Goal: Book appointment/travel/reservation

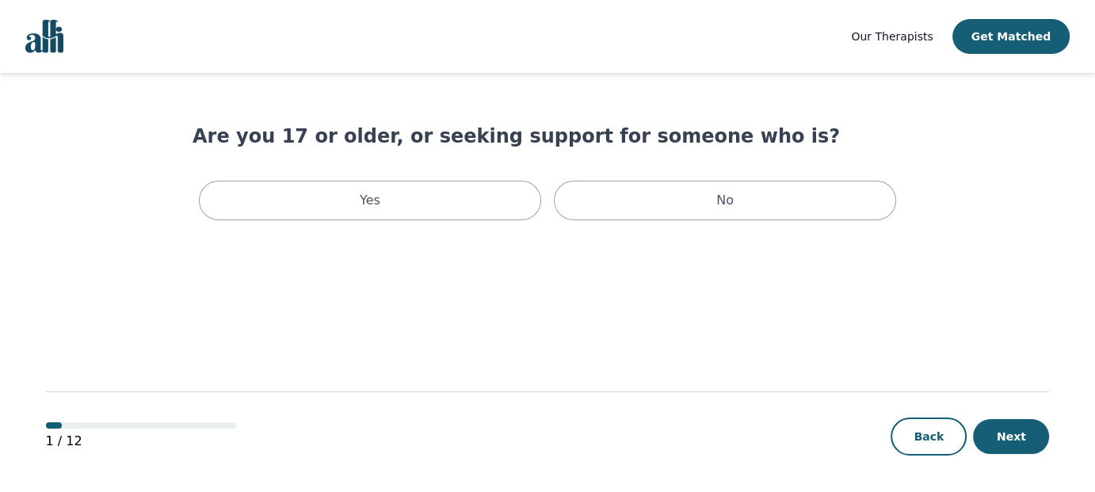
scroll to position [2, 0]
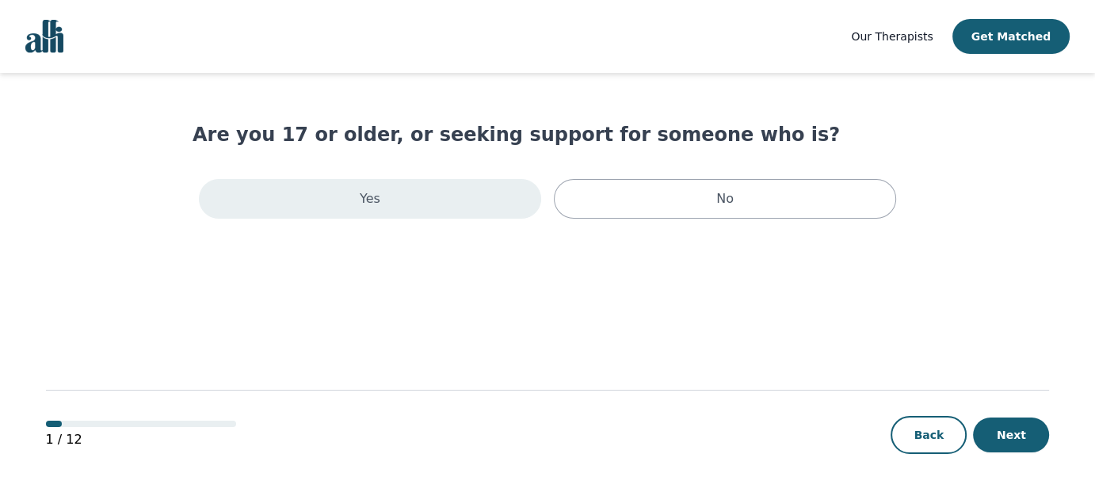
click at [363, 199] on p "Yes" at bounding box center [370, 198] width 21 height 19
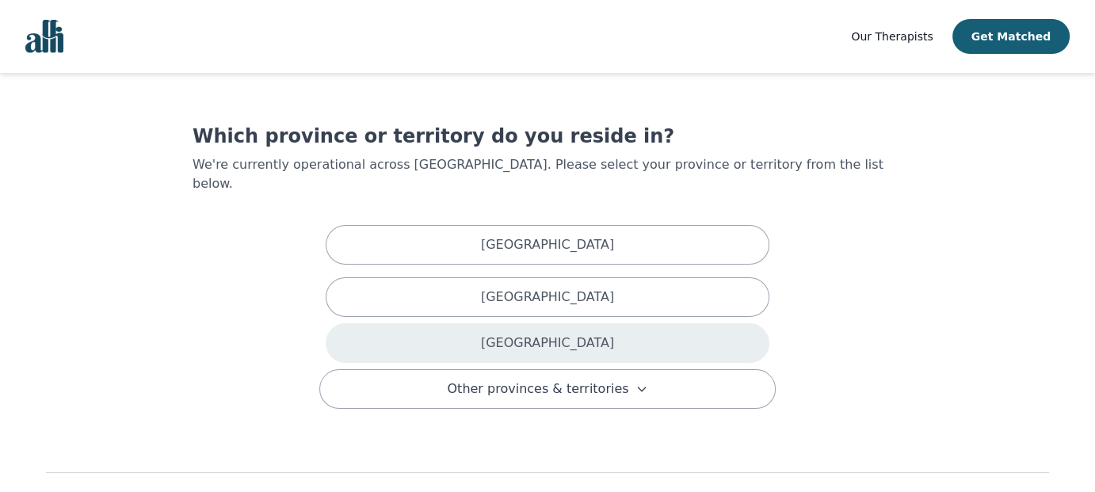
click at [528, 334] on p "Ontario" at bounding box center [547, 343] width 133 height 19
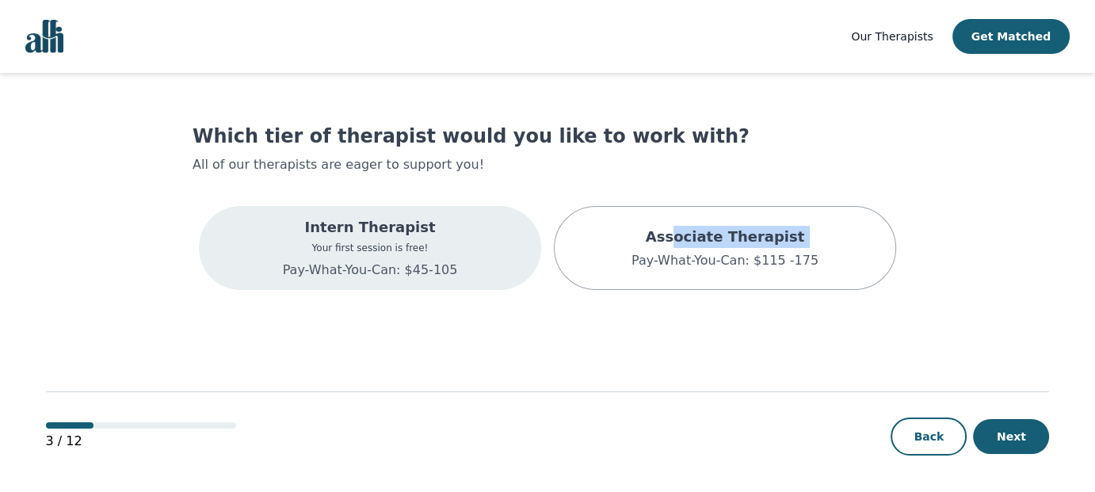
drag, startPoint x: 687, startPoint y: 244, endPoint x: 455, endPoint y: 285, distance: 235.8
click at [520, 285] on div "Intern Therapist Your first session is free! Pay-What-You-Can: $45-105 Associat…" at bounding box center [548, 248] width 710 height 97
click at [350, 276] on p "Pay-What-You-Can: $45-105" at bounding box center [370, 270] width 175 height 19
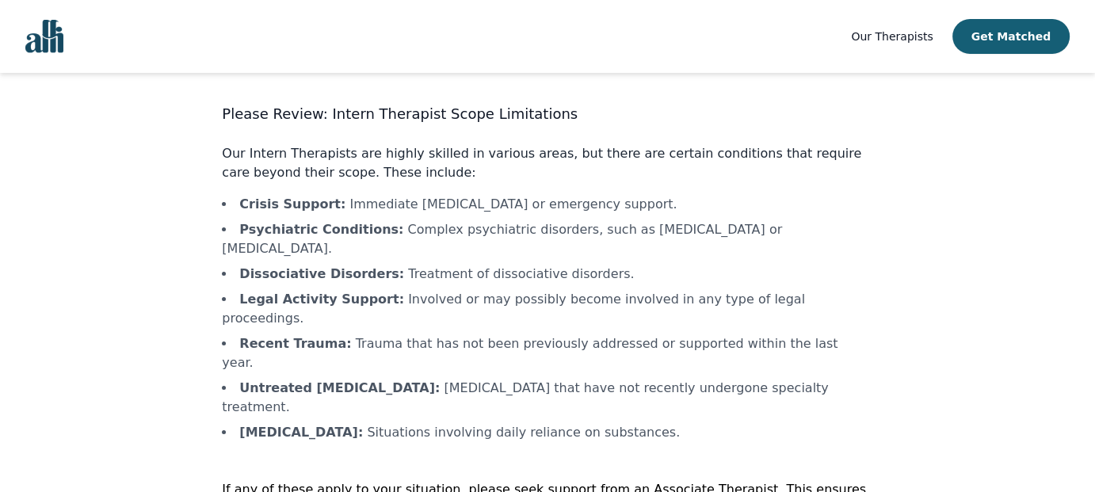
scroll to position [52, 0]
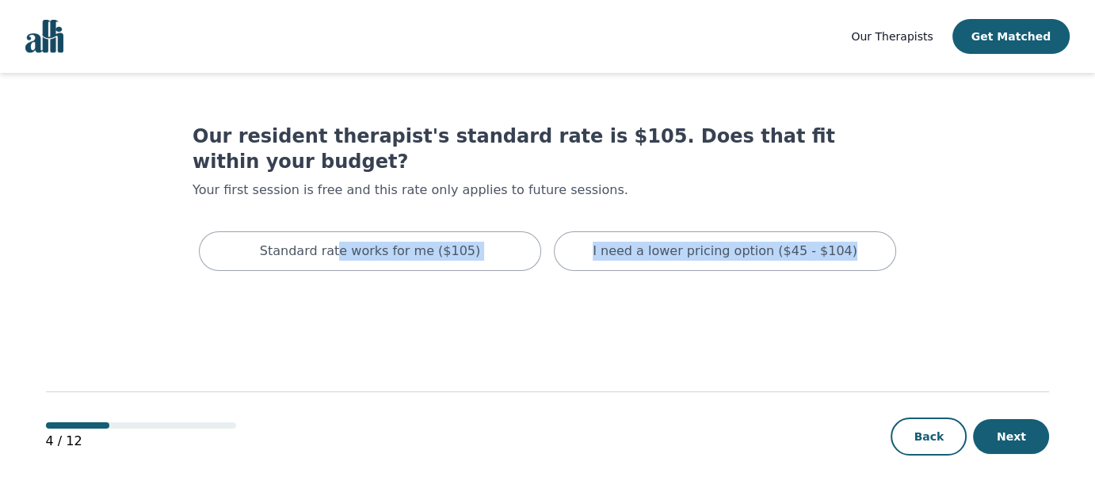
drag, startPoint x: 345, startPoint y: 235, endPoint x: 375, endPoint y: 311, distance: 81.1
click at [375, 311] on main "Our resident therapist's standard rate is $105. Does that fit within your budge…" at bounding box center [548, 283] width 1004 height 421
click at [657, 242] on p "I need a lower pricing option ($45 - $104)" at bounding box center [725, 251] width 265 height 19
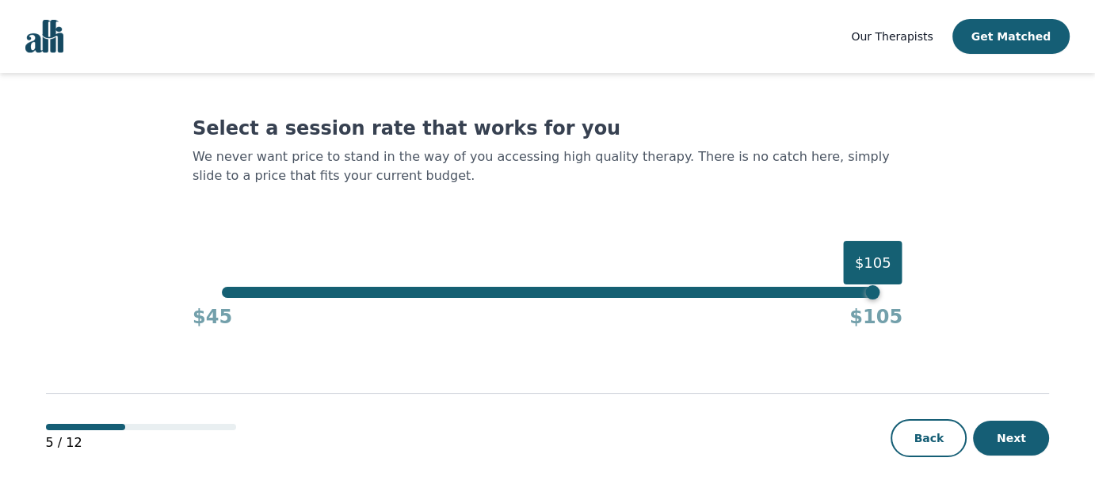
scroll to position [10, 0]
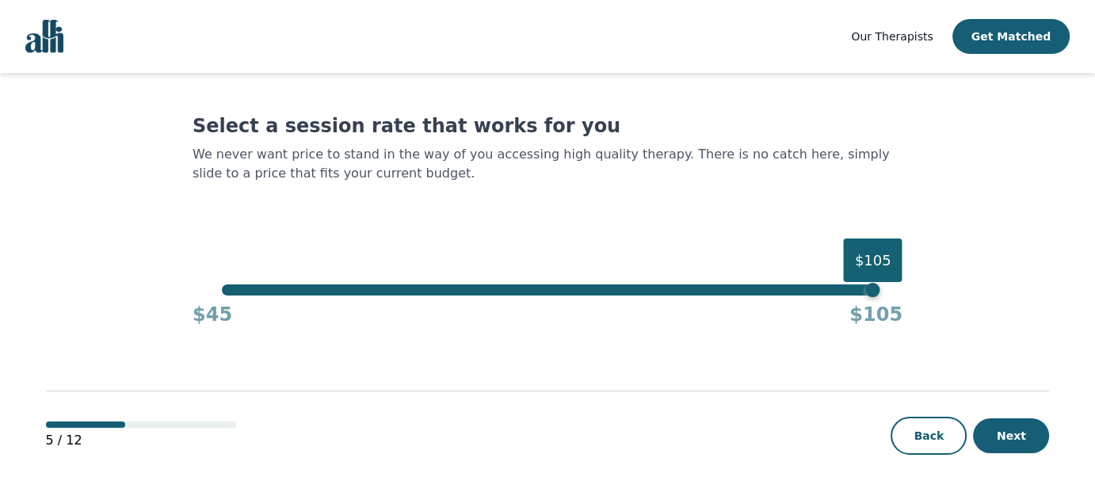
drag, startPoint x: 1035, startPoint y: 441, endPoint x: 632, endPoint y: 448, distance: 403.4
click at [634, 462] on div "5 / 12 Back Next" at bounding box center [548, 410] width 1004 height 166
click at [874, 292] on div "$105" at bounding box center [873, 290] width 14 height 14
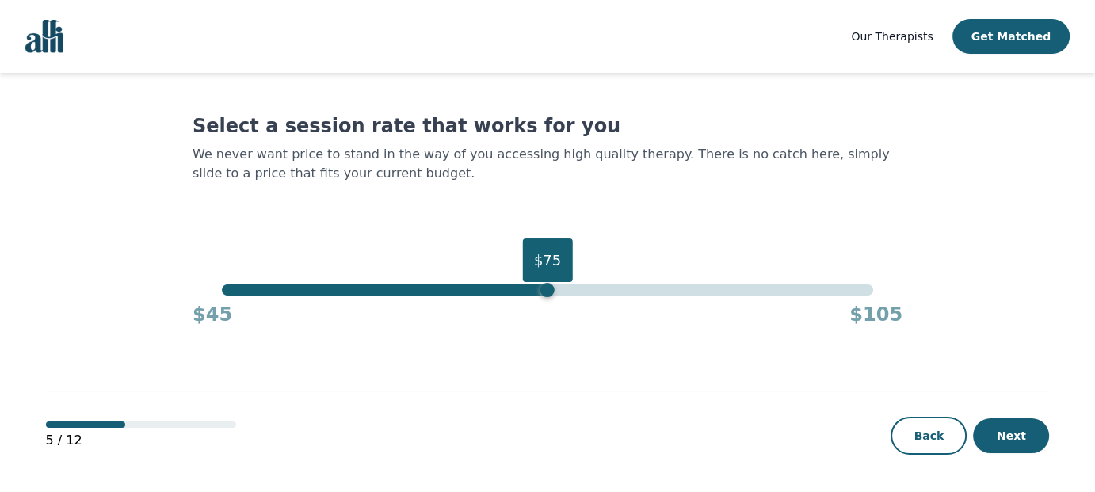
drag, startPoint x: 871, startPoint y: 292, endPoint x: 546, endPoint y: 300, distance: 325.0
click at [546, 300] on div "$75 $45 $105" at bounding box center [548, 305] width 710 height 43
click at [1007, 428] on button "Next" at bounding box center [1011, 435] width 76 height 35
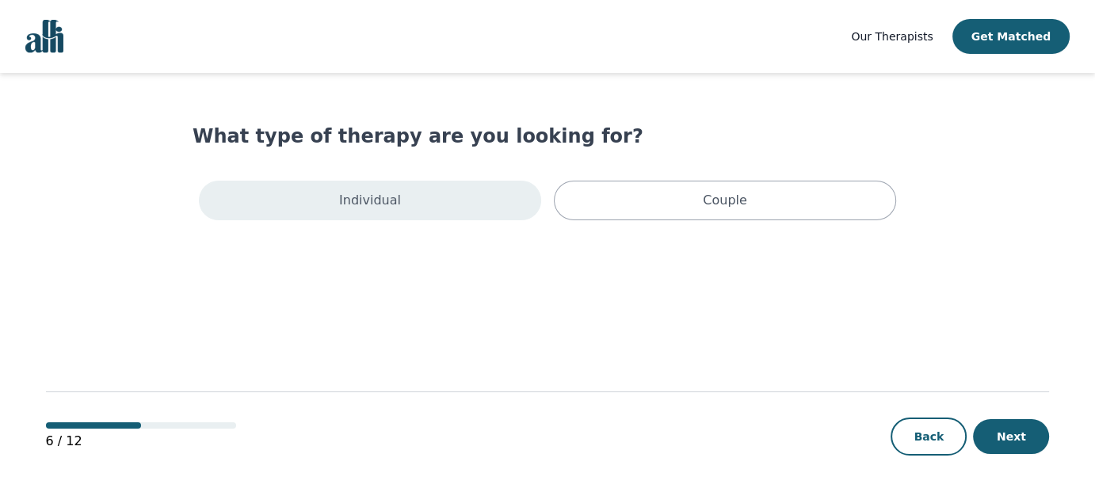
click at [372, 191] on p "Individual" at bounding box center [370, 200] width 62 height 19
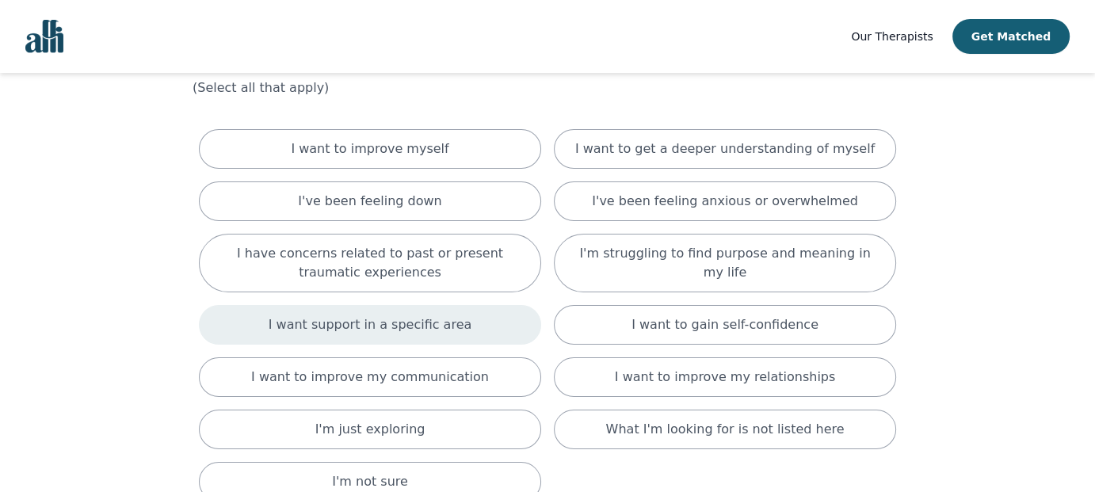
scroll to position [79, 0]
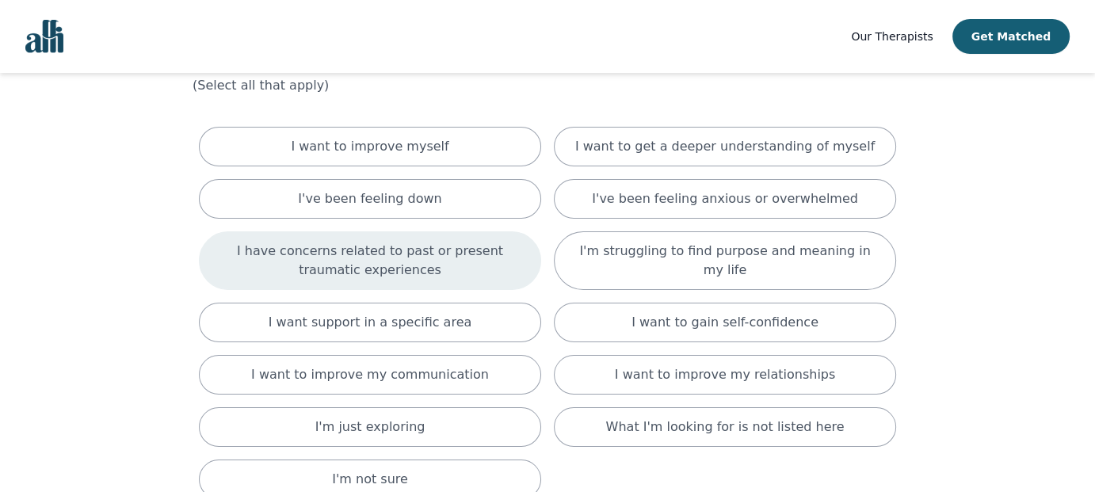
click at [349, 269] on p "I have concerns related to past or present traumatic experiences" at bounding box center [370, 261] width 303 height 38
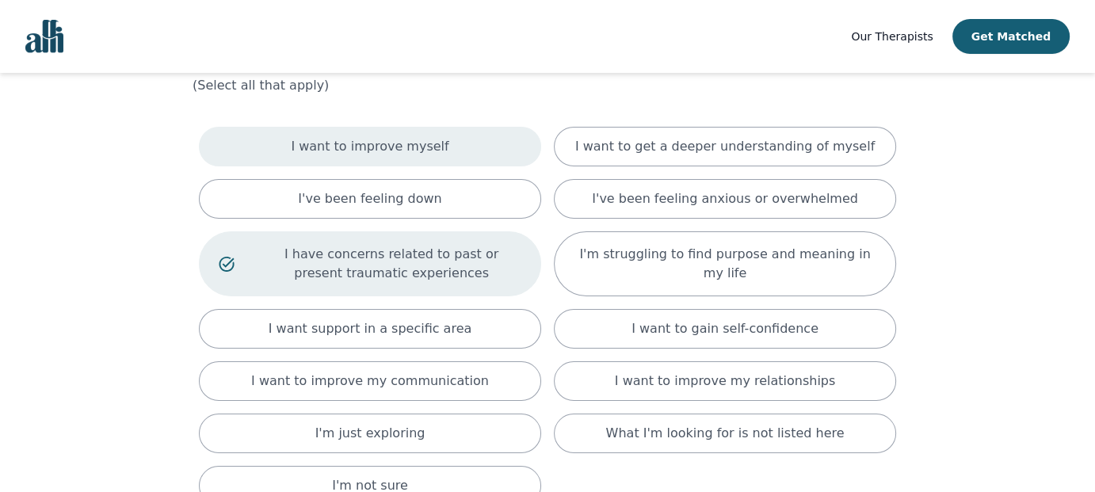
click at [265, 147] on div "I want to improve myself" at bounding box center [370, 147] width 342 height 40
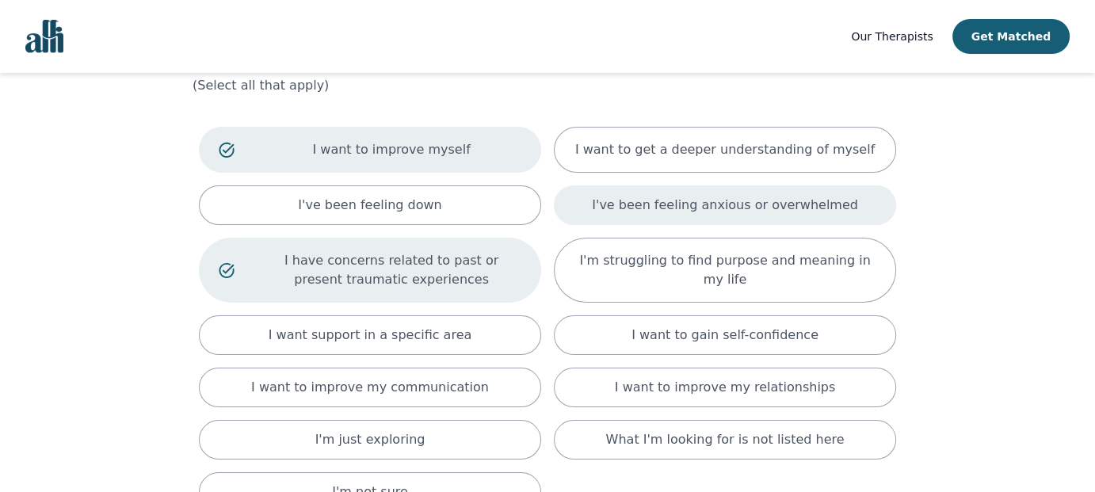
click at [619, 193] on div "I've been feeling anxious or overwhelmed" at bounding box center [725, 205] width 342 height 40
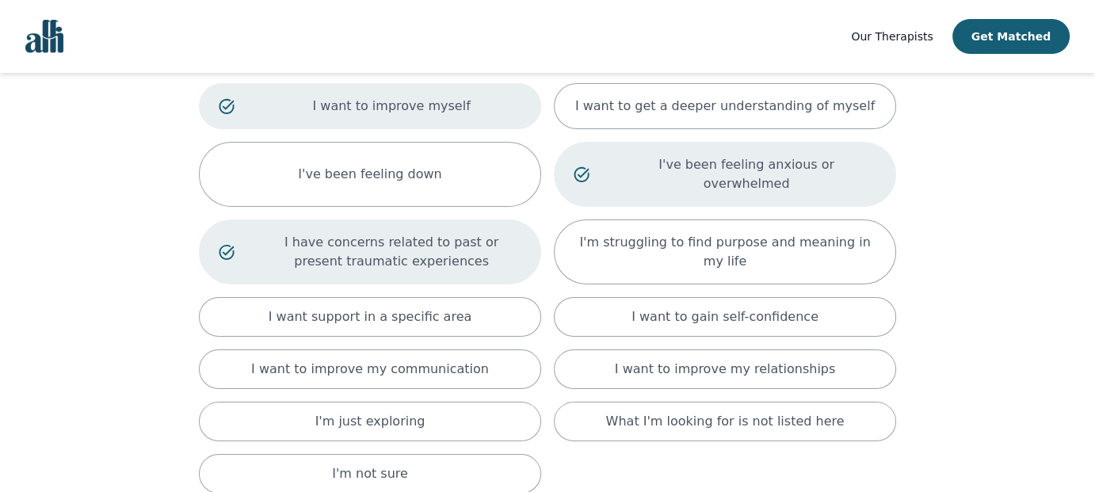
scroll to position [158, 0]
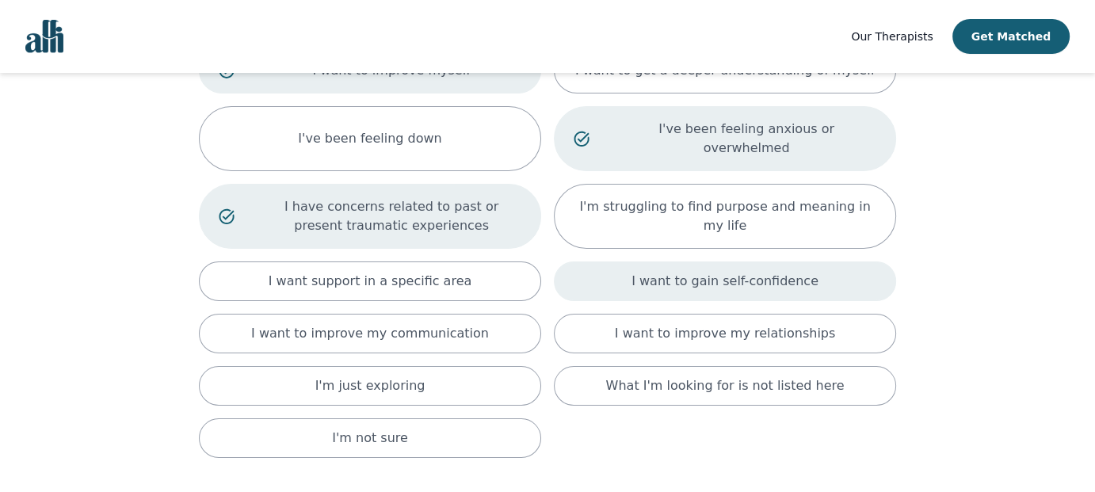
click at [644, 270] on div "I want to gain self-confidence" at bounding box center [725, 282] width 342 height 40
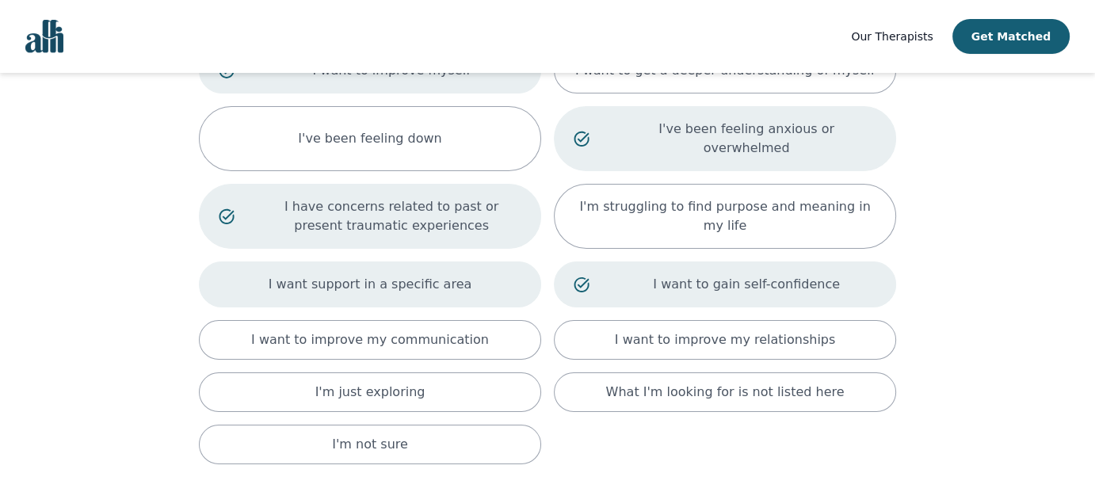
click at [401, 276] on div "I want support in a specific area" at bounding box center [370, 285] width 342 height 46
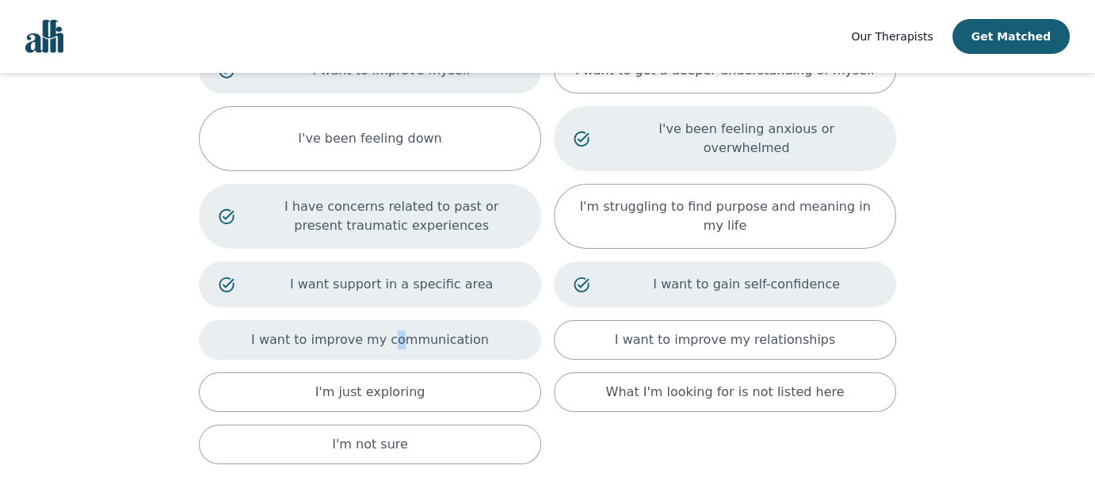
click at [395, 330] on p "I want to improve my communication" at bounding box center [370, 339] width 238 height 19
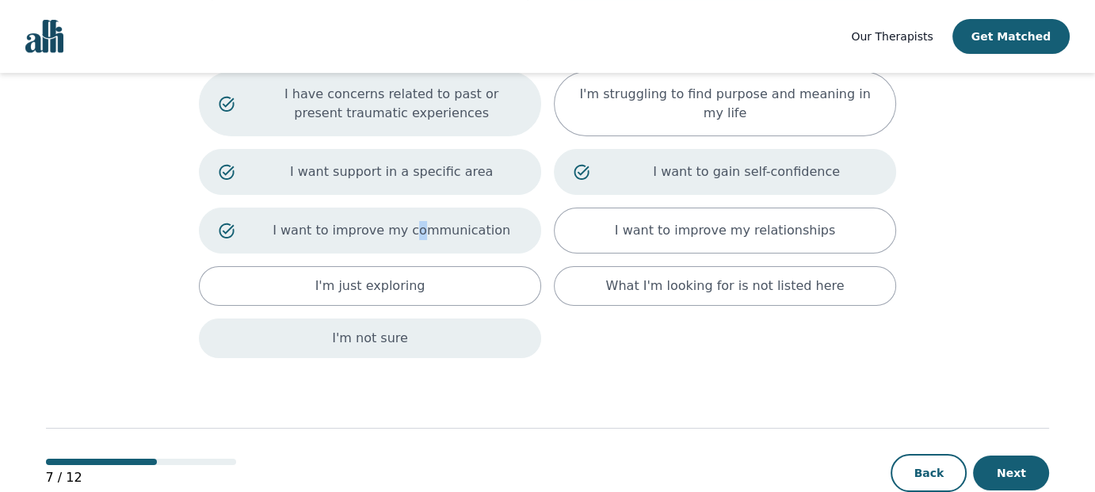
scroll to position [285, 0]
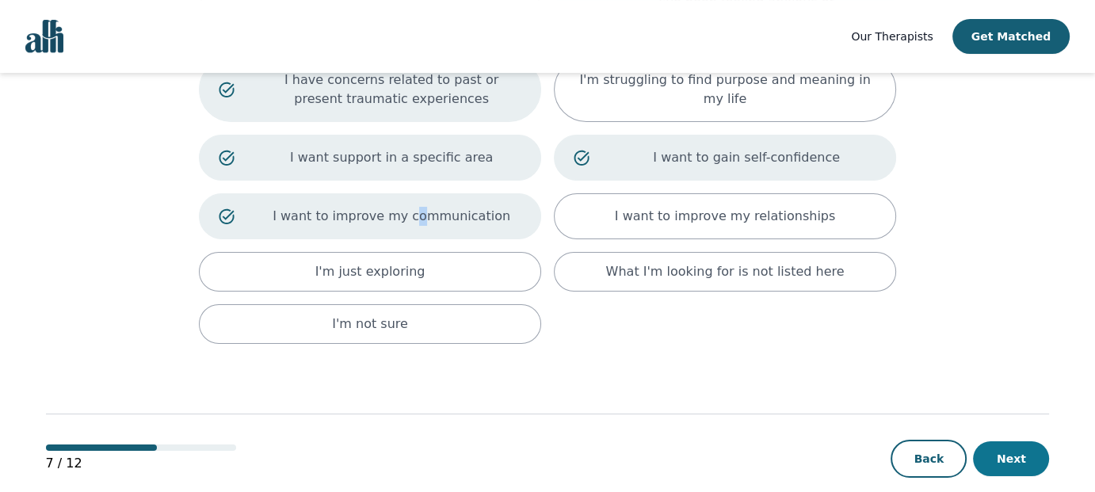
click at [1016, 441] on button "Next" at bounding box center [1011, 458] width 76 height 35
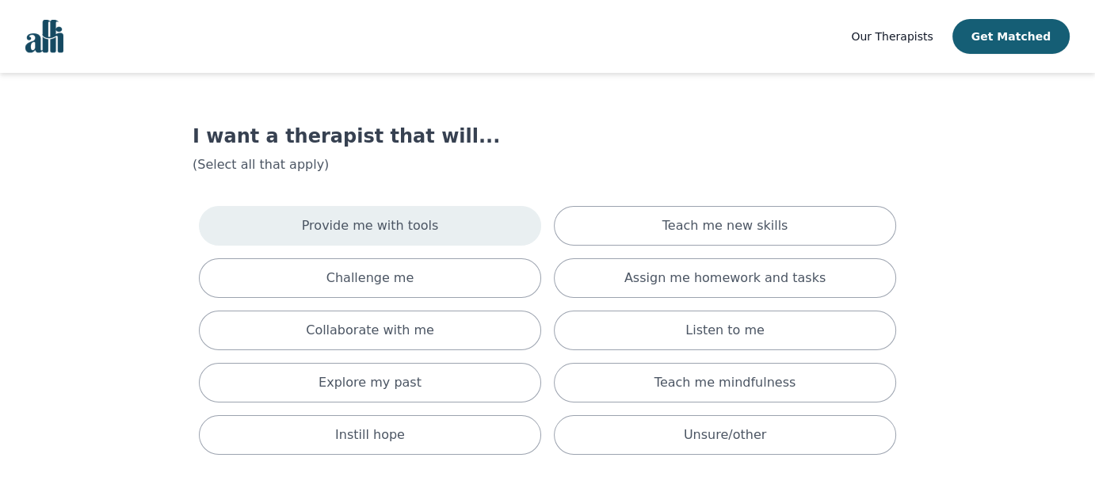
click at [460, 222] on div "Provide me with tools" at bounding box center [370, 226] width 342 height 40
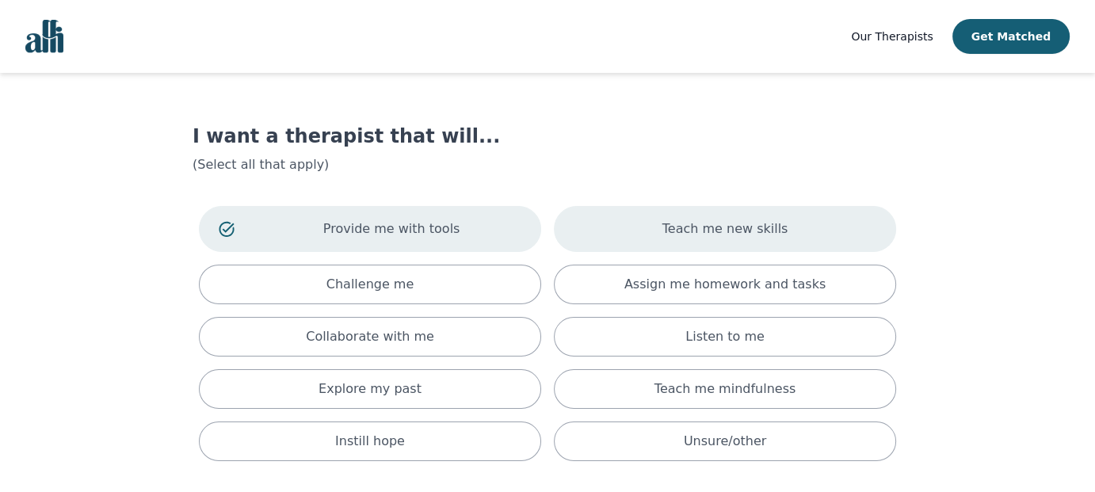
click at [708, 231] on p "Teach me new skills" at bounding box center [725, 229] width 126 height 19
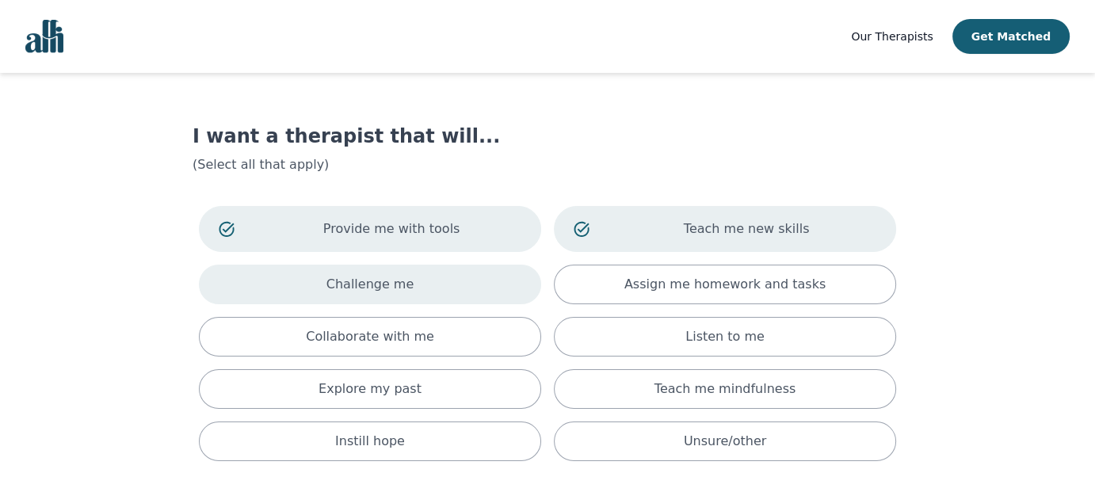
click at [406, 291] on p "Challenge me" at bounding box center [370, 284] width 88 height 19
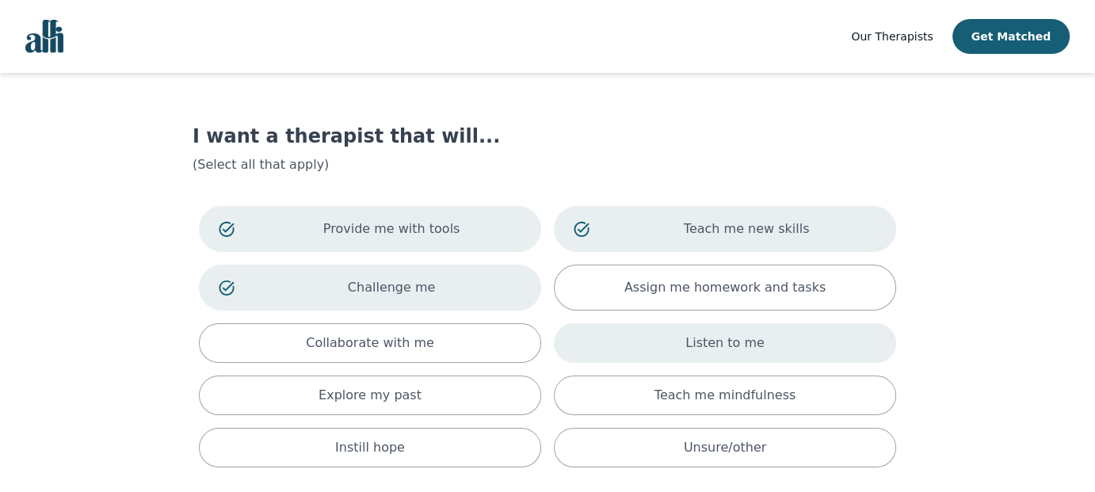
click at [686, 359] on div "Listen to me" at bounding box center [725, 343] width 342 height 40
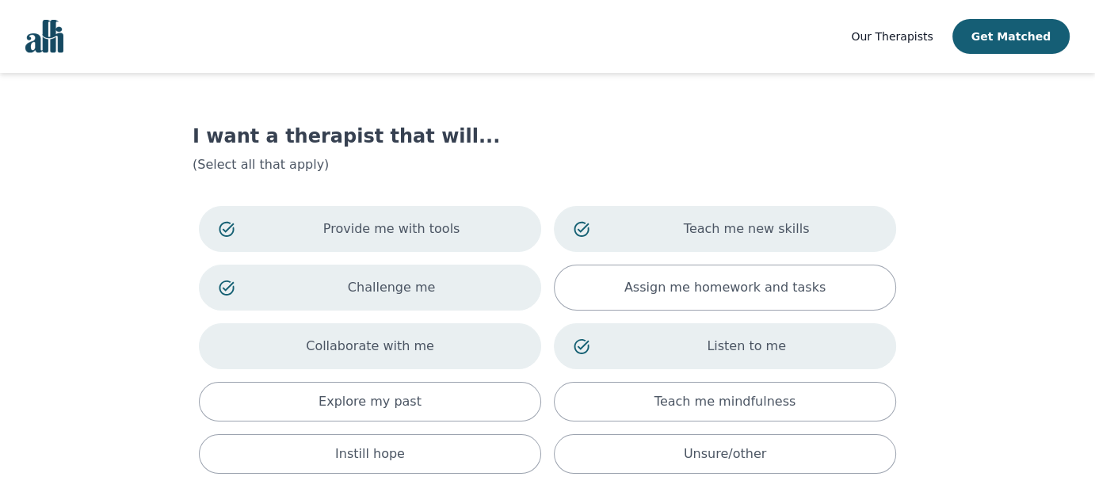
scroll to position [79, 0]
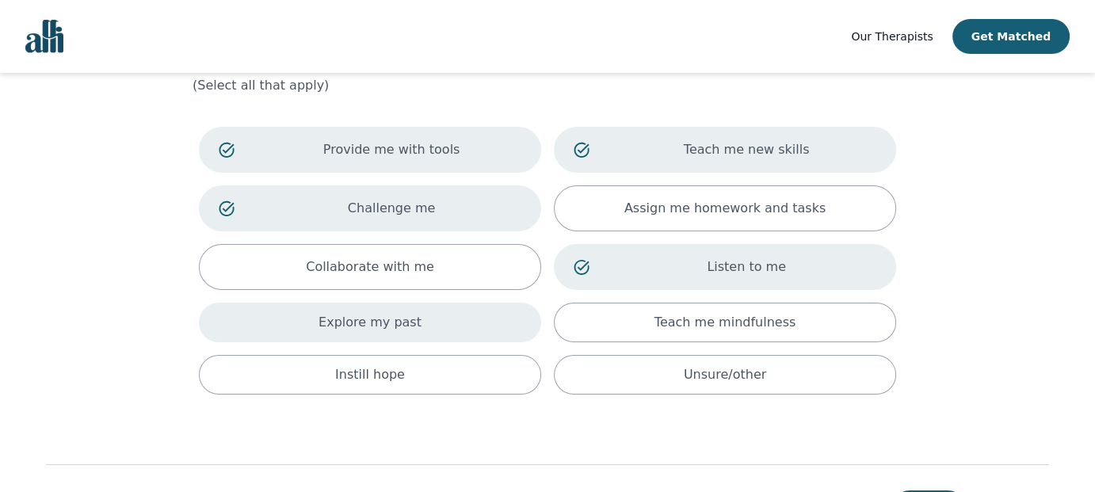
click at [426, 330] on div "Explore my past" at bounding box center [370, 323] width 342 height 40
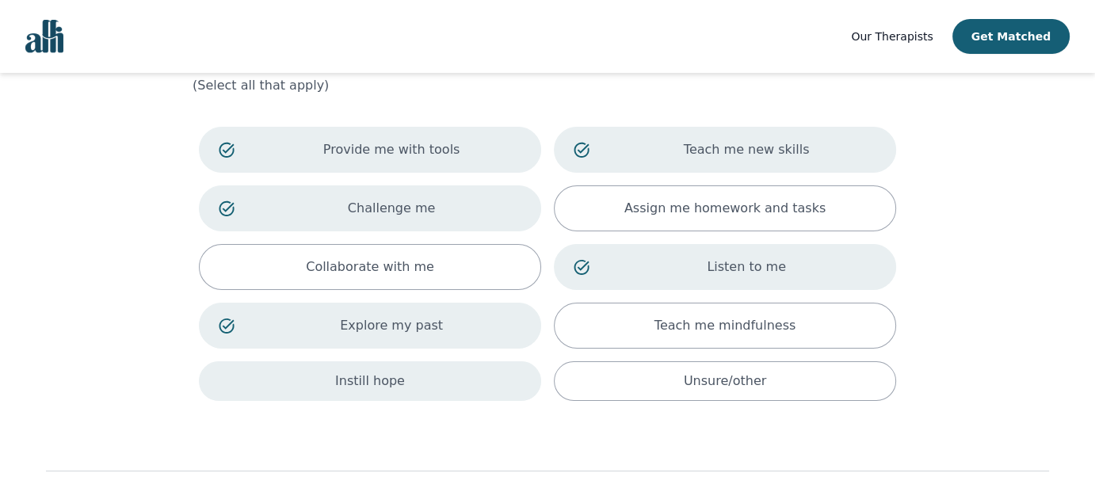
click at [463, 386] on div "Instill hope" at bounding box center [370, 381] width 342 height 40
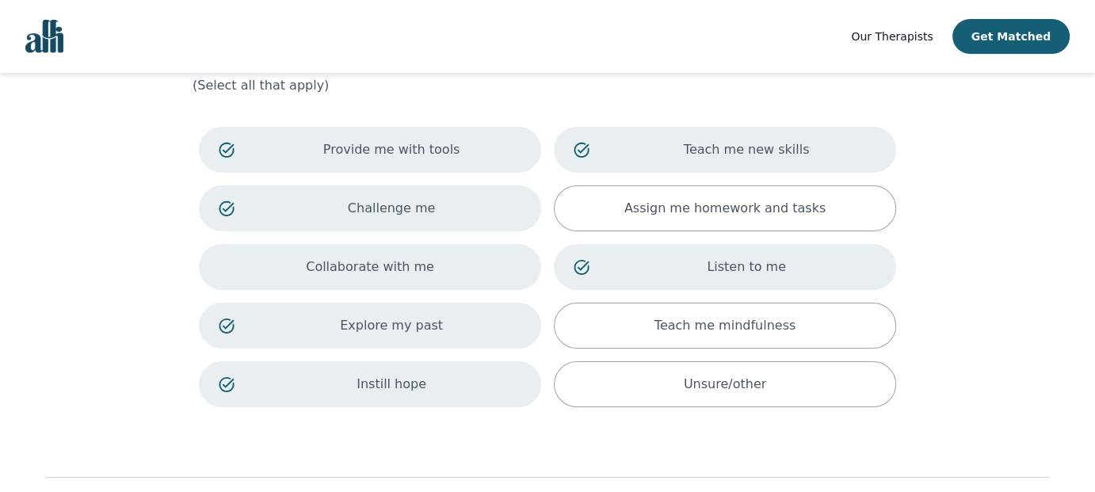
click at [437, 285] on div "Collaborate with me" at bounding box center [370, 267] width 342 height 46
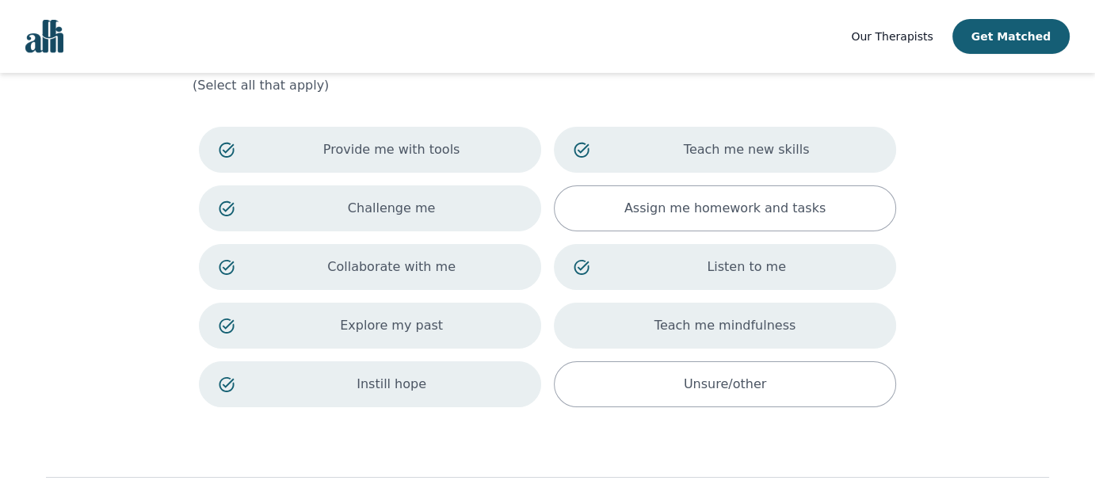
click at [598, 336] on div "Teach me mindfulness" at bounding box center [725, 326] width 342 height 46
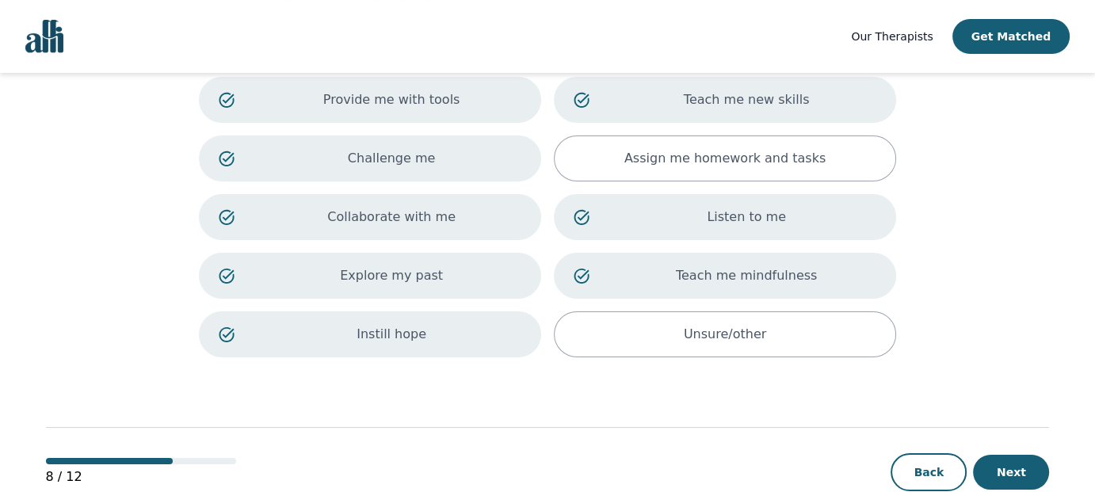
scroll to position [162, 0]
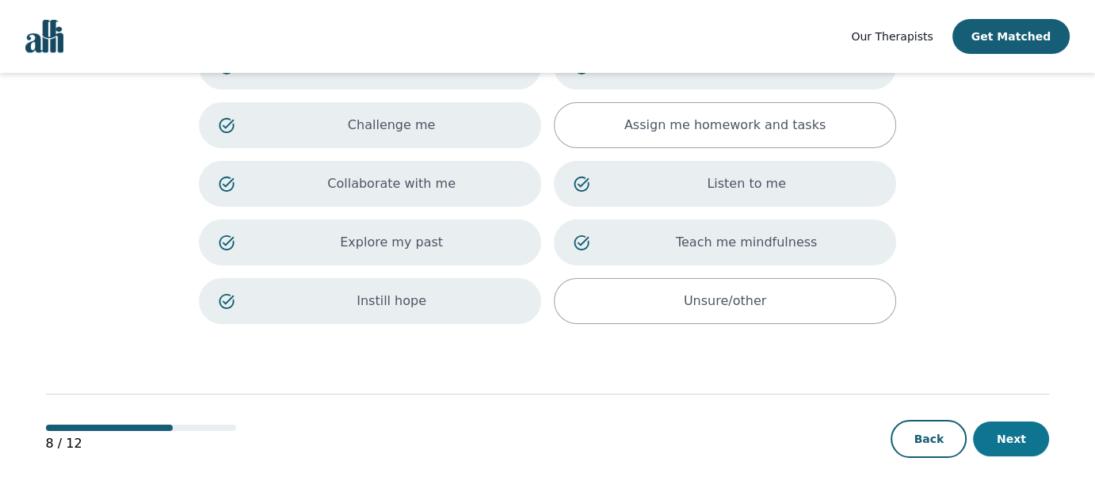
click at [1036, 437] on button "Next" at bounding box center [1011, 439] width 76 height 35
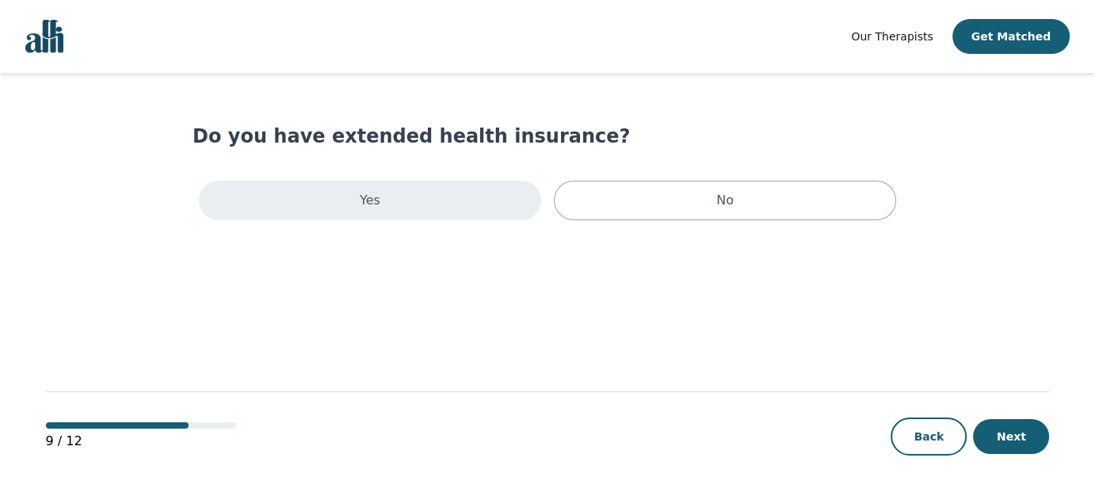
click at [391, 212] on div "Yes" at bounding box center [370, 201] width 342 height 40
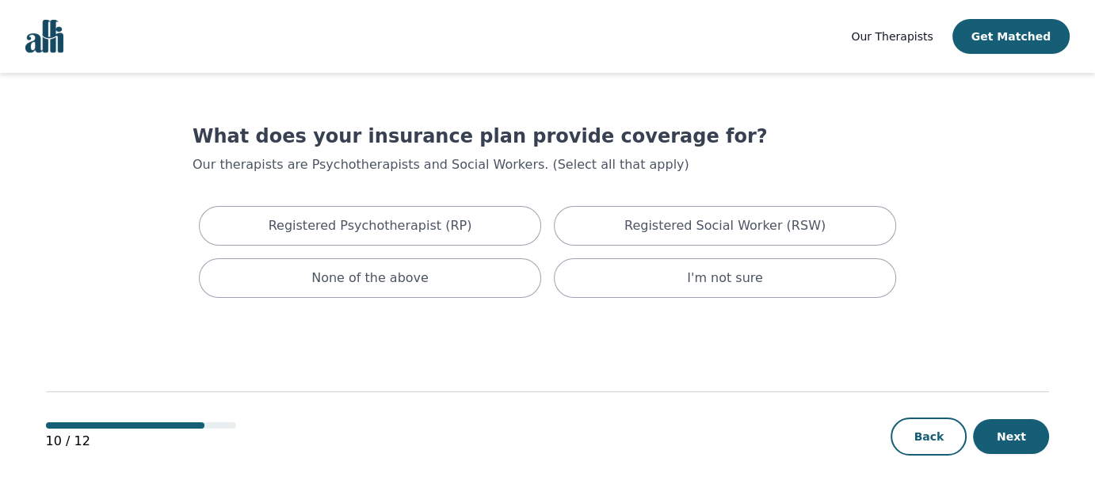
click at [714, 297] on div "Registered Psychotherapist (RP) Registered Social Worker (RSW) None of the abov…" at bounding box center [548, 252] width 710 height 105
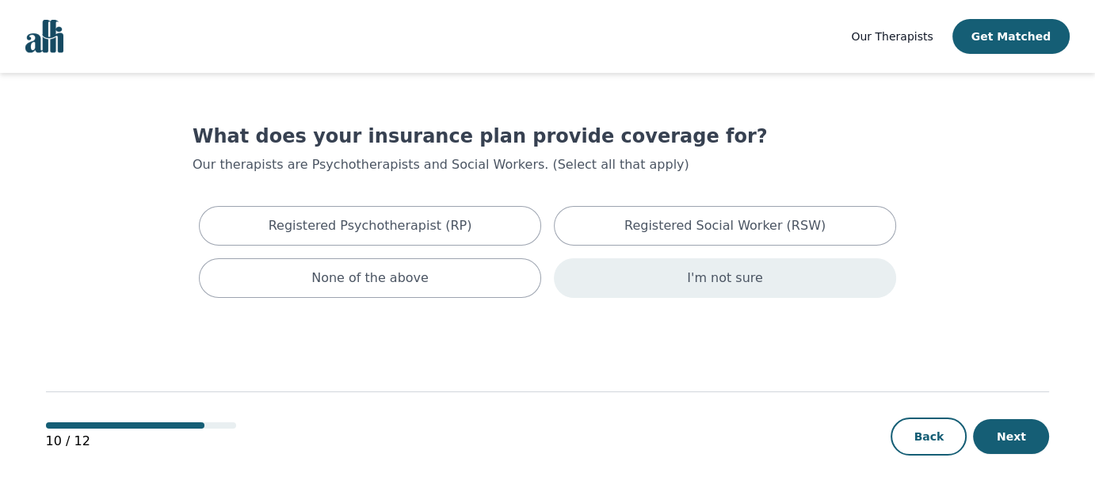
click at [716, 288] on div "I'm not sure" at bounding box center [725, 278] width 342 height 40
click at [1010, 444] on button "Next" at bounding box center [1011, 436] width 76 height 35
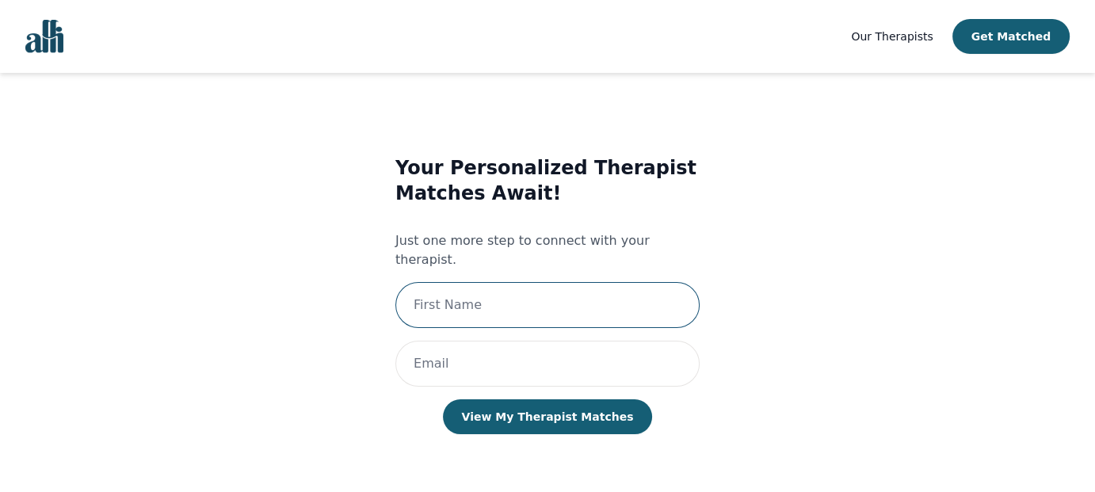
click at [471, 291] on input "text" at bounding box center [547, 305] width 304 height 46
type input "[PERSON_NAME]"
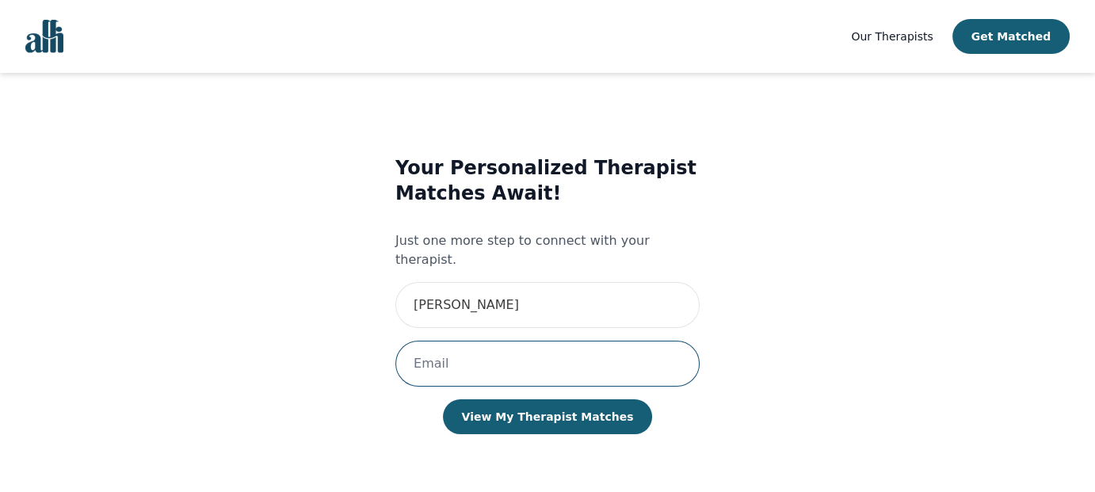
paste input "camy.doobay@gmail.com>"
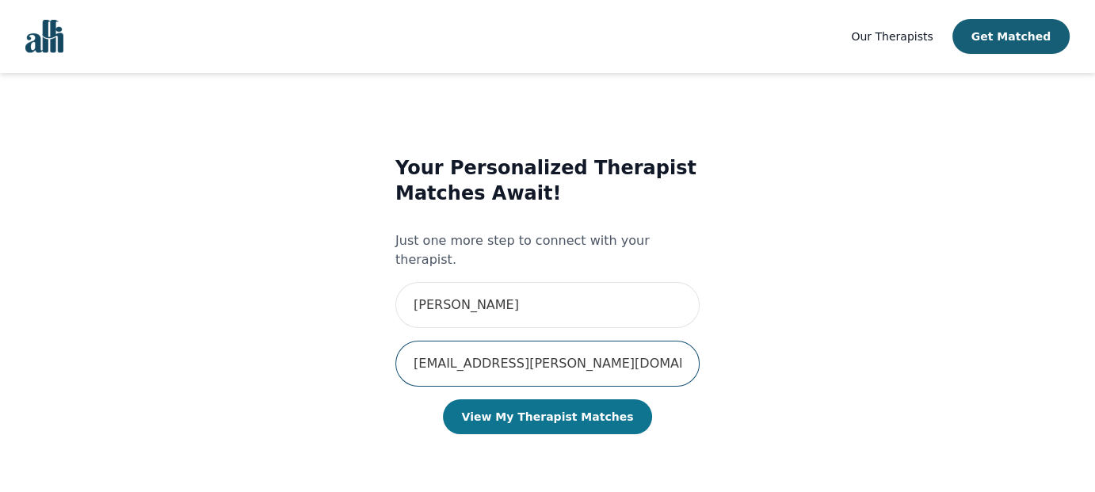
type input "[EMAIL_ADDRESS][PERSON_NAME][DOMAIN_NAME]"
click at [565, 399] on button "View My Therapist Matches" at bounding box center [548, 416] width 210 height 35
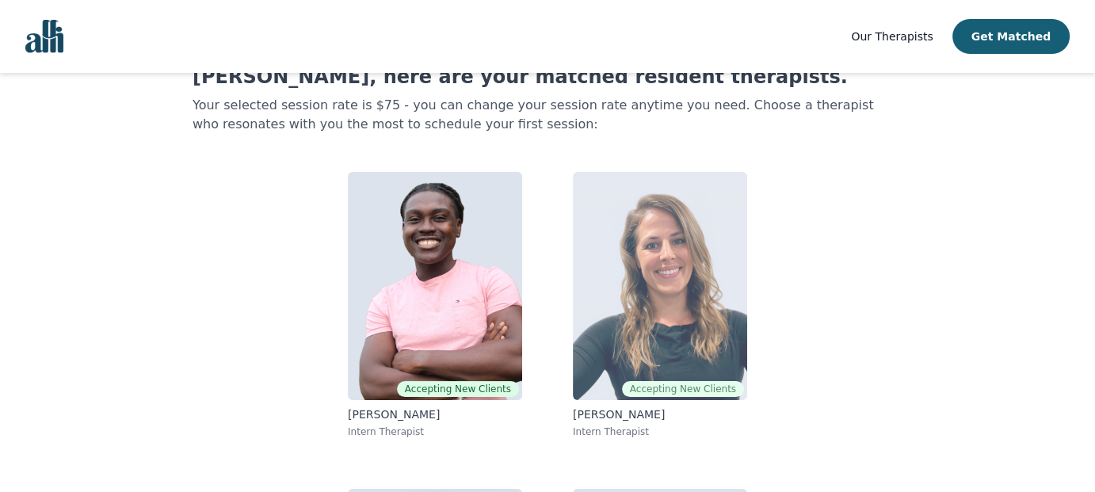
scroll to position [97, 0]
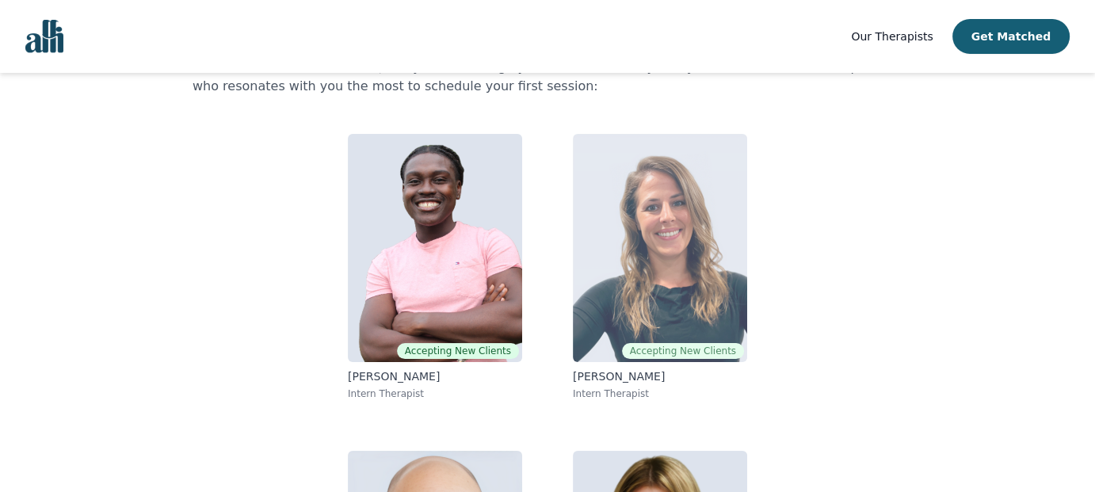
click at [693, 346] on span "Accepting New Clients" at bounding box center [683, 351] width 122 height 16
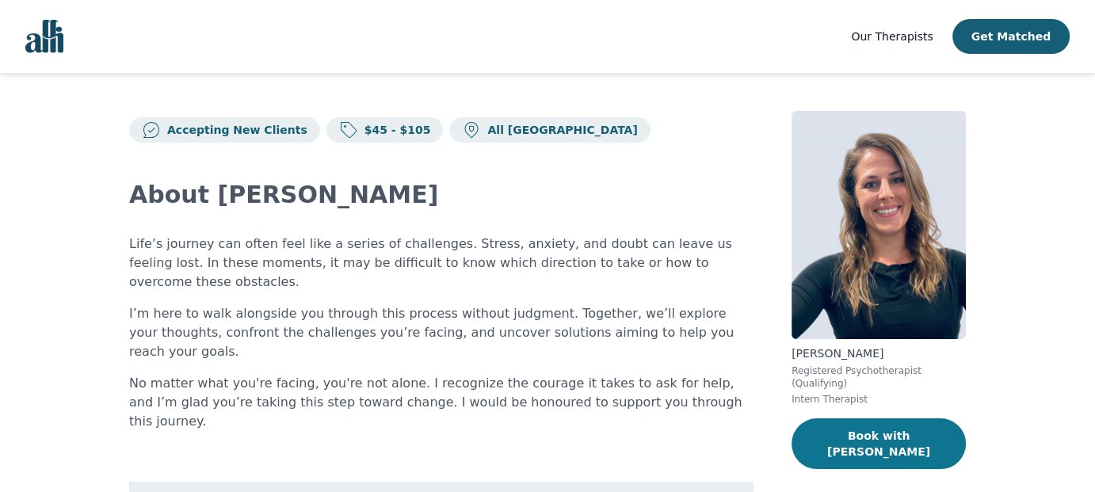
click at [903, 418] on button "Book with Rachel" at bounding box center [879, 443] width 174 height 51
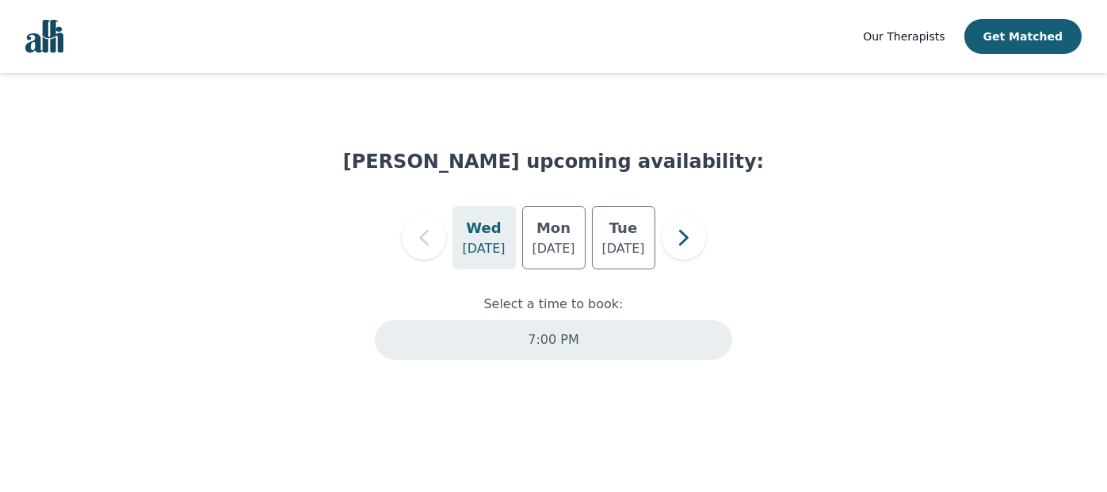
click at [547, 330] on p "7:00 PM" at bounding box center [553, 339] width 51 height 19
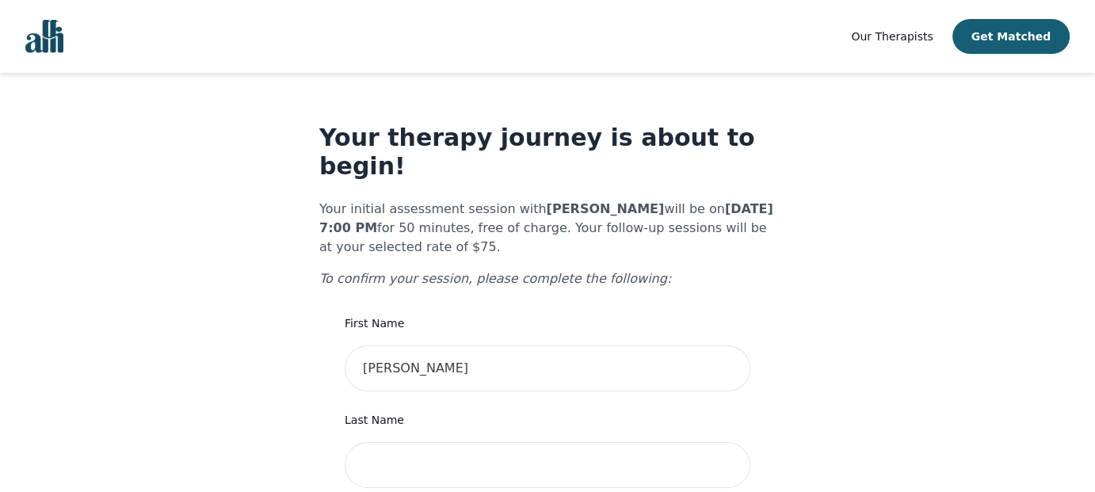
scroll to position [79, 0]
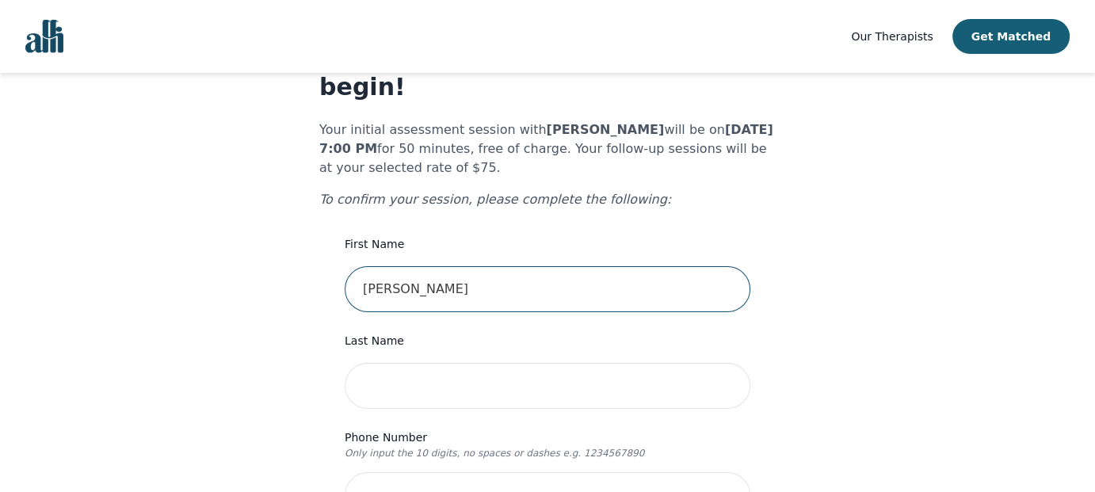
click at [486, 267] on input "[PERSON_NAME]" at bounding box center [548, 289] width 406 height 46
type input "[PERSON_NAME]"
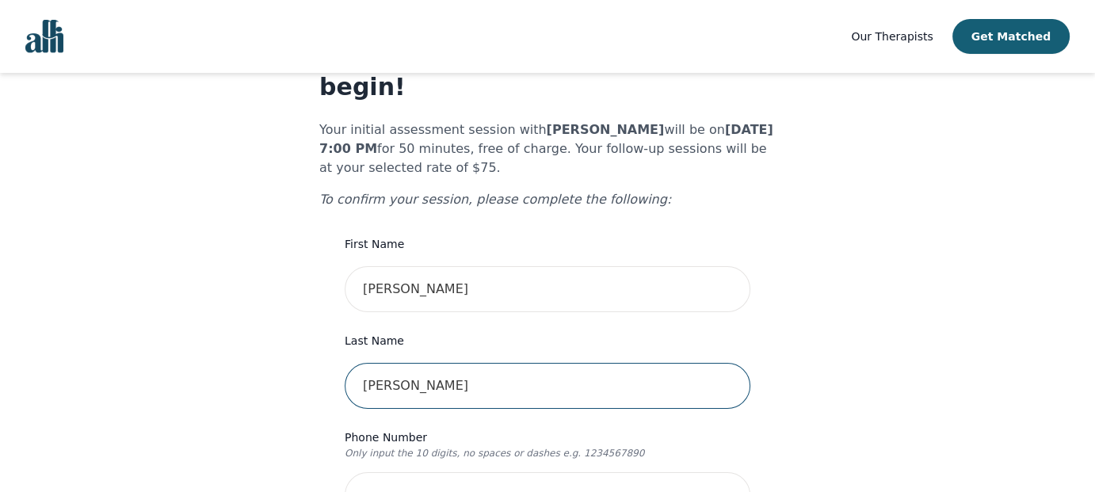
type input "[PERSON_NAME]"
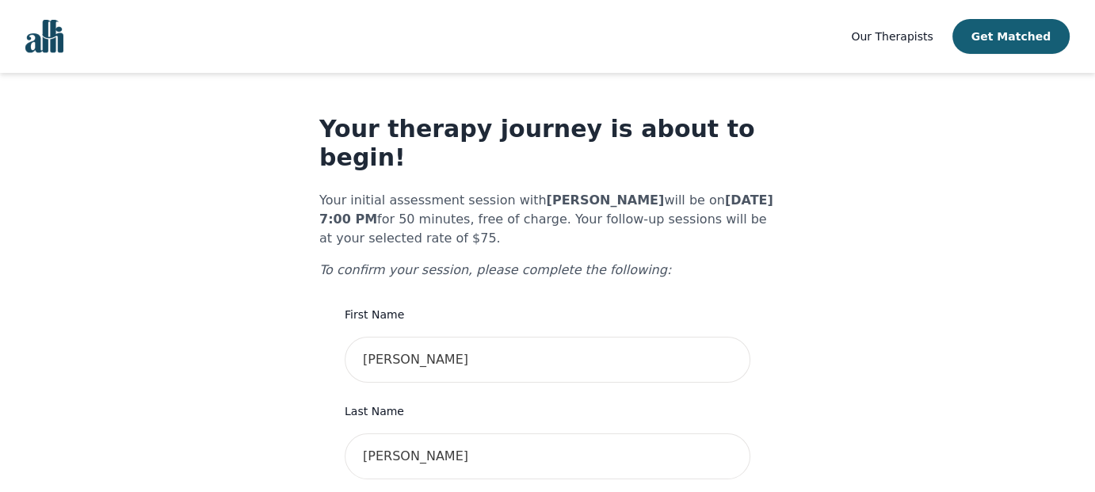
scroll to position [0, 0]
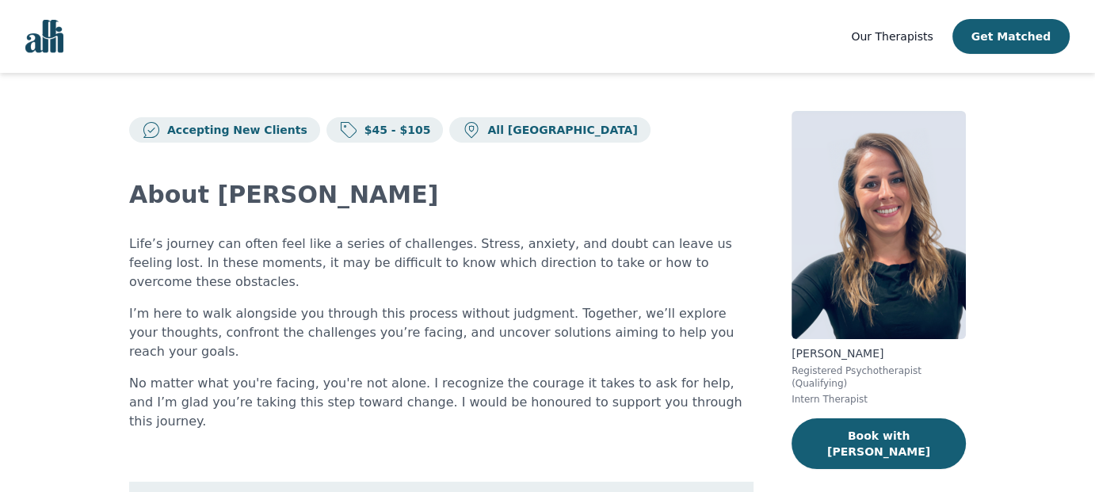
scroll to position [97, 0]
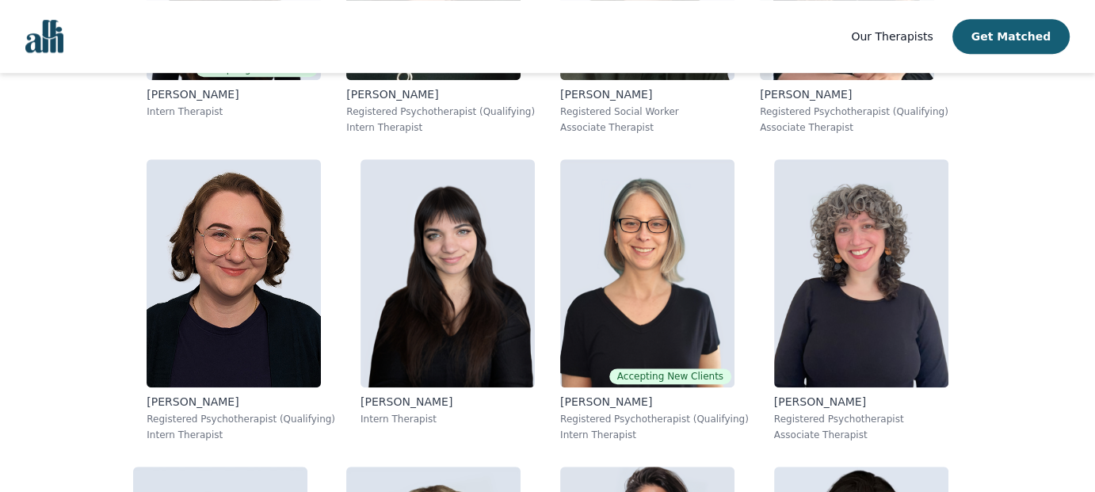
scroll to position [1268, 0]
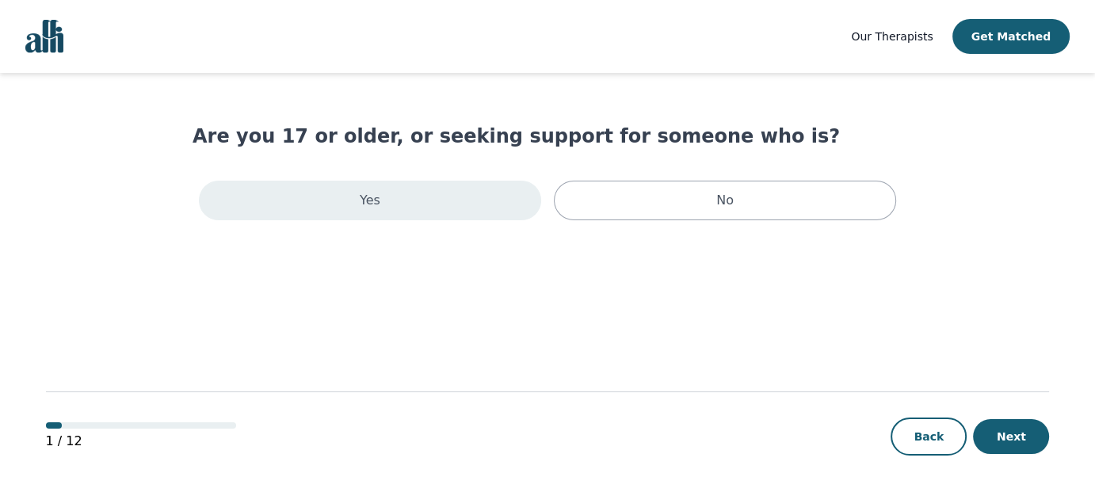
click at [452, 204] on div "Yes" at bounding box center [370, 201] width 342 height 40
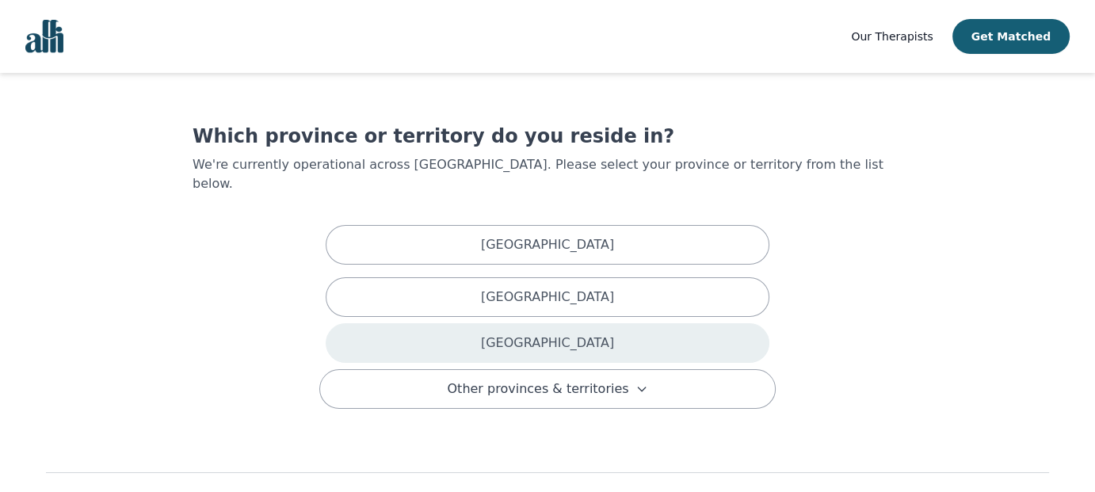
click at [457, 338] on div "[GEOGRAPHIC_DATA]" at bounding box center [548, 343] width 444 height 40
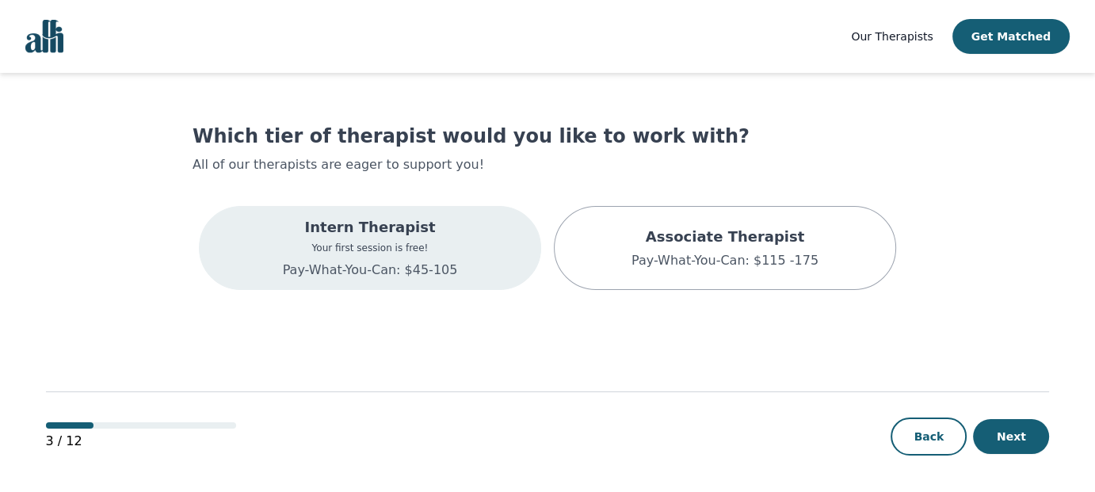
click at [381, 270] on p "Pay-What-You-Can: $45-105" at bounding box center [370, 270] width 175 height 19
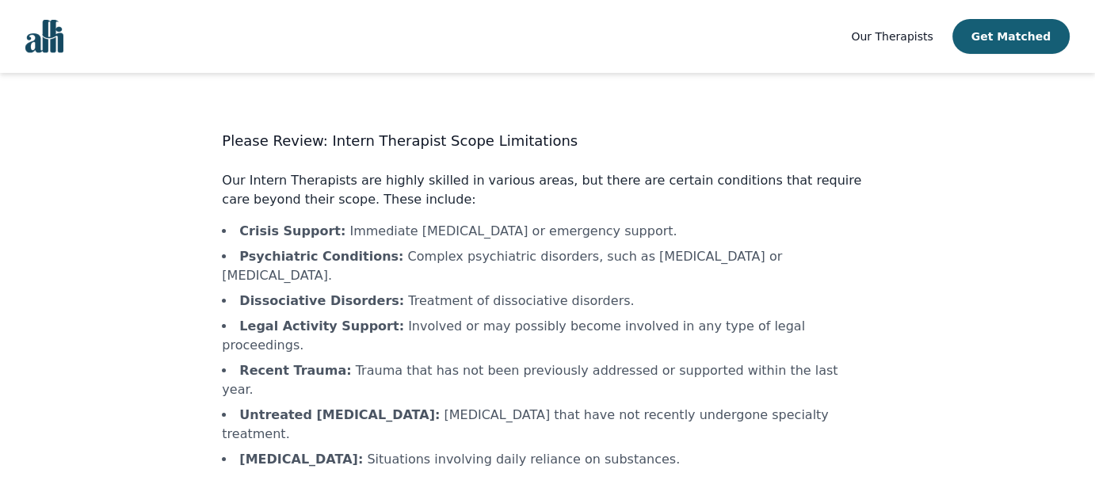
scroll to position [52, 0]
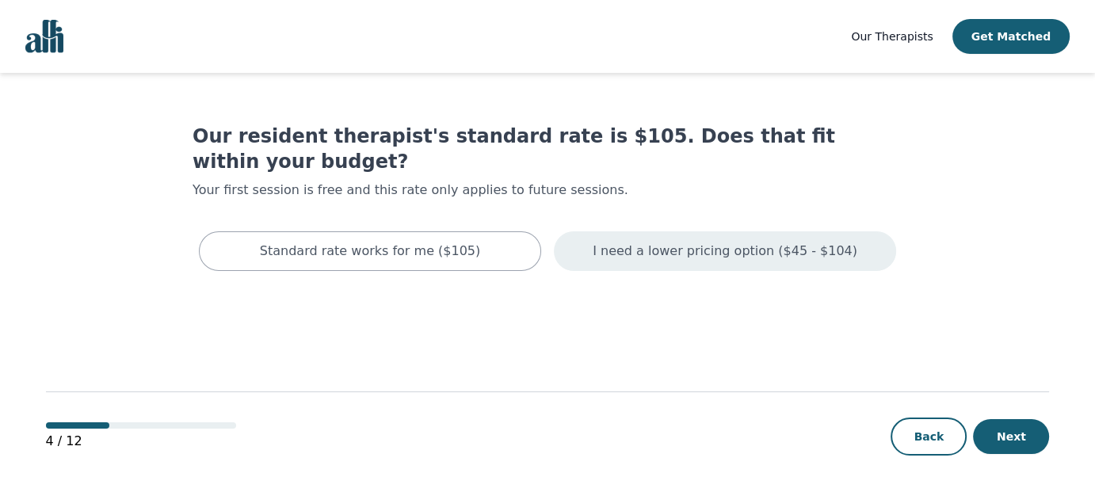
click at [636, 242] on p "I need a lower pricing option ($45 - $104)" at bounding box center [725, 251] width 265 height 19
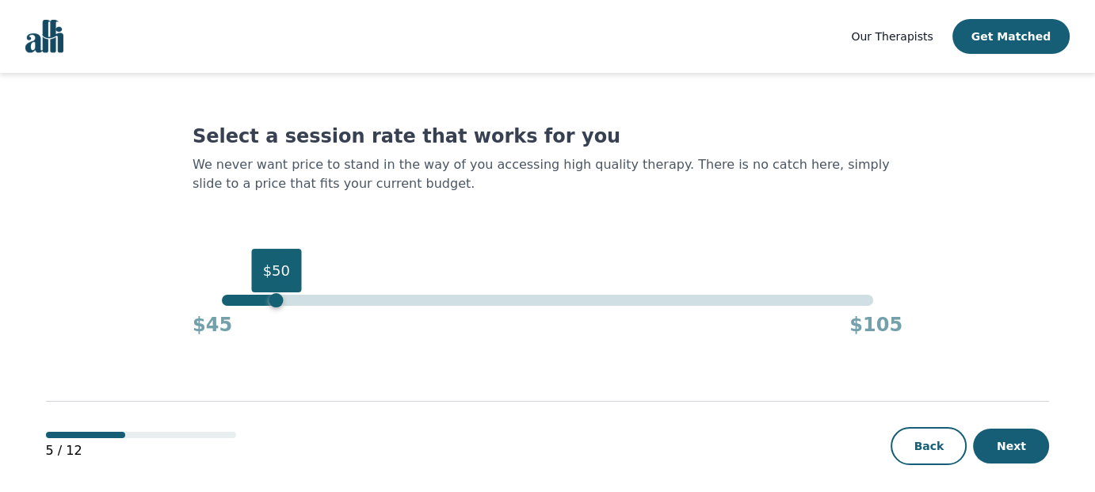
drag, startPoint x: 872, startPoint y: 301, endPoint x: 273, endPoint y: 312, distance: 600.0
click at [273, 312] on div "$50 $45 $105" at bounding box center [548, 316] width 710 height 43
click at [1014, 447] on button "Next" at bounding box center [1011, 446] width 76 height 35
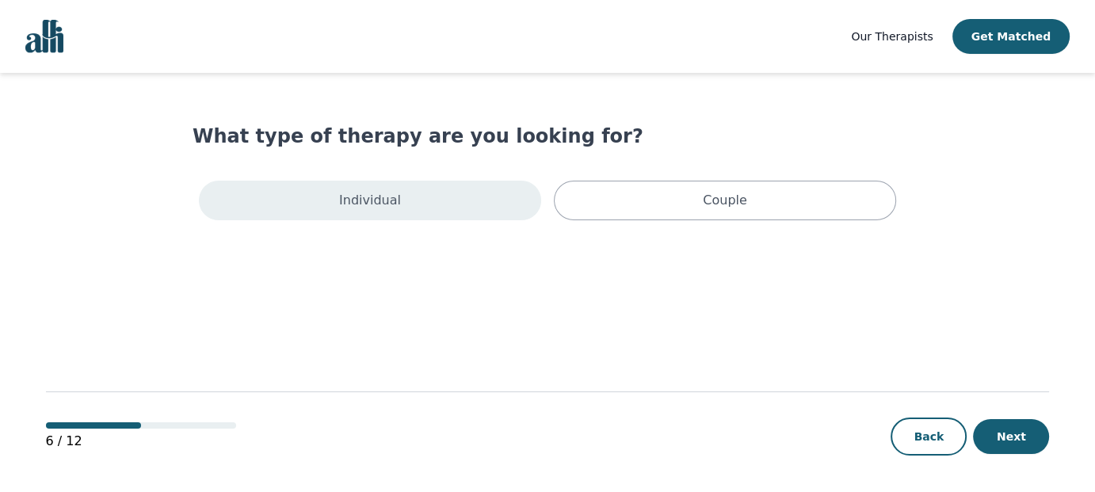
click at [372, 202] on p "Individual" at bounding box center [370, 200] width 62 height 19
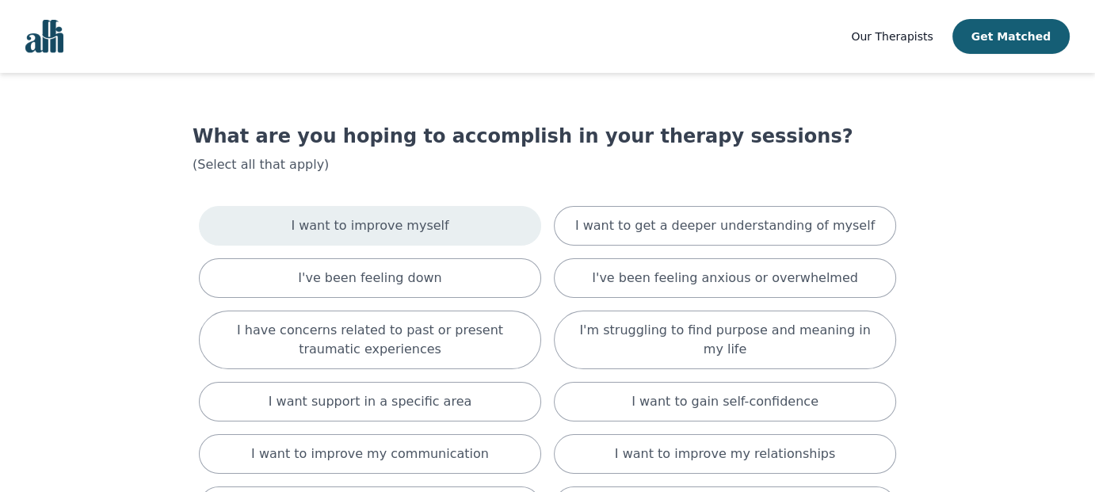
click at [424, 231] on p "I want to improve myself" at bounding box center [370, 225] width 158 height 19
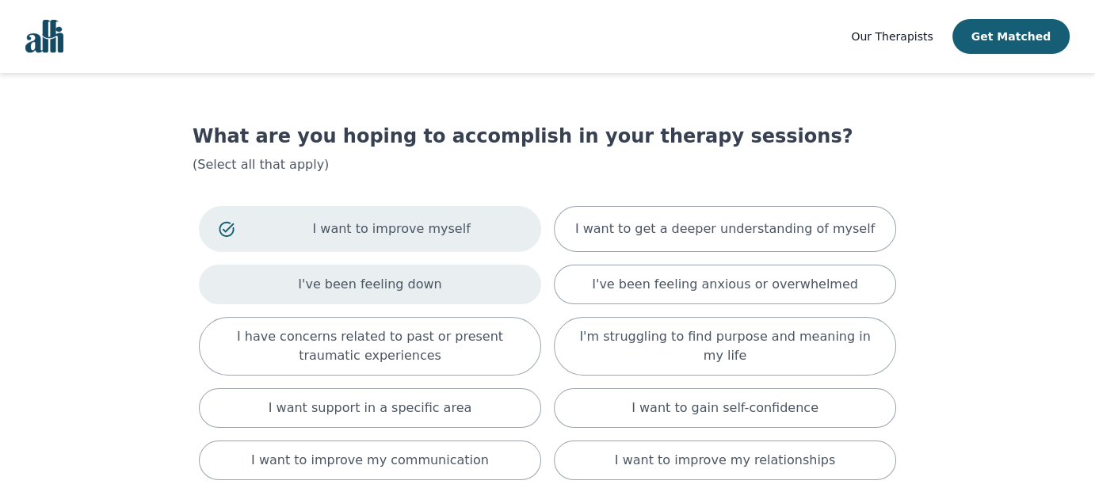
click at [442, 300] on div "I've been feeling down" at bounding box center [370, 285] width 342 height 40
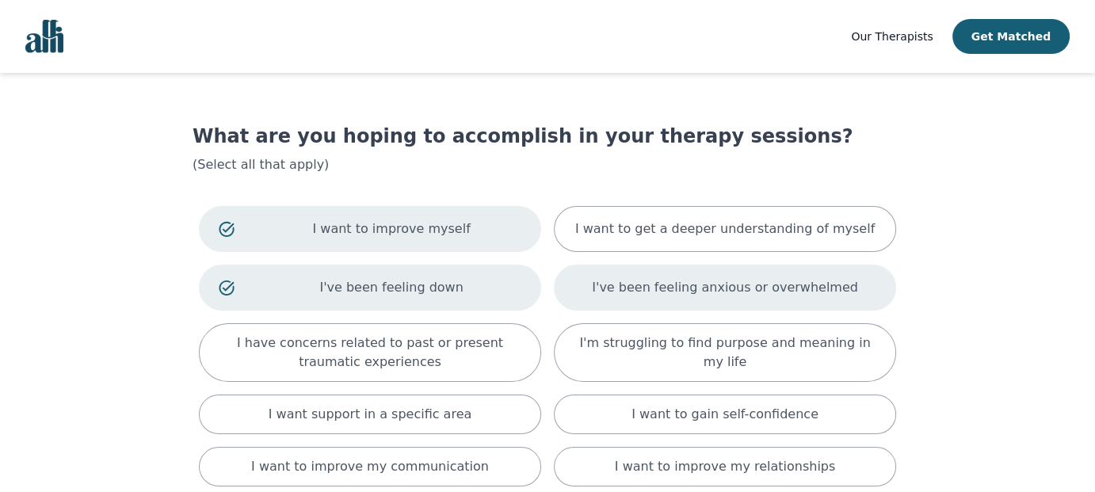
click at [626, 300] on div "I've been feeling anxious or overwhelmed" at bounding box center [725, 288] width 342 height 46
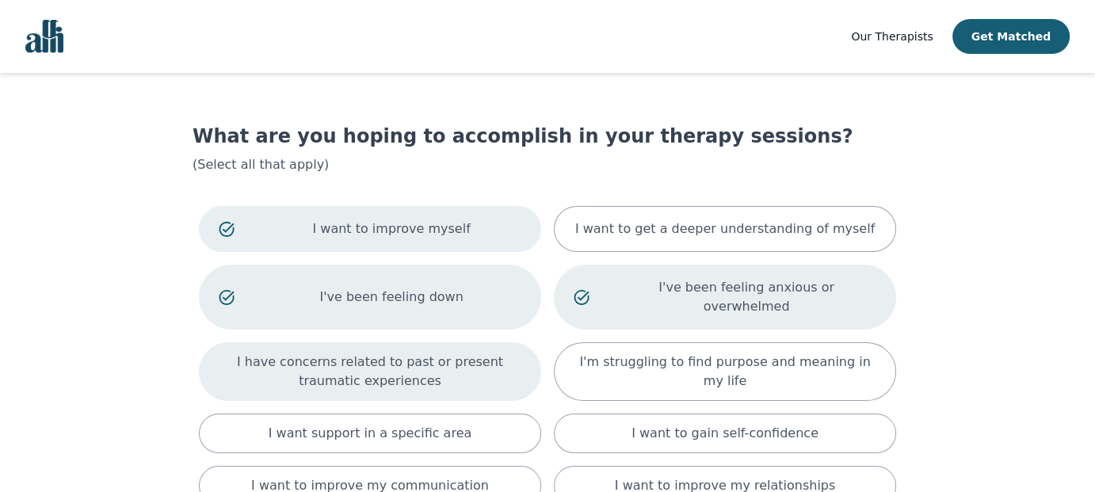
click at [389, 372] on div "I have concerns related to past or present traumatic experiences" at bounding box center [370, 371] width 342 height 59
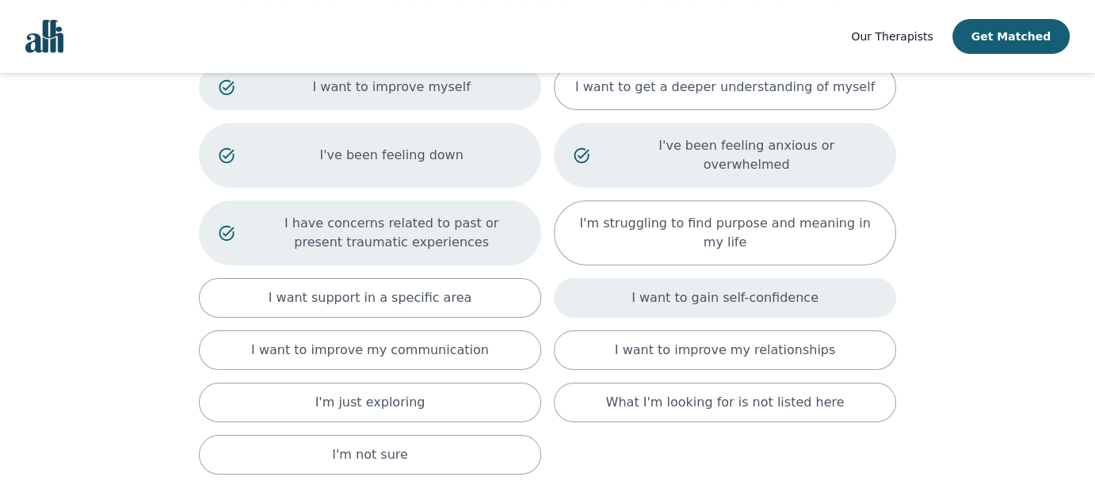
scroll to position [158, 0]
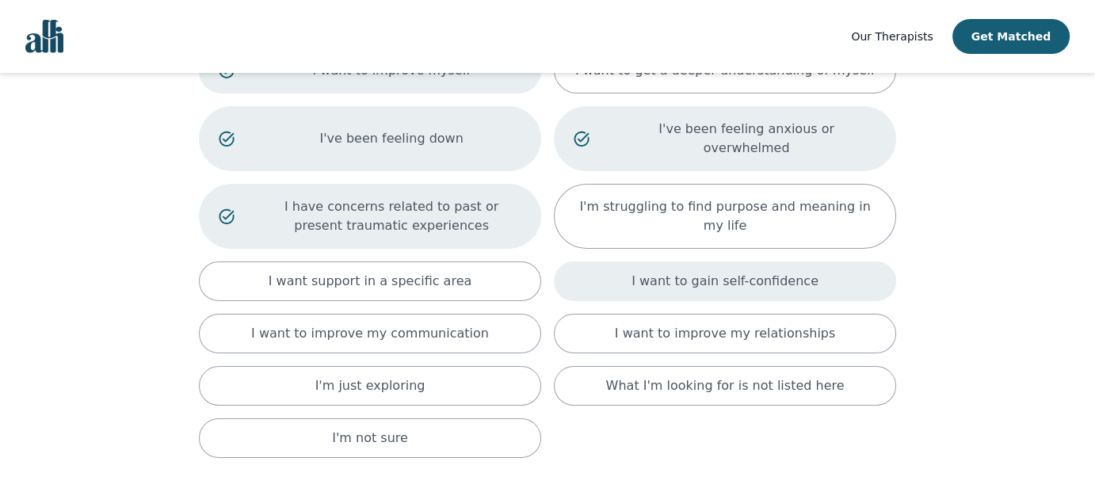
click at [605, 262] on div "I want to gain self-confidence" at bounding box center [725, 282] width 342 height 40
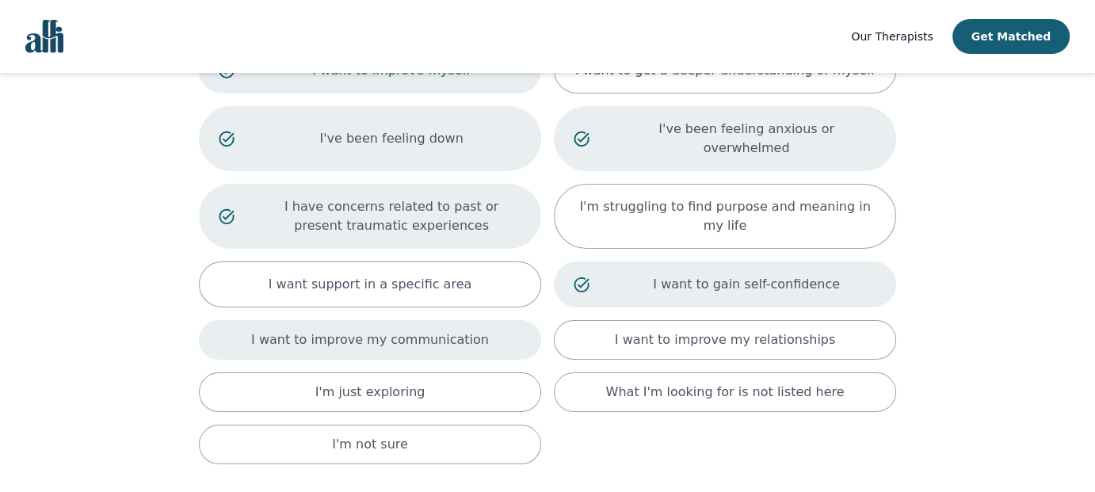
click at [452, 330] on p "I want to improve my communication" at bounding box center [370, 339] width 238 height 19
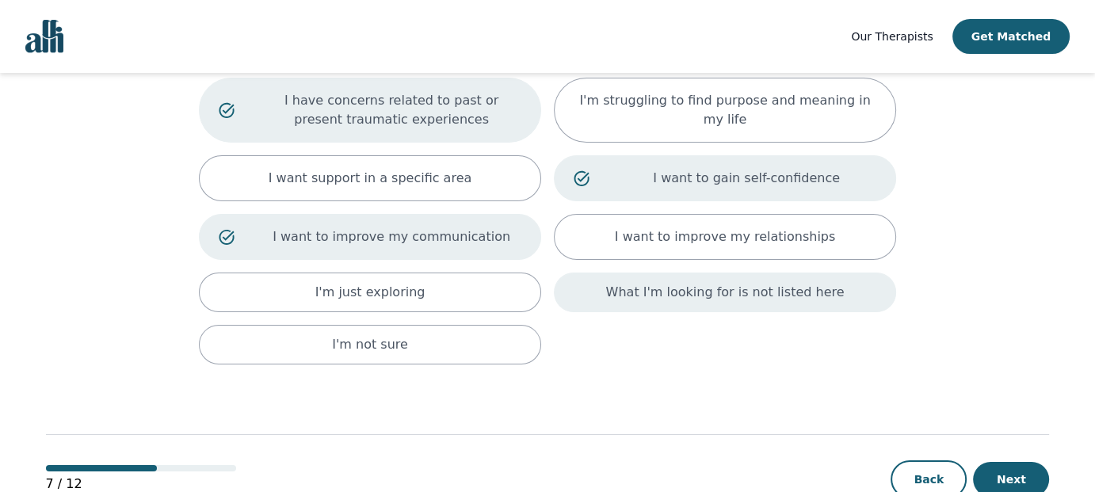
scroll to position [285, 0]
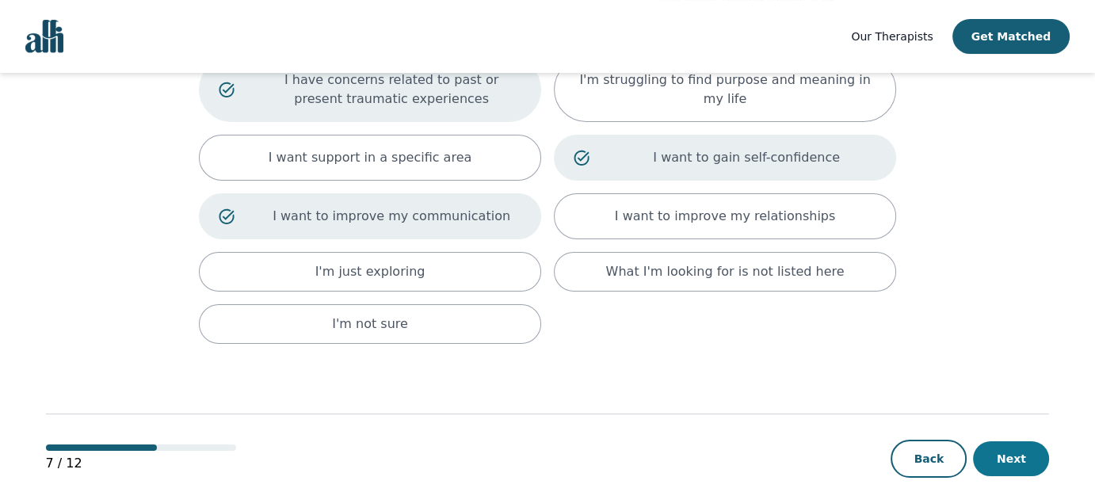
click at [1014, 450] on button "Next" at bounding box center [1011, 458] width 76 height 35
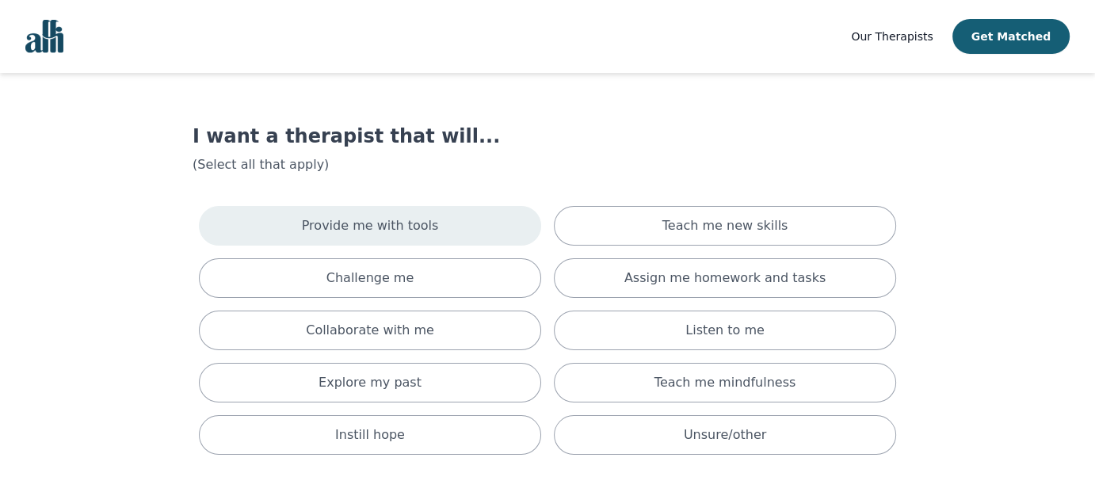
click at [424, 227] on p "Provide me with tools" at bounding box center [370, 225] width 137 height 19
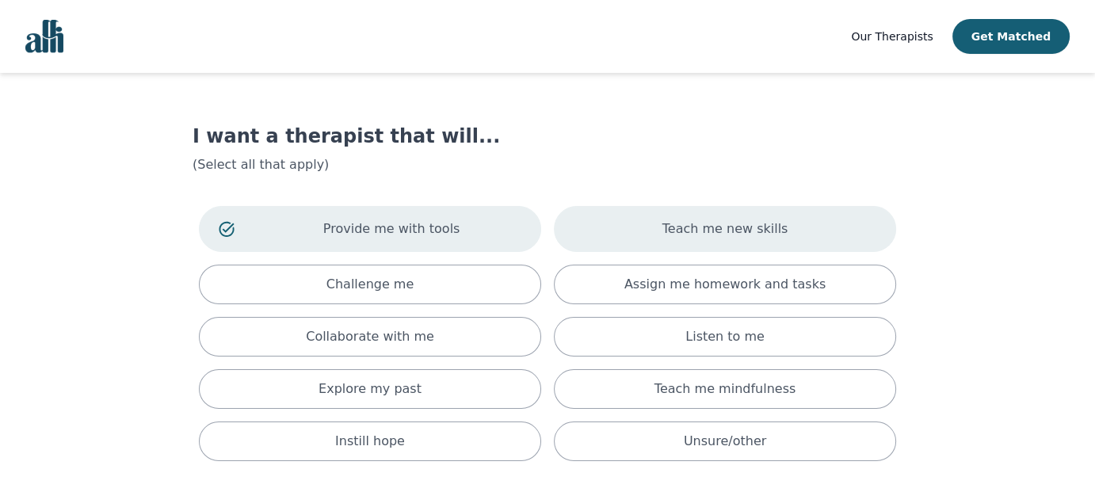
click at [617, 231] on div "Teach me new skills" at bounding box center [725, 229] width 342 height 46
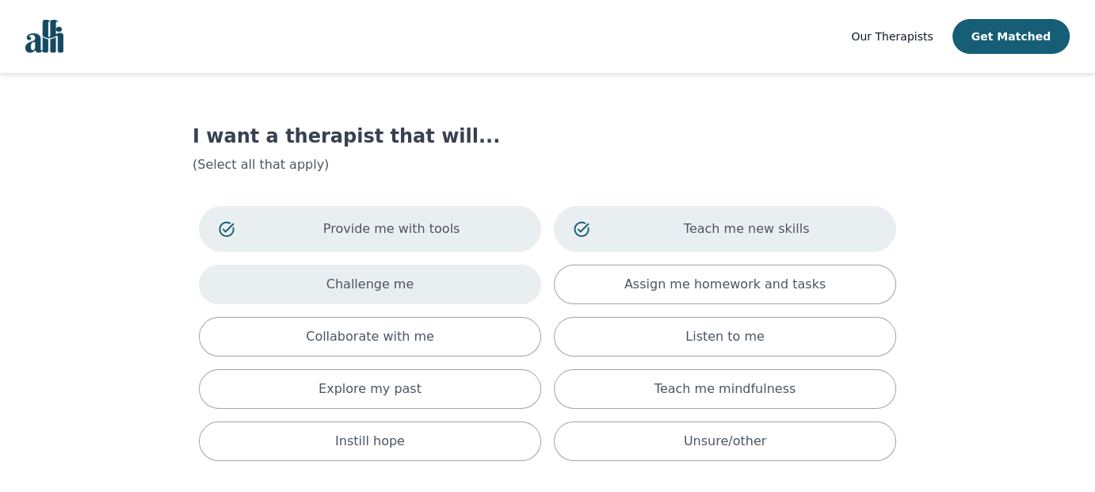
click at [481, 292] on div "Challenge me" at bounding box center [370, 285] width 342 height 40
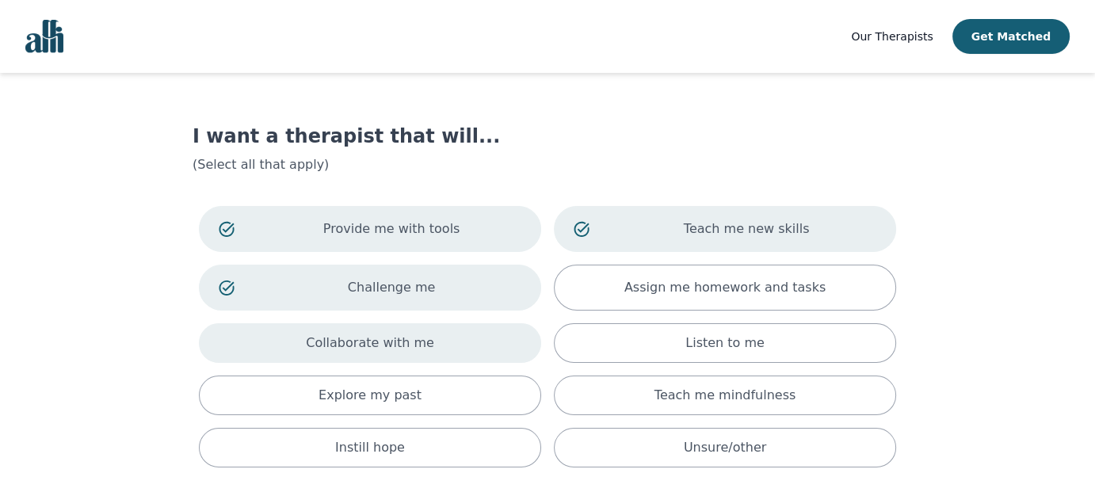
click at [436, 346] on div "Collaborate with me" at bounding box center [370, 343] width 342 height 40
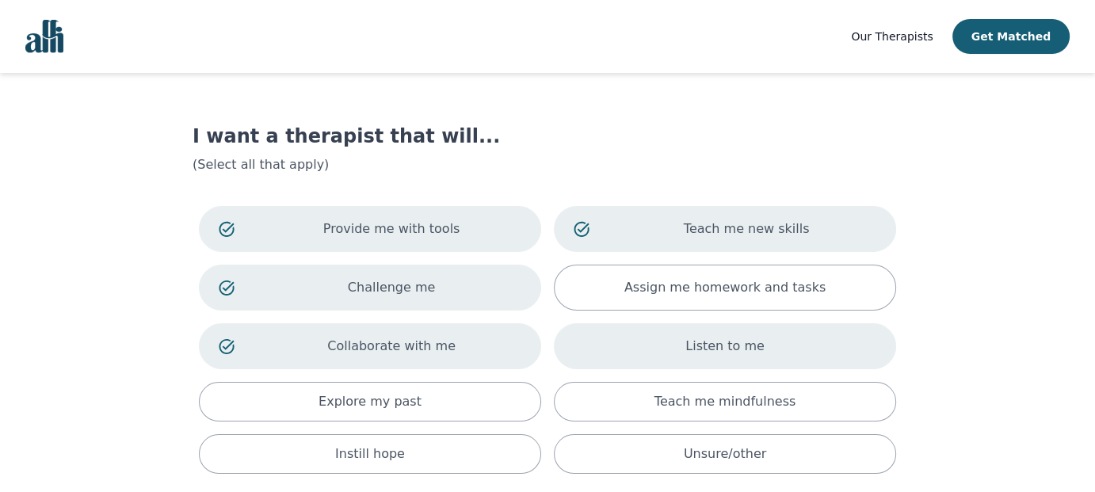
click at [590, 356] on div "Listen to me" at bounding box center [725, 346] width 342 height 46
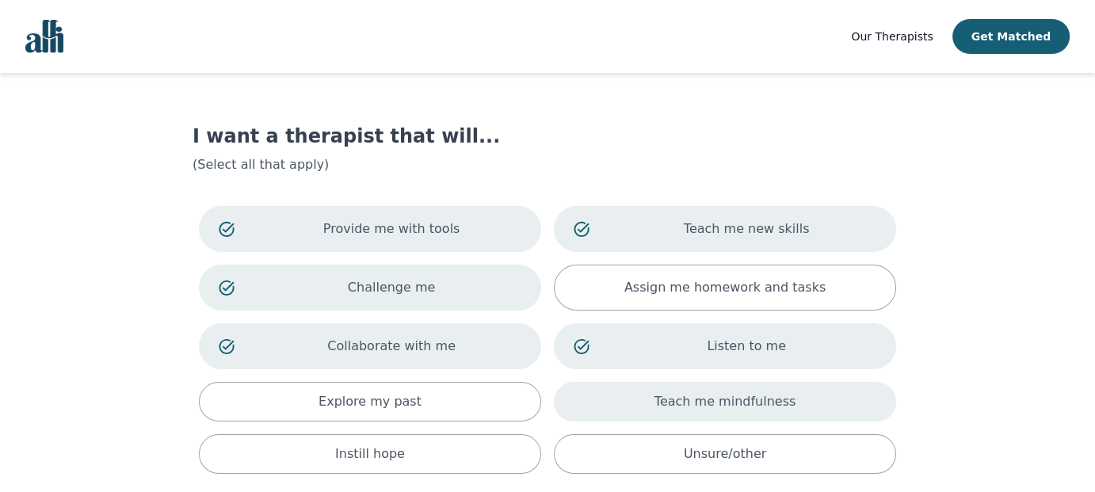
click at [609, 411] on div "Teach me mindfulness" at bounding box center [725, 402] width 342 height 40
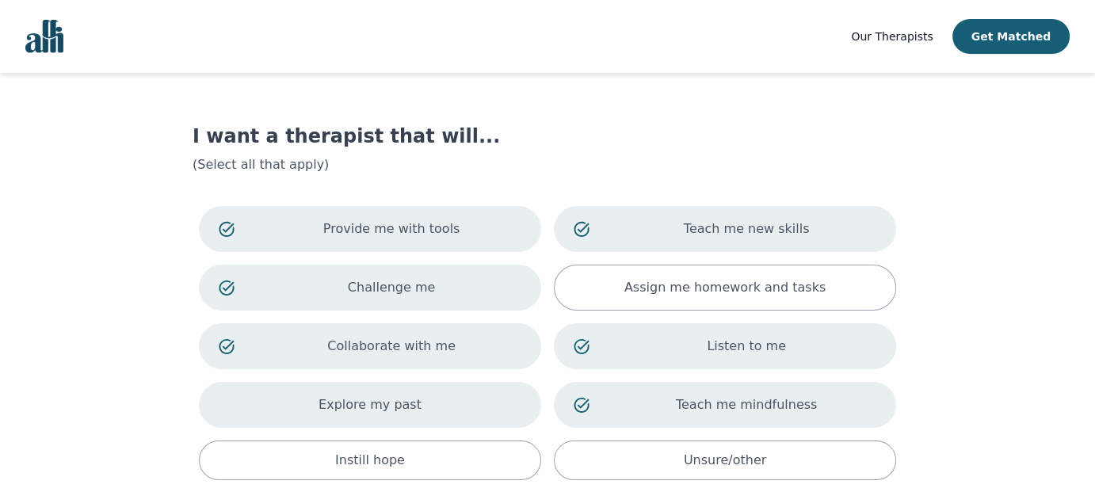
click at [481, 419] on div "Explore my past" at bounding box center [370, 405] width 342 height 46
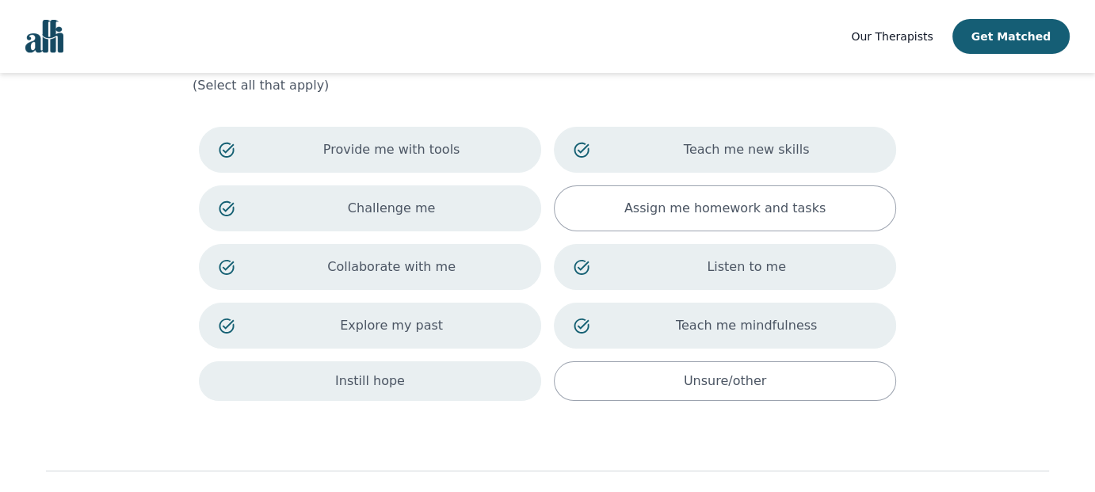
click at [465, 388] on div "Instill hope" at bounding box center [370, 381] width 342 height 40
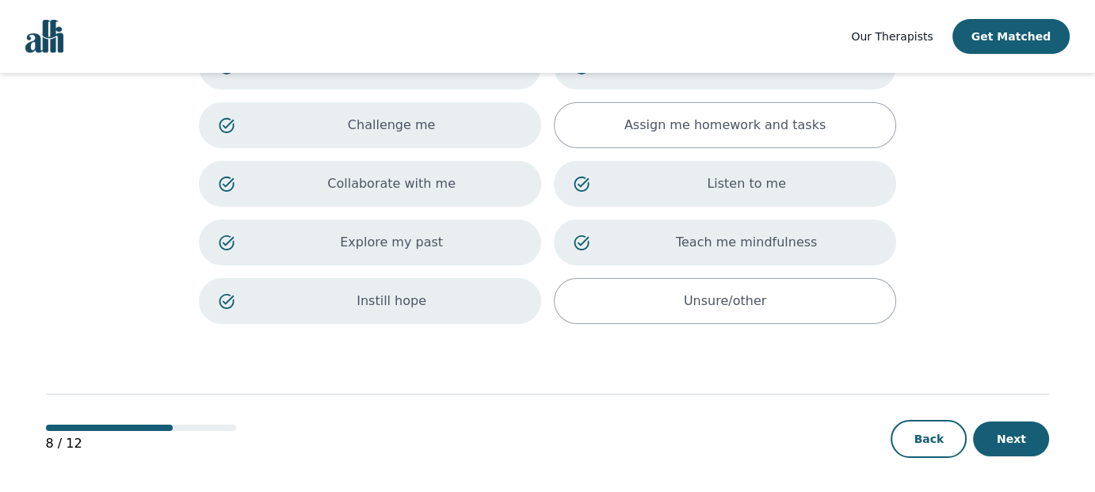
scroll to position [162, 0]
click at [1012, 429] on button "Next" at bounding box center [1011, 439] width 76 height 35
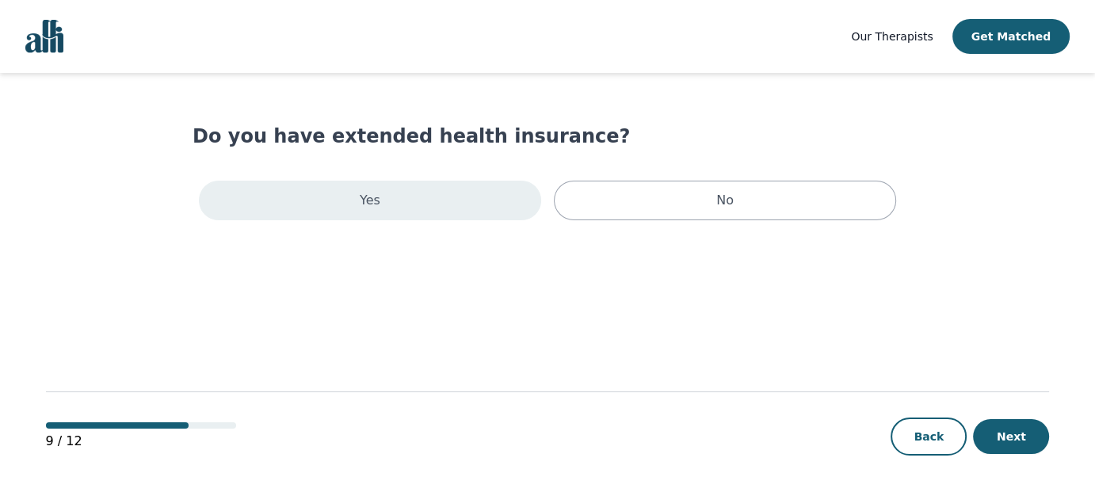
click at [365, 200] on p "Yes" at bounding box center [370, 200] width 21 height 19
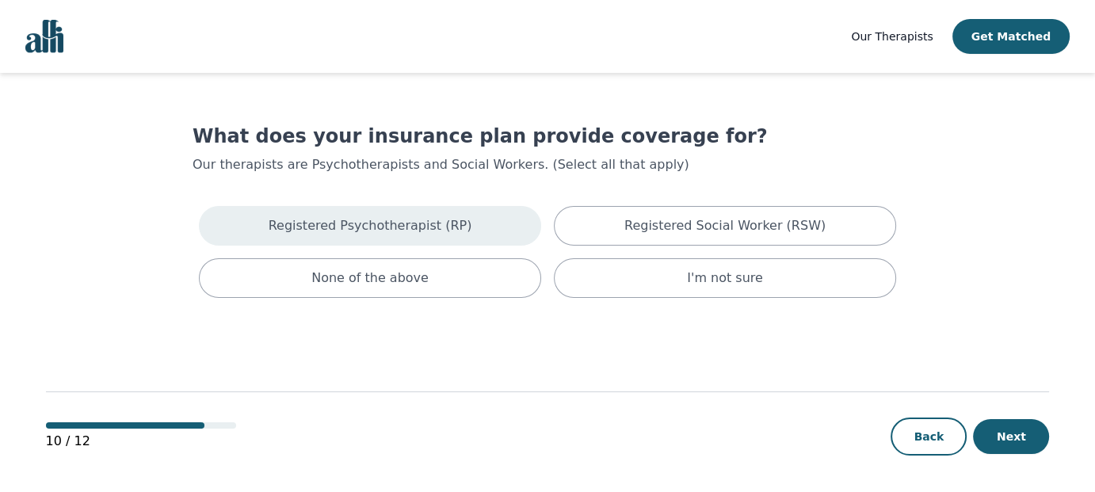
click at [399, 229] on p "Registered Psychotherapist (RP)" at bounding box center [371, 225] width 204 height 19
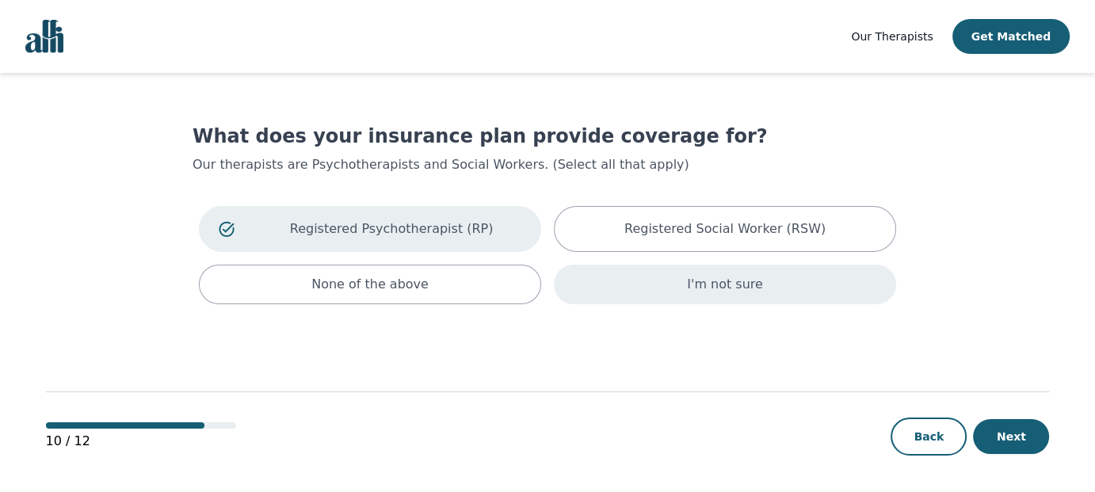
click at [618, 288] on div "I'm not sure" at bounding box center [725, 285] width 342 height 40
click at [226, 226] on icon at bounding box center [227, 229] width 16 height 16
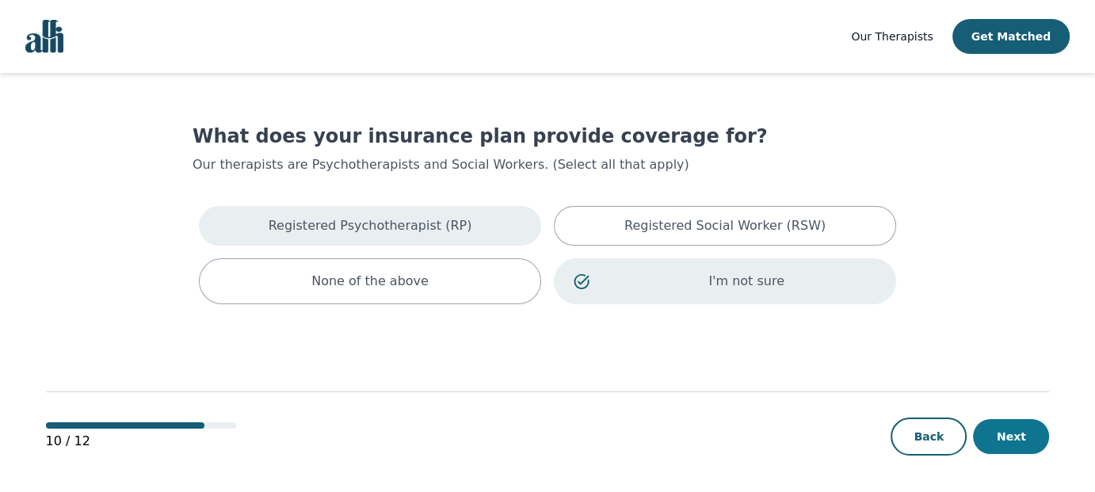
click at [1023, 441] on button "Next" at bounding box center [1011, 436] width 76 height 35
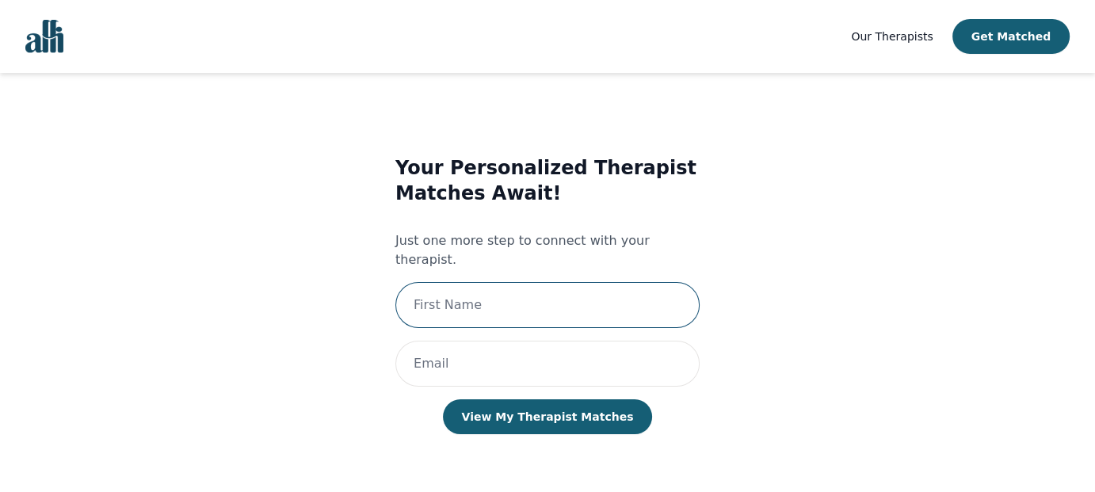
click at [464, 293] on input "text" at bounding box center [547, 305] width 304 height 46
click at [1027, 207] on main "Your Personalized Therapist Matches Await! Just one more step to connect with y…" at bounding box center [548, 283] width 1004 height 421
click at [475, 288] on input "text" at bounding box center [547, 305] width 304 height 46
type input "[PERSON_NAME]"
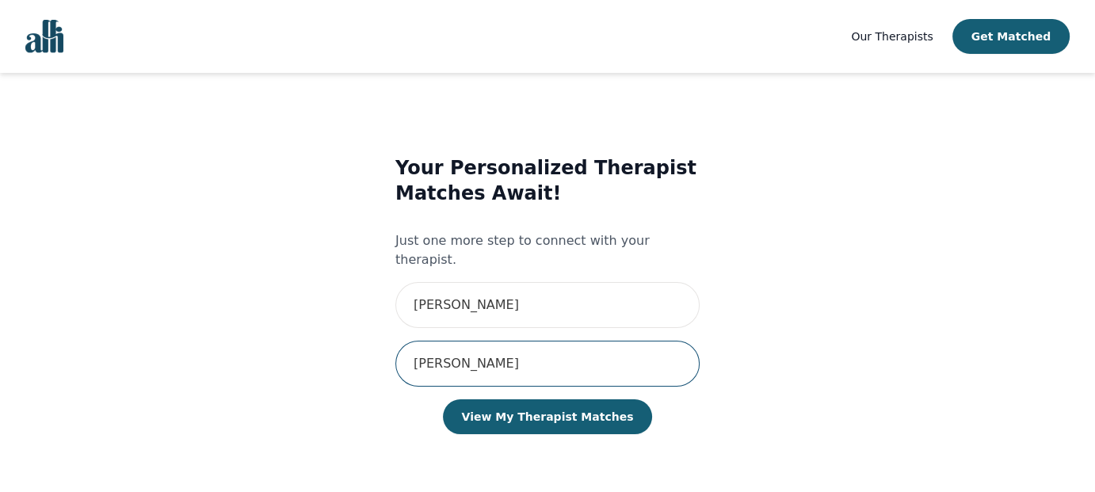
type input "[PERSON_NAME]"
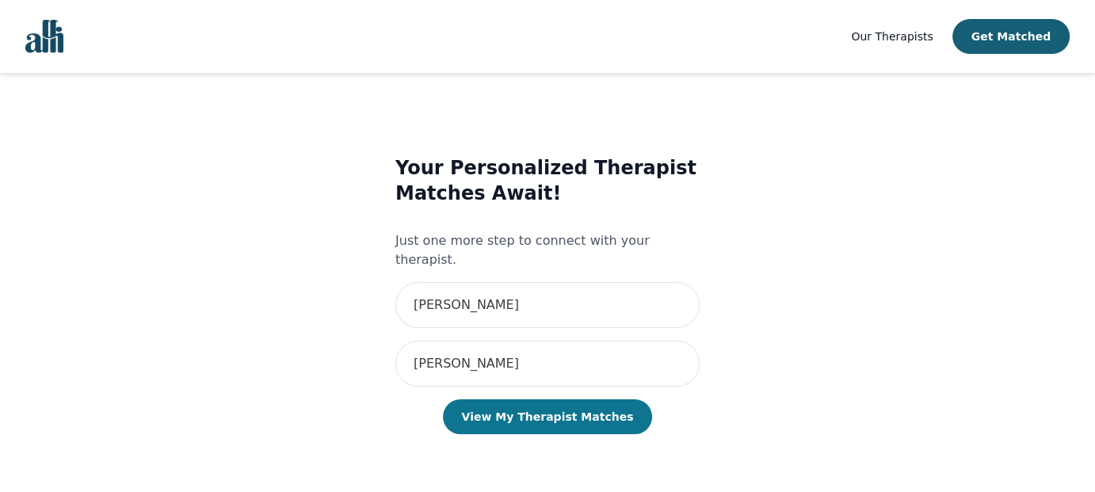
click at [531, 399] on button "View My Therapist Matches" at bounding box center [548, 416] width 210 height 35
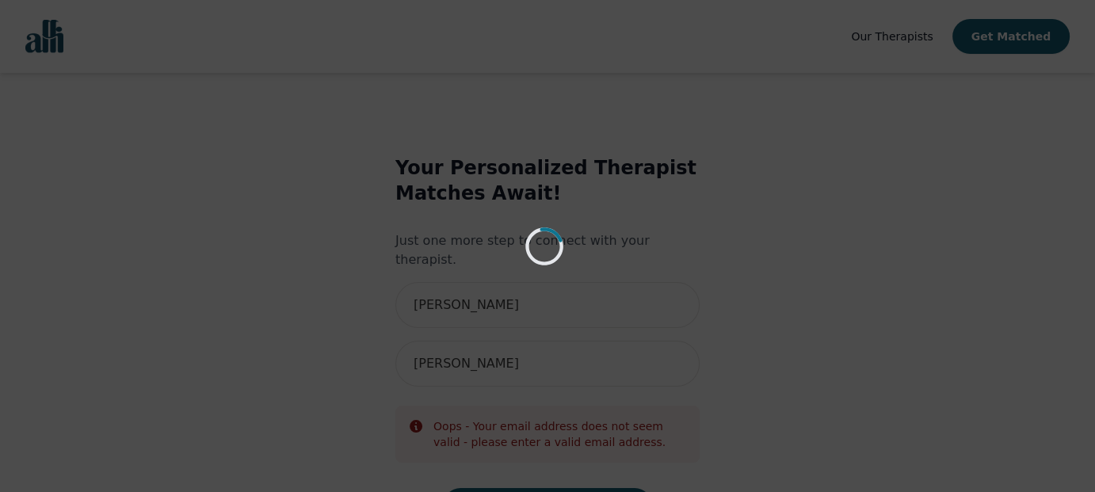
click at [444, 424] on div "Loading..." at bounding box center [547, 246] width 1095 height 492
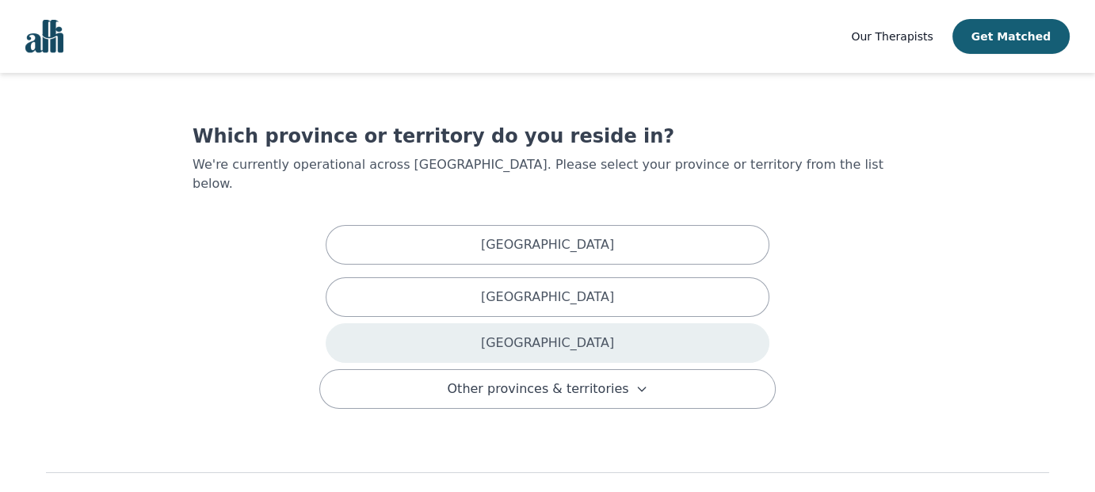
click at [539, 334] on p "Ontario" at bounding box center [547, 343] width 133 height 19
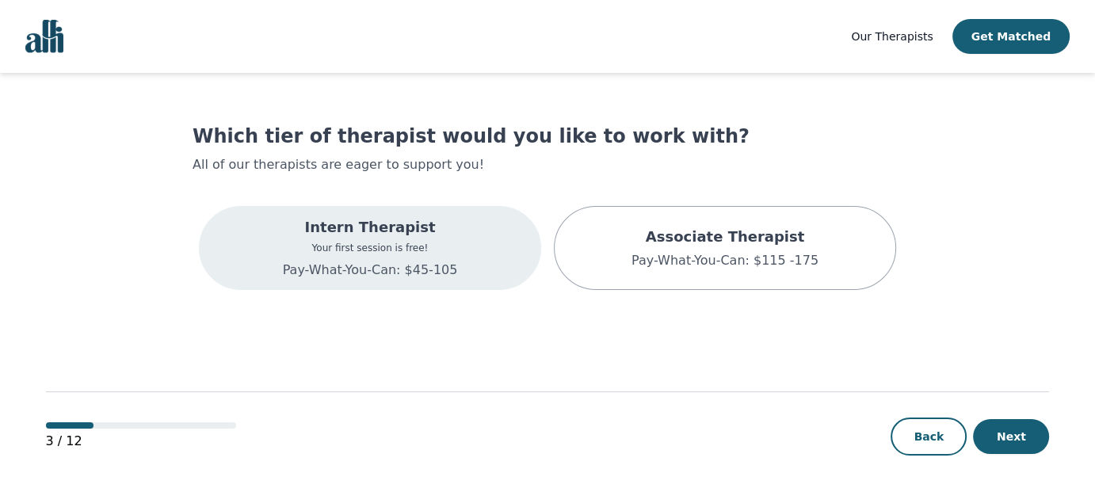
click at [450, 261] on div "Intern Therapist Your first session is free! Pay-What-You-Can: $45-105" at bounding box center [370, 248] width 342 height 84
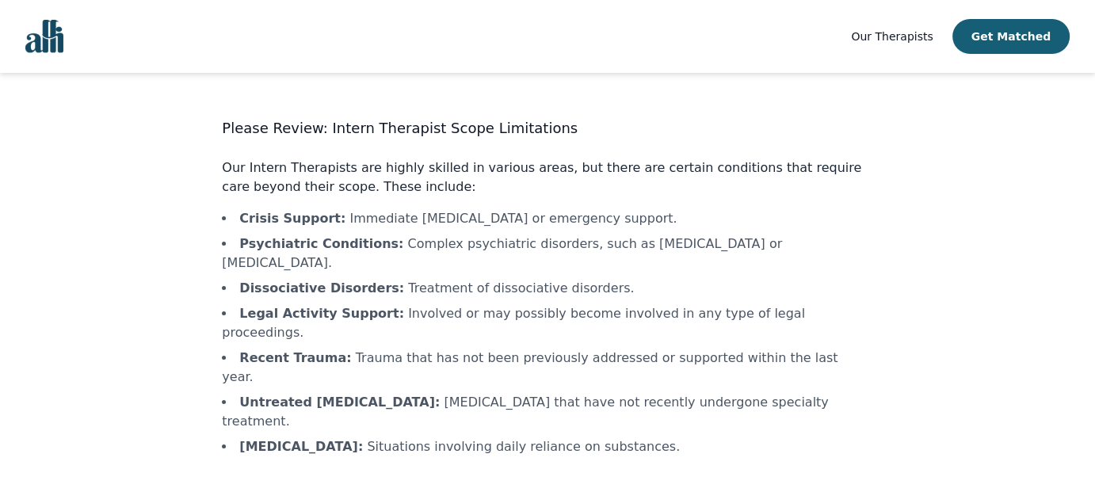
scroll to position [52, 0]
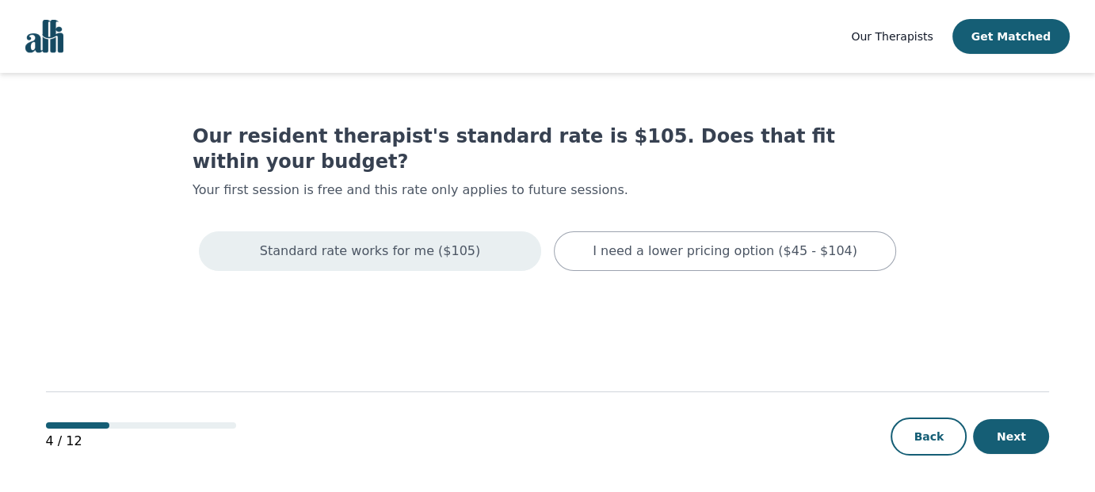
click at [446, 231] on div "Standard rate works for me ($105)" at bounding box center [370, 251] width 342 height 40
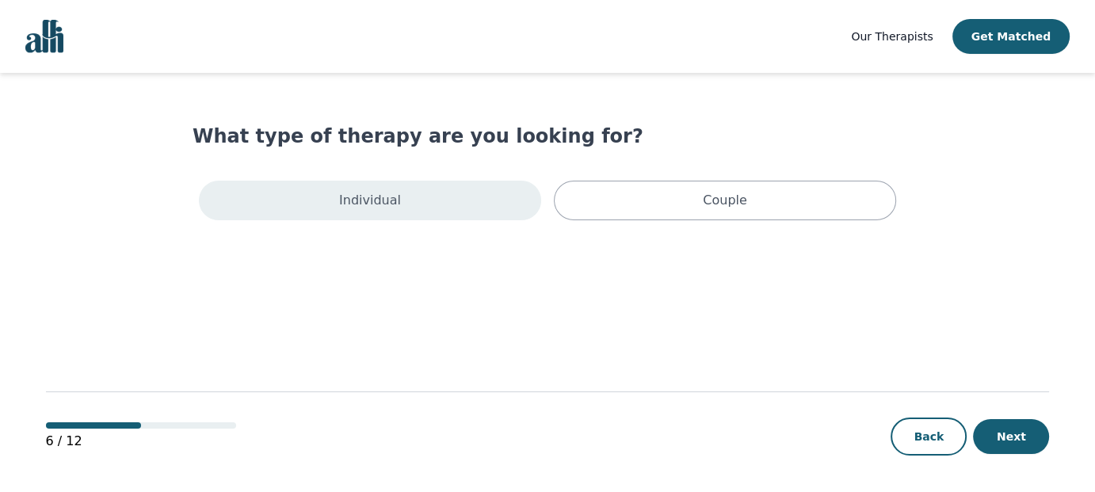
click at [511, 197] on div "Individual" at bounding box center [370, 201] width 342 height 40
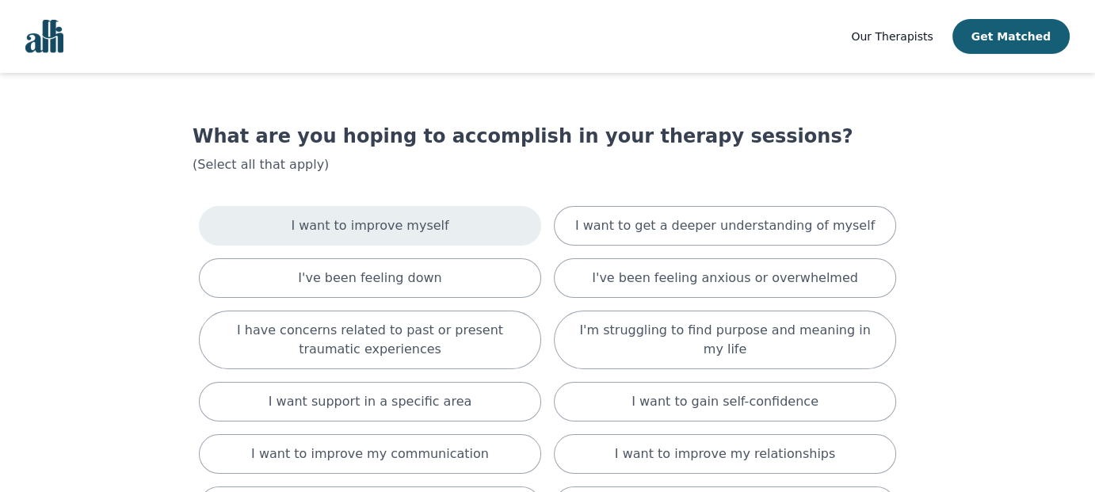
click at [418, 242] on div "I want to improve myself" at bounding box center [370, 226] width 342 height 40
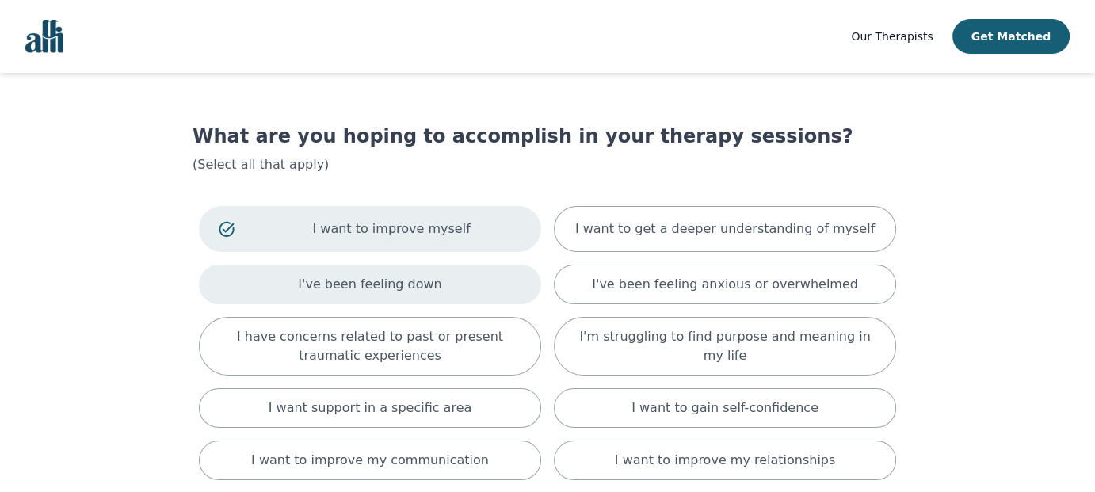
click at [403, 292] on div "I've been feeling down" at bounding box center [370, 285] width 342 height 40
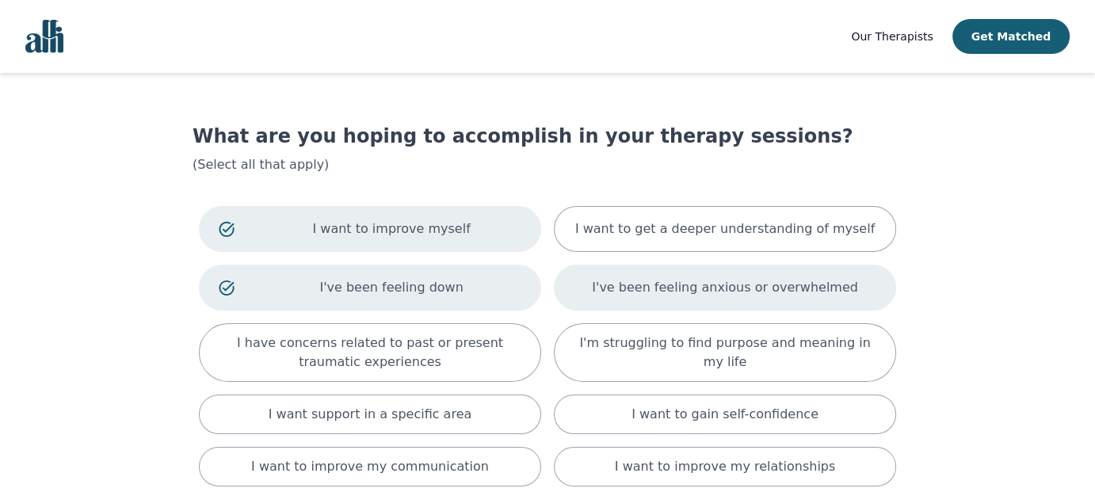
click at [606, 295] on div "I've been feeling anxious or overwhelmed" at bounding box center [725, 288] width 342 height 46
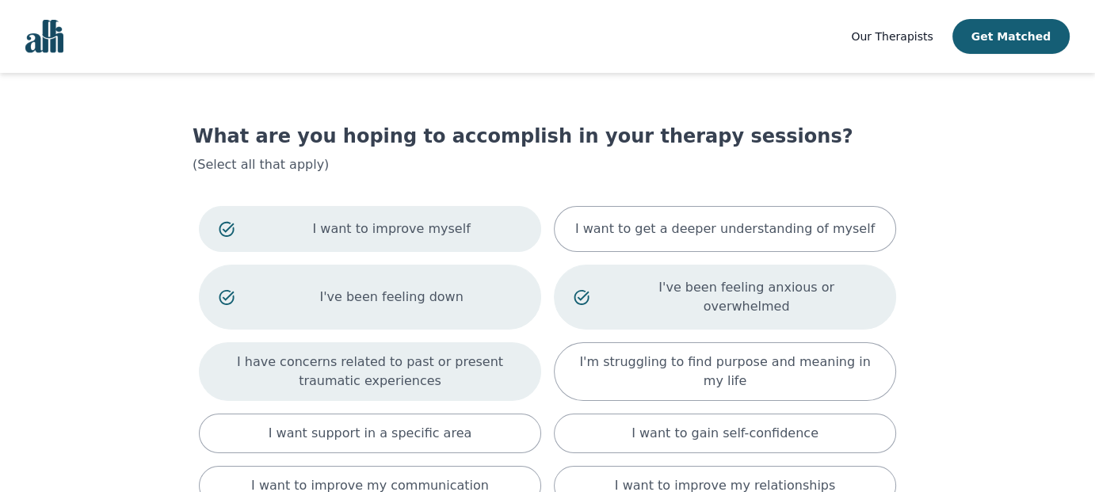
click at [455, 353] on p "I have concerns related to past or present traumatic experiences" at bounding box center [370, 372] width 303 height 38
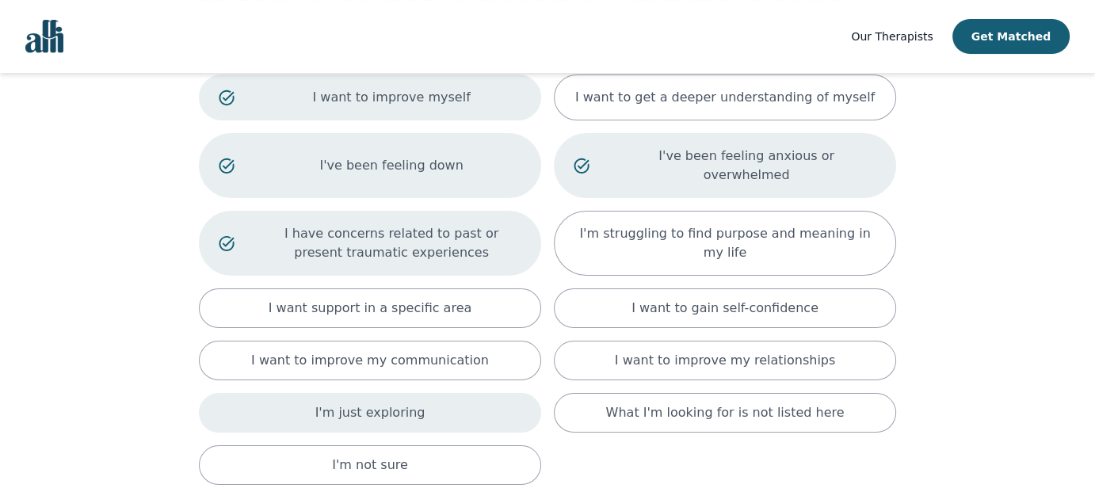
scroll to position [158, 0]
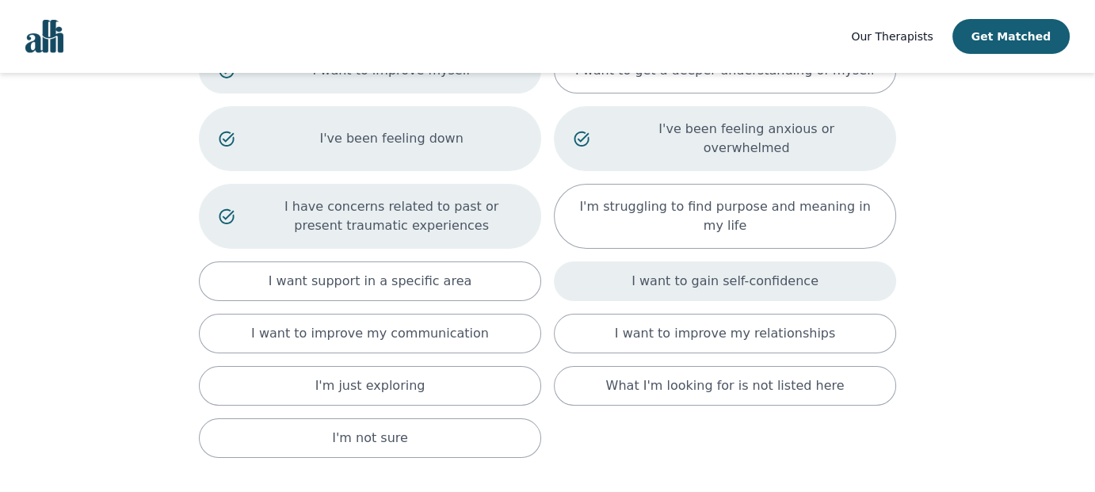
click at [623, 269] on div "I want to gain self-confidence" at bounding box center [725, 282] width 342 height 40
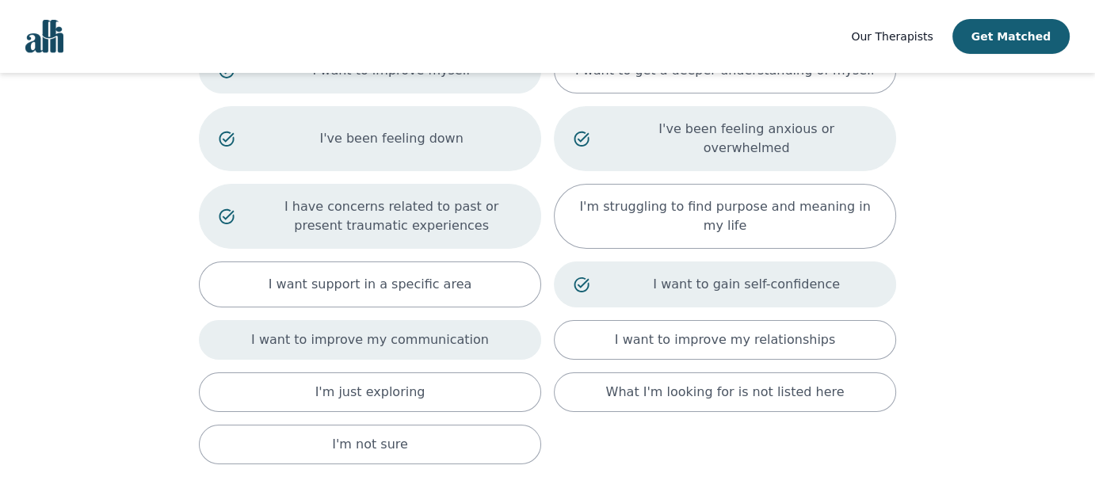
click at [462, 334] on div "I want to improve my communication" at bounding box center [370, 340] width 342 height 40
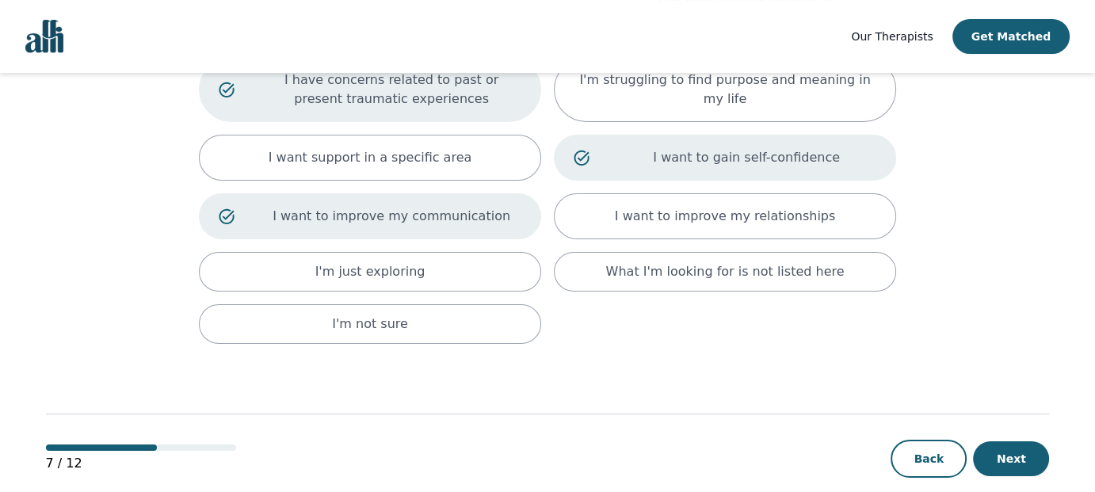
scroll to position [285, 0]
click at [1037, 441] on button "Next" at bounding box center [1011, 458] width 76 height 35
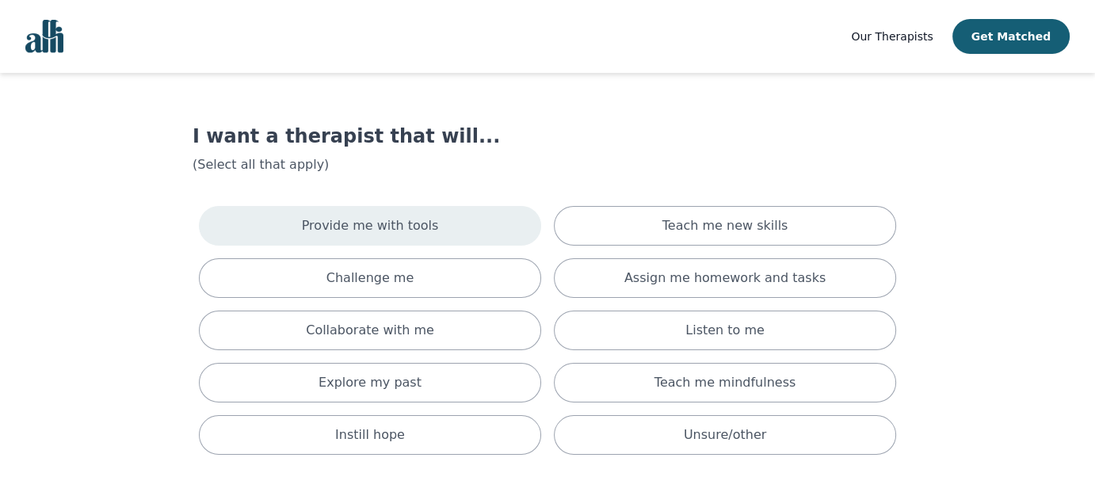
click at [388, 229] on p "Provide me with tools" at bounding box center [370, 225] width 137 height 19
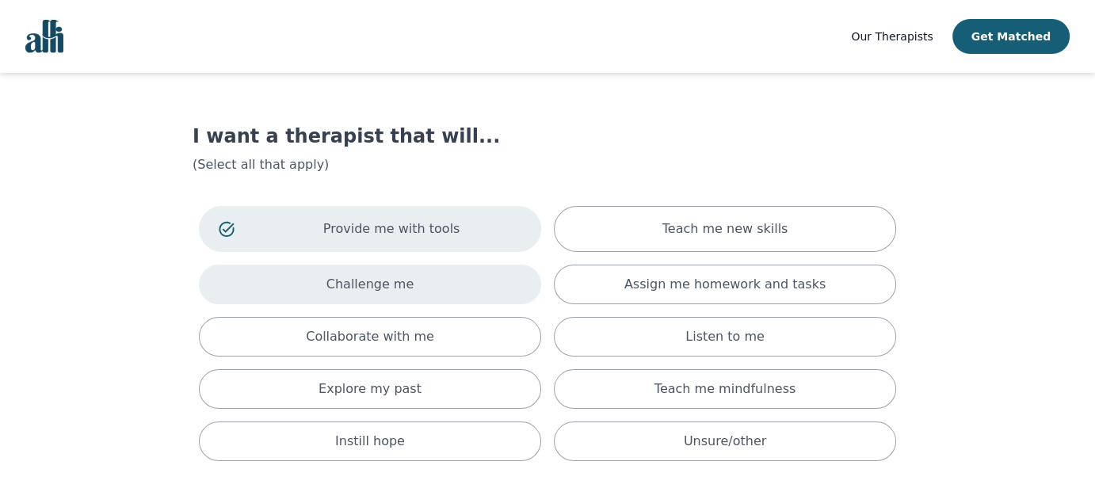
click at [391, 291] on p "Challenge me" at bounding box center [370, 284] width 88 height 19
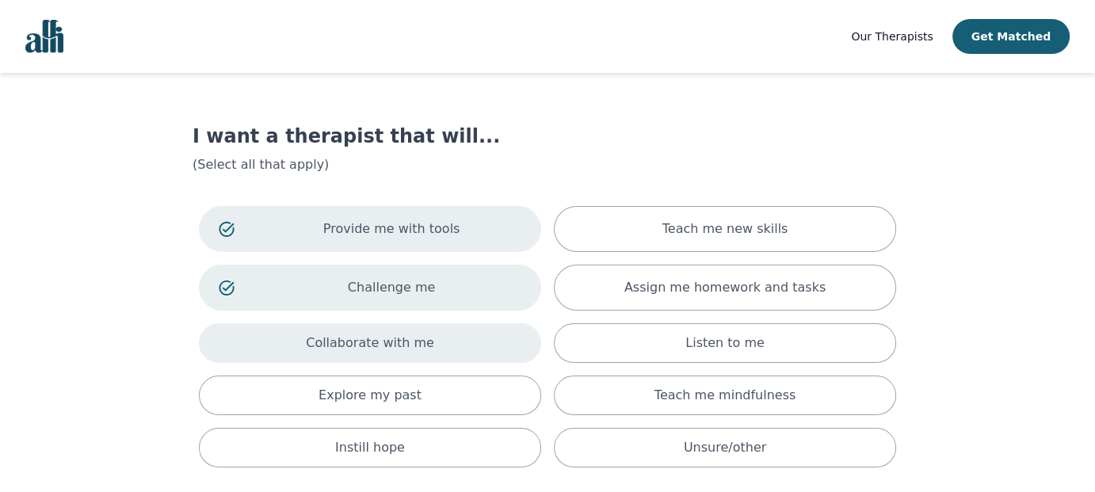
click at [387, 357] on div "Collaborate with me" at bounding box center [370, 343] width 342 height 40
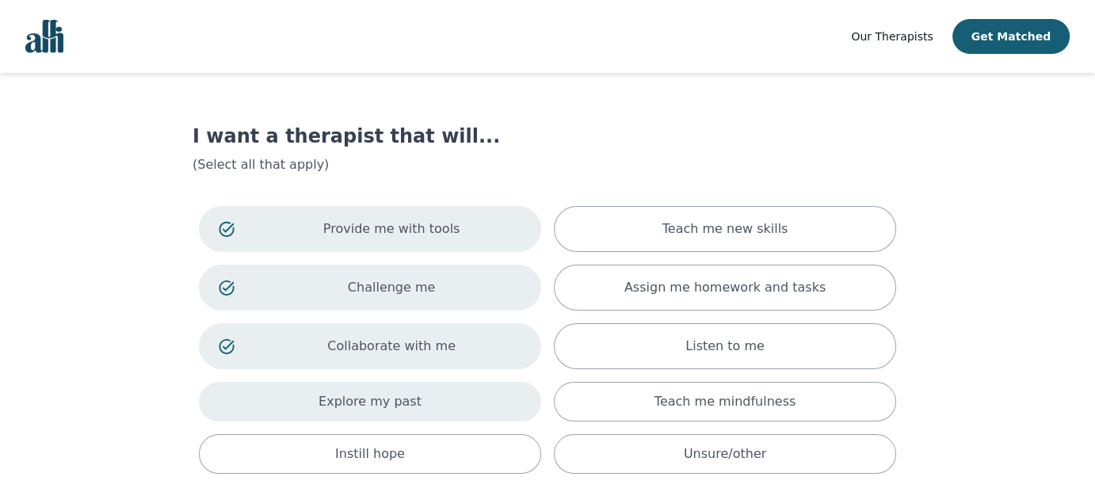
click at [381, 396] on p "Explore my past" at bounding box center [370, 401] width 103 height 19
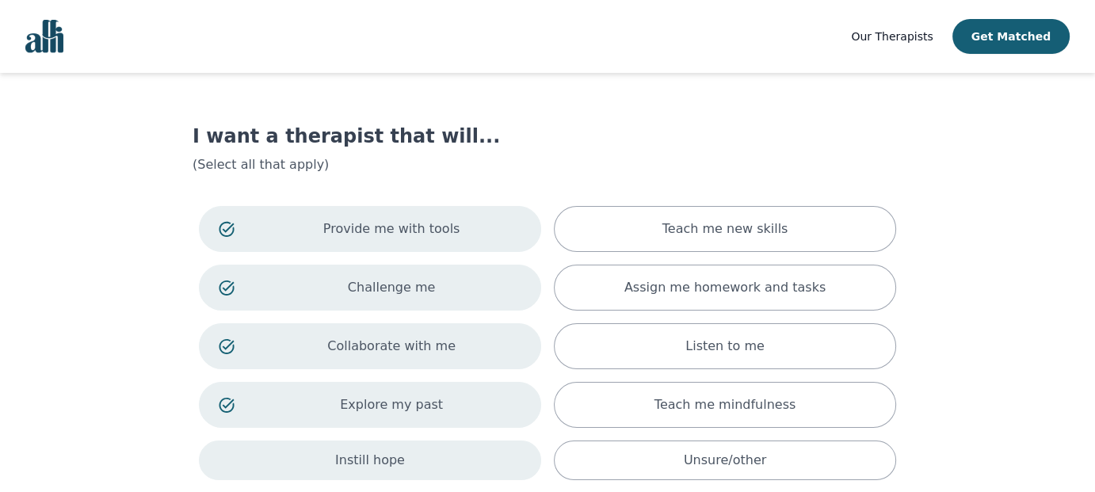
click at [374, 461] on p "Instill hope" at bounding box center [370, 460] width 70 height 19
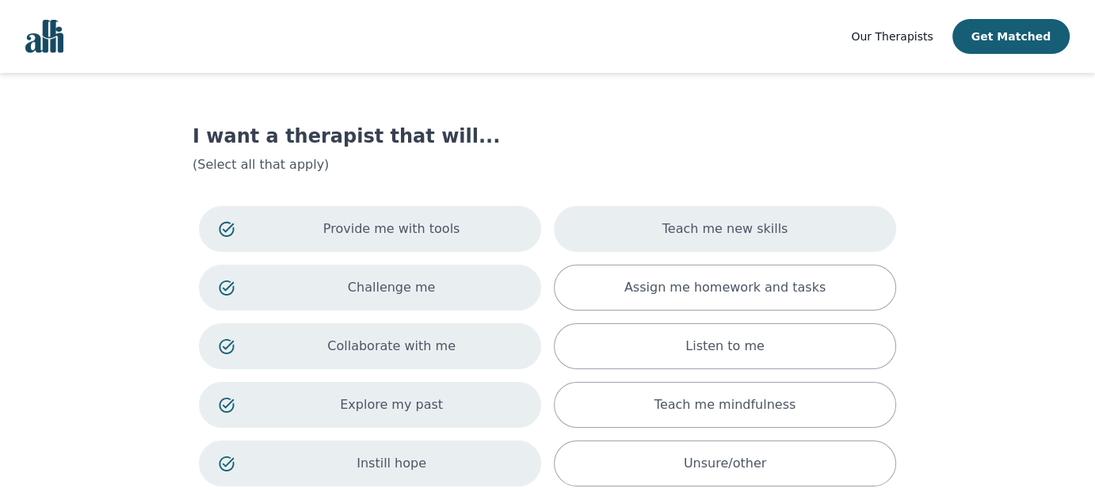
click at [725, 235] on p "Teach me new skills" at bounding box center [725, 229] width 126 height 19
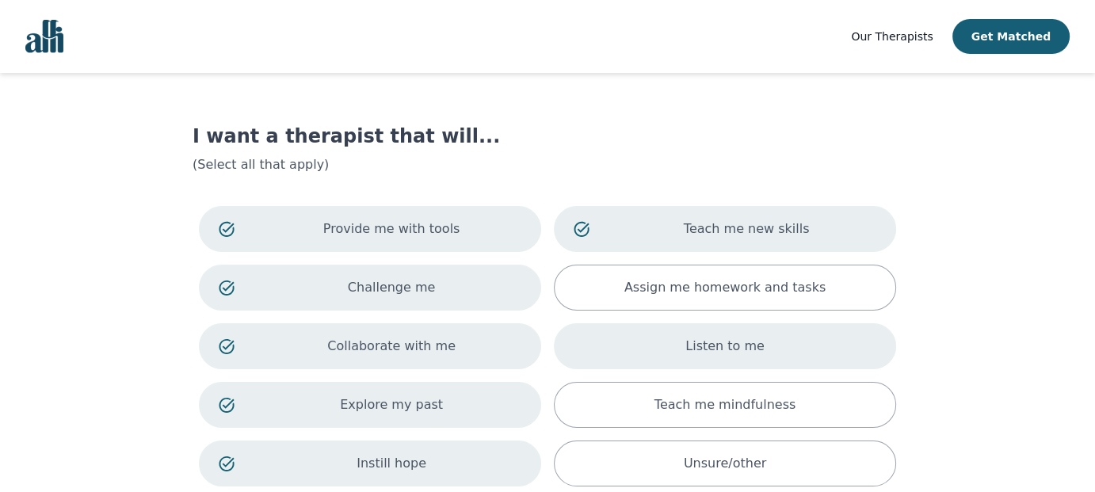
click at [708, 349] on p "Listen to me" at bounding box center [724, 346] width 79 height 19
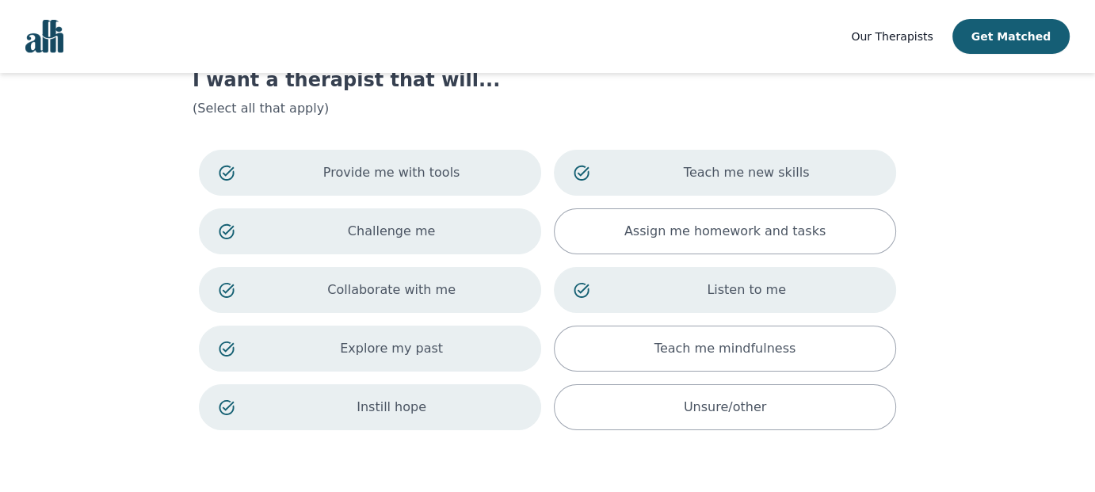
scroll to position [79, 0]
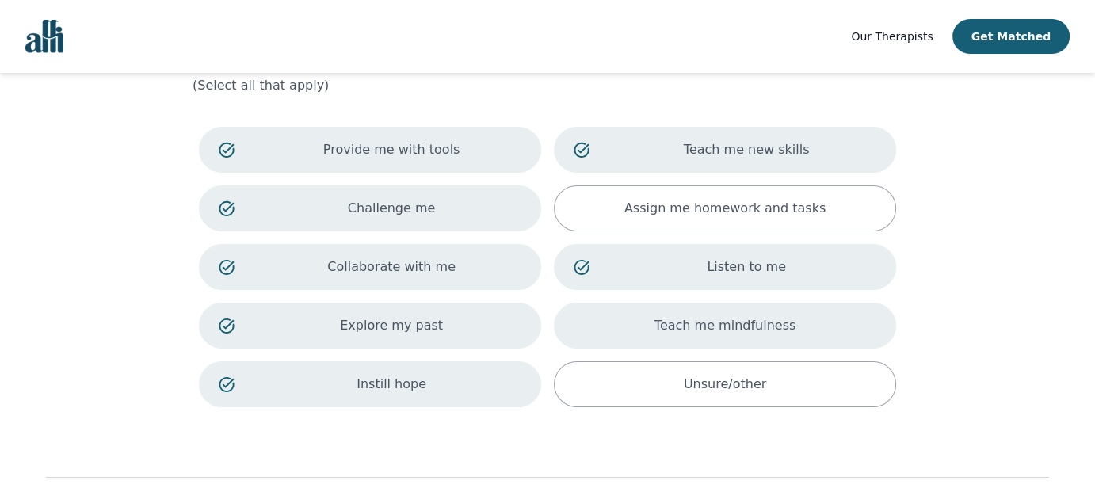
click at [718, 323] on p "Teach me mindfulness" at bounding box center [725, 325] width 141 height 19
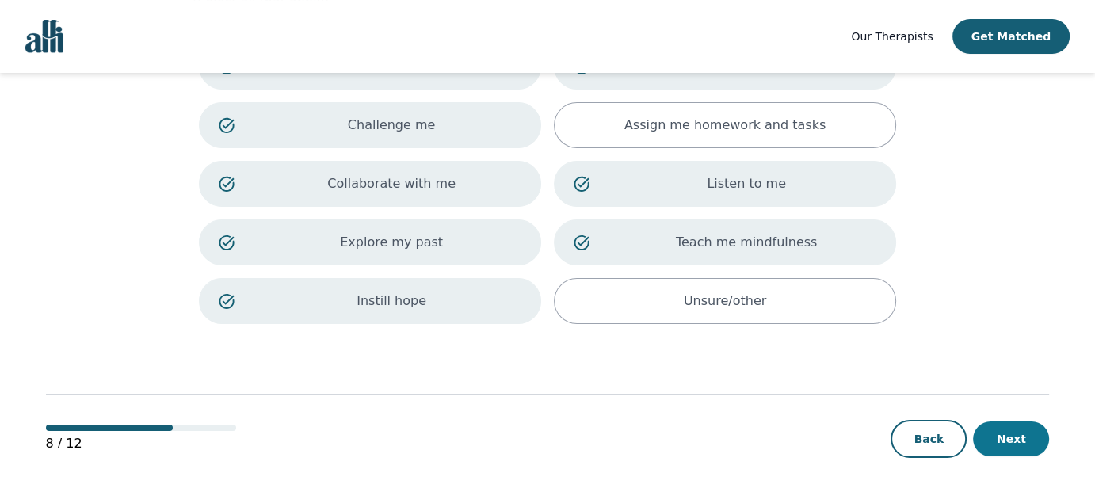
click at [1023, 437] on button "Next" at bounding box center [1011, 439] width 76 height 35
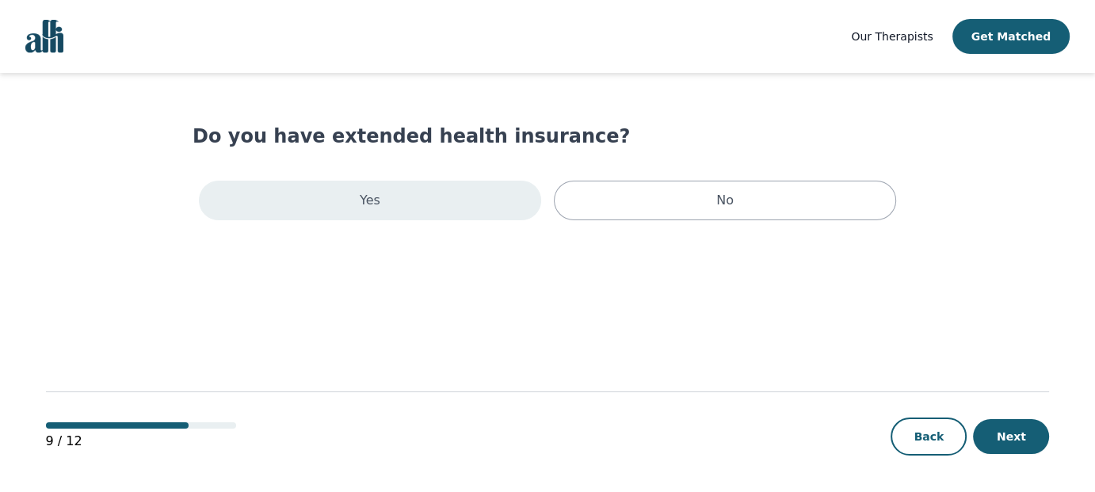
click at [291, 198] on div "Yes" at bounding box center [370, 201] width 342 height 40
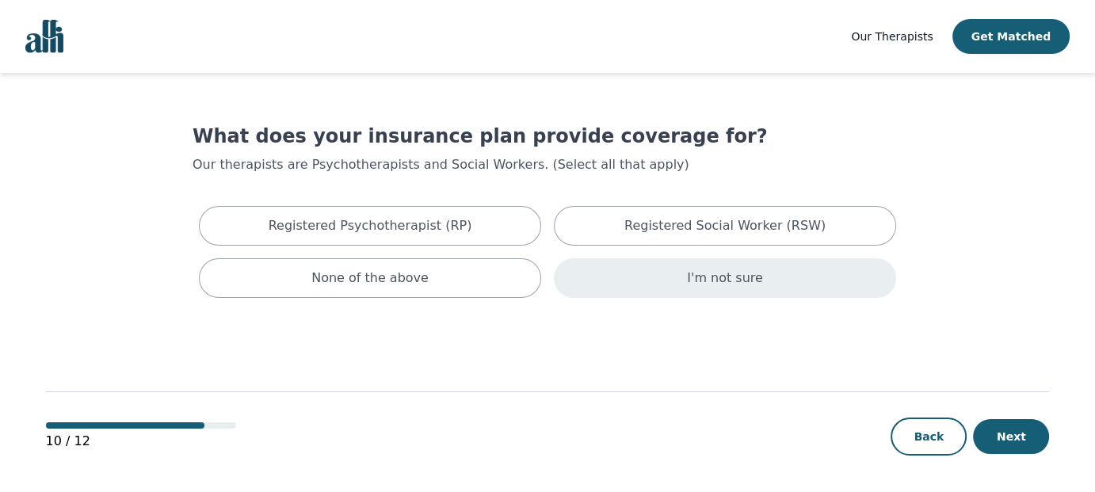
click at [777, 286] on div "I'm not sure" at bounding box center [725, 278] width 342 height 40
click at [1000, 442] on button "Next" at bounding box center [1011, 436] width 76 height 35
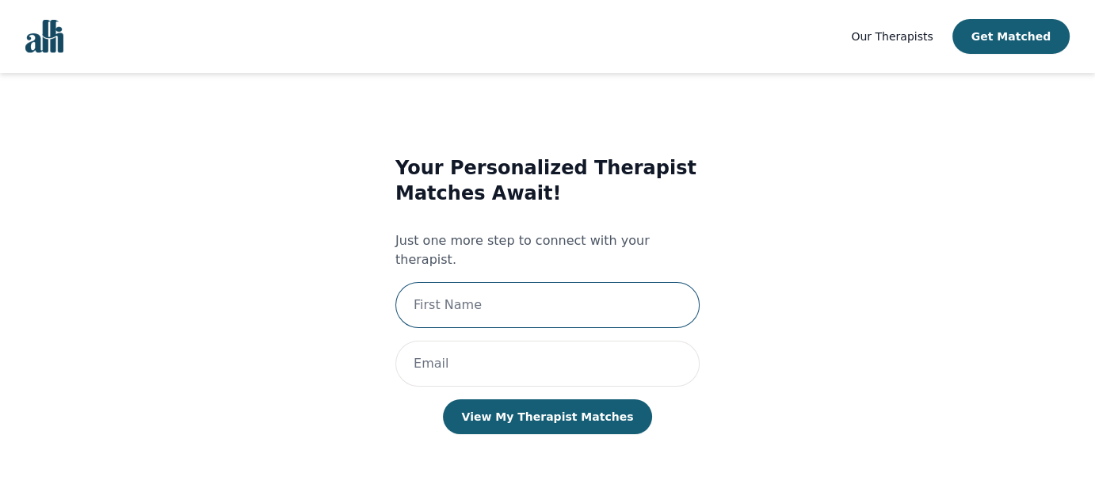
click at [418, 289] on input "text" at bounding box center [547, 305] width 304 height 46
type input "[PERSON_NAME]"
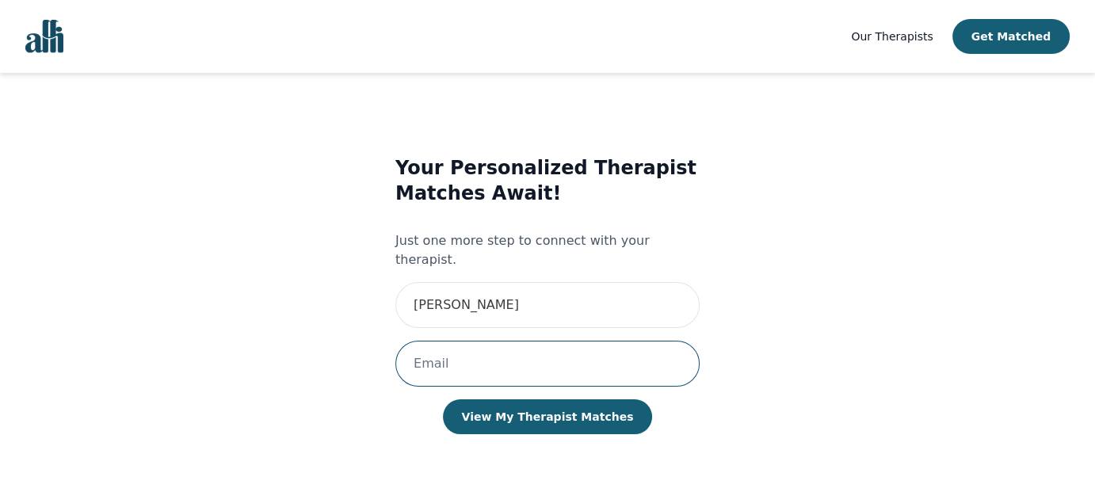
click at [514, 349] on input "email" at bounding box center [547, 364] width 304 height 46
type input "[EMAIL_ADDRESS][PERSON_NAME][DOMAIN_NAME]"
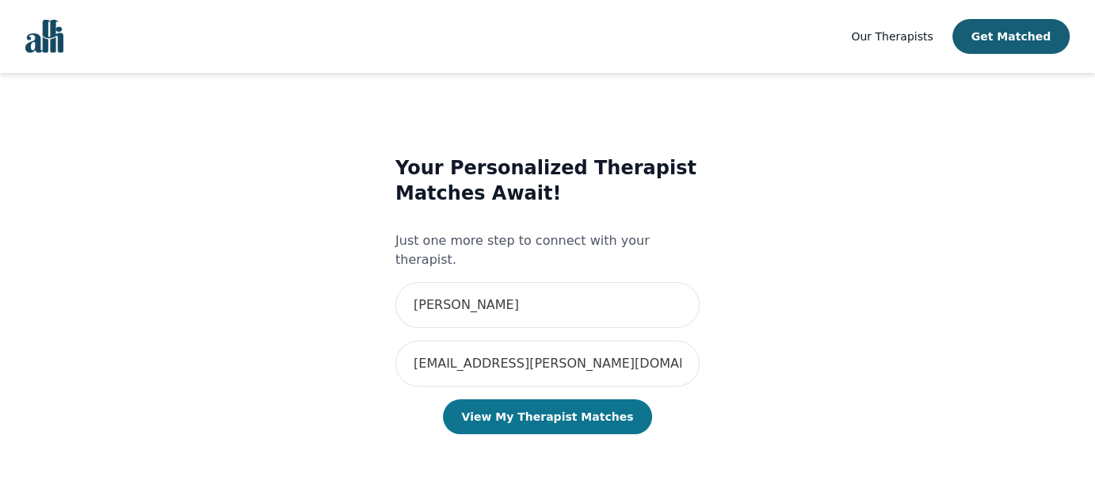
click at [567, 399] on button "View My Therapist Matches" at bounding box center [548, 416] width 210 height 35
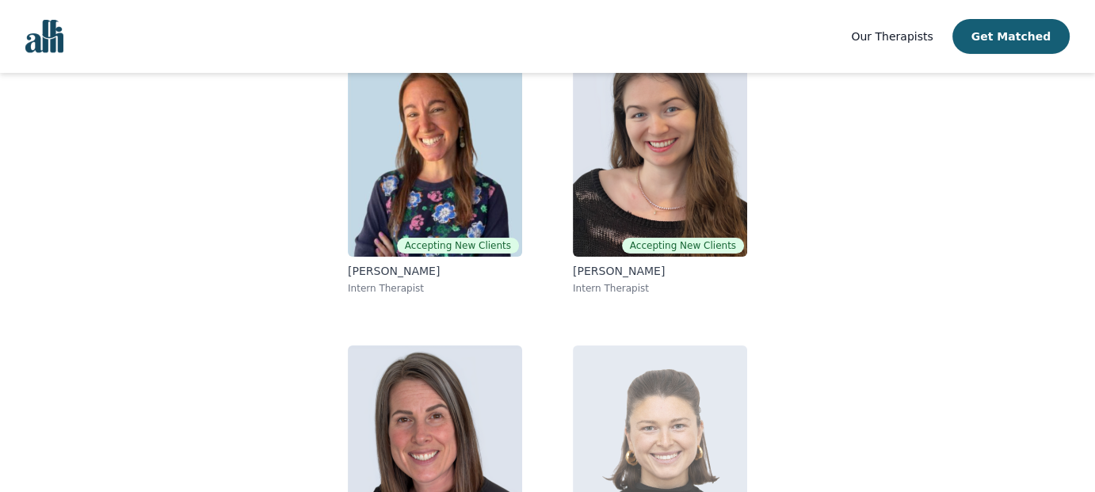
scroll to position [177, 0]
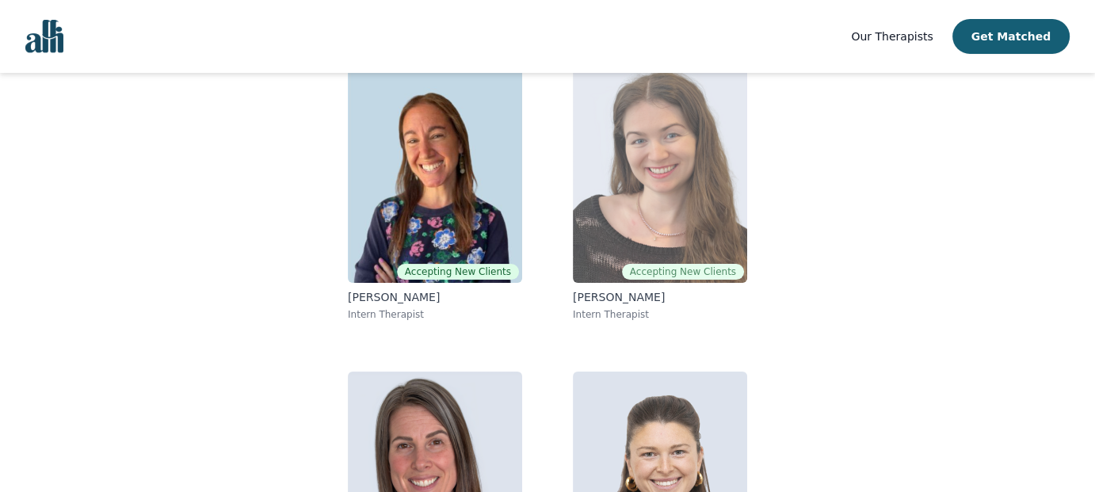
click at [644, 219] on img at bounding box center [660, 169] width 174 height 228
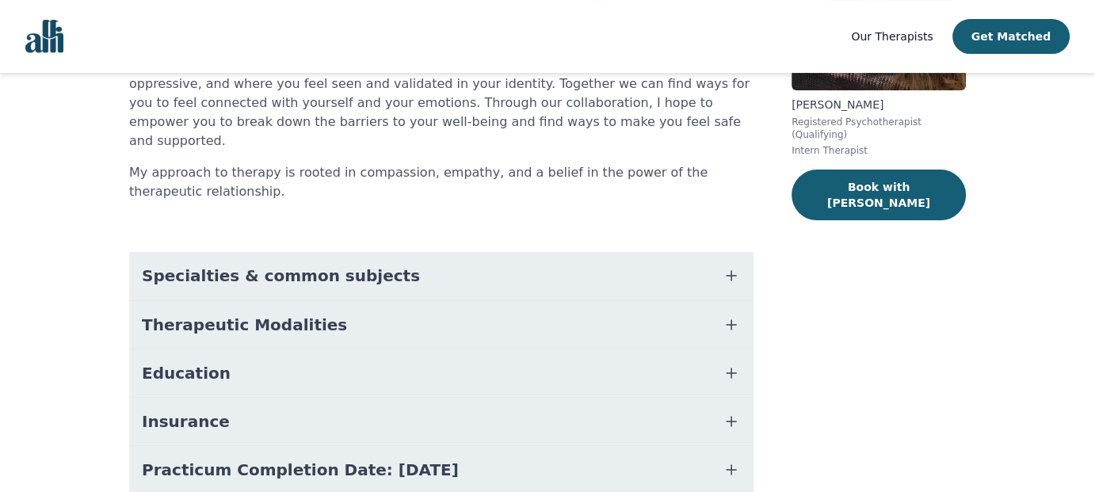
scroll to position [97, 0]
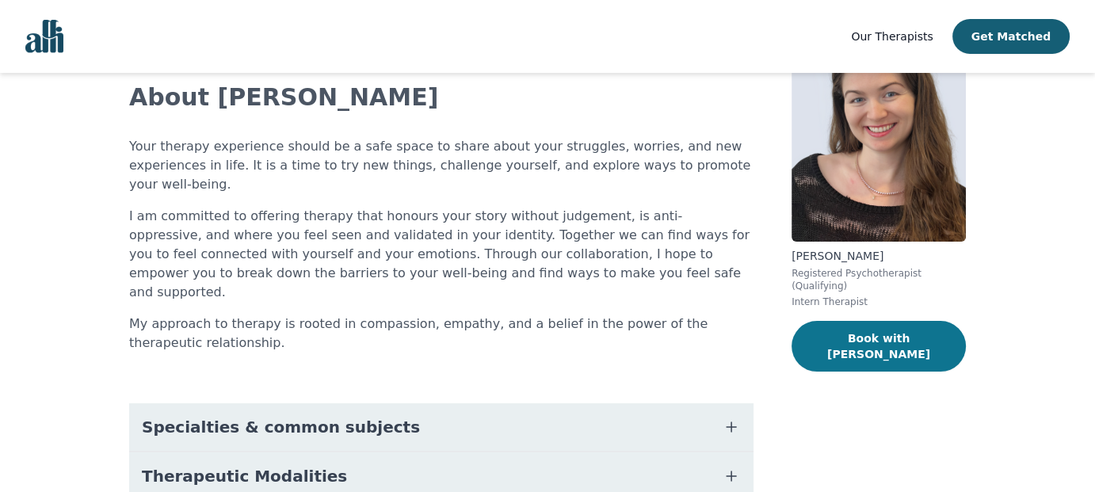
click at [888, 327] on button "Book with Madeleine" at bounding box center [879, 346] width 174 height 51
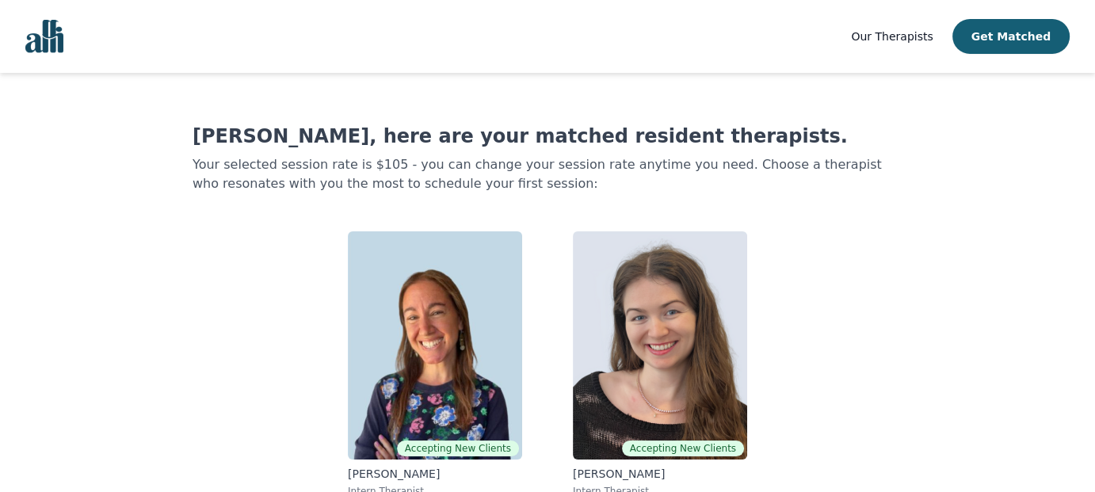
scroll to position [177, 0]
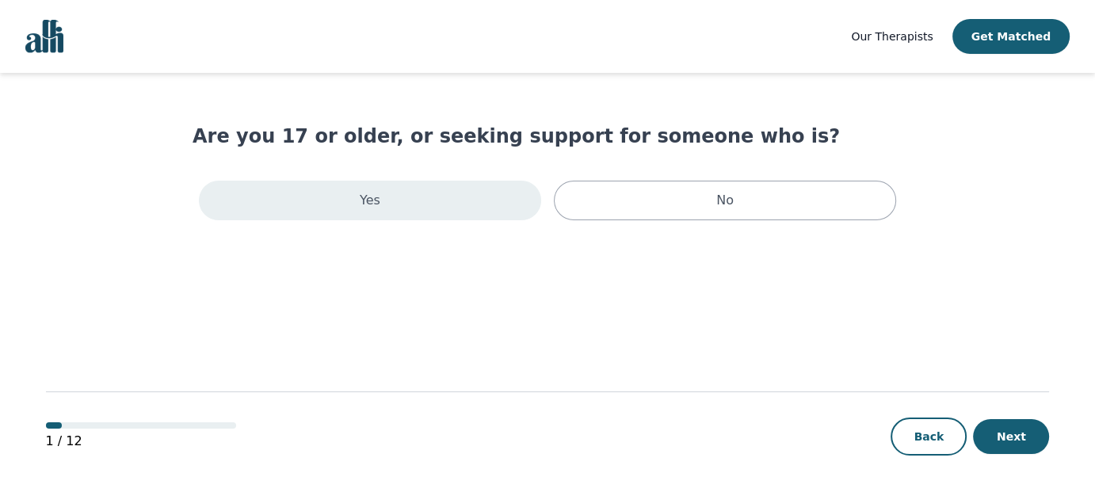
click at [346, 197] on div "Yes" at bounding box center [370, 201] width 342 height 40
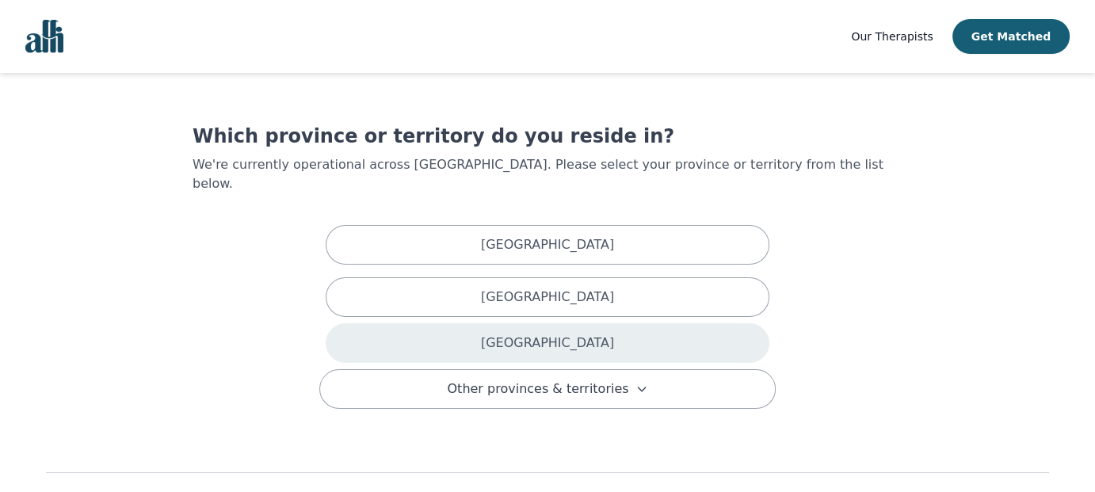
click at [481, 331] on div "[GEOGRAPHIC_DATA]" at bounding box center [548, 343] width 444 height 40
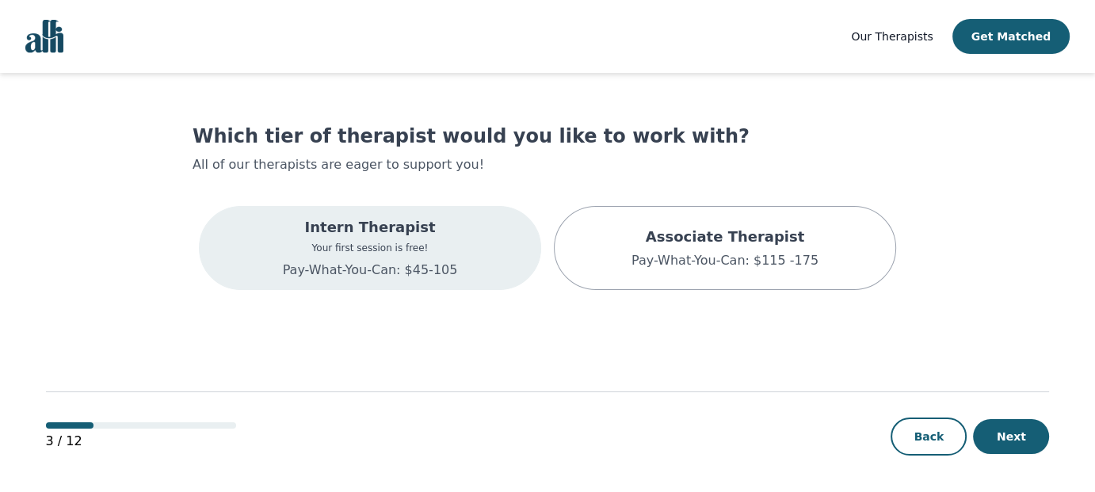
click at [410, 265] on p "Pay-What-You-Can: $45-105" at bounding box center [370, 270] width 175 height 19
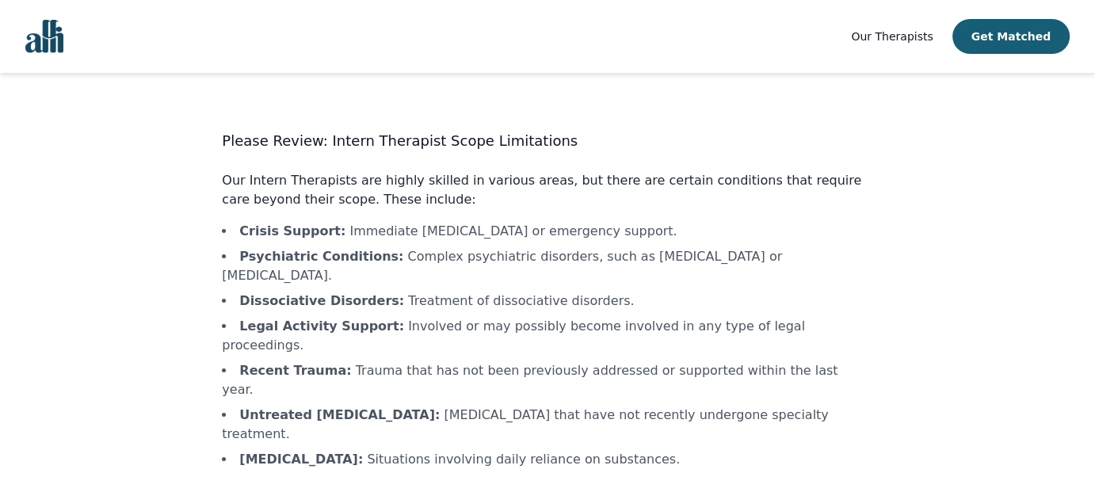
scroll to position [52, 0]
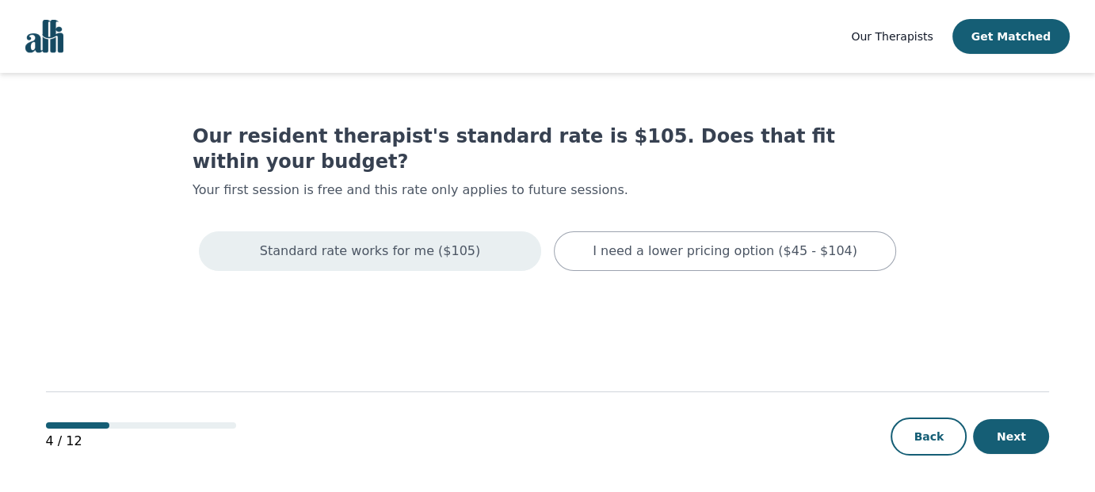
click at [378, 242] on p "Standard rate works for me ($105)" at bounding box center [370, 251] width 220 height 19
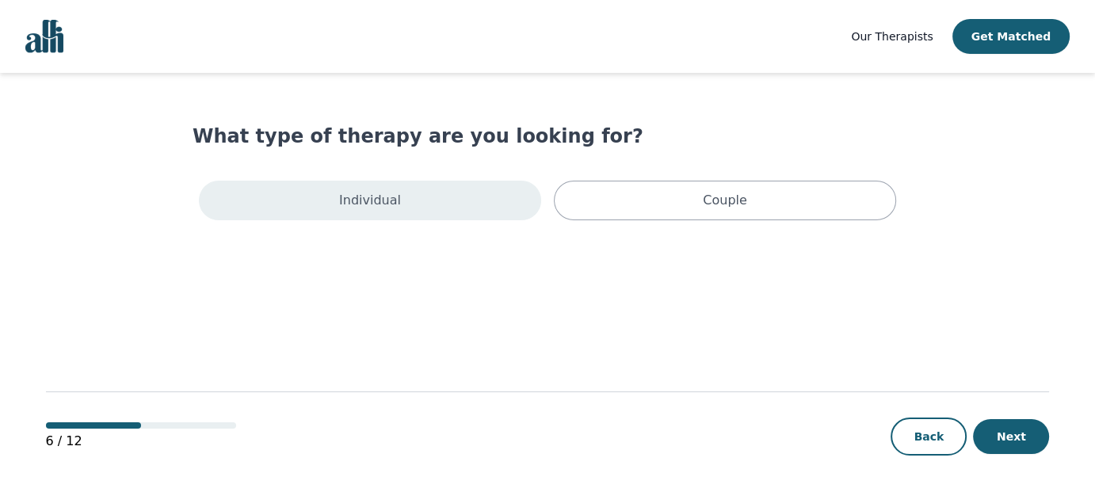
click at [401, 203] on div "Individual" at bounding box center [370, 201] width 342 height 40
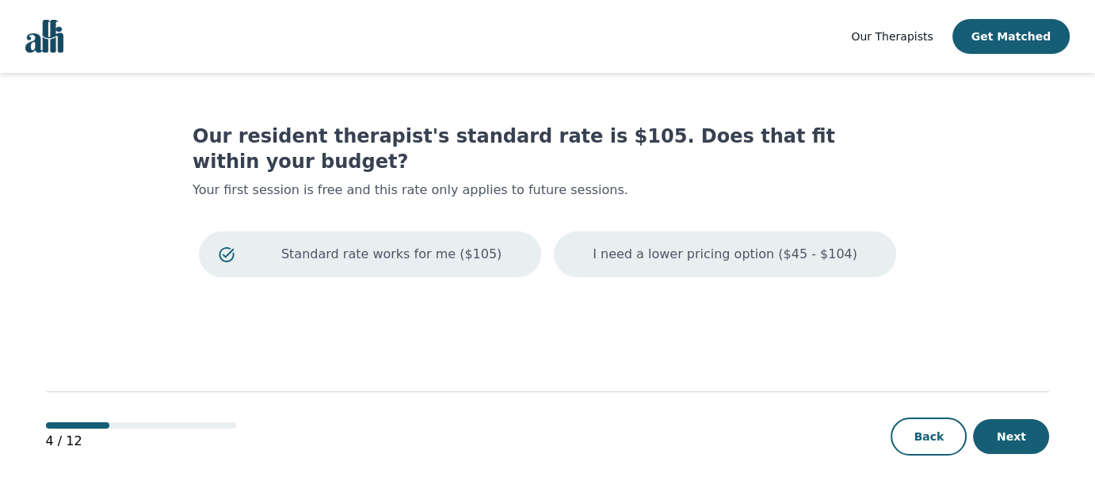
click at [666, 239] on div "I need a lower pricing option ($45 - $104)" at bounding box center [725, 254] width 342 height 46
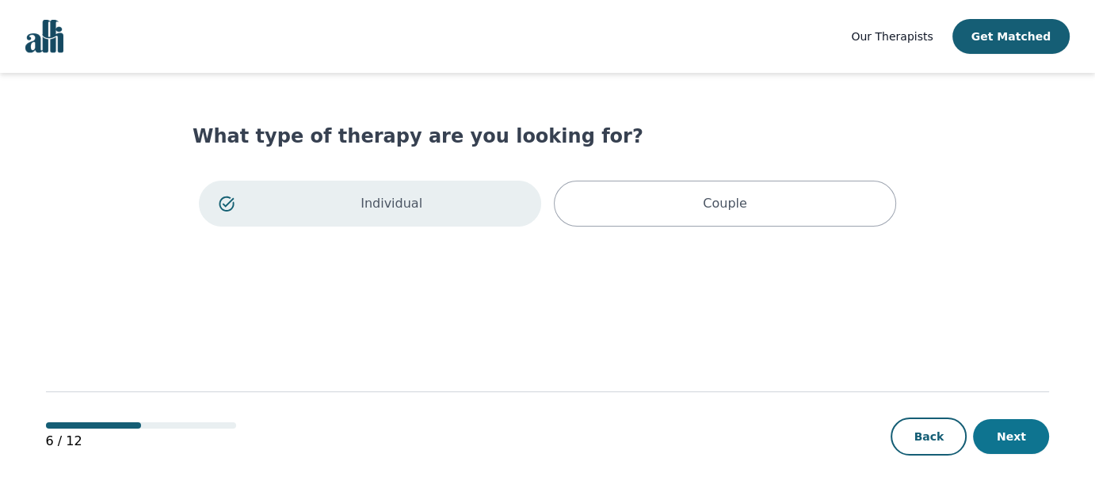
click at [1010, 434] on button "Next" at bounding box center [1011, 436] width 76 height 35
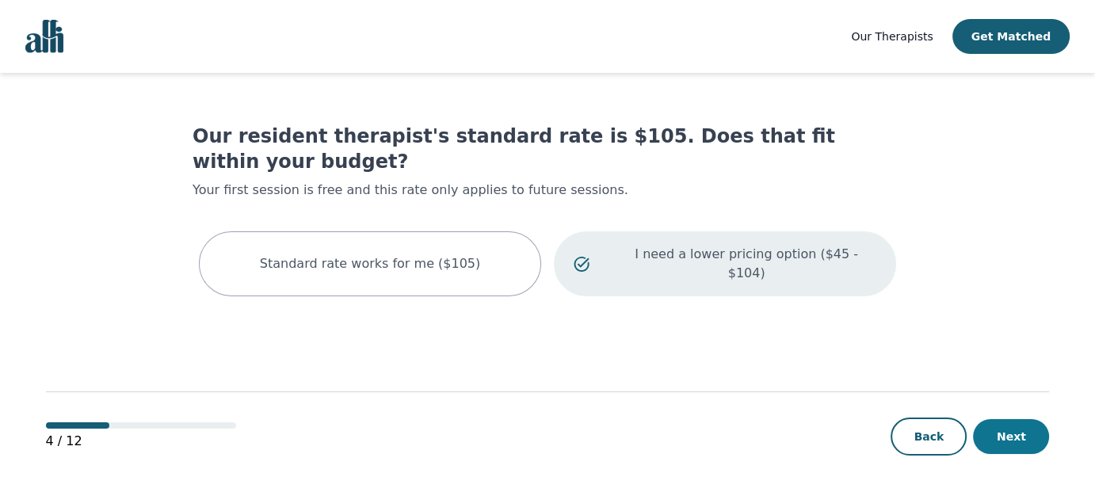
click at [1029, 432] on button "Next" at bounding box center [1011, 436] width 76 height 35
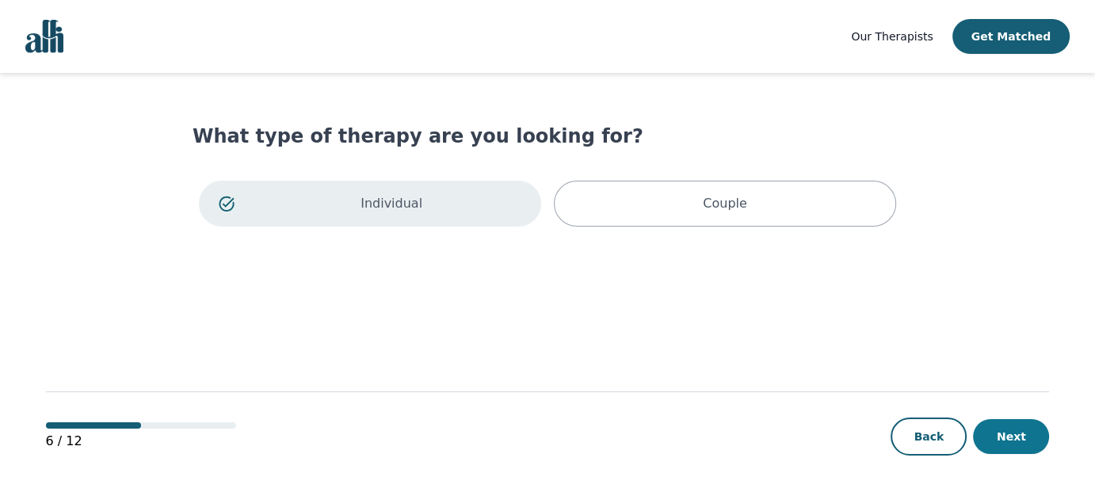
click at [1006, 428] on button "Next" at bounding box center [1011, 436] width 76 height 35
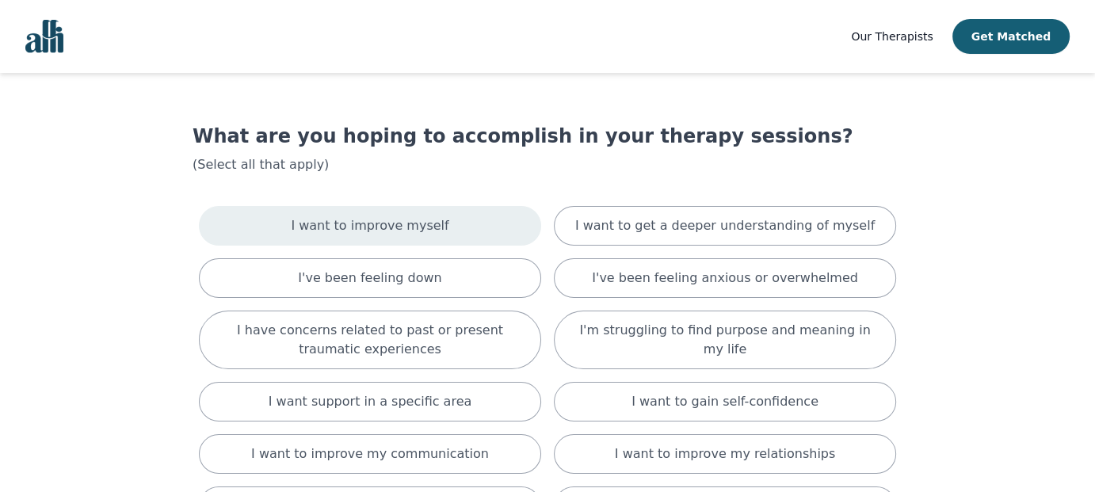
click at [391, 223] on p "I want to improve myself" at bounding box center [370, 225] width 158 height 19
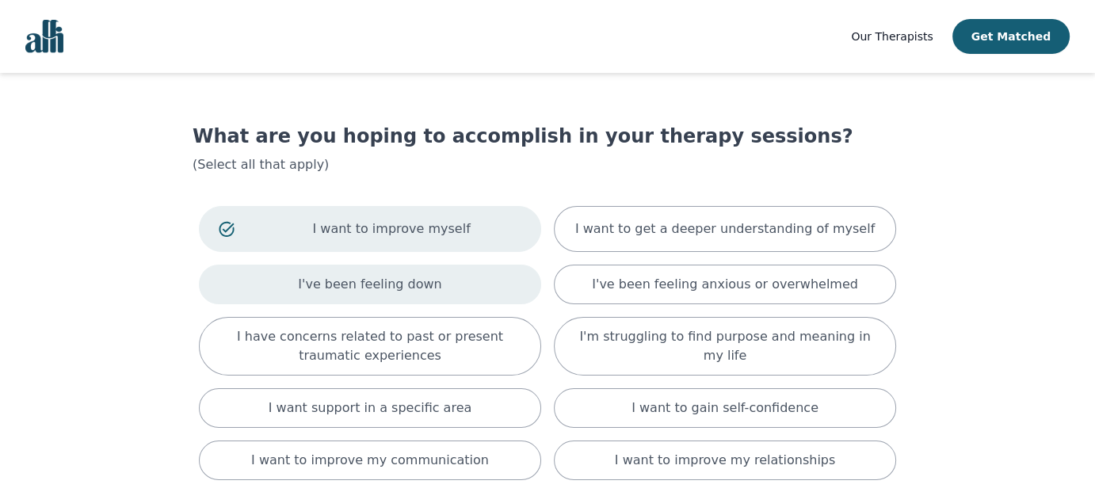
click at [395, 283] on p "I've been feeling down" at bounding box center [369, 284] width 143 height 19
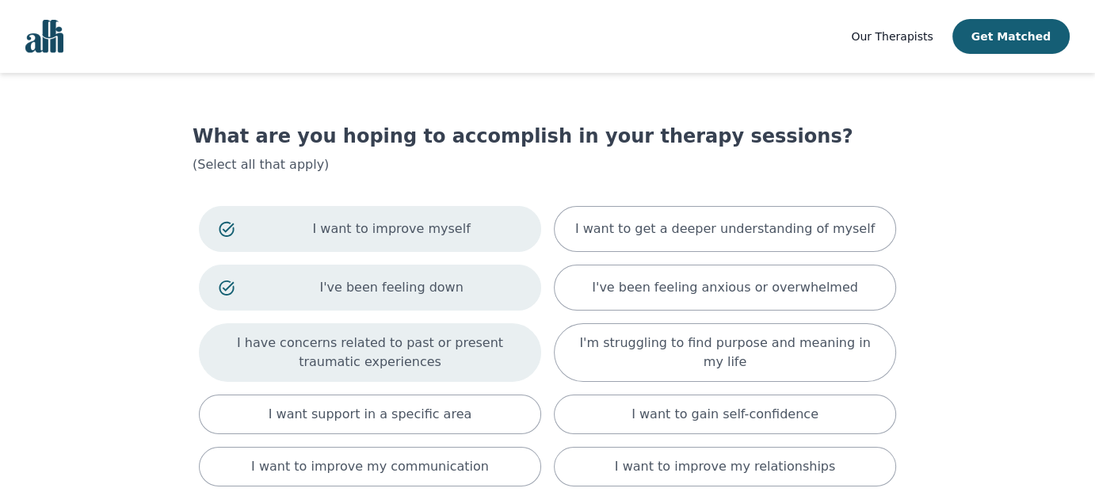
click at [391, 356] on p "I have concerns related to past or present traumatic experiences" at bounding box center [370, 353] width 303 height 38
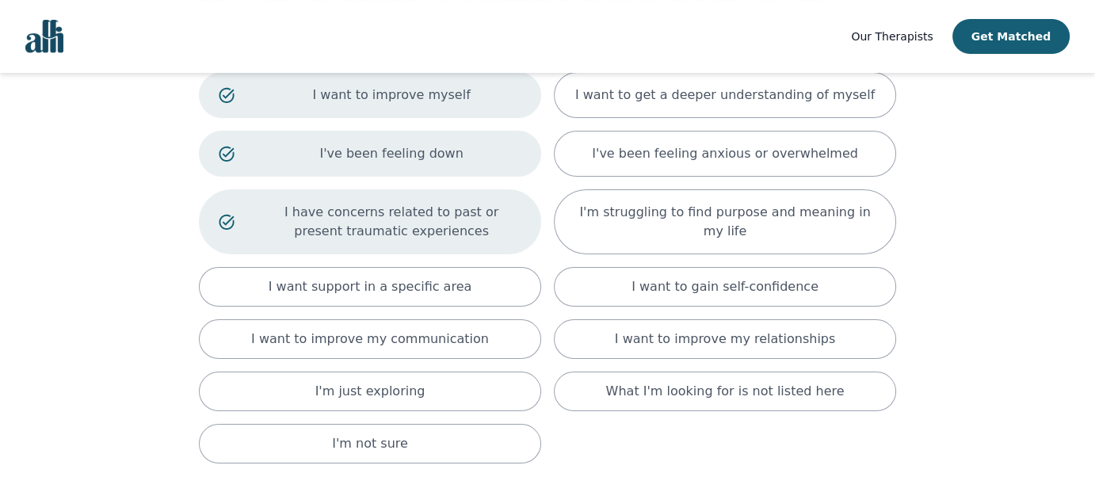
scroll to position [158, 0]
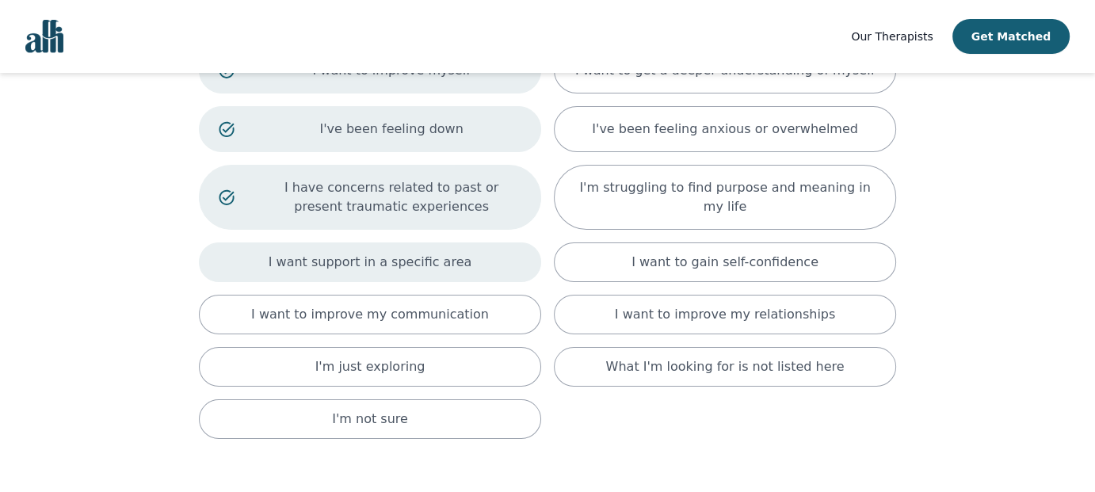
click at [369, 260] on p "I want support in a specific area" at bounding box center [371, 262] width 204 height 19
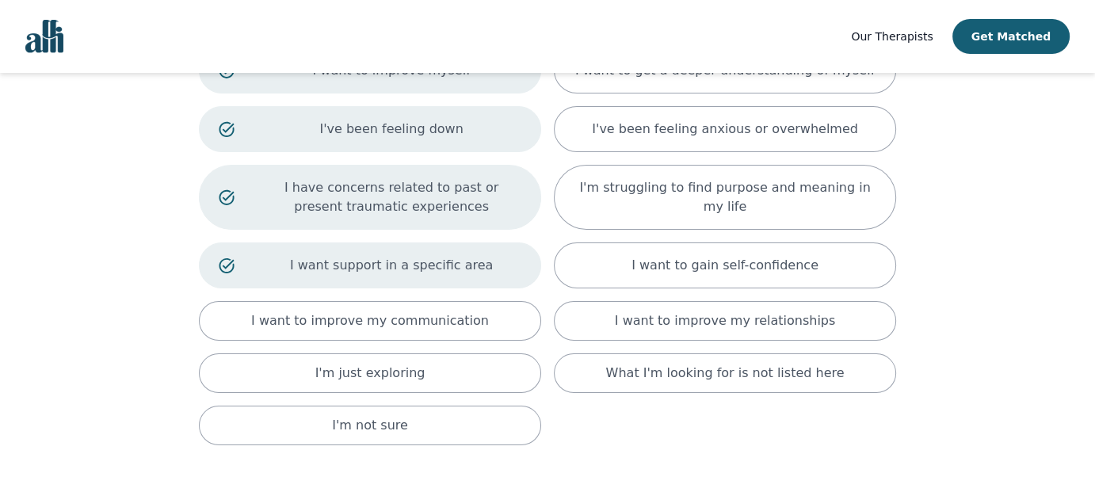
click at [364, 277] on div "I want support in a specific area" at bounding box center [370, 265] width 342 height 46
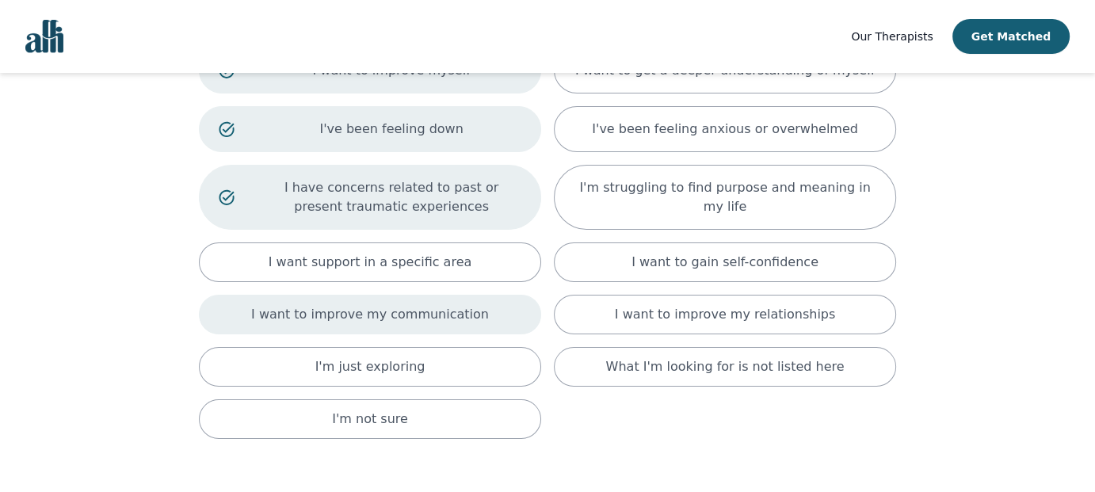
click at [361, 328] on div "I want to improve my communication" at bounding box center [370, 315] width 342 height 40
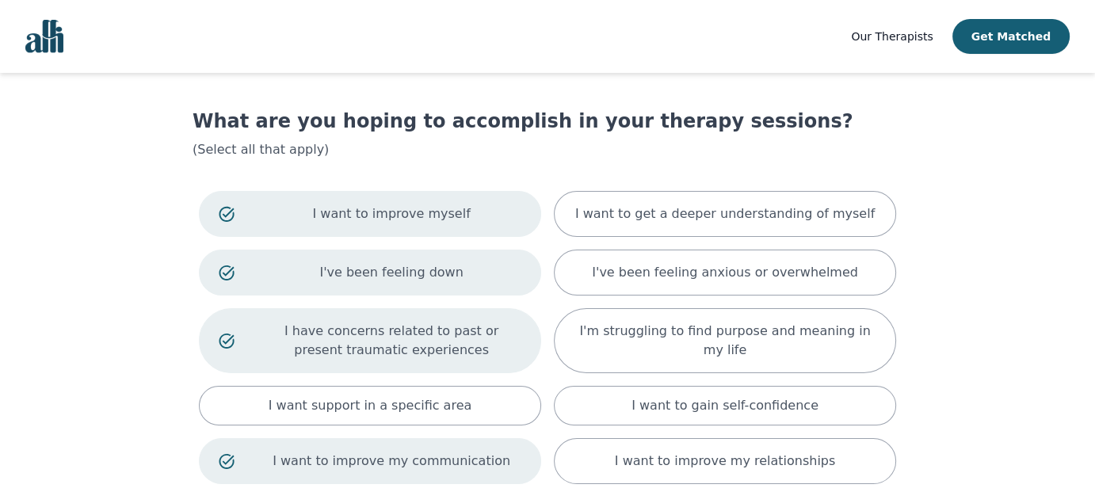
scroll to position [0, 0]
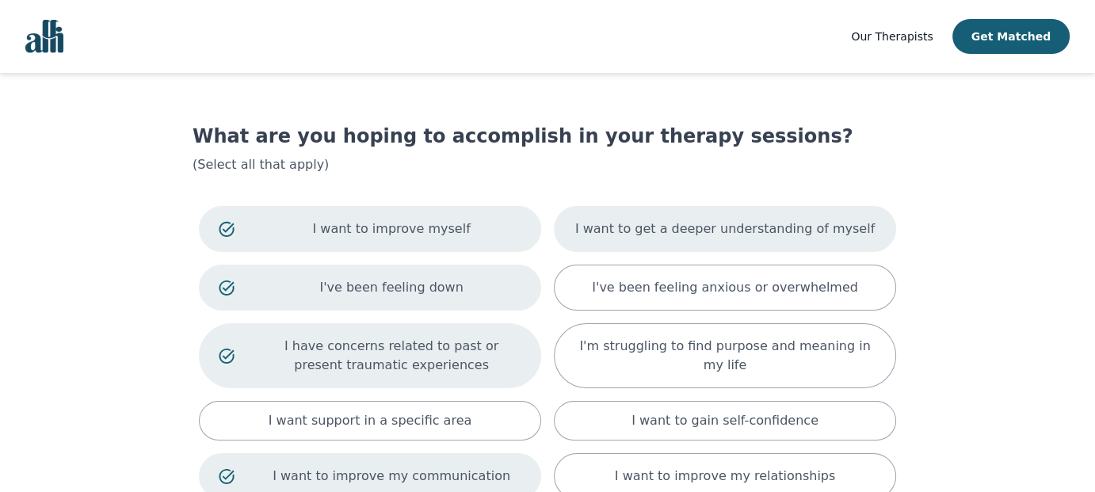
click at [704, 235] on p "I want to get a deeper understanding of myself" at bounding box center [725, 229] width 300 height 19
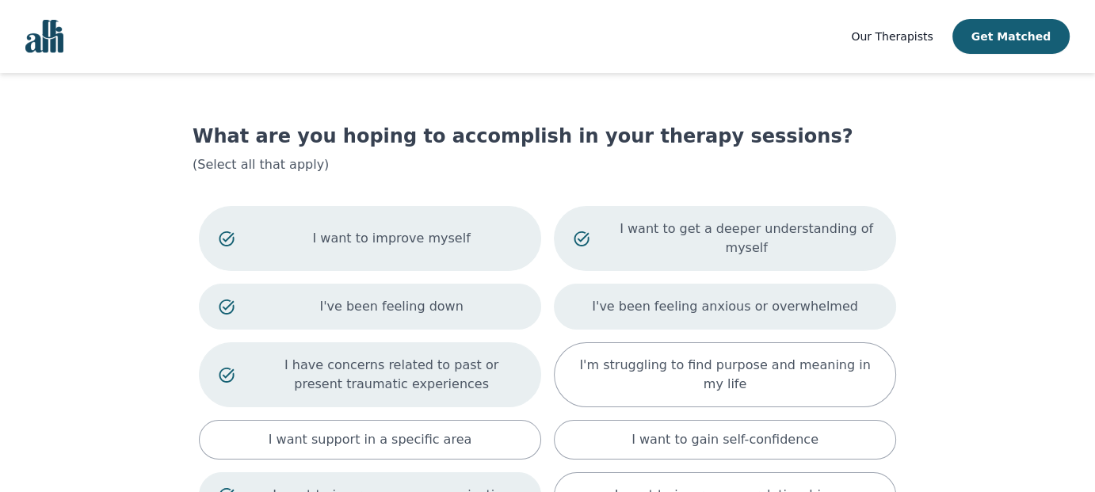
click at [690, 297] on p "I've been feeling anxious or overwhelmed" at bounding box center [725, 306] width 266 height 19
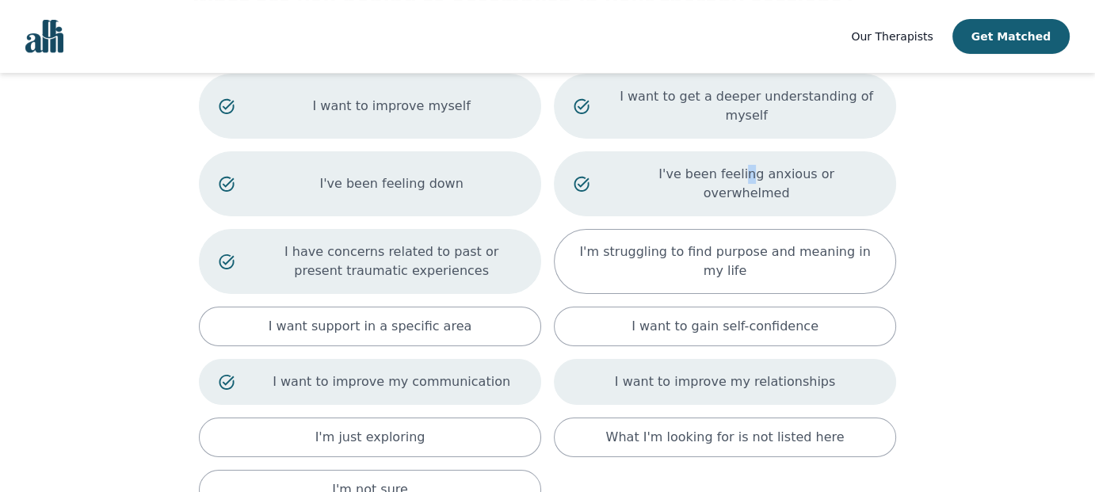
scroll to position [158, 0]
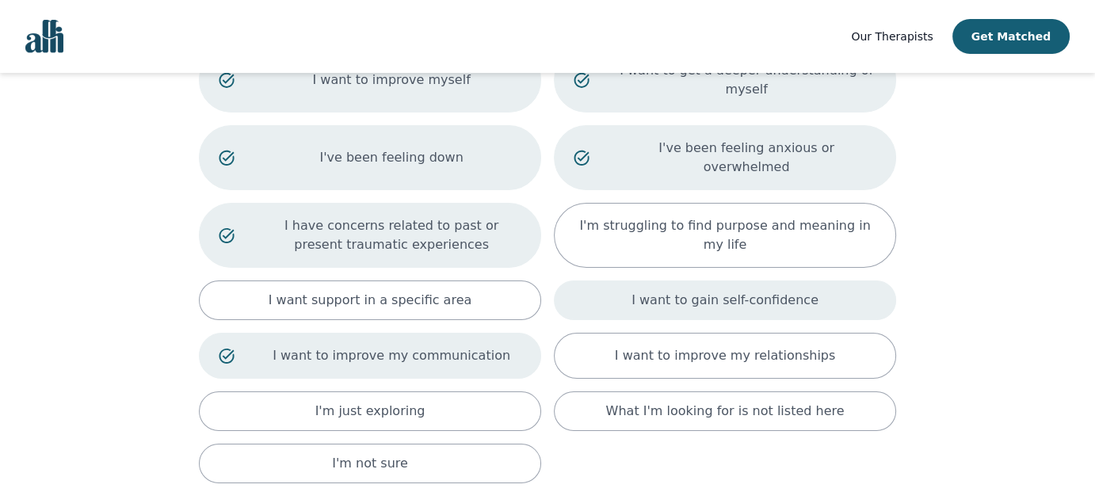
click at [690, 291] on p "I want to gain self-confidence" at bounding box center [725, 300] width 187 height 19
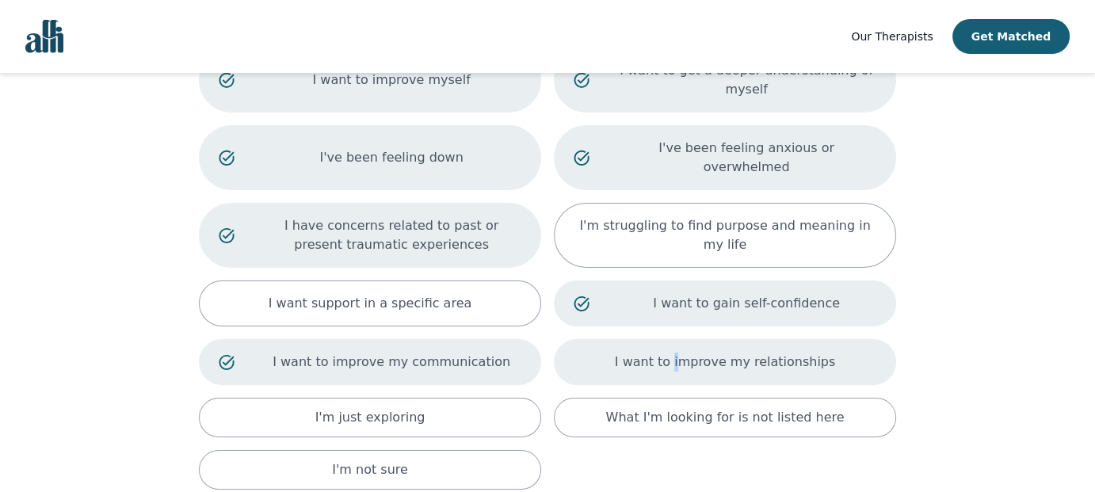
click at [683, 353] on p "I want to improve my relationships" at bounding box center [725, 362] width 220 height 19
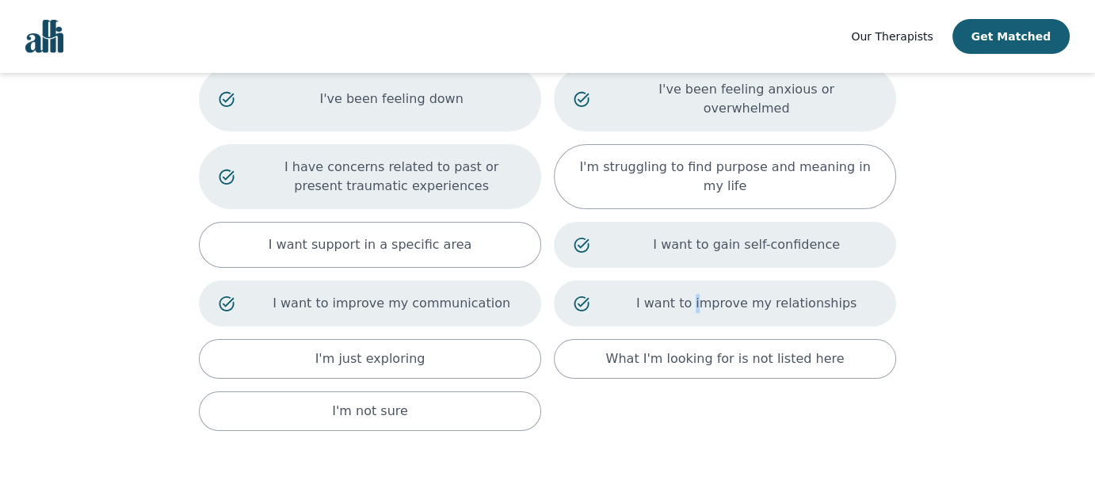
scroll to position [285, 0]
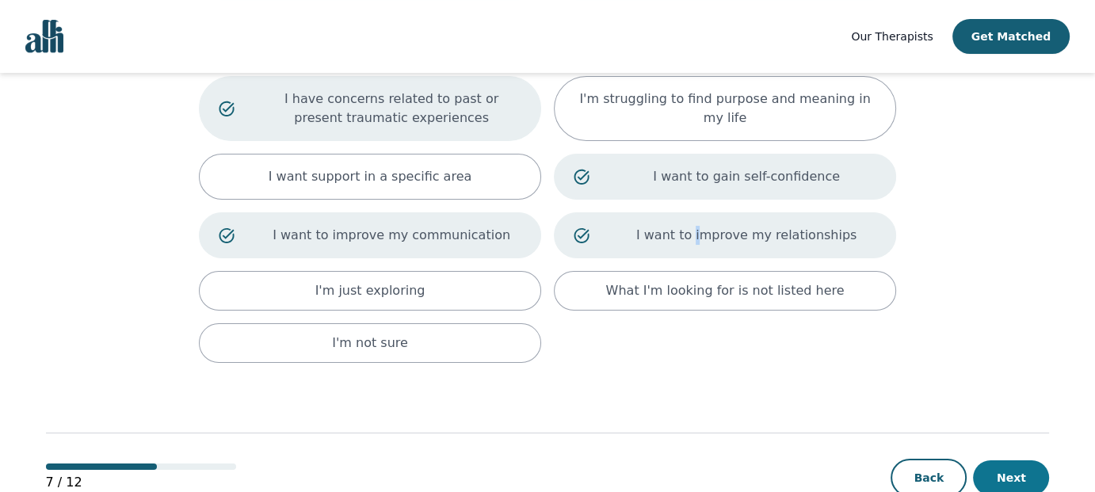
click at [1025, 460] on button "Next" at bounding box center [1011, 477] width 76 height 35
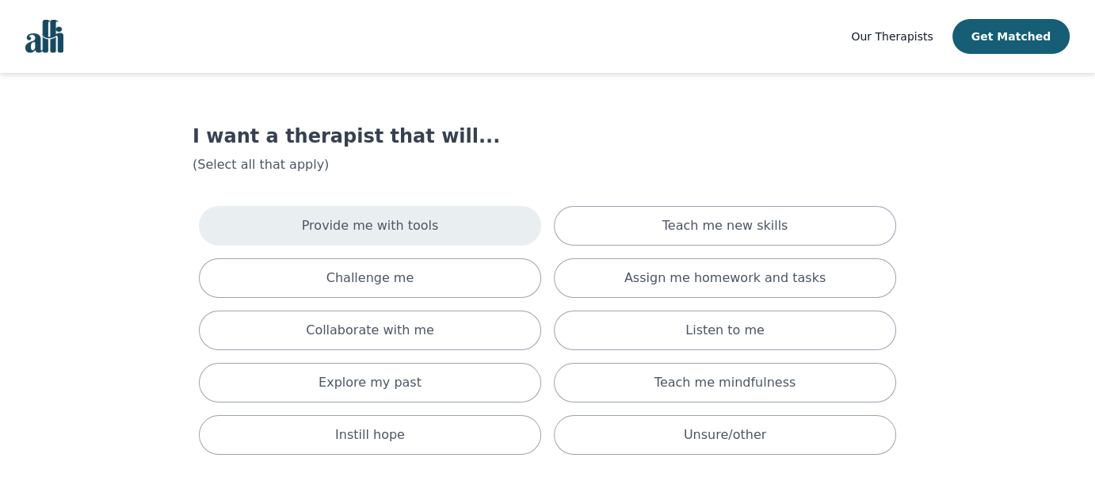
click at [401, 233] on p "Provide me with tools" at bounding box center [370, 225] width 137 height 19
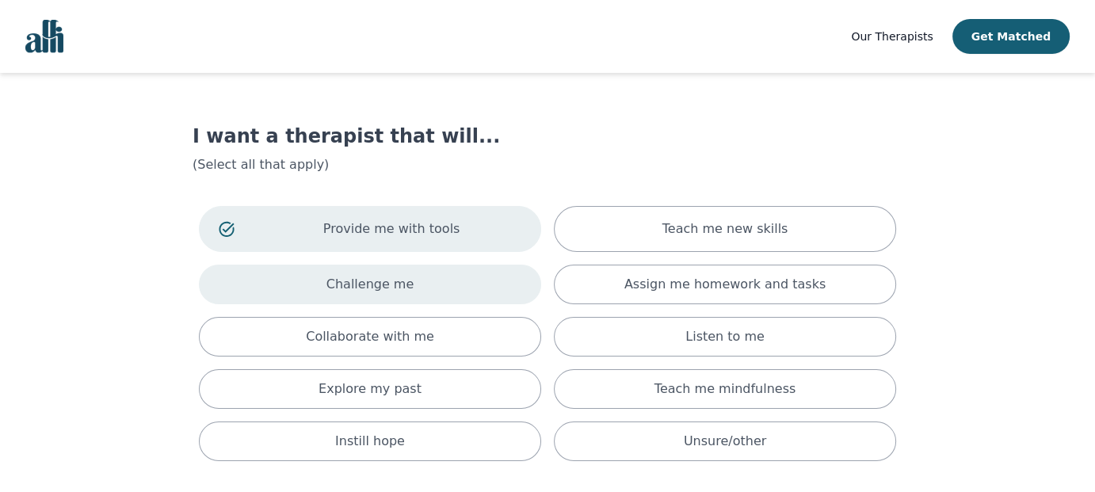
click at [404, 288] on p "Challenge me" at bounding box center [370, 284] width 88 height 19
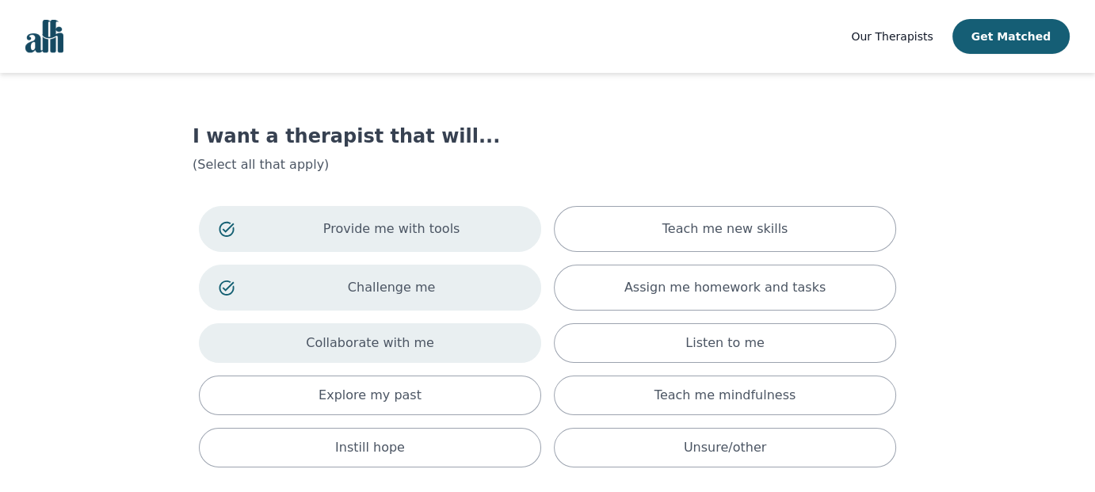
click at [402, 353] on div "Collaborate with me" at bounding box center [370, 343] width 342 height 40
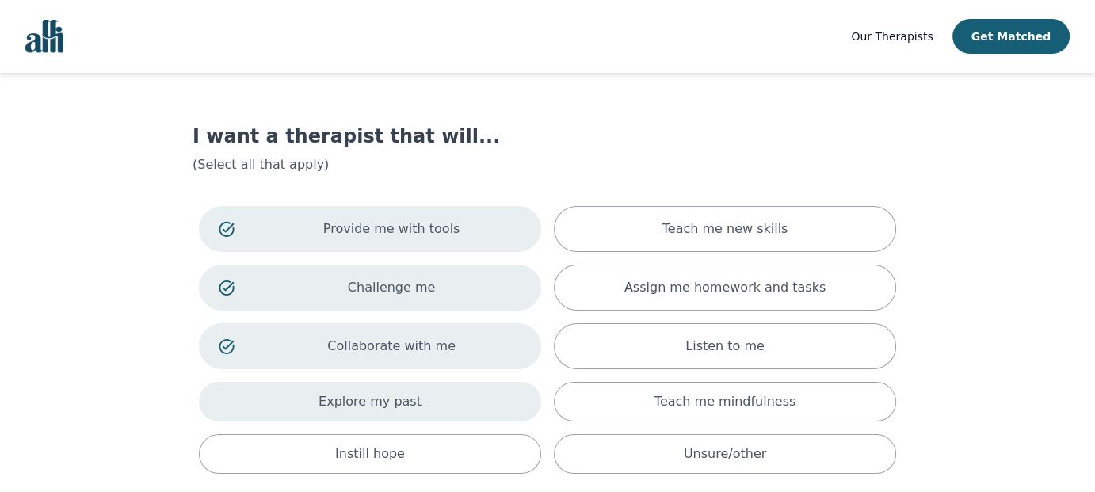
click at [399, 400] on p "Explore my past" at bounding box center [370, 401] width 103 height 19
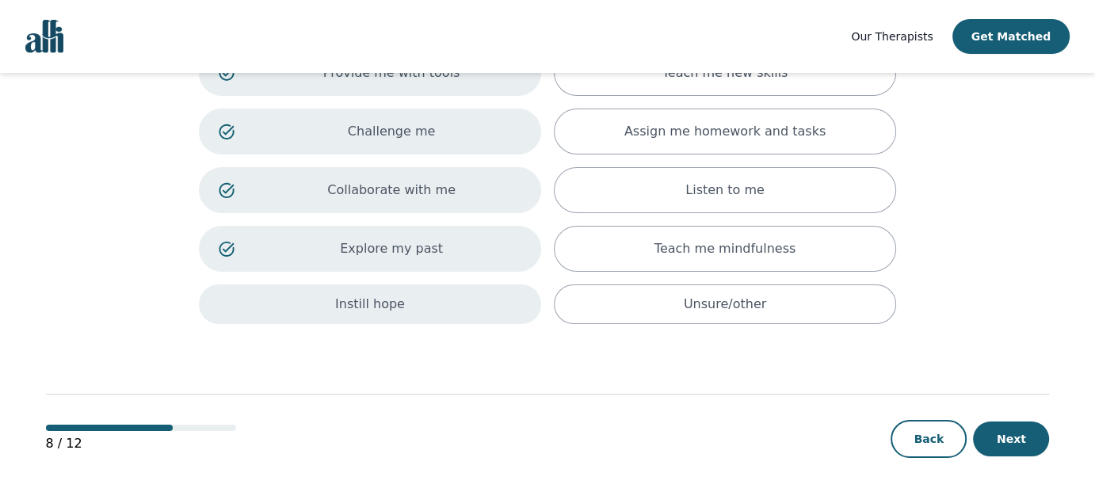
click at [399, 295] on div "Instill hope" at bounding box center [370, 304] width 342 height 40
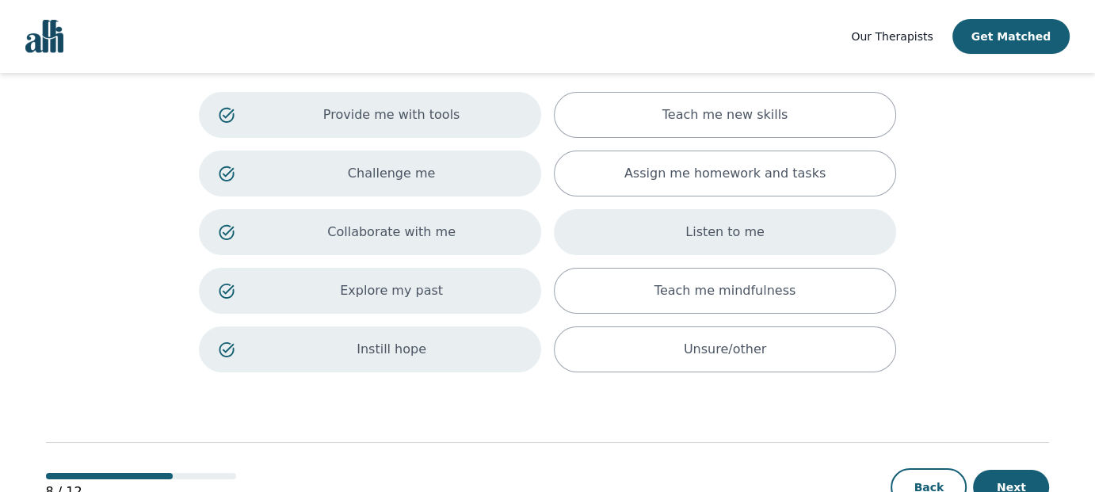
scroll to position [78, 0]
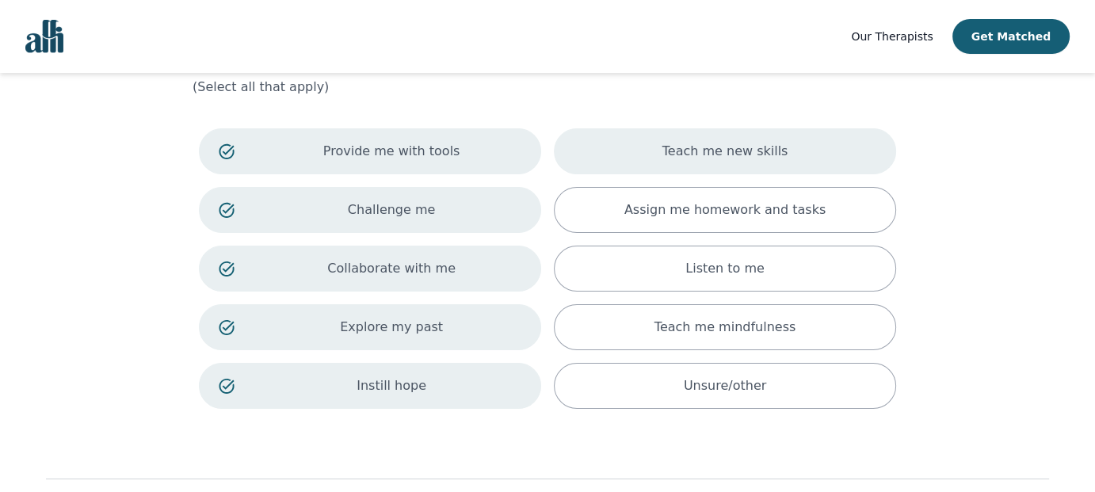
click at [696, 158] on p "Teach me new skills" at bounding box center [725, 151] width 126 height 19
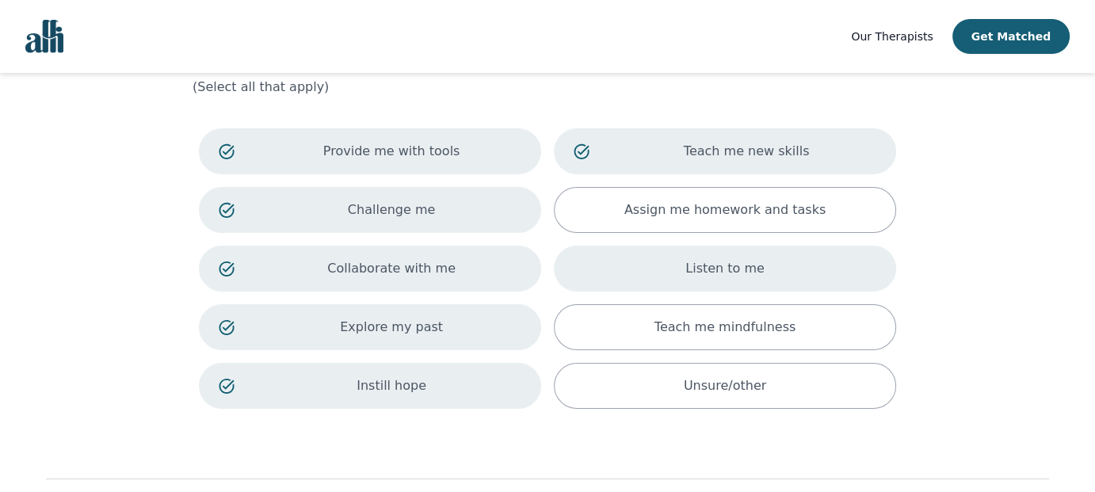
click at [689, 275] on div "Listen to me" at bounding box center [725, 269] width 342 height 46
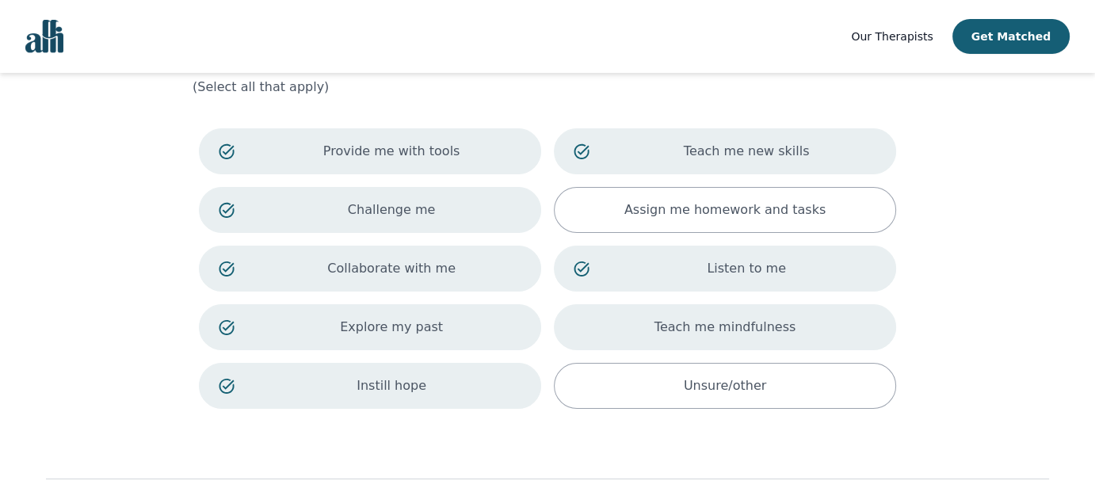
click at [681, 330] on p "Teach me mindfulness" at bounding box center [725, 327] width 141 height 19
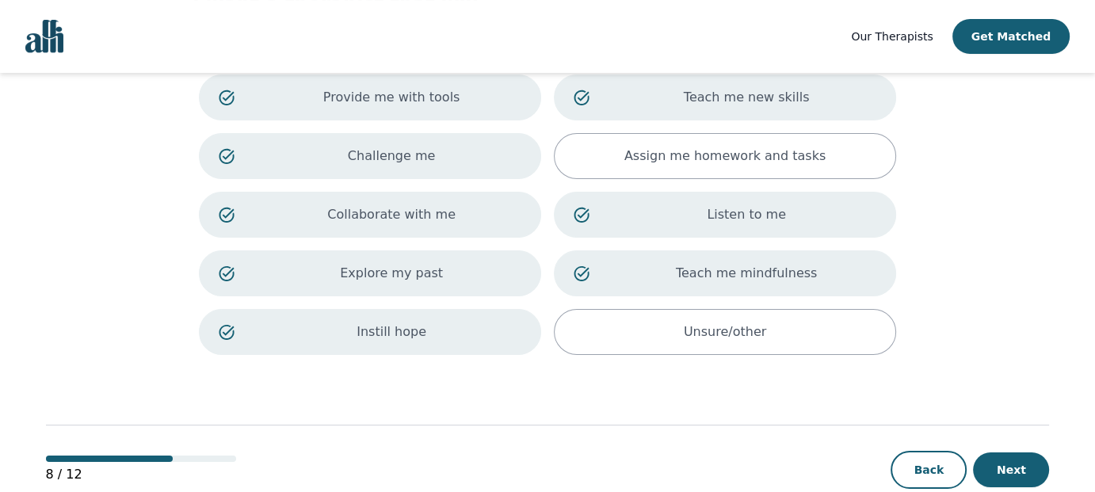
scroll to position [162, 0]
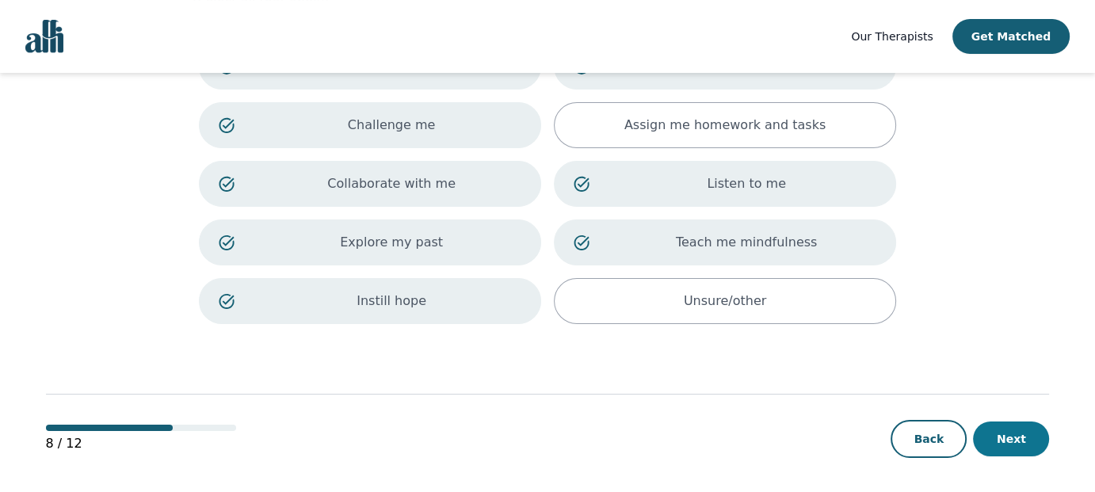
click at [1025, 436] on button "Next" at bounding box center [1011, 439] width 76 height 35
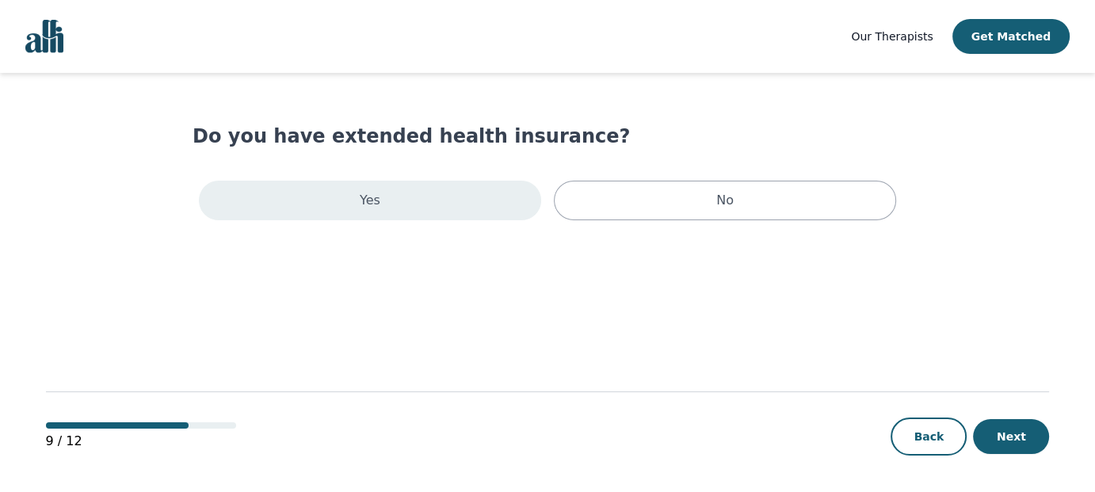
click at [408, 196] on div "Yes" at bounding box center [370, 201] width 342 height 40
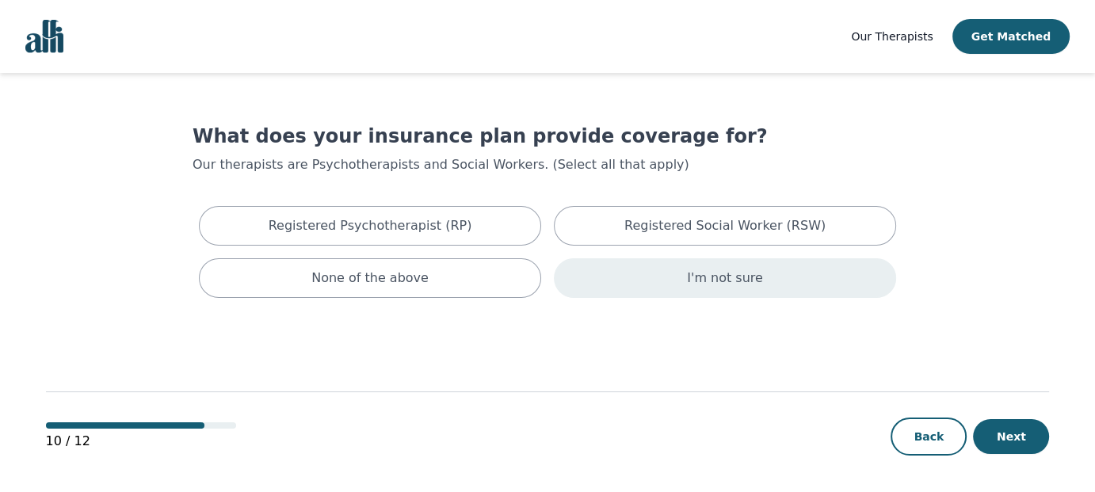
click at [691, 281] on div "I'm not sure" at bounding box center [725, 278] width 342 height 40
click at [996, 445] on button "Next" at bounding box center [1011, 436] width 76 height 35
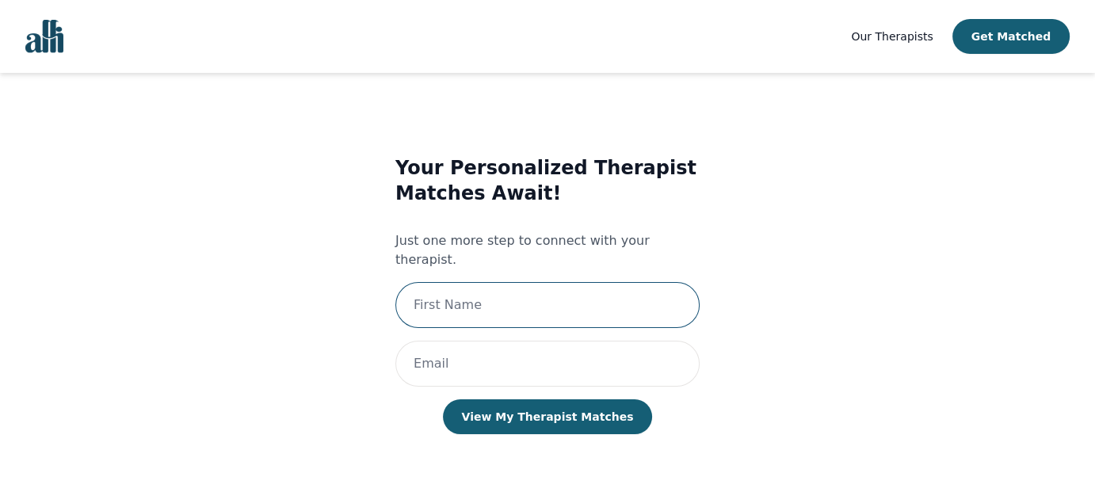
click at [513, 290] on input "text" at bounding box center [547, 305] width 304 height 46
type input "[PERSON_NAME]"
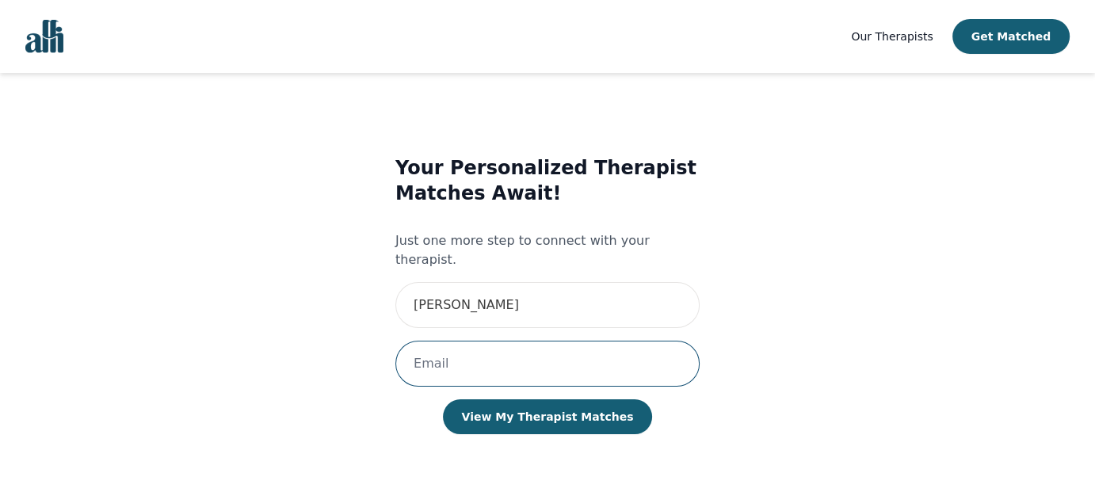
click at [464, 354] on input "email" at bounding box center [547, 364] width 304 height 46
click at [450, 344] on input "email" at bounding box center [547, 364] width 304 height 46
click at [436, 350] on input "email" at bounding box center [547, 364] width 304 height 46
type input "[EMAIL_ADDRESS][PERSON_NAME][DOMAIN_NAME]"
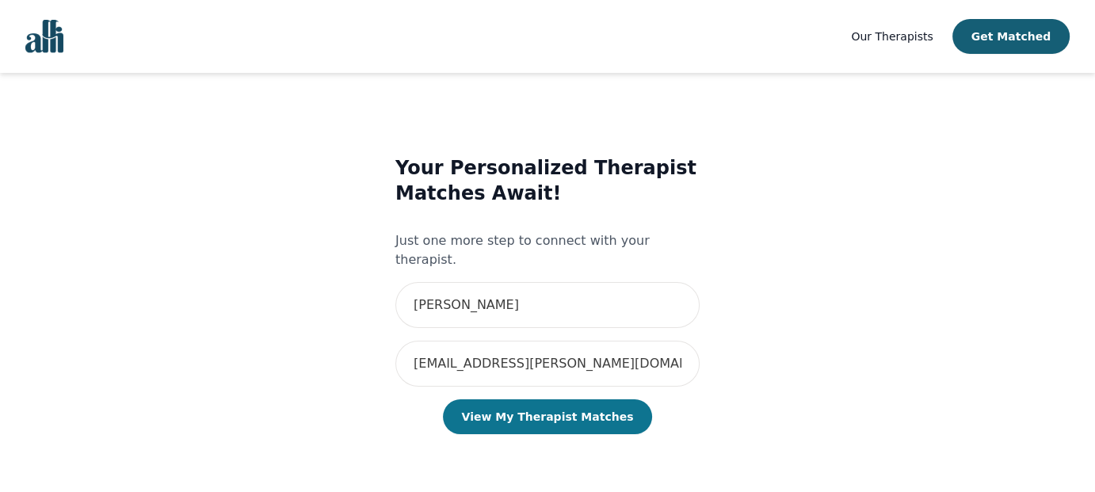
click at [514, 399] on button "View My Therapist Matches" at bounding box center [548, 416] width 210 height 35
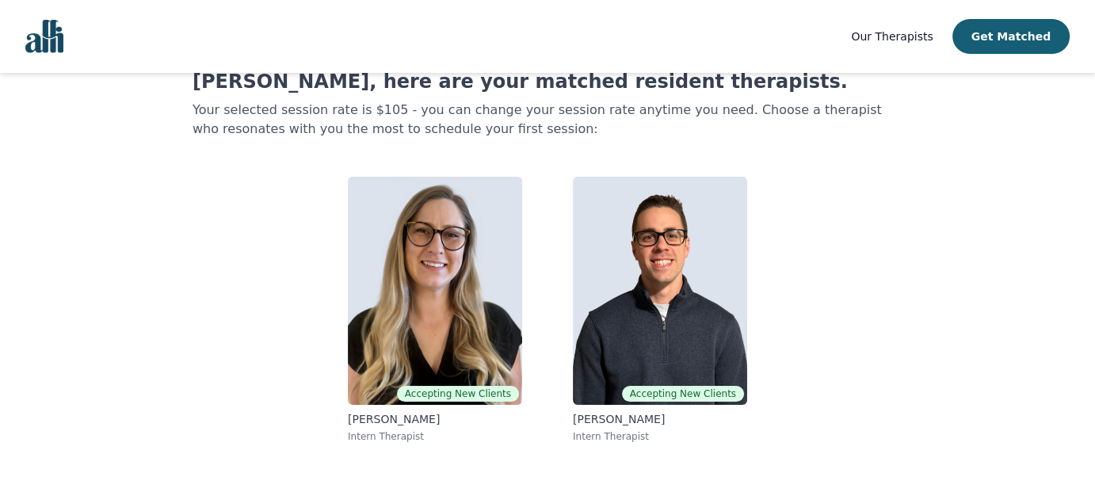
scroll to position [79, 0]
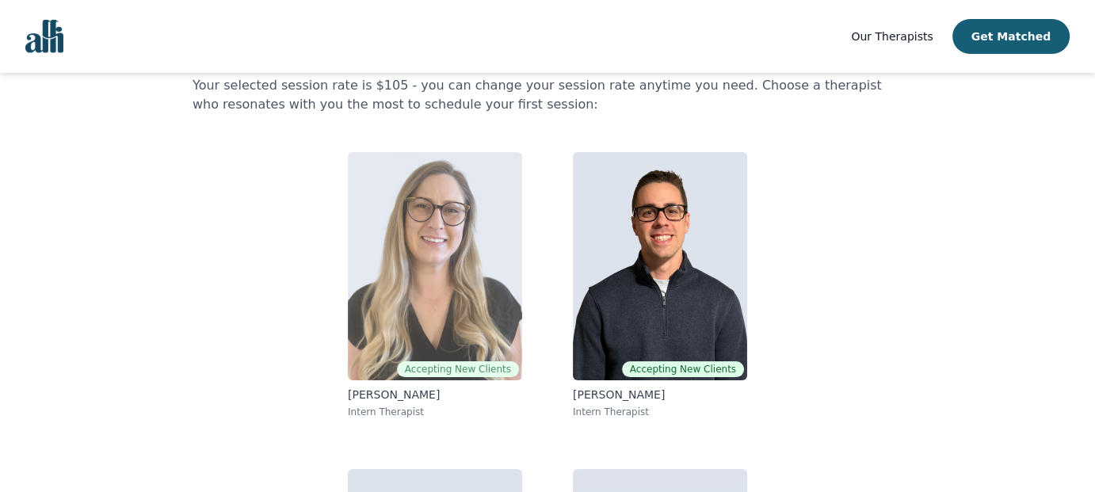
click at [423, 333] on img at bounding box center [435, 266] width 174 height 228
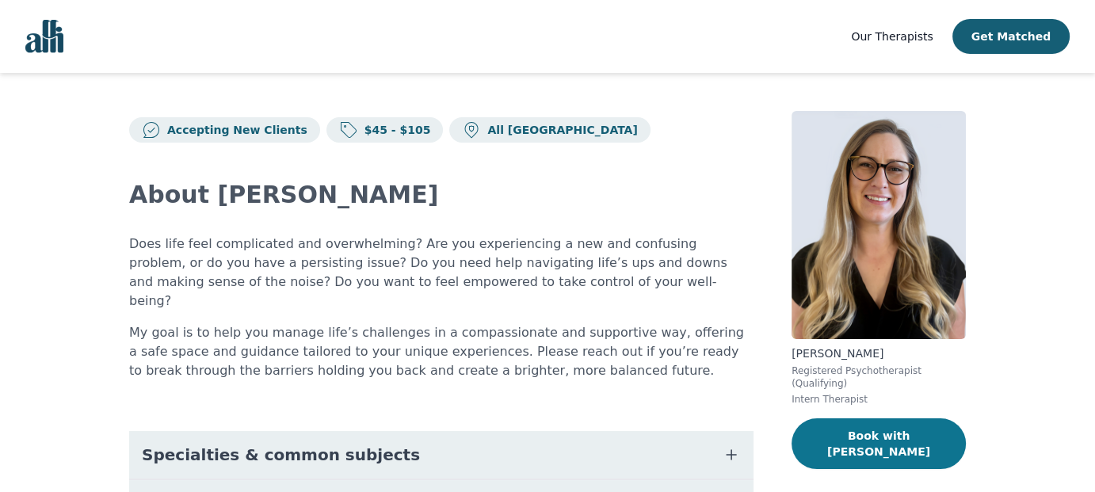
click at [891, 432] on button "Book with Amina" at bounding box center [879, 443] width 174 height 51
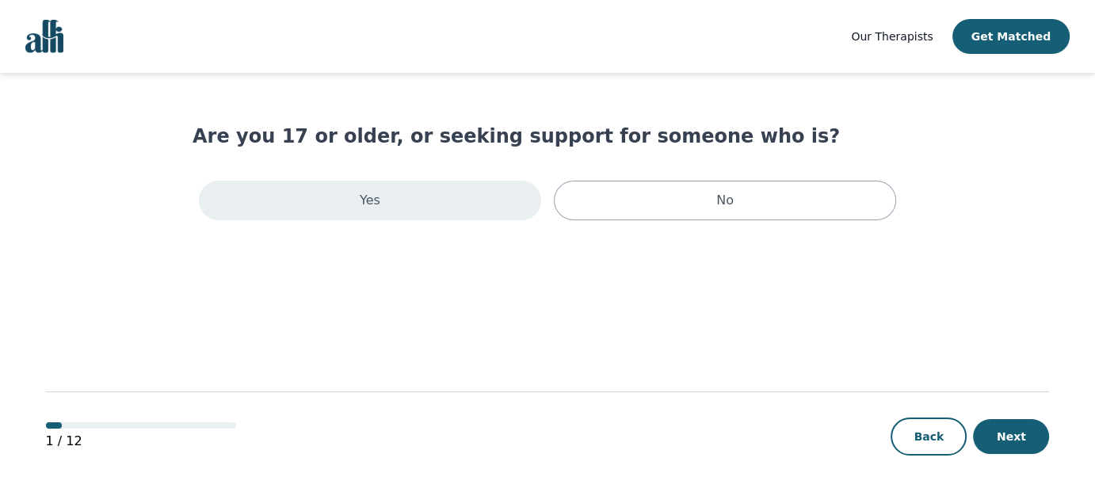
click at [339, 190] on div "Yes" at bounding box center [370, 201] width 342 height 40
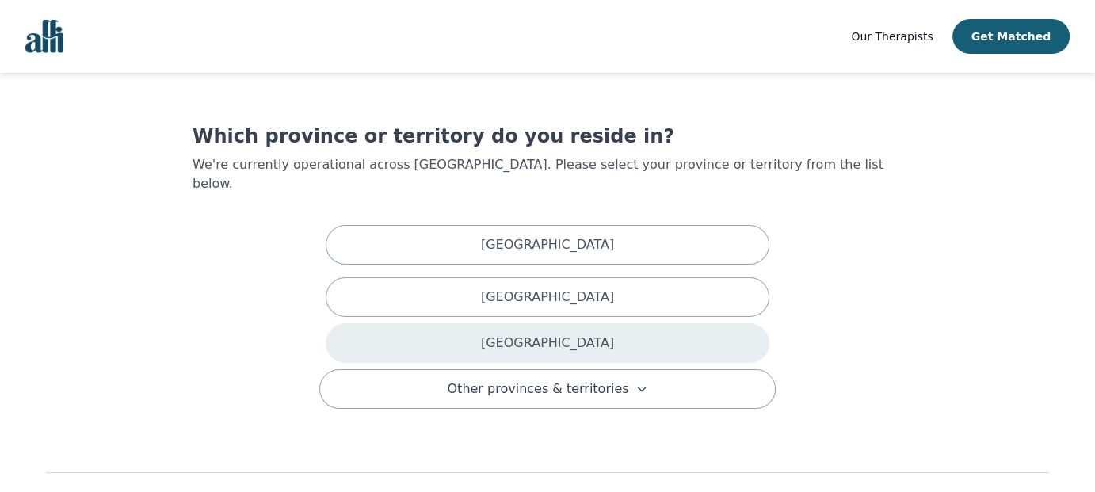
click at [419, 323] on div "[GEOGRAPHIC_DATA]" at bounding box center [548, 343] width 444 height 40
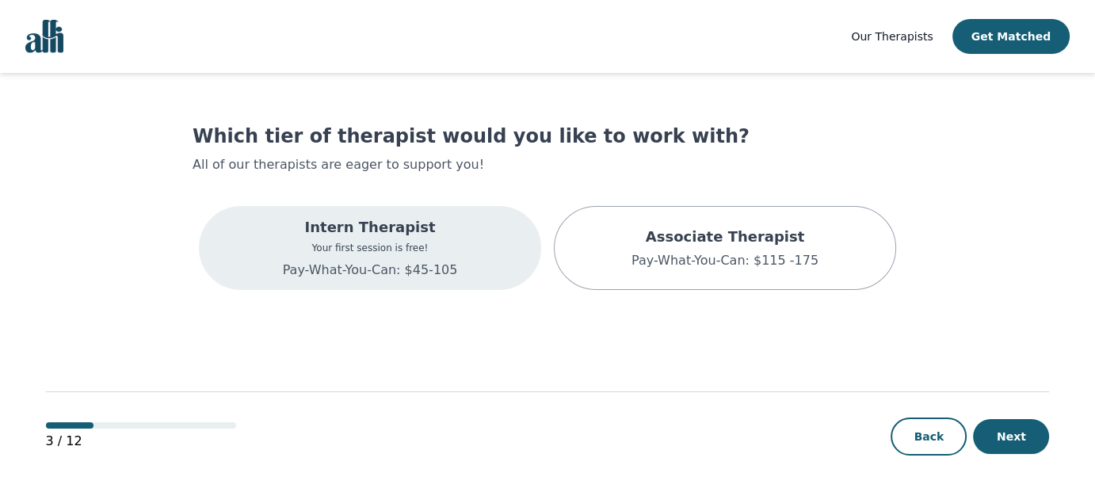
click at [349, 250] on p "Your first session is free!" at bounding box center [370, 248] width 175 height 13
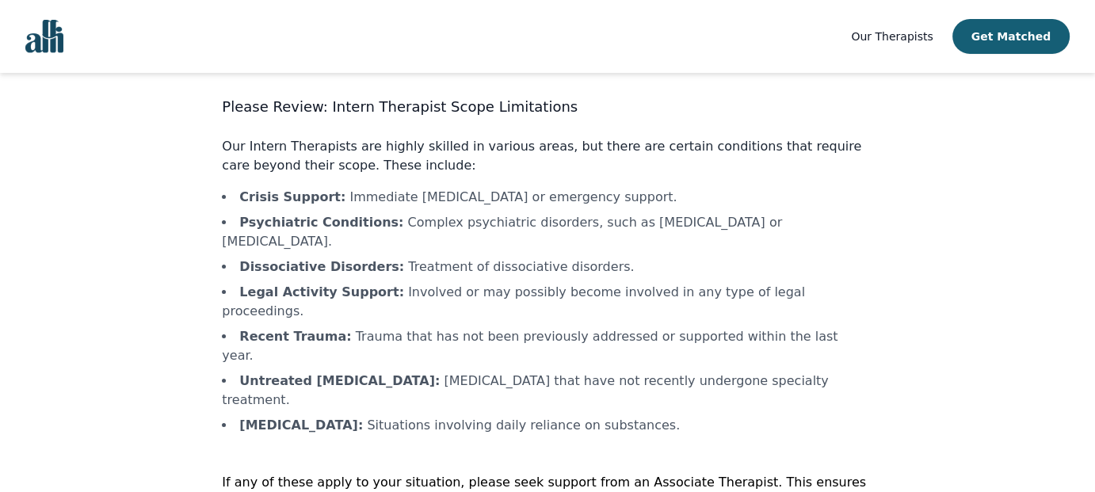
scroll to position [52, 0]
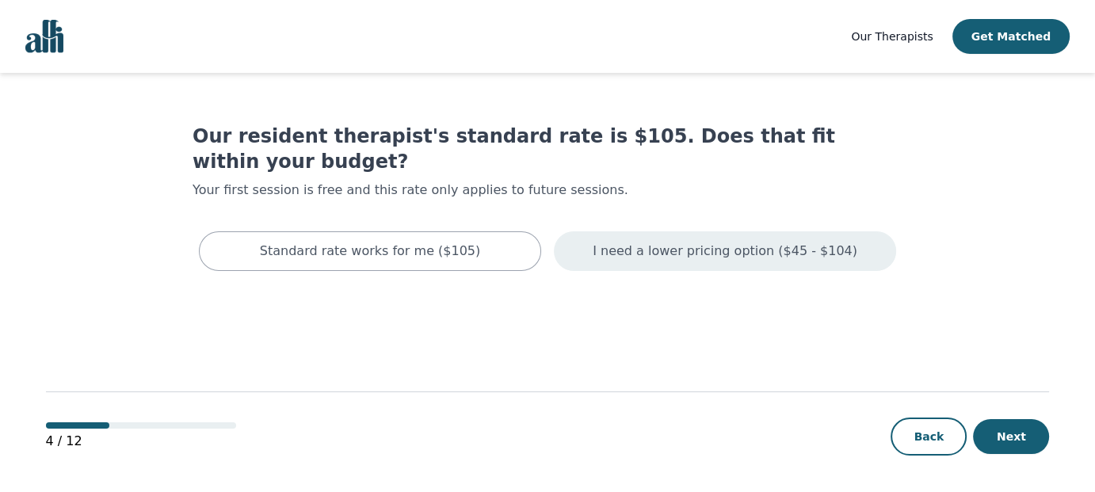
click at [657, 235] on div "I need a lower pricing option ($45 - $104)" at bounding box center [725, 251] width 342 height 40
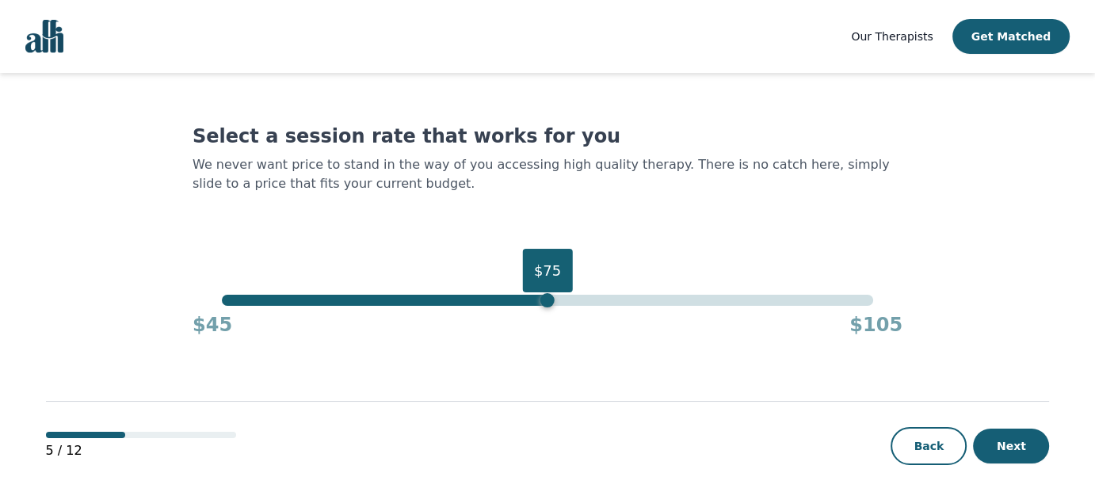
drag, startPoint x: 875, startPoint y: 304, endPoint x: 543, endPoint y: 307, distance: 332.1
click at [543, 307] on div "$75 $45 $105" at bounding box center [548, 316] width 710 height 43
click at [1025, 445] on button "Next" at bounding box center [1011, 446] width 76 height 35
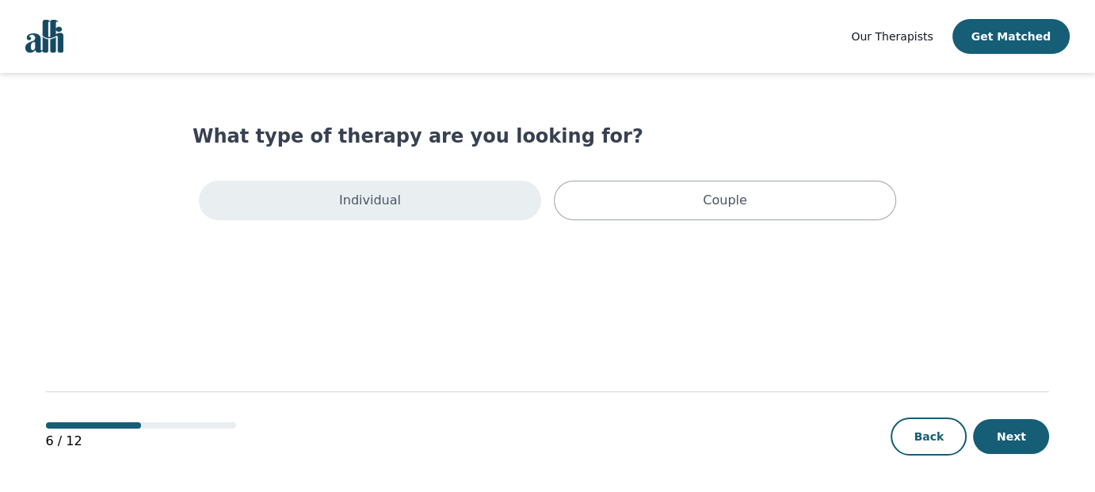
click at [366, 200] on p "Individual" at bounding box center [370, 200] width 62 height 19
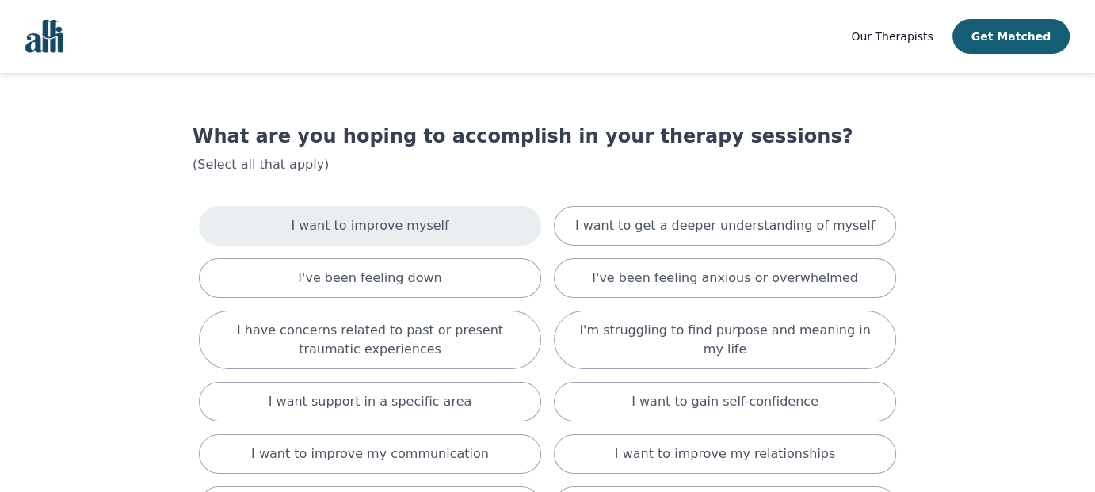
click at [372, 228] on p "I want to improve myself" at bounding box center [370, 225] width 158 height 19
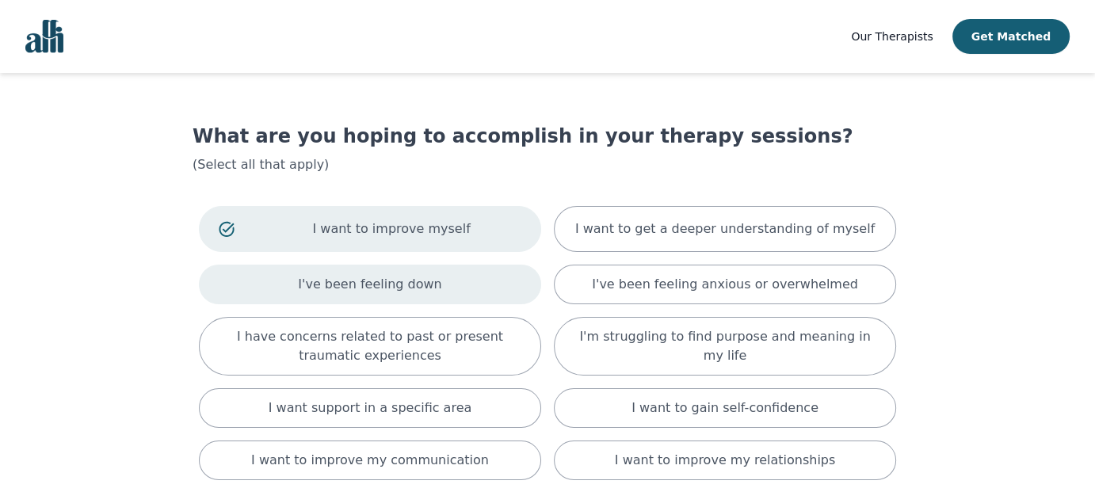
click at [367, 284] on p "I've been feeling down" at bounding box center [369, 284] width 143 height 19
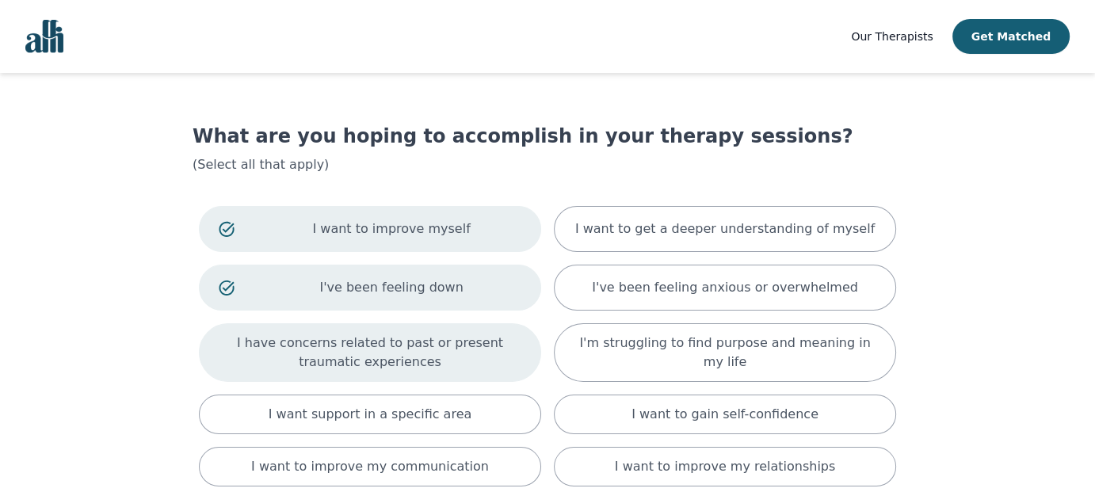
click at [363, 353] on p "I have concerns related to past or present traumatic experiences" at bounding box center [370, 353] width 303 height 38
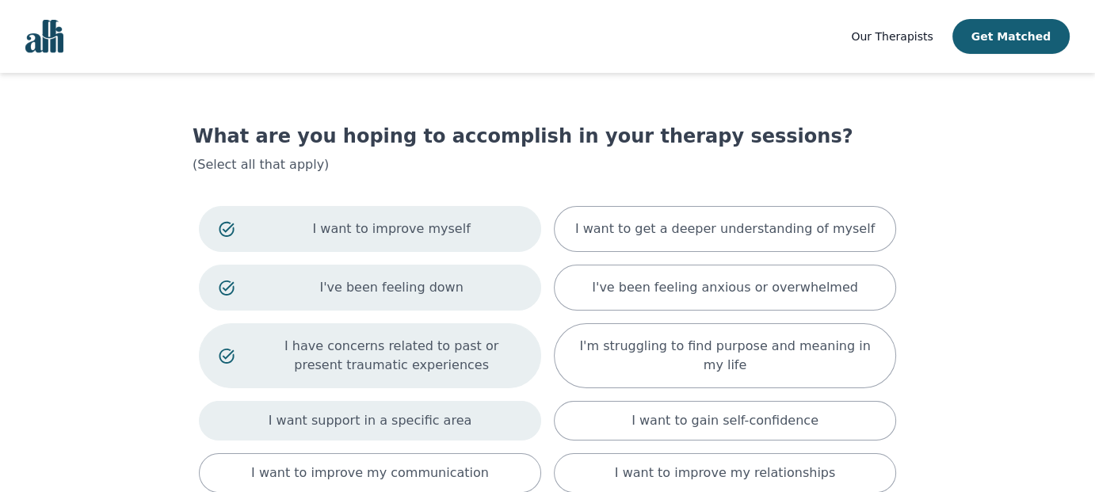
scroll to position [158, 0]
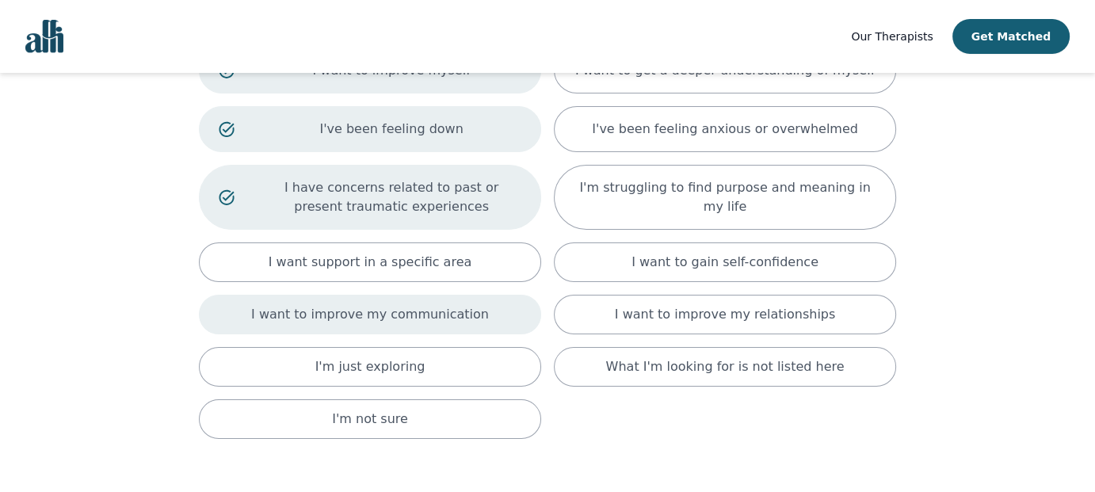
click at [356, 312] on p "I want to improve my communication" at bounding box center [370, 314] width 238 height 19
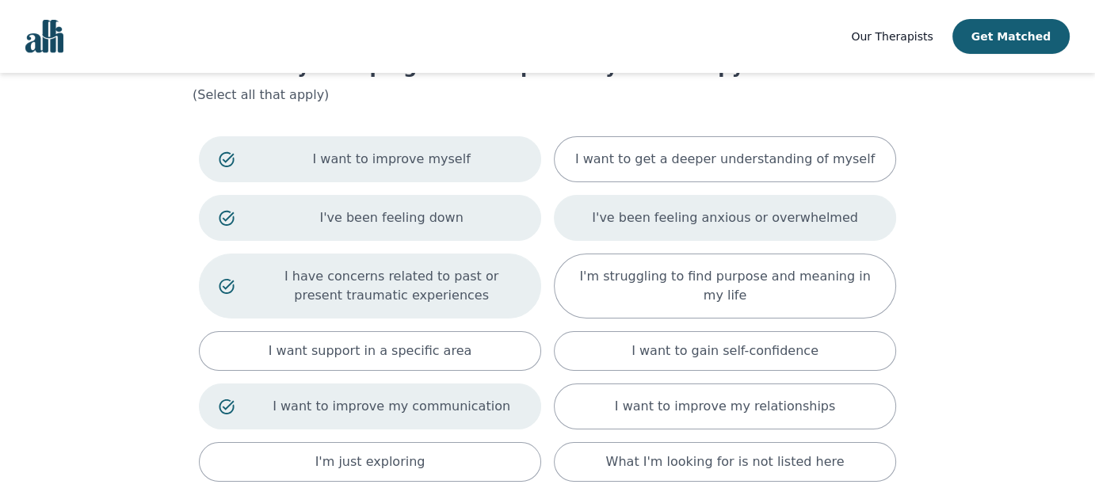
scroll to position [0, 0]
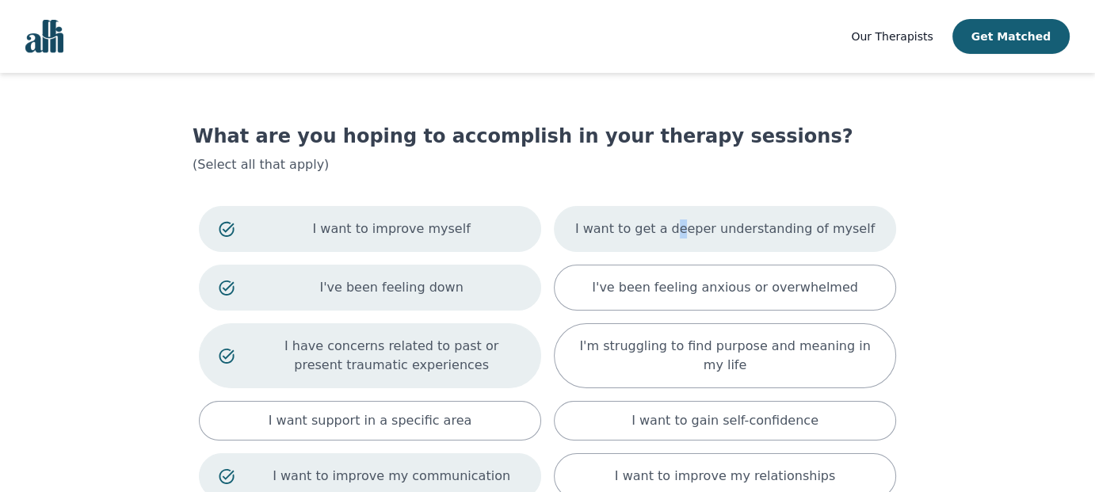
click at [689, 234] on p "I want to get a deeper understanding of myself" at bounding box center [725, 229] width 300 height 19
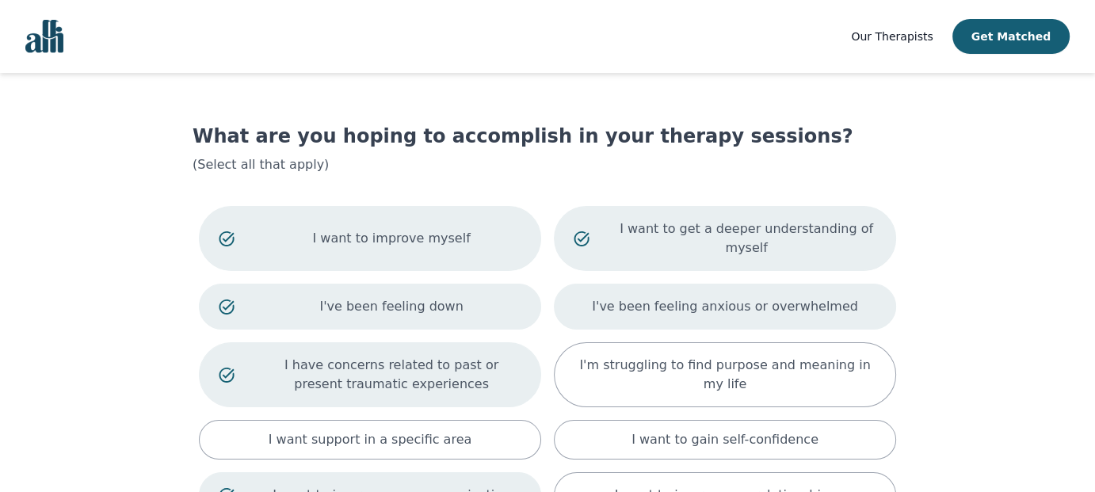
click at [692, 297] on p "I've been feeling anxious or overwhelmed" at bounding box center [725, 306] width 266 height 19
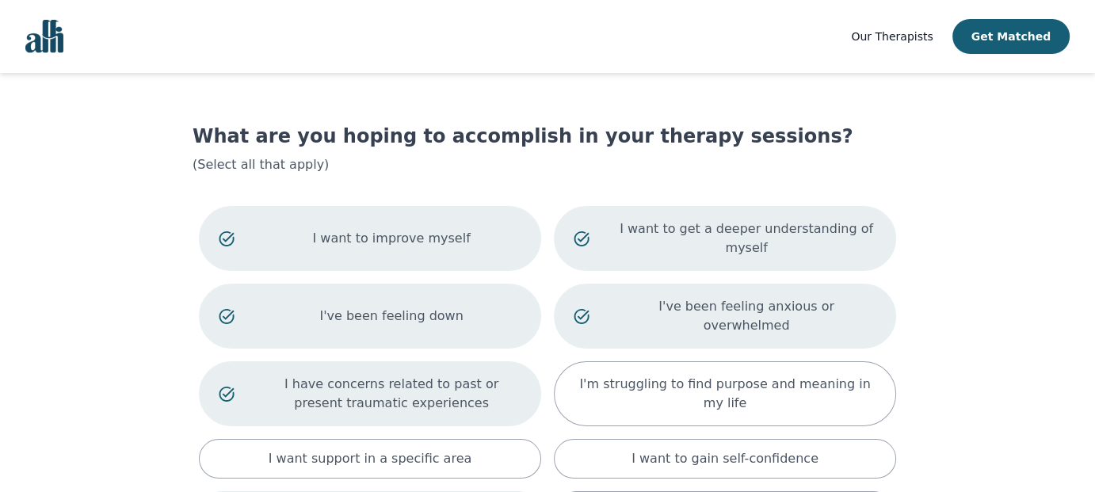
scroll to position [79, 0]
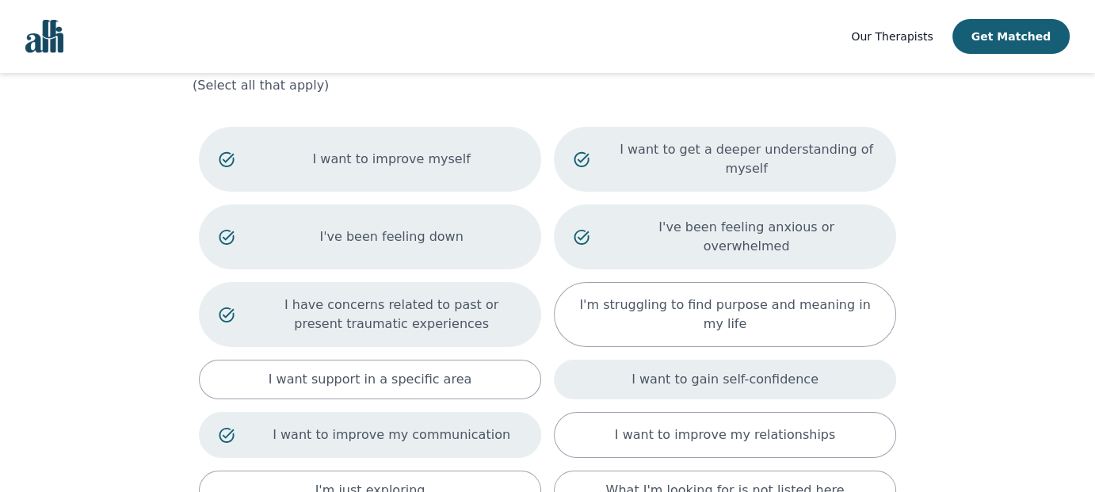
click at [691, 370] on p "I want to gain self-confidence" at bounding box center [725, 379] width 187 height 19
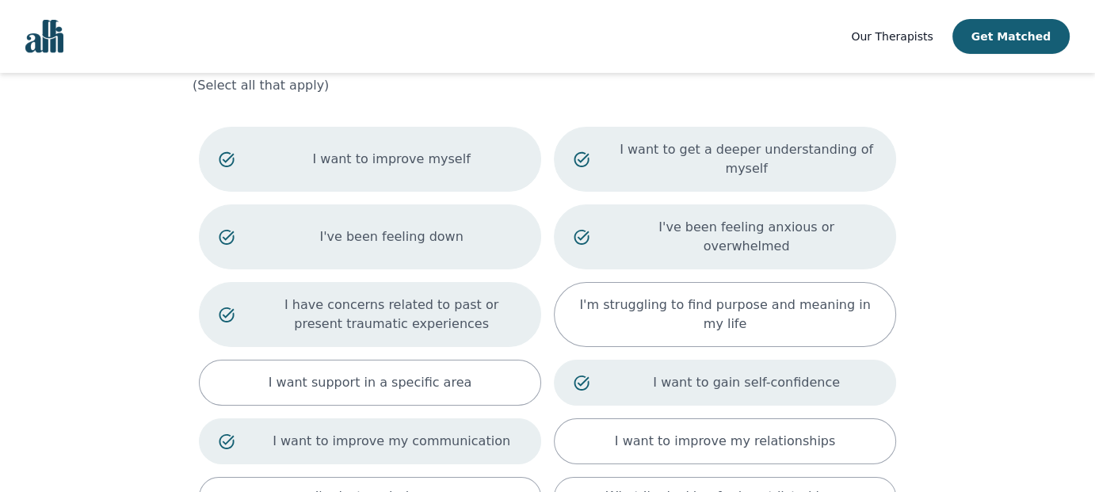
scroll to position [158, 0]
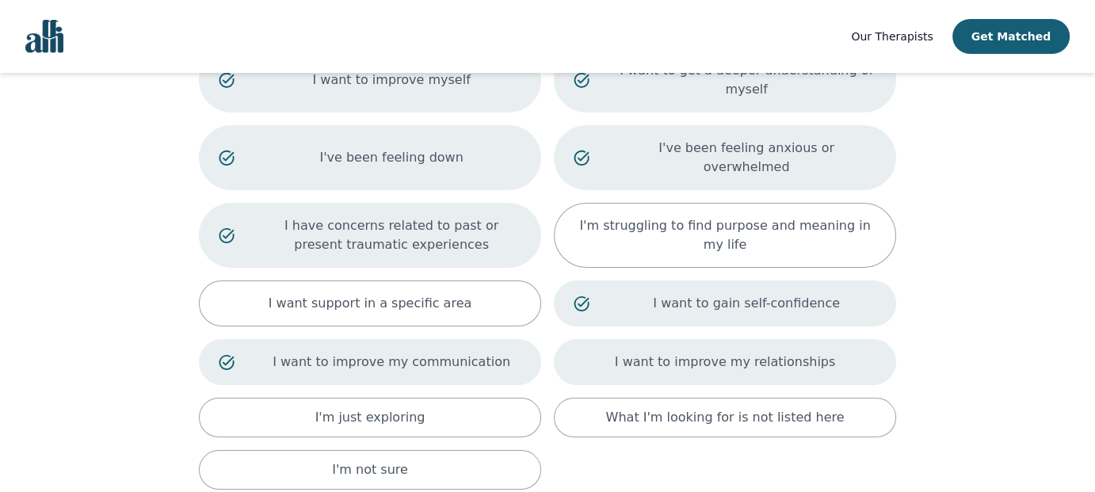
click at [688, 353] on p "I want to improve my relationships" at bounding box center [725, 362] width 220 height 19
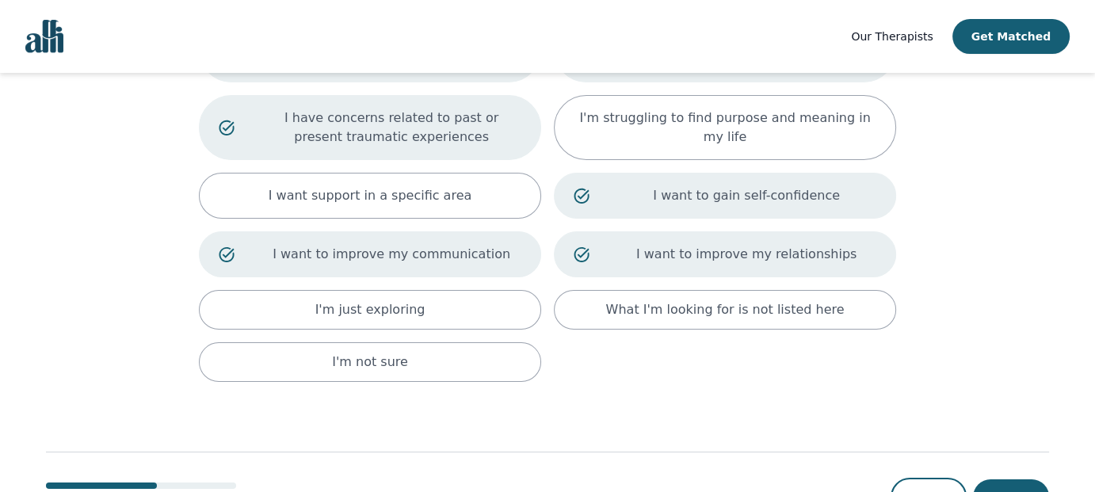
scroll to position [285, 0]
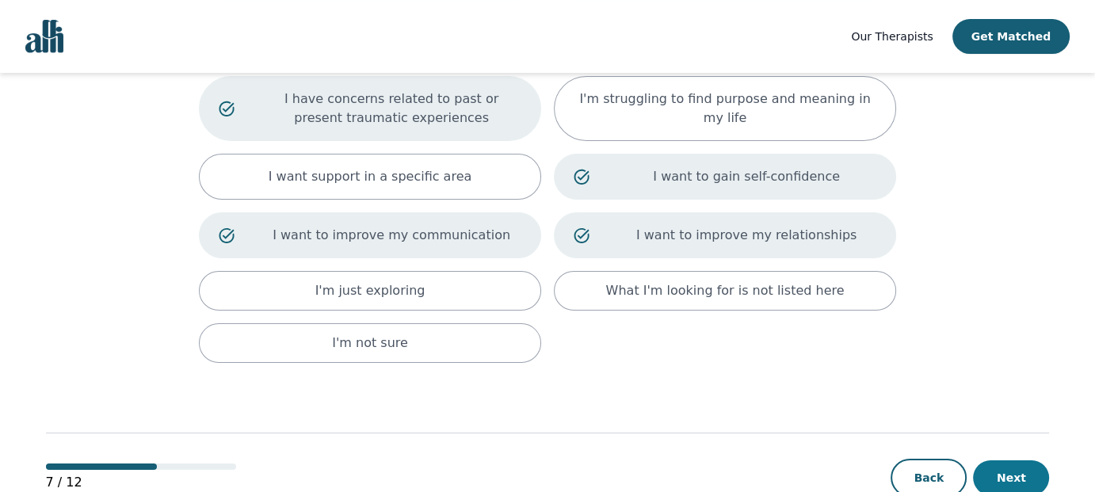
click at [1028, 460] on button "Next" at bounding box center [1011, 477] width 76 height 35
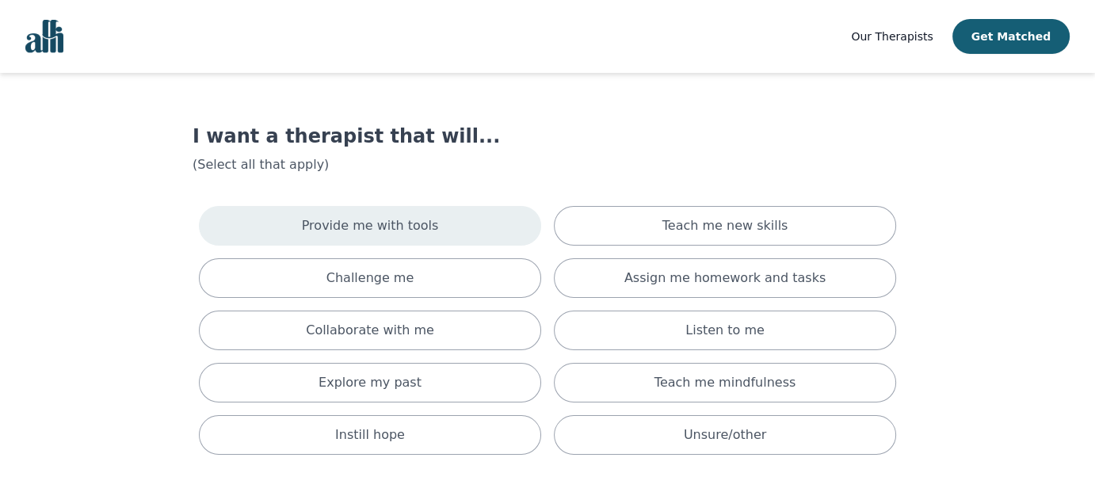
click at [361, 234] on p "Provide me with tools" at bounding box center [370, 225] width 137 height 19
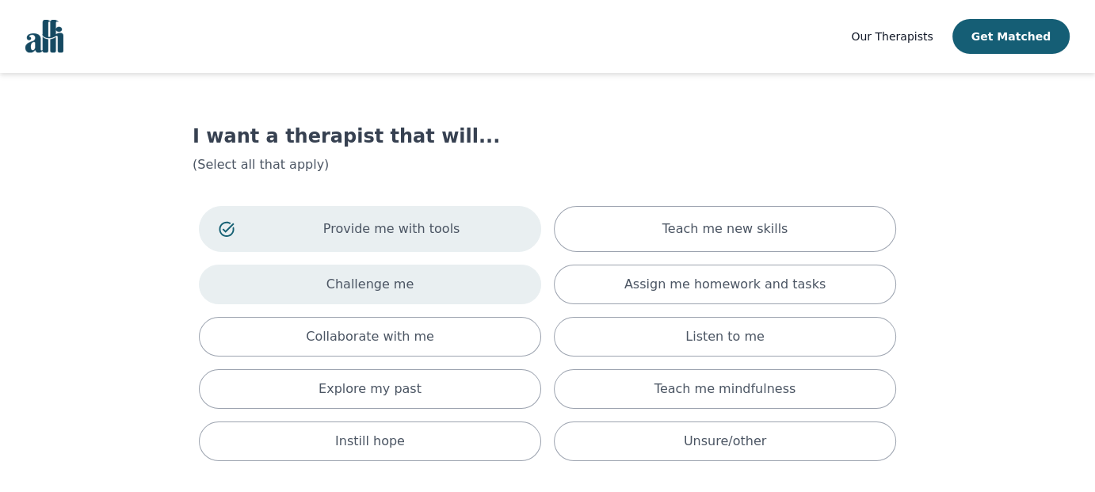
click at [364, 293] on div "Challenge me" at bounding box center [370, 285] width 342 height 40
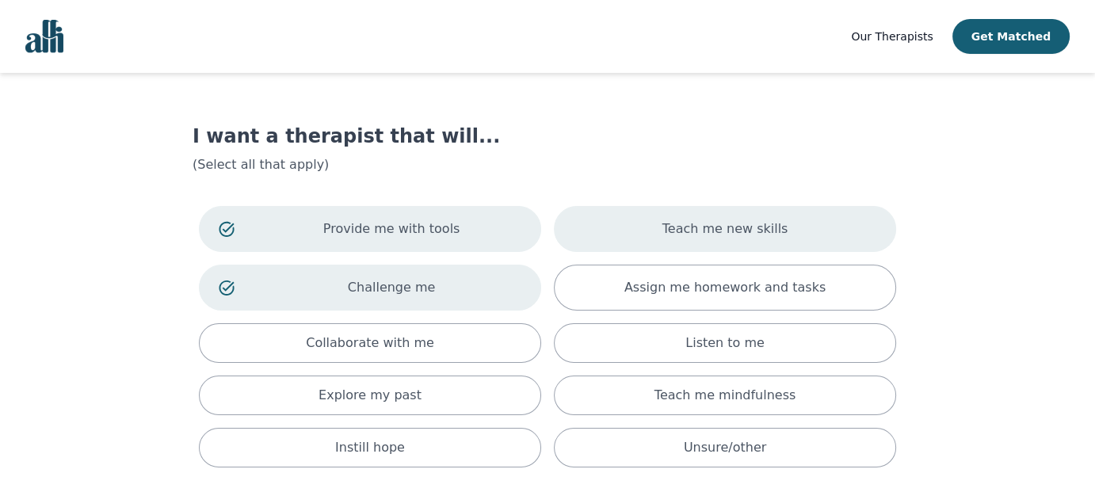
click at [738, 229] on p "Teach me new skills" at bounding box center [725, 229] width 126 height 19
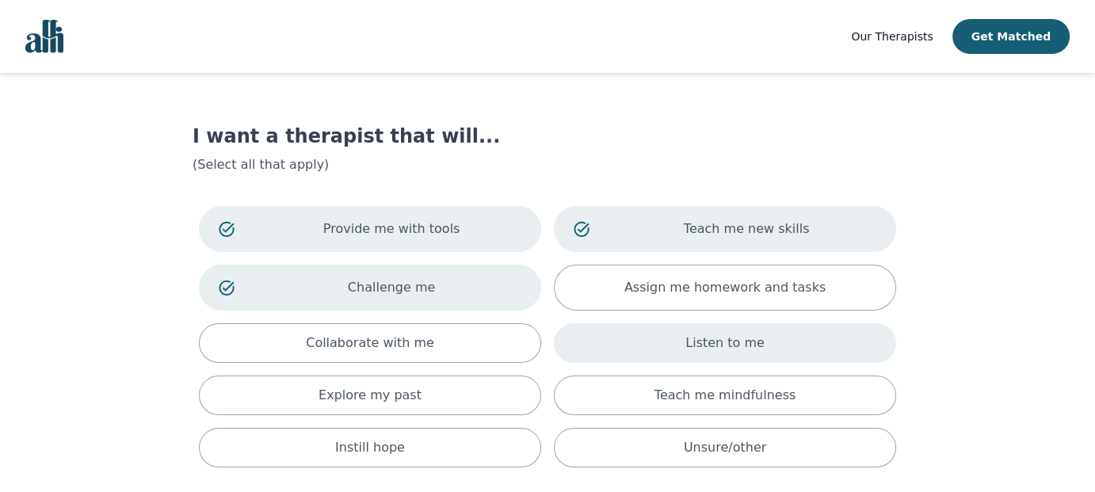
click at [718, 349] on p "Listen to me" at bounding box center [724, 343] width 79 height 19
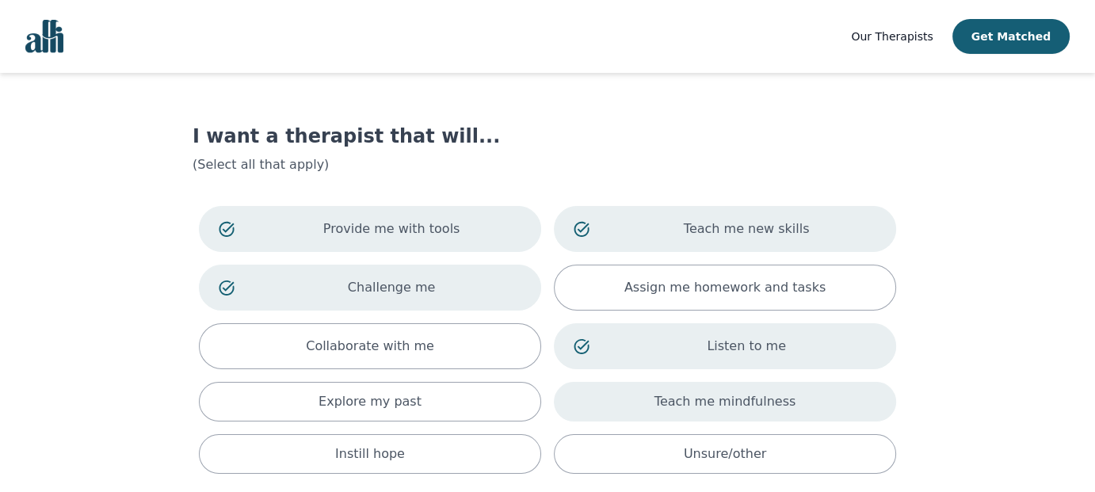
click at [705, 407] on p "Teach me mindfulness" at bounding box center [725, 401] width 141 height 19
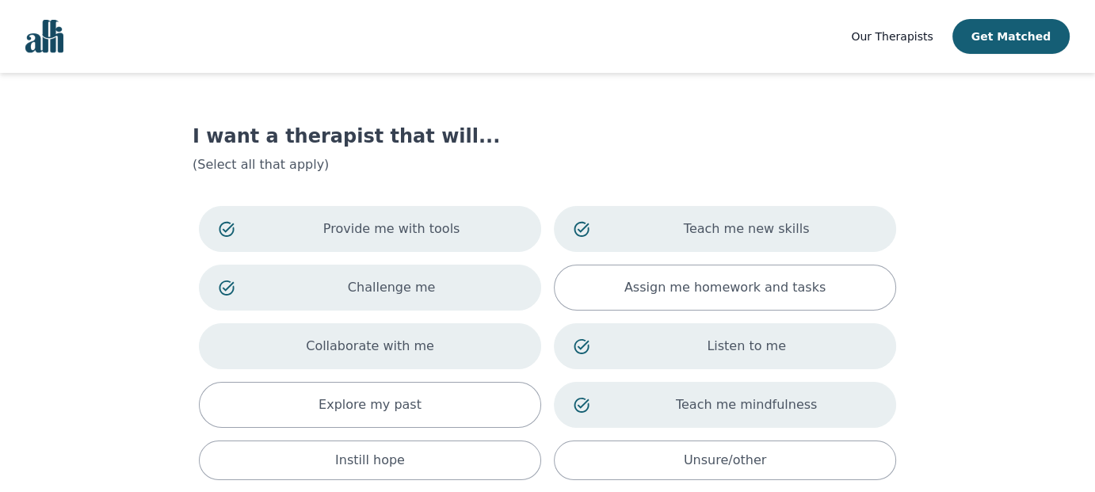
click at [406, 351] on p "Collaborate with me" at bounding box center [370, 346] width 128 height 19
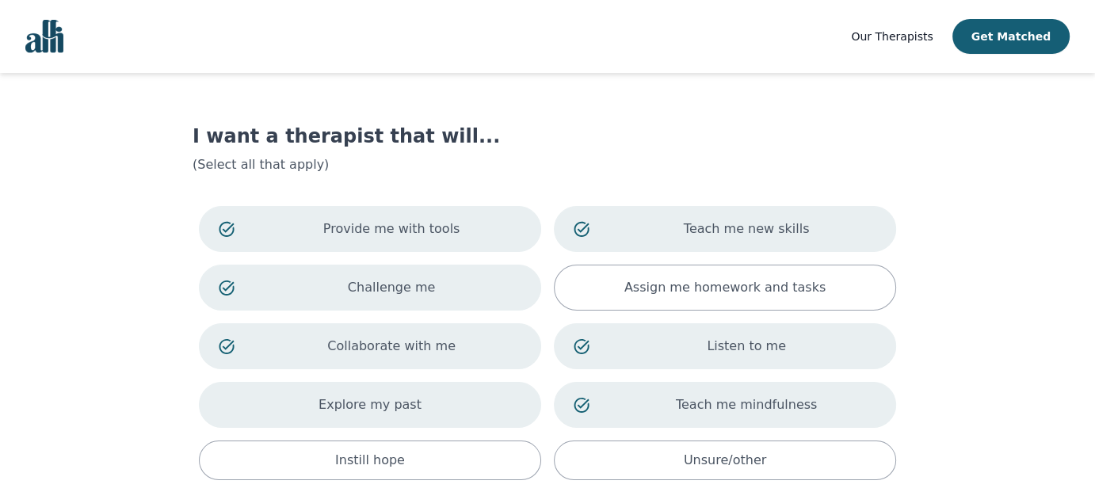
click at [388, 407] on p "Explore my past" at bounding box center [370, 404] width 103 height 19
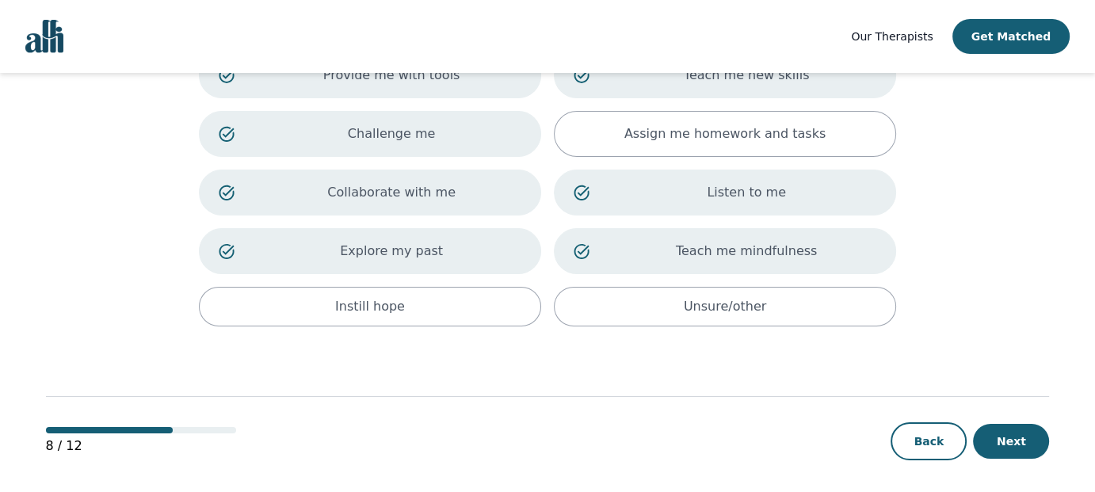
scroll to position [156, 0]
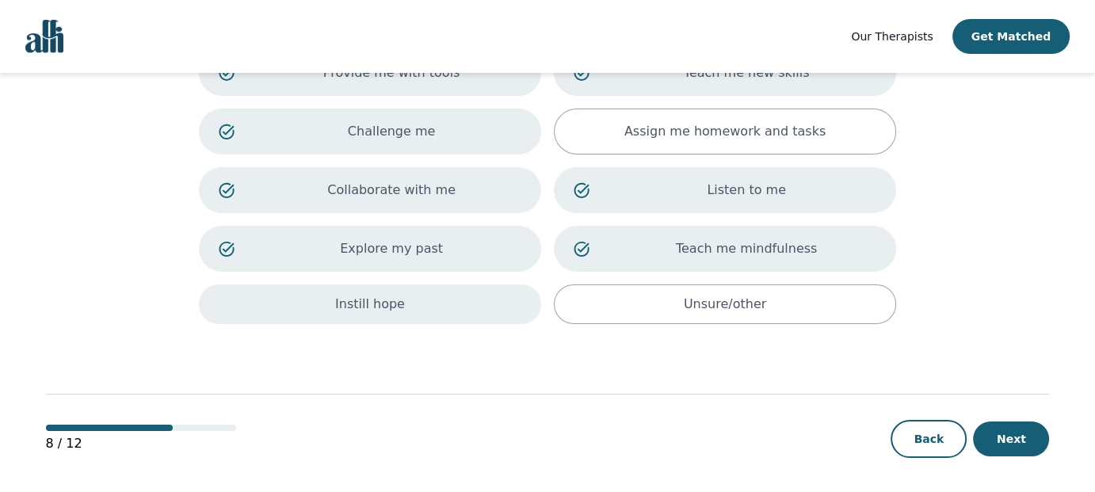
click at [386, 299] on p "Instill hope" at bounding box center [370, 304] width 70 height 19
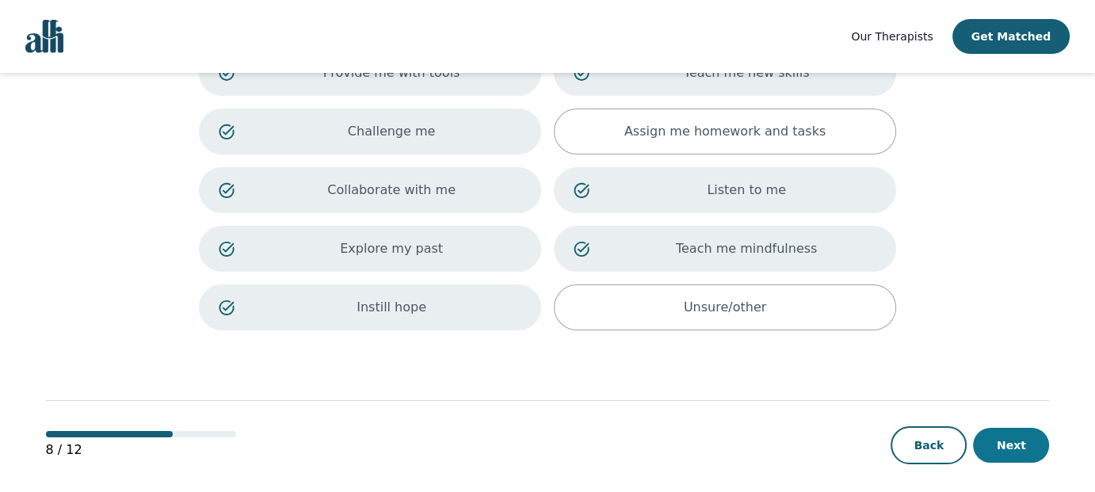
click at [1020, 449] on button "Next" at bounding box center [1011, 445] width 76 height 35
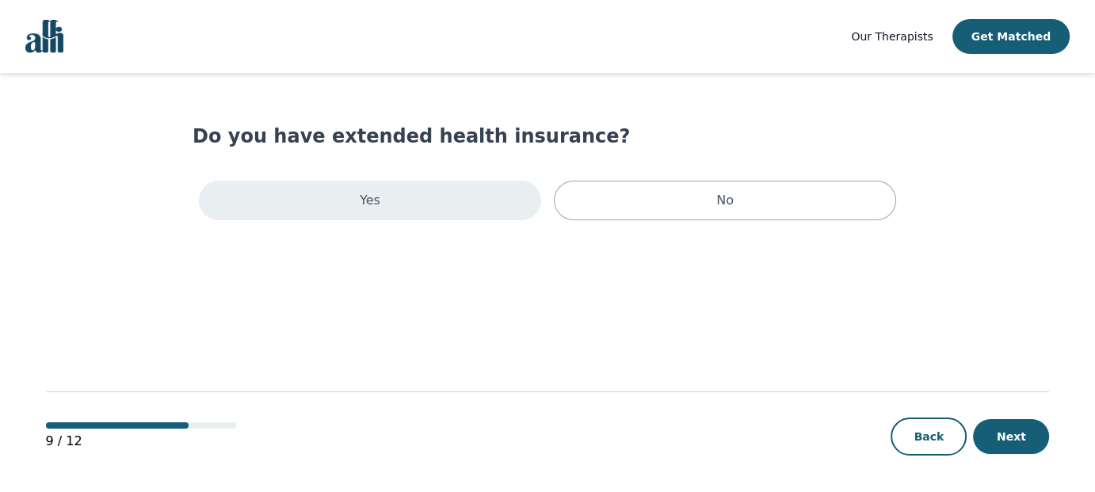
click at [361, 200] on p "Yes" at bounding box center [370, 200] width 21 height 19
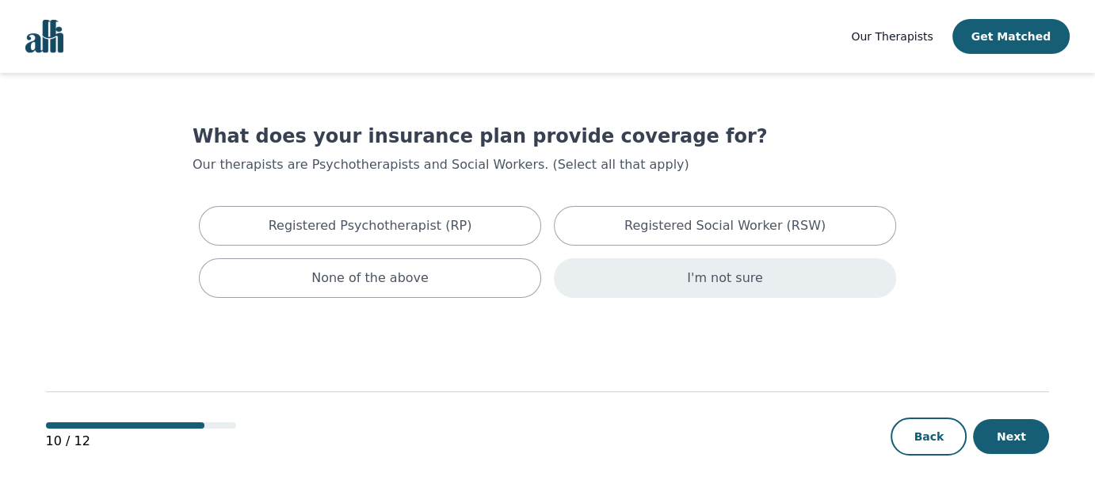
click at [708, 286] on p "I'm not sure" at bounding box center [725, 278] width 76 height 19
click at [1019, 443] on button "Next" at bounding box center [1011, 436] width 76 height 35
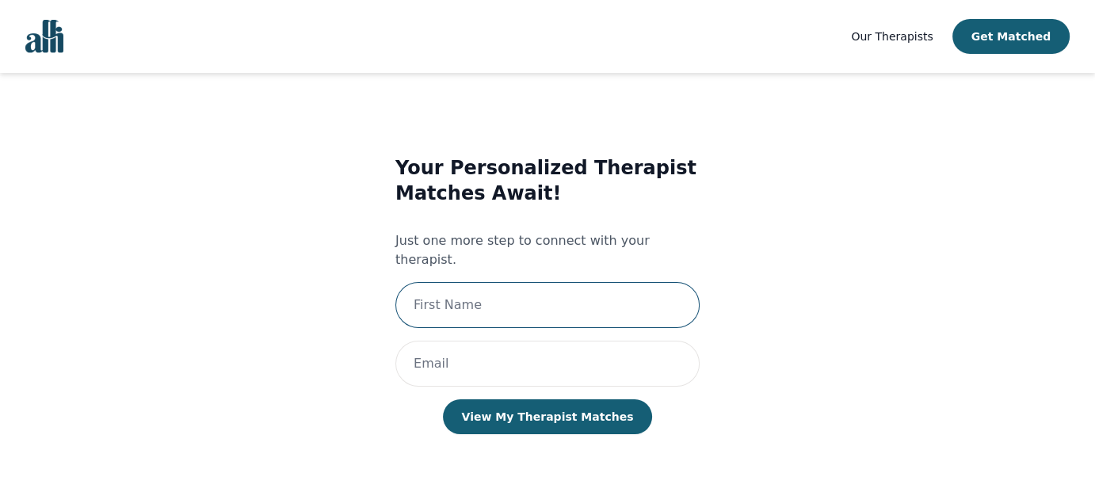
click at [475, 282] on input "text" at bounding box center [547, 305] width 304 height 46
type input "[PERSON_NAME]"
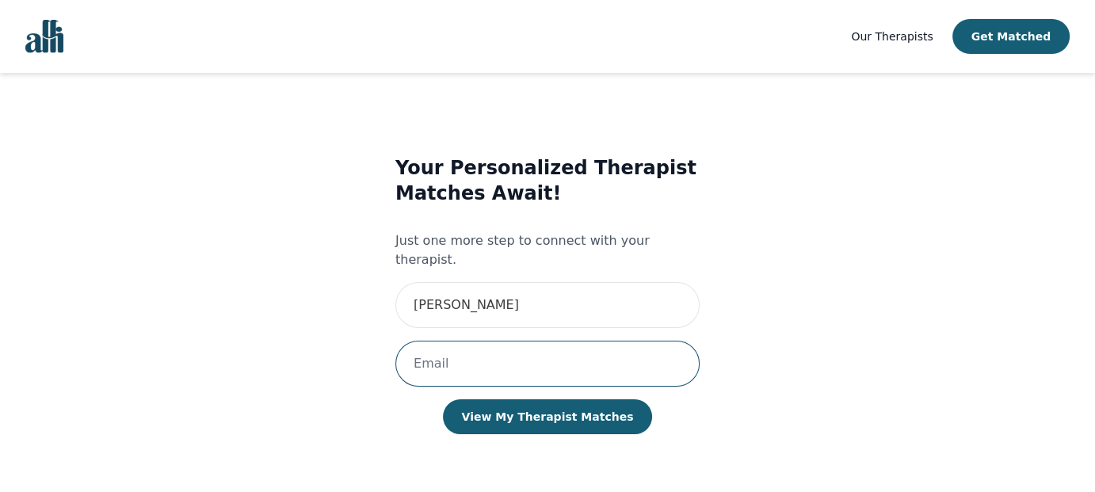
click at [447, 352] on input "email" at bounding box center [547, 364] width 304 height 46
type input "[EMAIL_ADDRESS][PERSON_NAME][DOMAIN_NAME]"
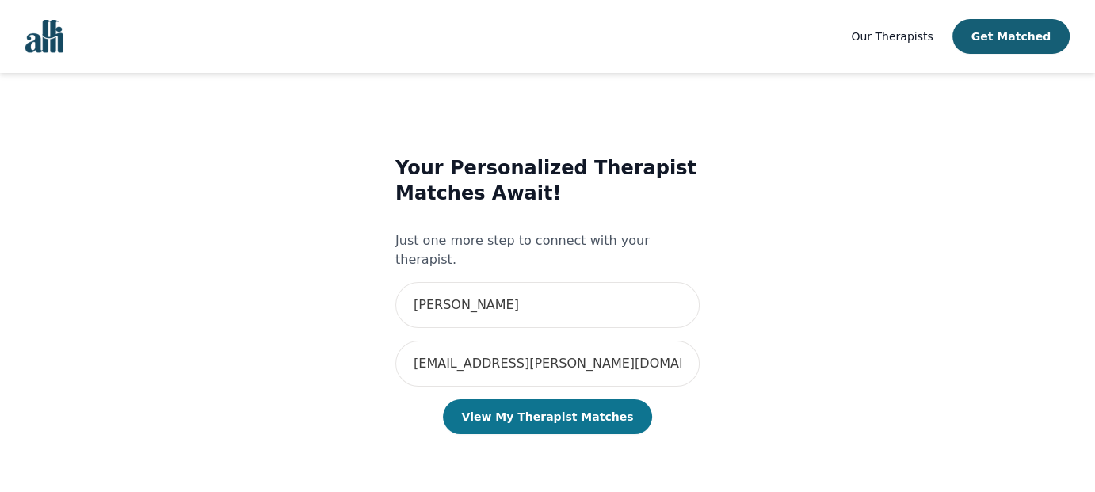
click at [590, 399] on button "View My Therapist Matches" at bounding box center [548, 416] width 210 height 35
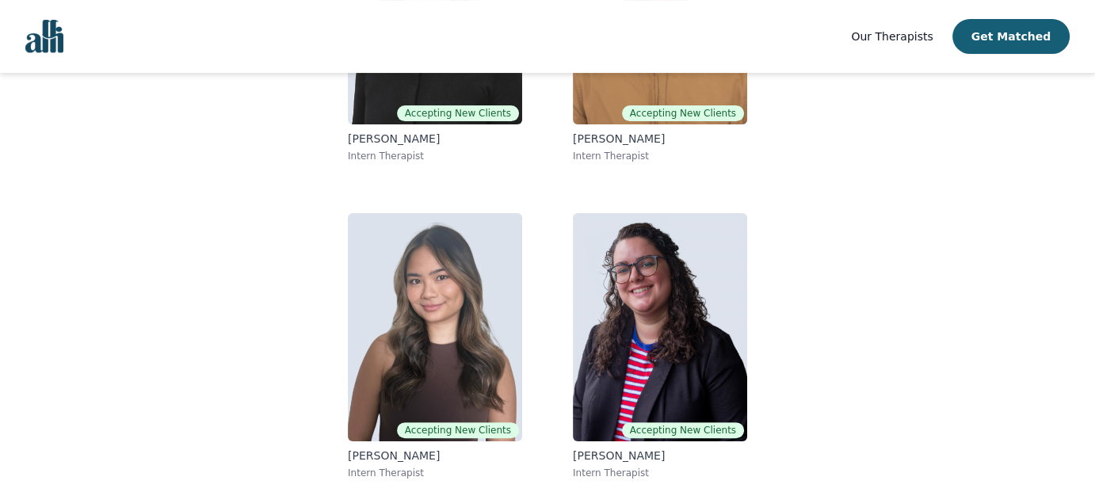
scroll to position [256, 0]
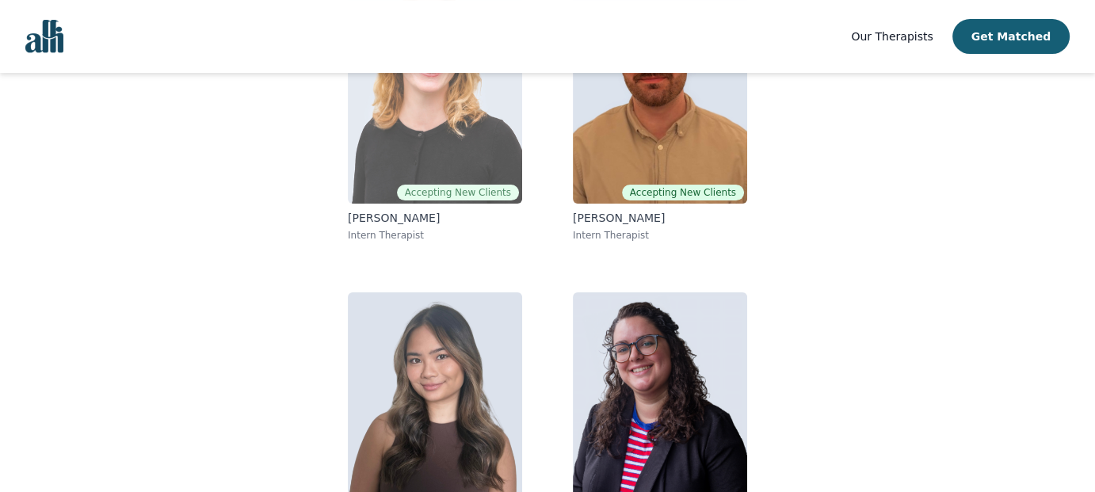
click at [487, 191] on span "Accepting New Clients" at bounding box center [458, 193] width 122 height 16
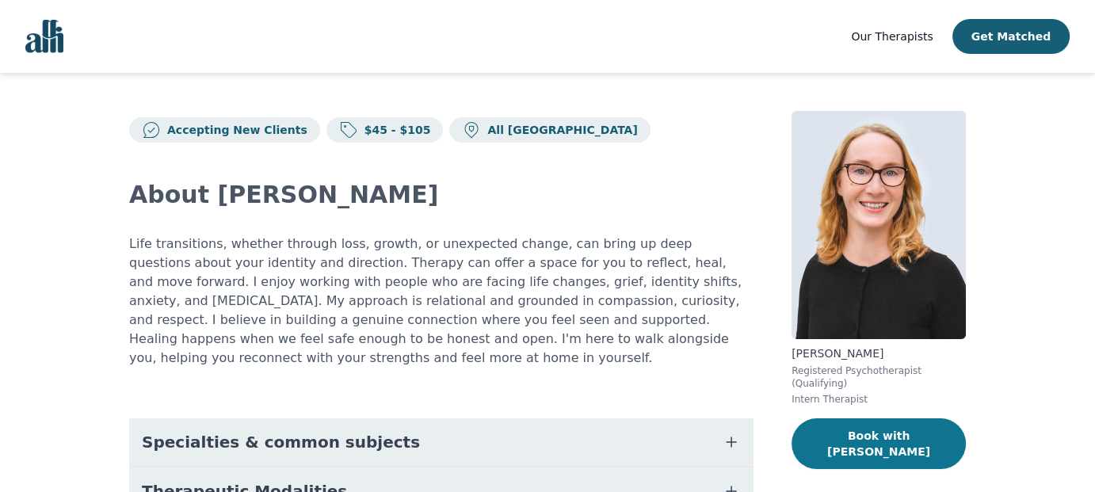
click at [907, 419] on button "Book with [PERSON_NAME]" at bounding box center [879, 443] width 174 height 51
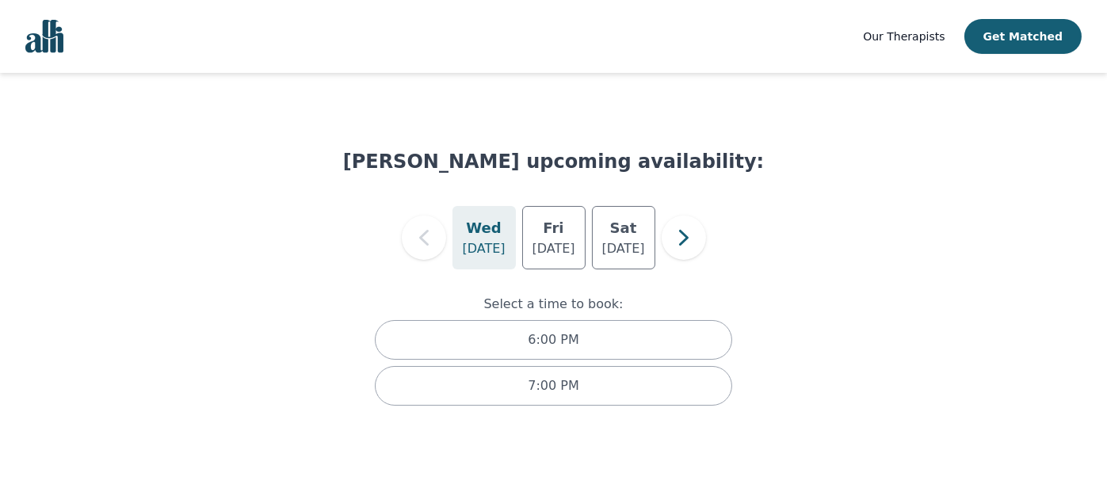
click at [482, 254] on p "[DATE]" at bounding box center [483, 248] width 43 height 19
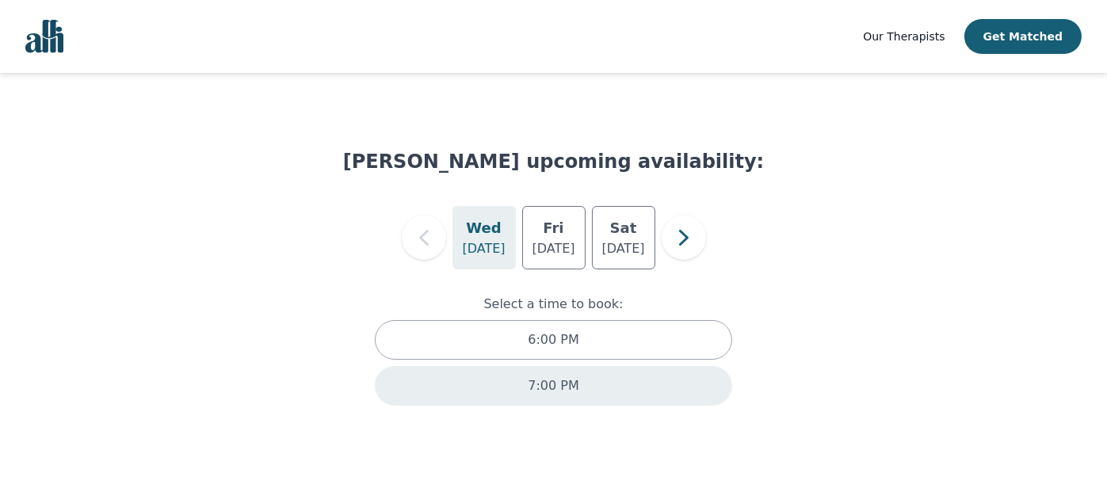
click at [544, 386] on p "7:00 PM" at bounding box center [553, 385] width 51 height 19
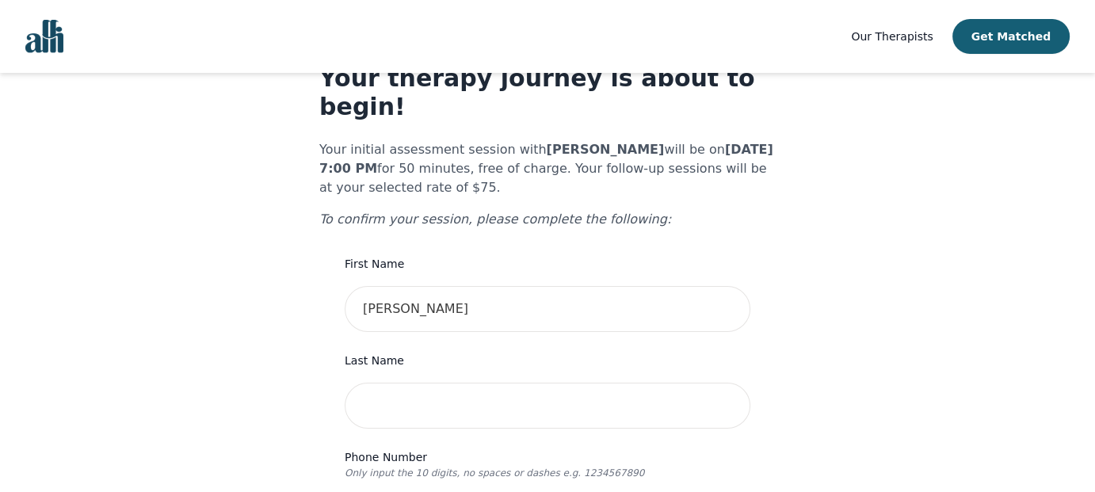
scroll to position [79, 0]
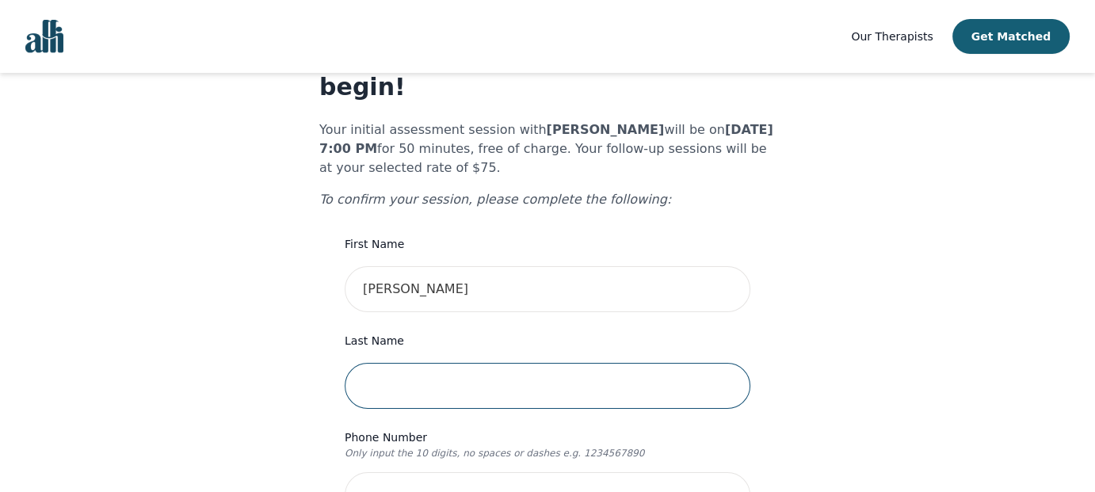
click at [454, 363] on input "text" at bounding box center [548, 386] width 406 height 46
type input "[PERSON_NAME]"
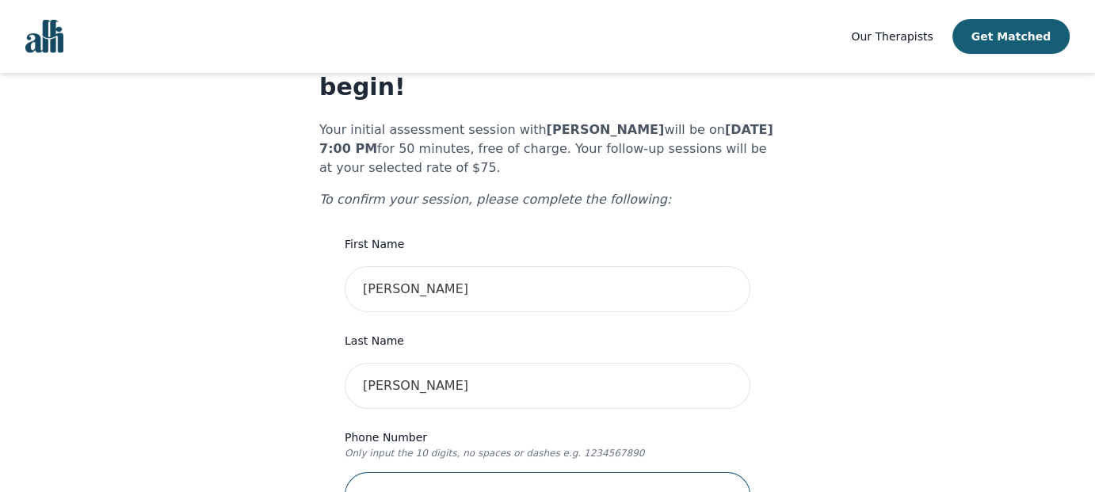
type input "4163204727"
type input "46 [PERSON_NAME]"
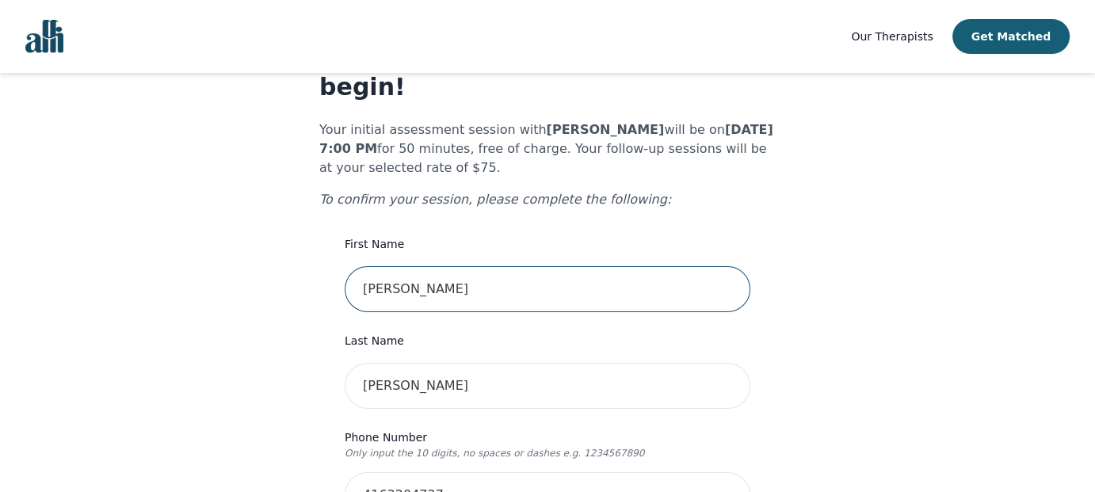
click at [496, 266] on input "[PERSON_NAME]" at bounding box center [548, 289] width 406 height 46
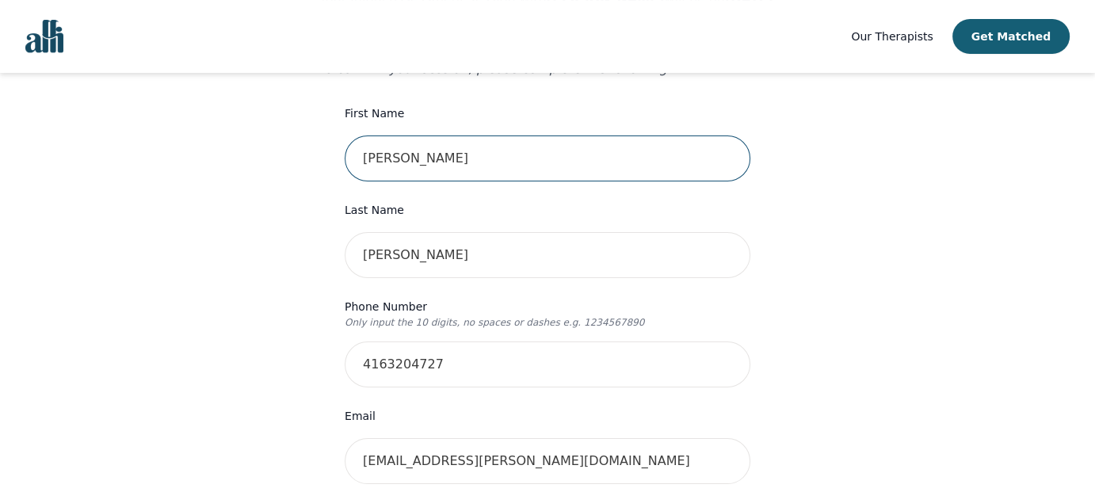
scroll to position [238, 0]
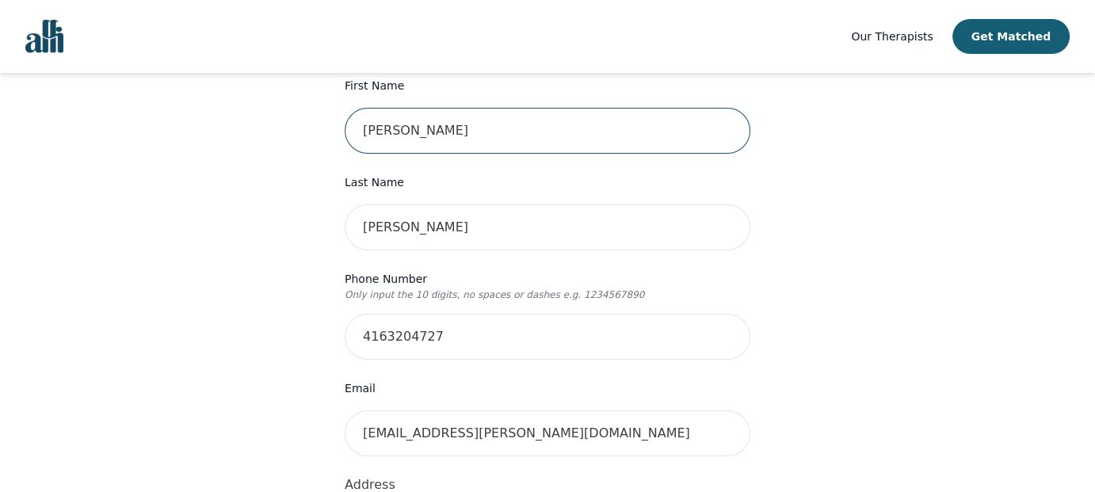
type input "[PERSON_NAME]"
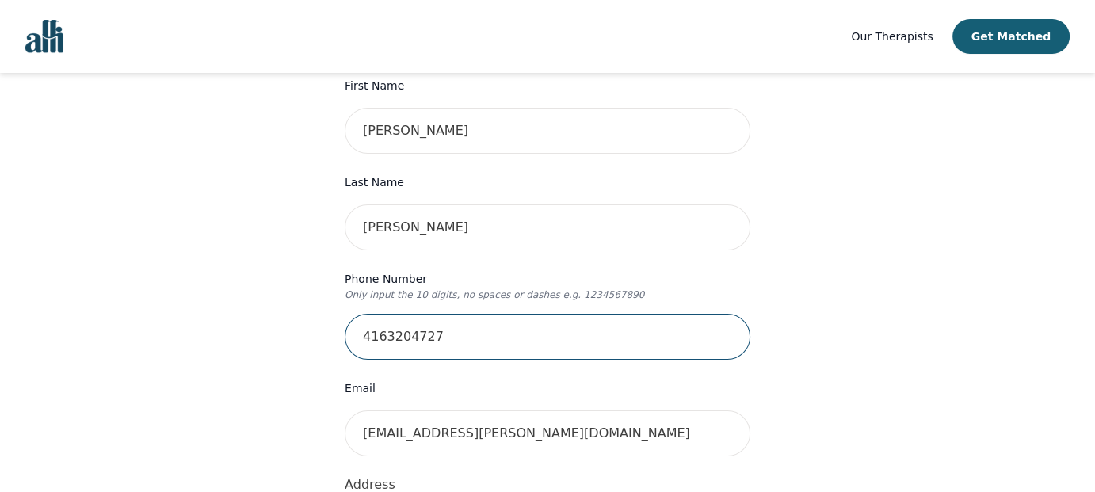
click at [501, 314] on input "4163204727" at bounding box center [548, 337] width 406 height 46
type input "4"
type input "6473896836"
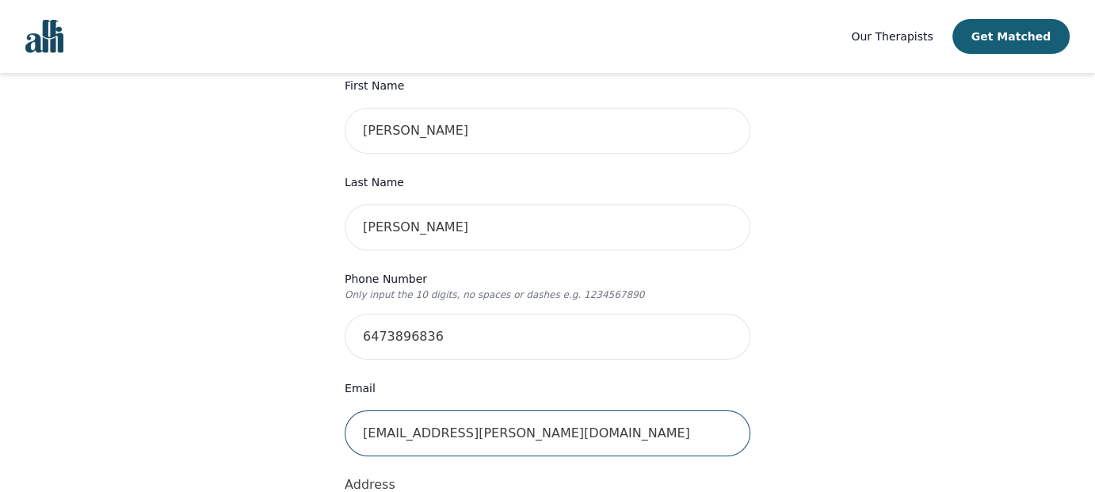
click at [524, 410] on input "[EMAIL_ADDRESS][PERSON_NAME][DOMAIN_NAME]" at bounding box center [548, 433] width 406 height 46
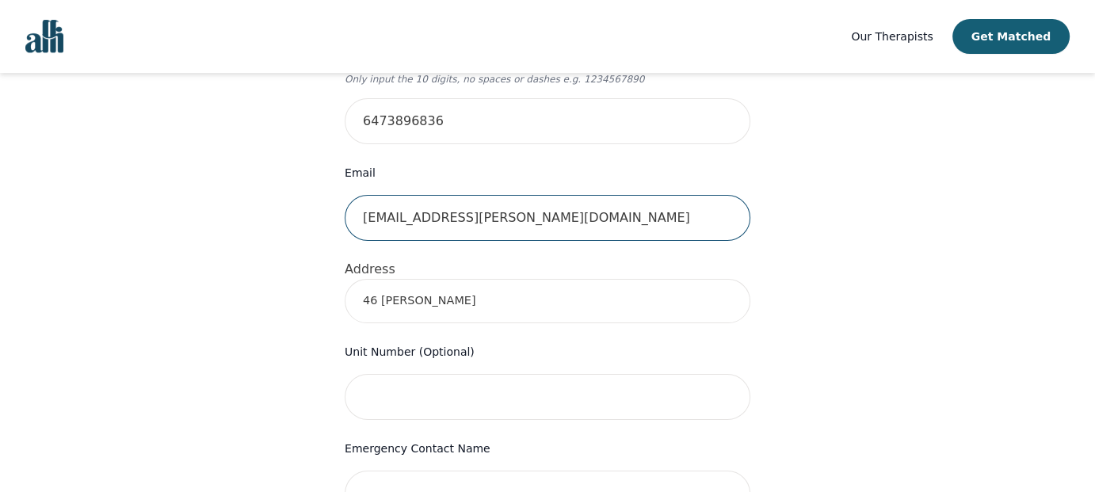
scroll to position [475, 0]
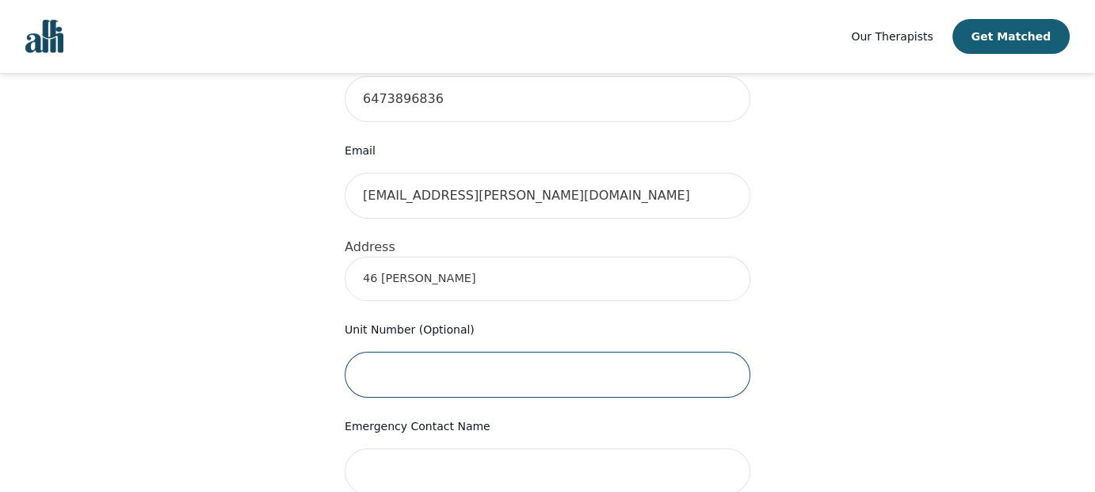
click at [503, 359] on input "text" at bounding box center [548, 375] width 406 height 46
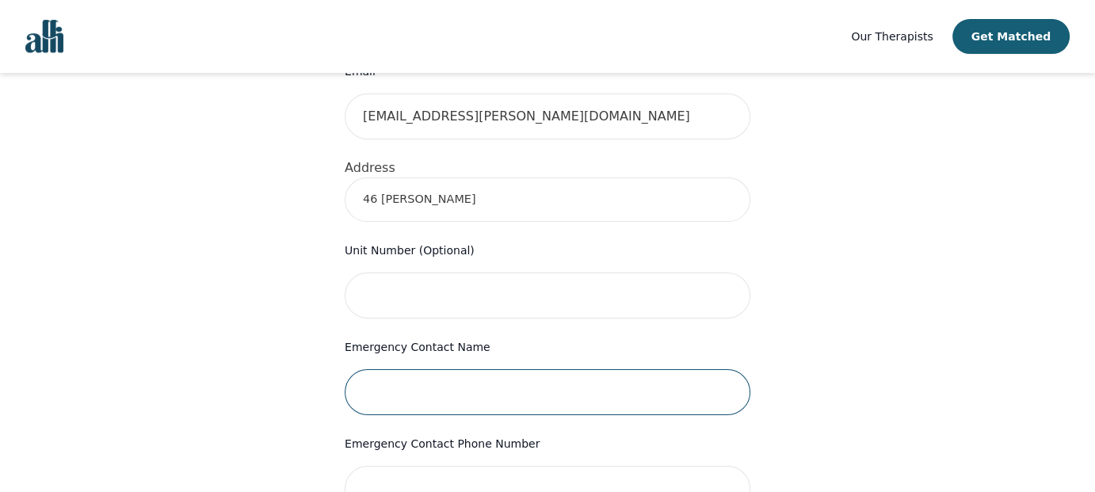
click at [444, 369] on input "text" at bounding box center [548, 392] width 406 height 46
type input "[PERSON_NAME]"
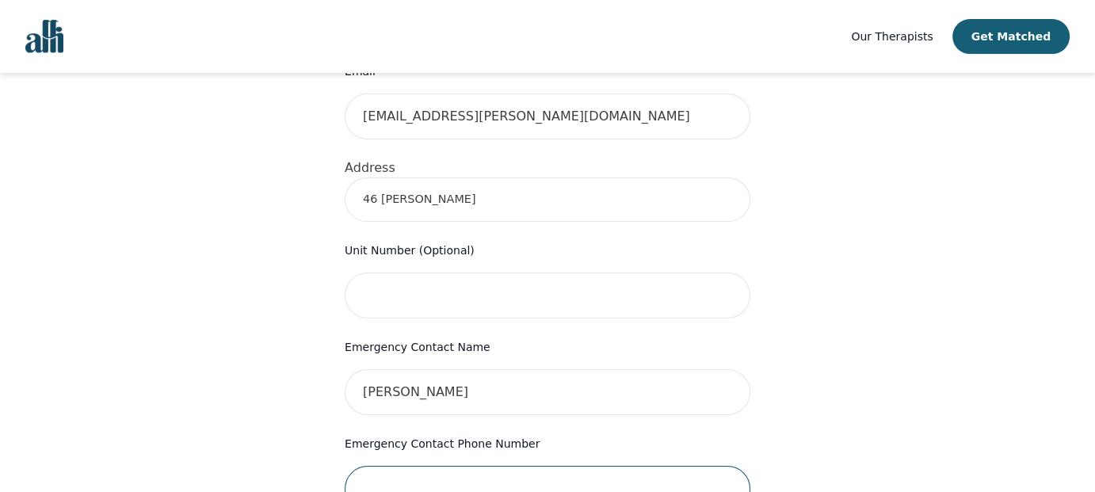
type input "4163204727"
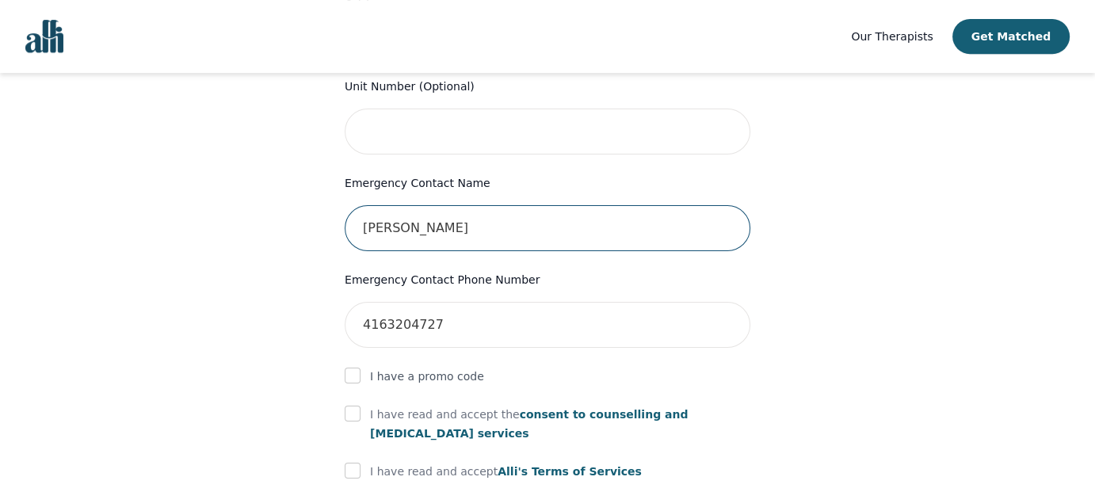
scroll to position [792, 0]
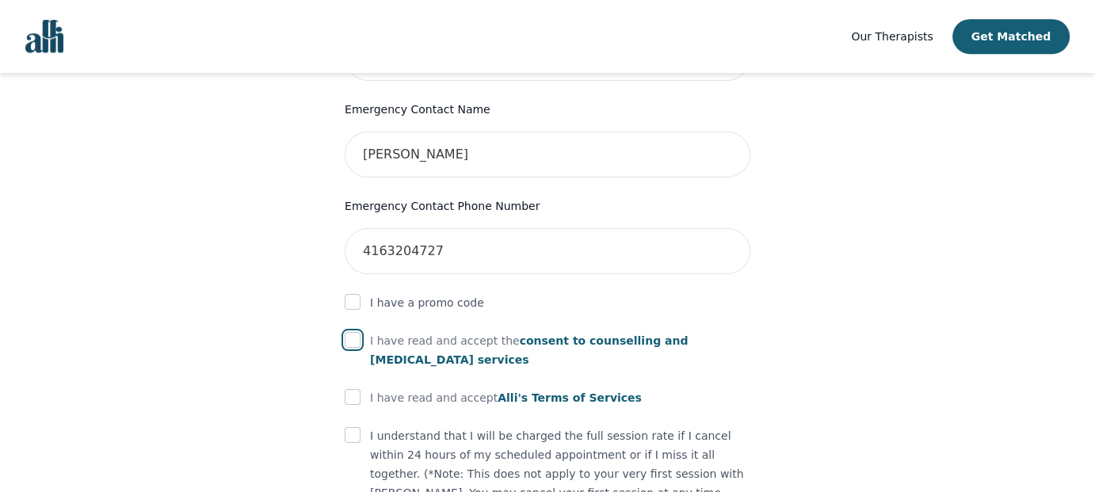
click at [356, 332] on input "checkbox" at bounding box center [353, 340] width 16 height 16
checkbox input "true"
click at [350, 389] on input "checkbox" at bounding box center [353, 397] width 16 height 16
checkbox input "true"
click at [351, 427] on input "checkbox" at bounding box center [353, 435] width 16 height 16
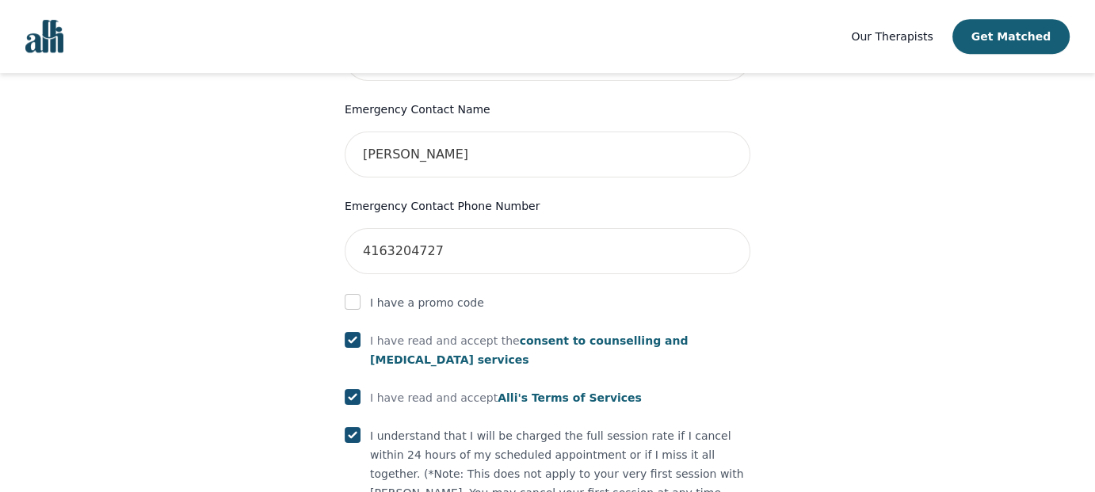
checkbox input "true"
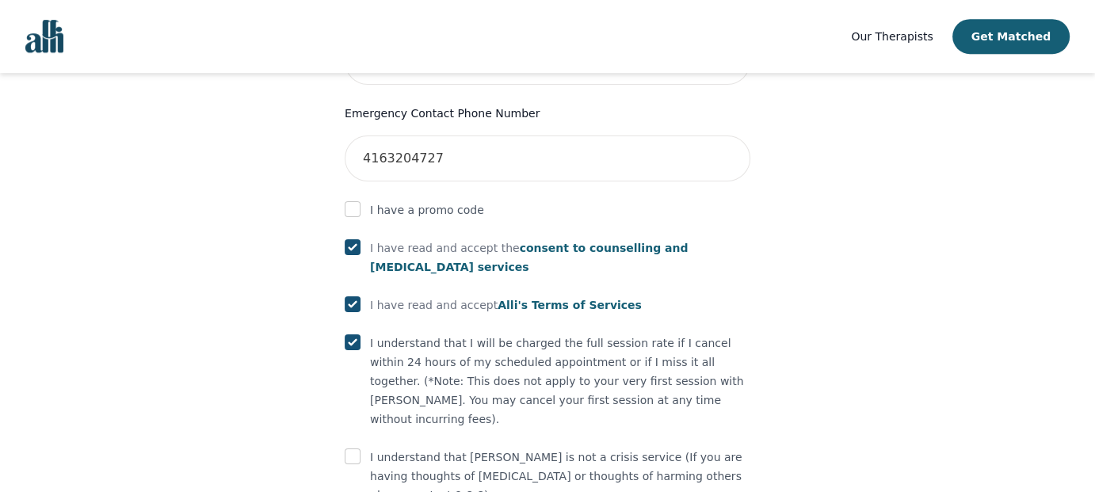
scroll to position [932, 0]
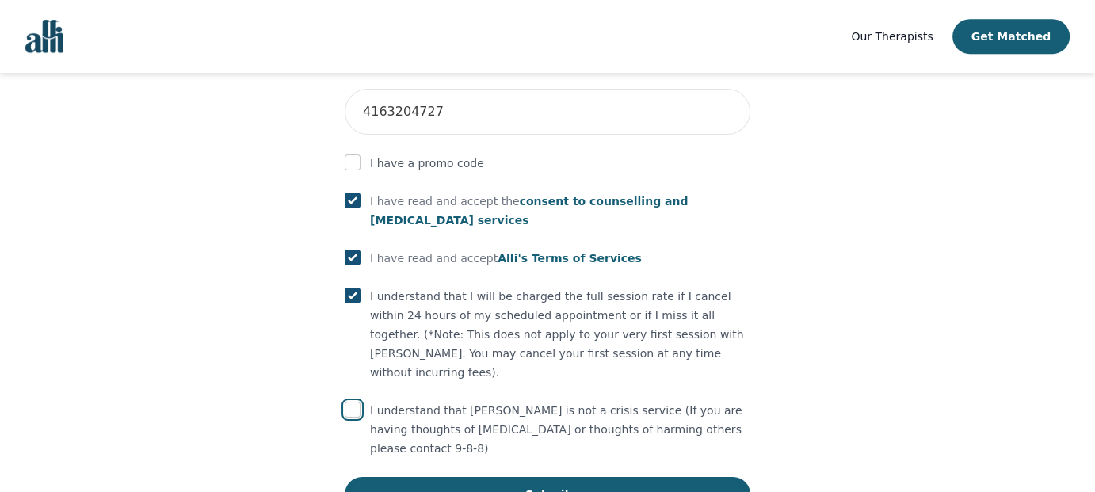
click at [356, 402] on input "checkbox" at bounding box center [353, 410] width 16 height 16
checkbox input "true"
click at [552, 477] on button "Submit" at bounding box center [548, 494] width 406 height 35
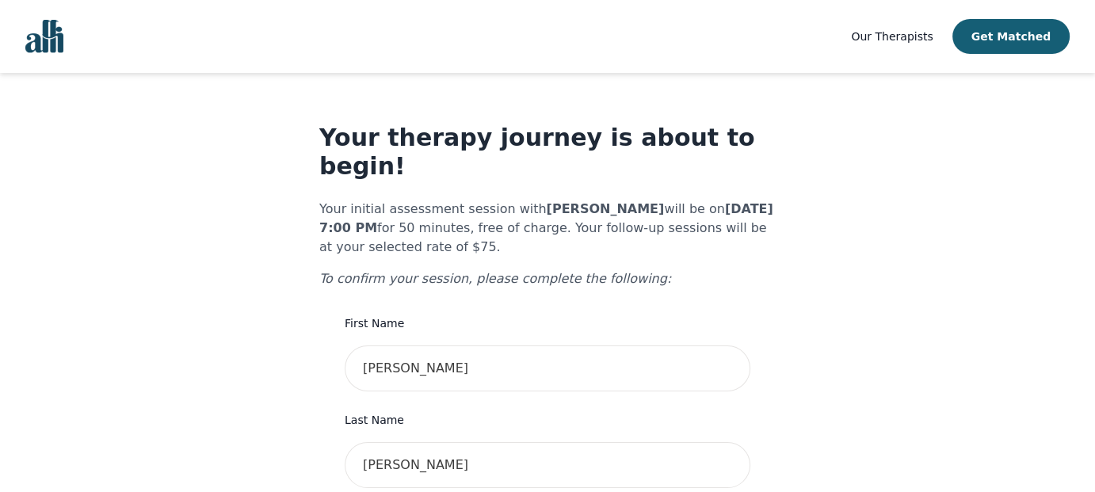
scroll to position [0, 0]
click at [432, 269] on p "To confirm your session, please complete the following:" at bounding box center [547, 278] width 456 height 19
click at [433, 215] on p "Your initial assessment session with [PERSON_NAME] will be on [DATE] 7:00 PM fo…" at bounding box center [547, 228] width 456 height 57
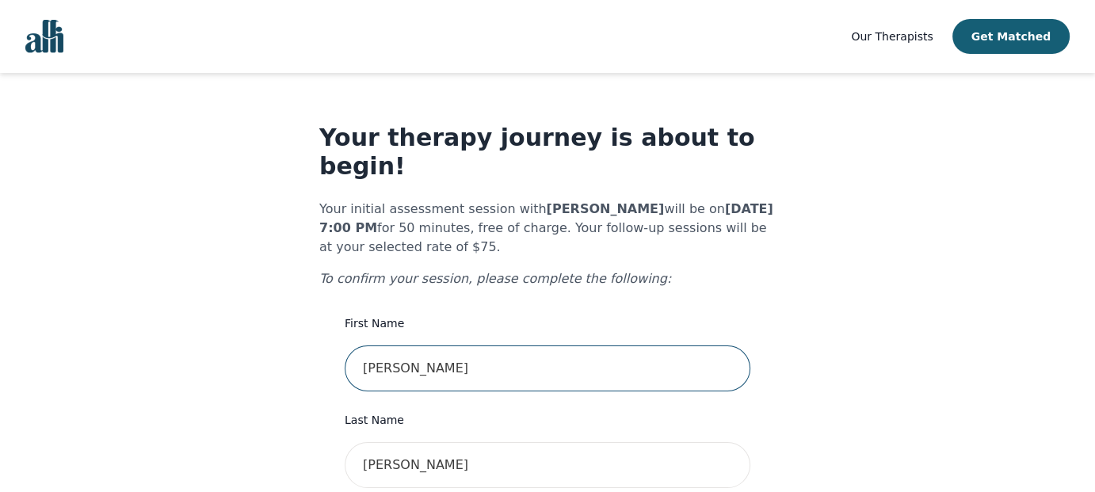
click at [430, 346] on input "[PERSON_NAME]" at bounding box center [548, 369] width 406 height 46
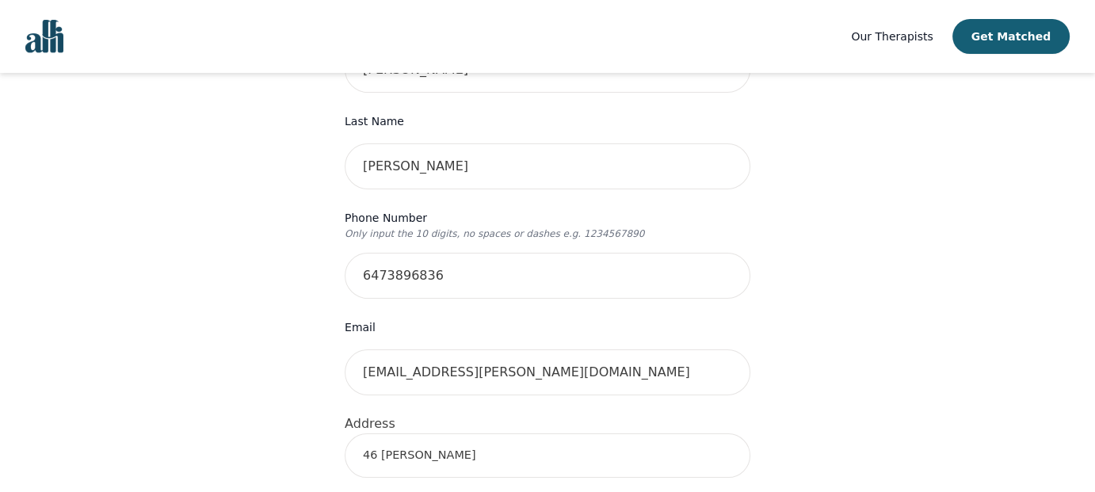
scroll to position [572, 0]
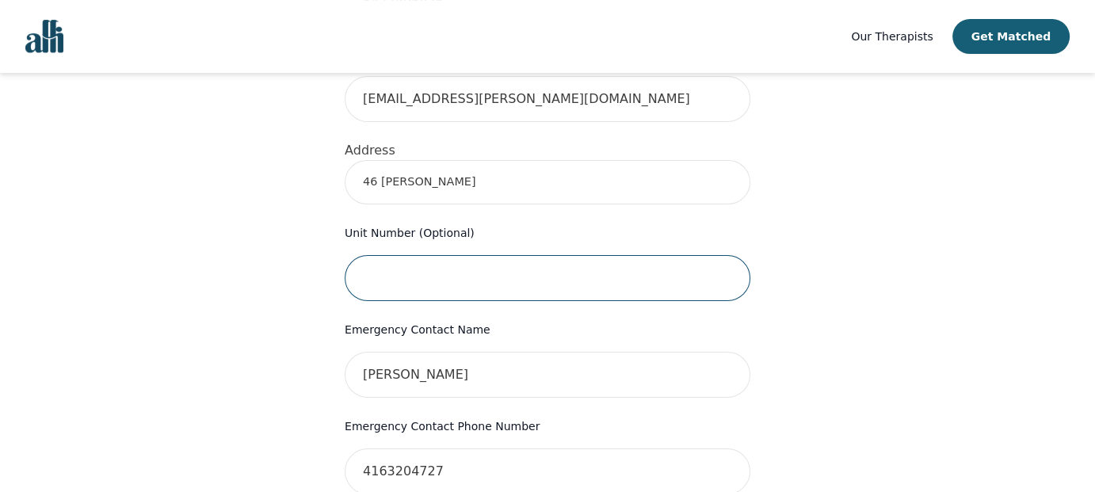
click at [401, 255] on input "text" at bounding box center [548, 278] width 406 height 46
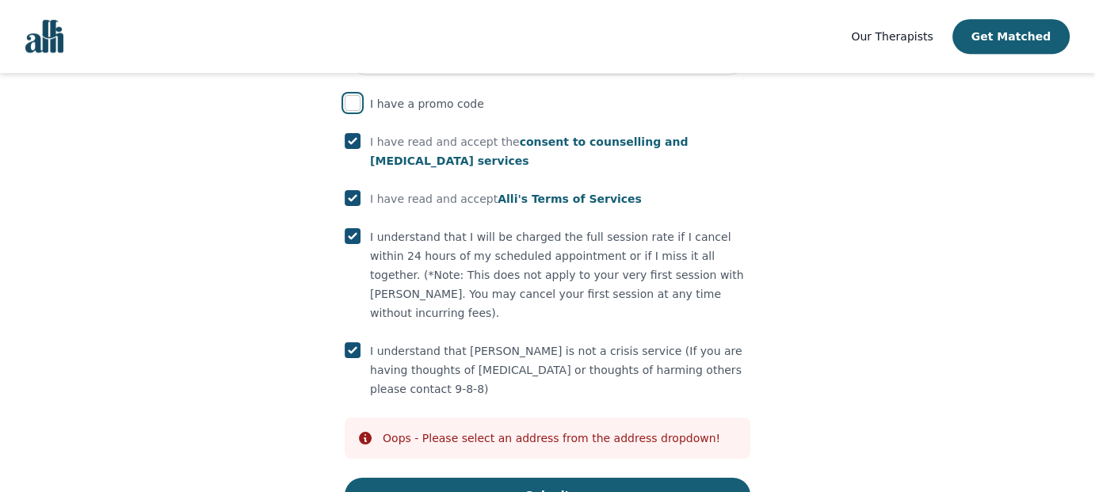
scroll to position [992, 0]
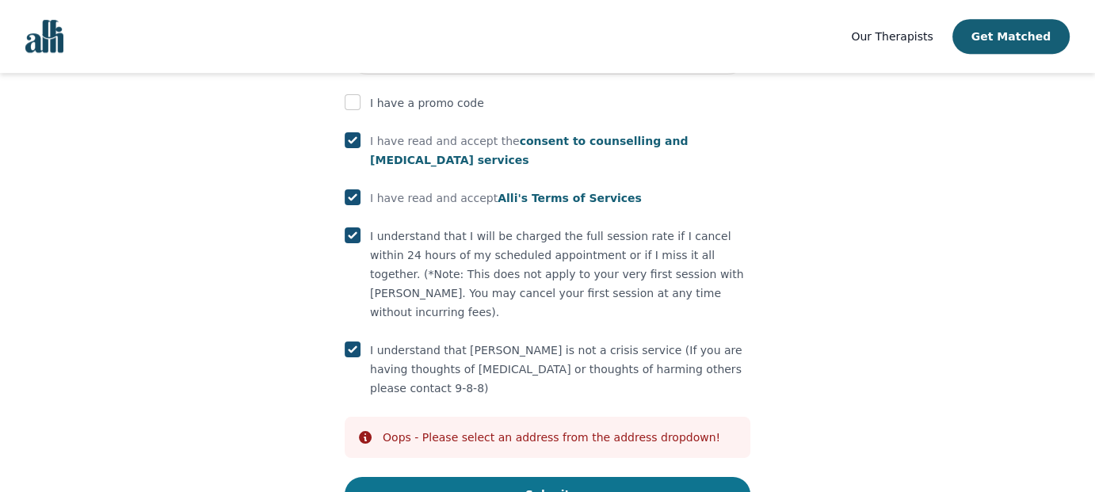
click at [553, 477] on button "Submit" at bounding box center [548, 494] width 406 height 35
click at [546, 477] on button "Submit" at bounding box center [548, 494] width 406 height 35
click at [548, 430] on div "Oops - Please select an address from the address dropdown!" at bounding box center [552, 438] width 338 height 16
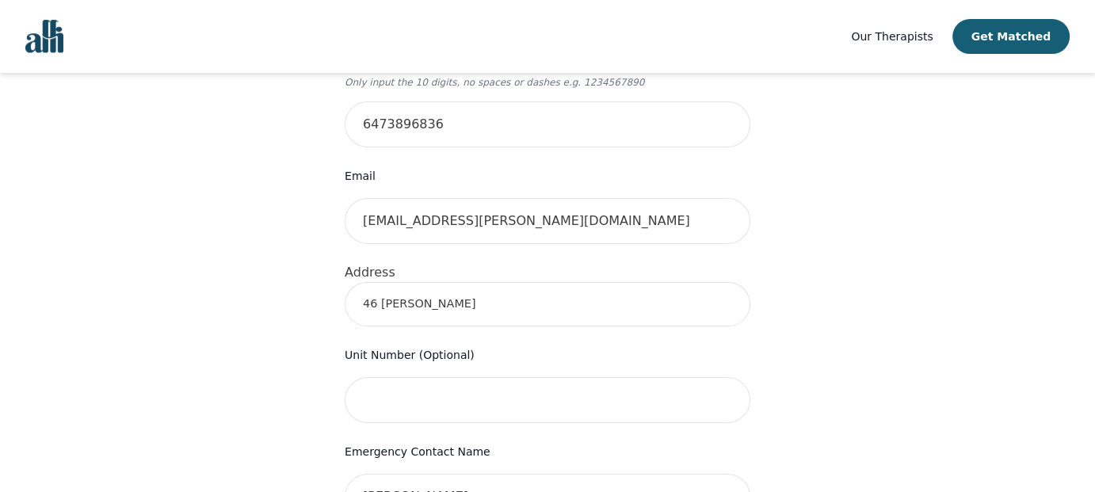
scroll to position [437, 0]
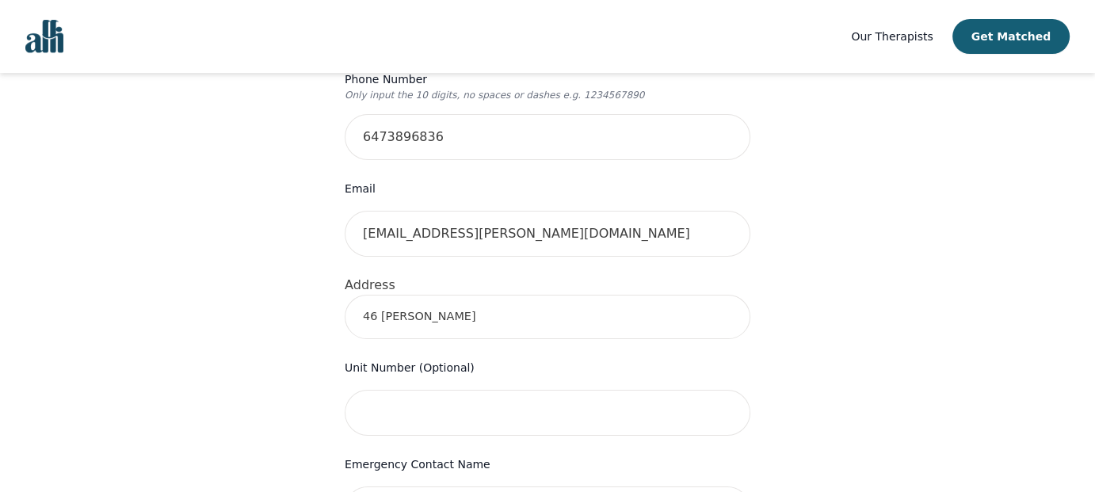
click at [496, 295] on input "46 [PERSON_NAME]" at bounding box center [548, 317] width 406 height 44
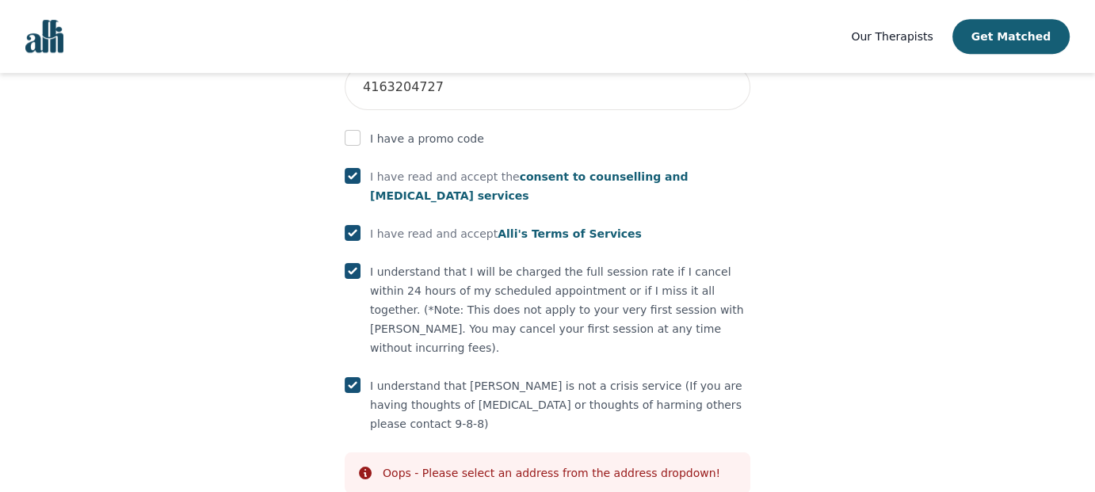
scroll to position [992, 0]
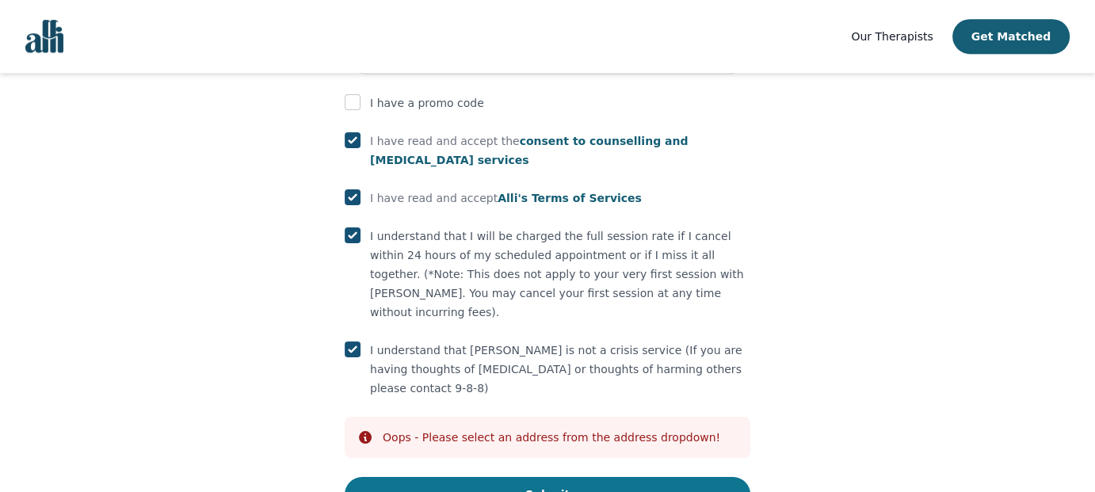
click at [452, 477] on button "Submit" at bounding box center [548, 494] width 406 height 35
click at [540, 477] on button "Submit" at bounding box center [548, 494] width 406 height 35
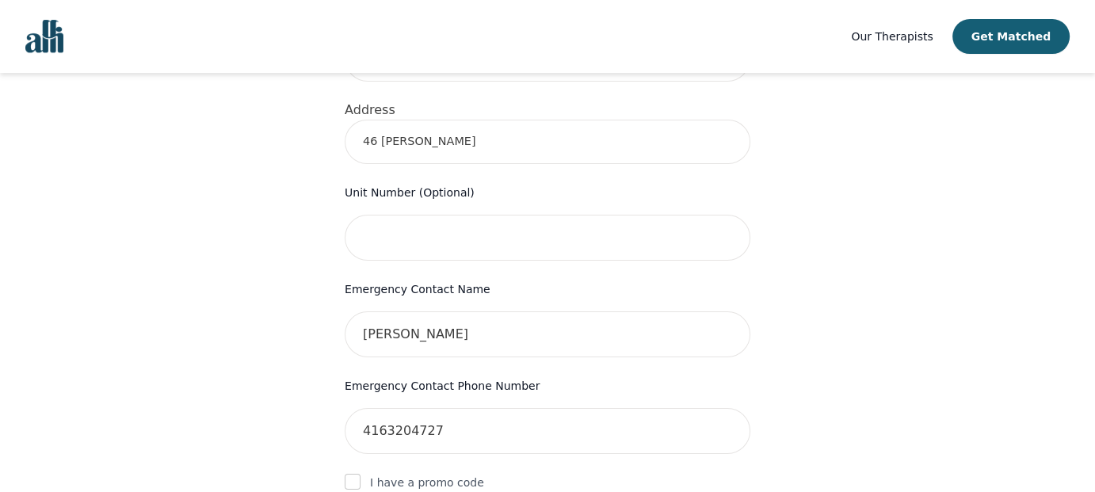
scroll to position [596, 0]
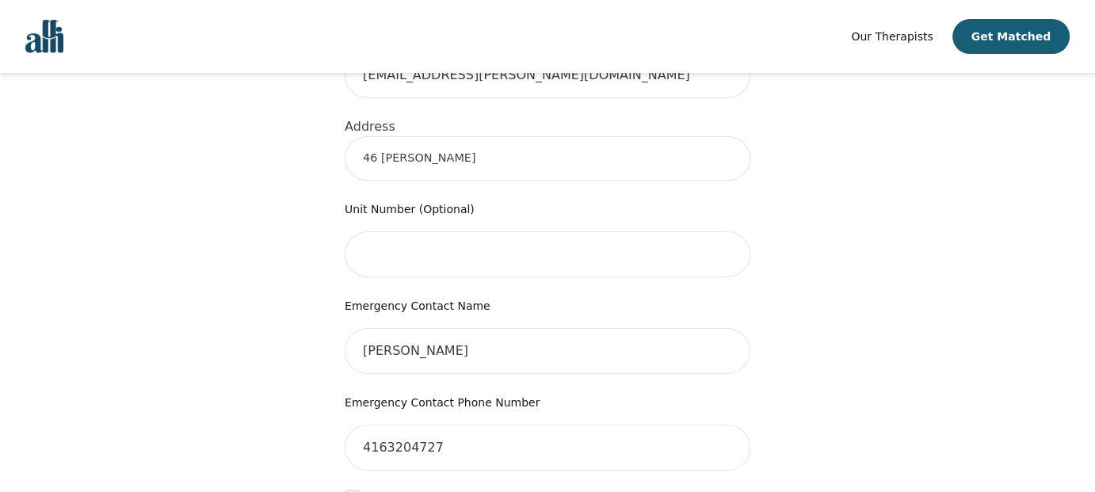
click at [460, 136] on input "46 [PERSON_NAME]" at bounding box center [548, 158] width 406 height 44
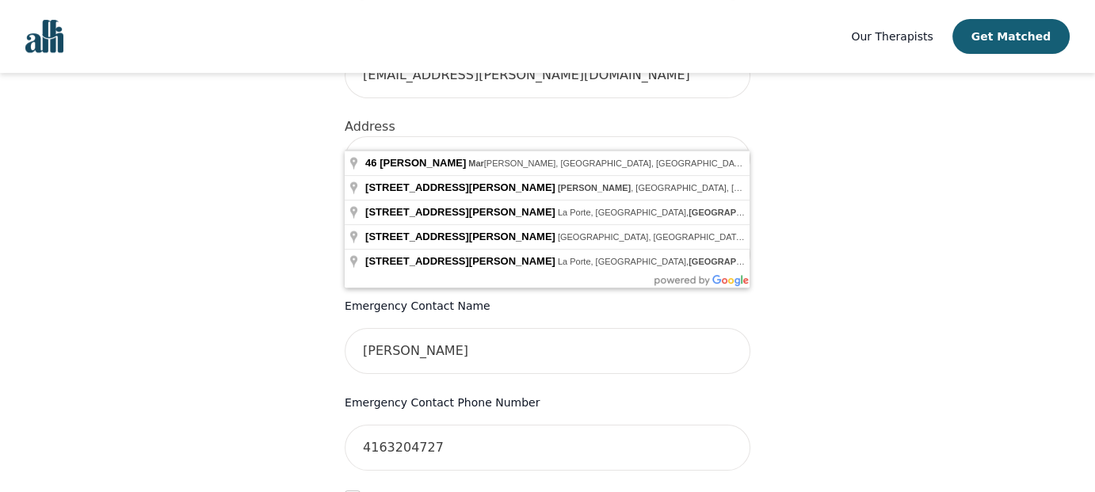
type input "[STREET_ADDRESS][PERSON_NAME][PERSON_NAME]"
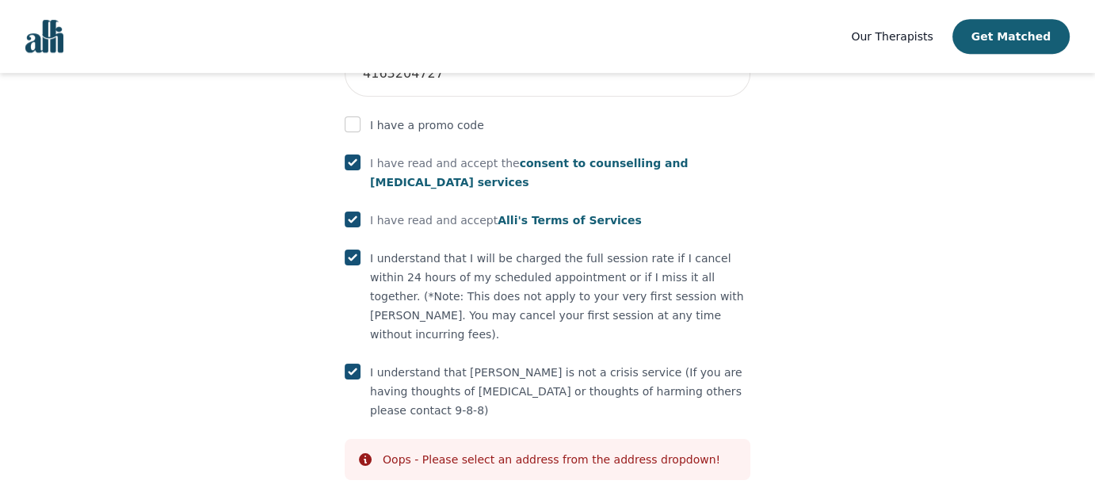
scroll to position [992, 0]
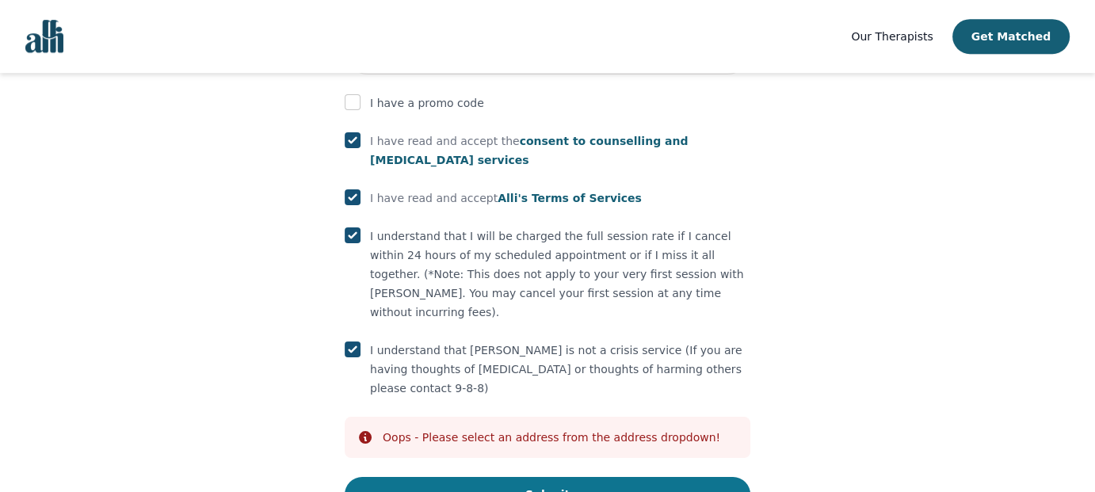
click at [547, 477] on button "Submit" at bounding box center [548, 494] width 406 height 35
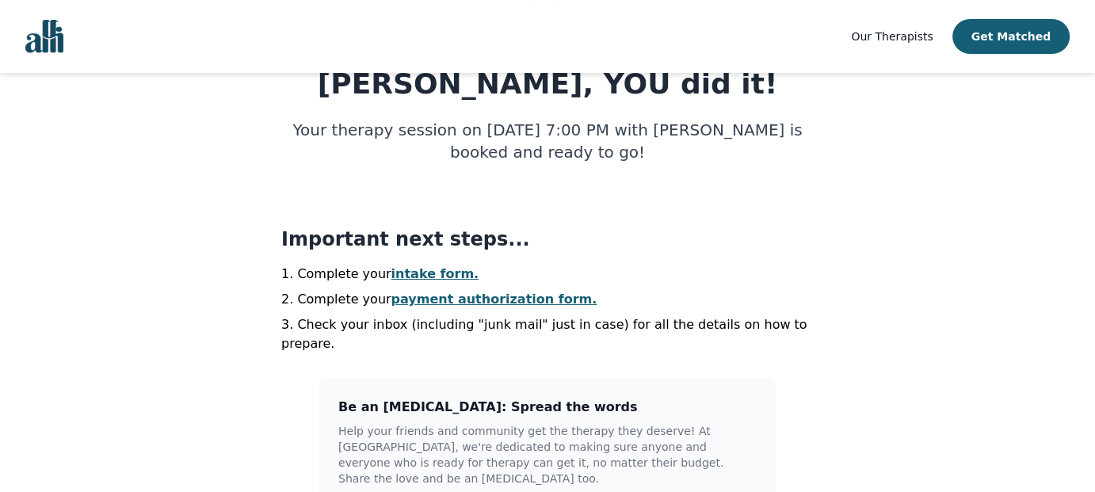
scroll to position [238, 0]
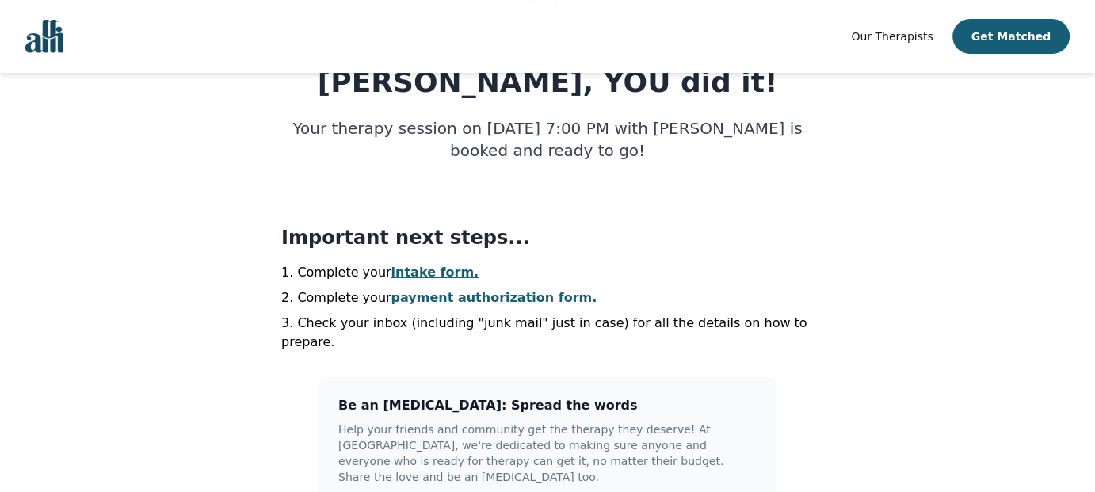
click at [431, 269] on link "intake form." at bounding box center [435, 272] width 88 height 15
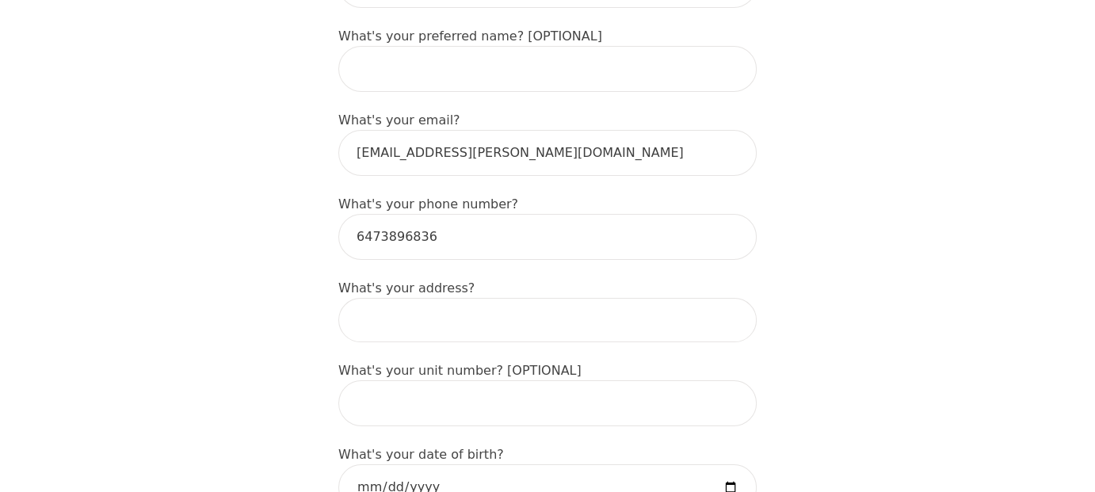
scroll to position [475, 0]
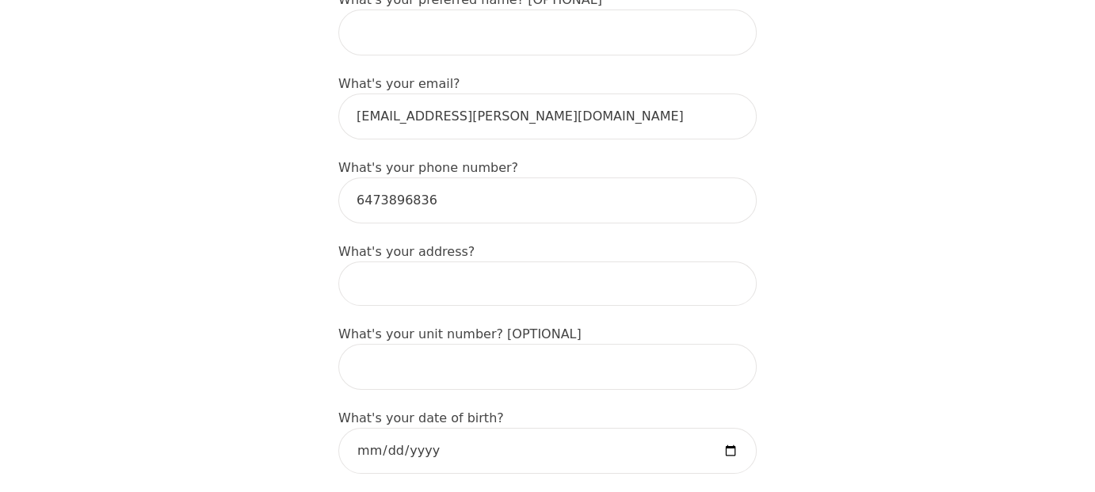
click at [445, 269] on input at bounding box center [547, 284] width 418 height 44
type input "46 [PERSON_NAME]"
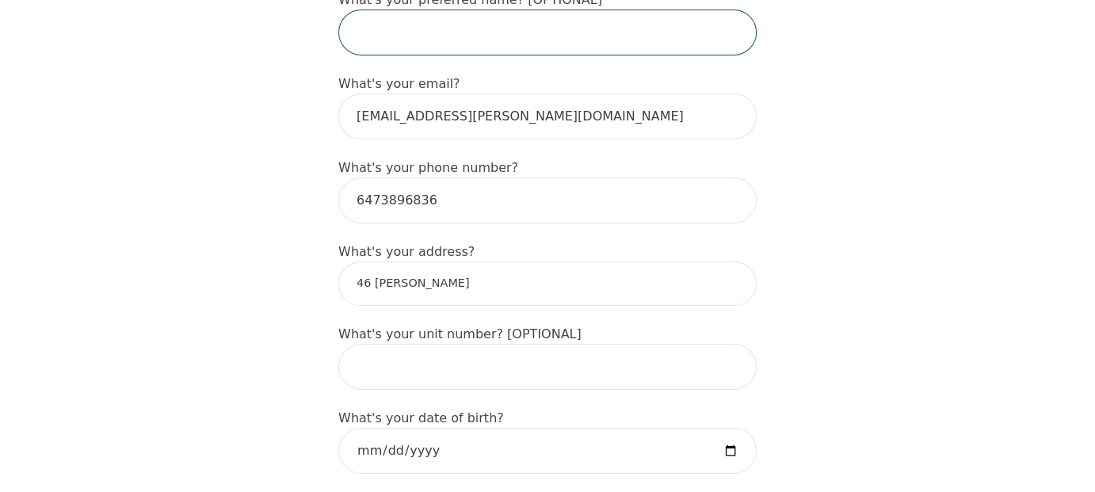
type input "[PERSON_NAME]"
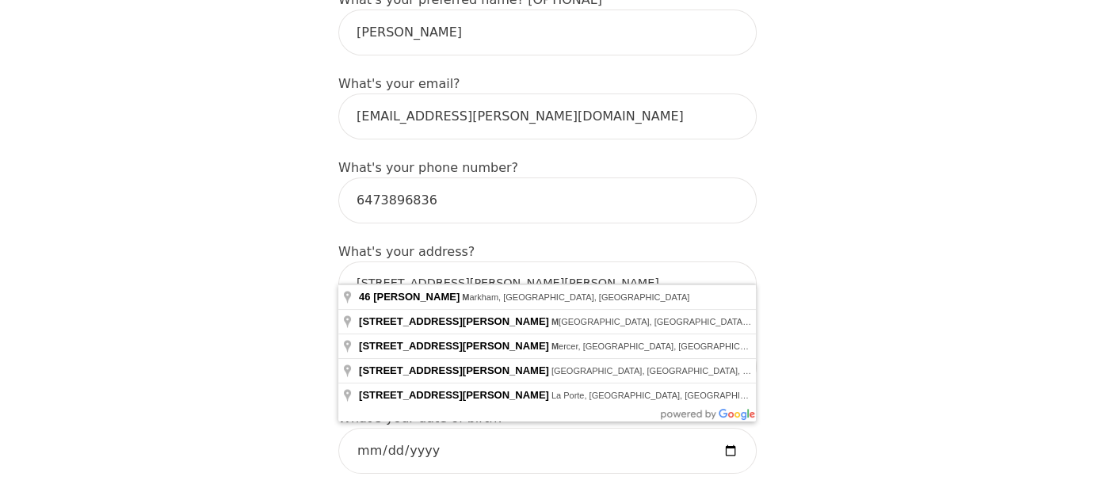
type input "[STREET_ADDRESS][PERSON_NAME][PERSON_NAME]"
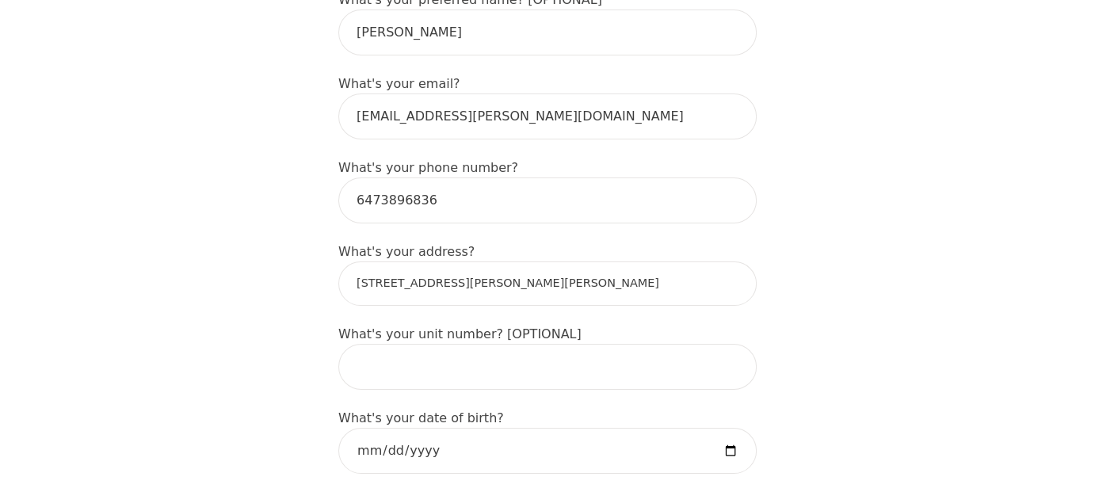
scroll to position [634, 0]
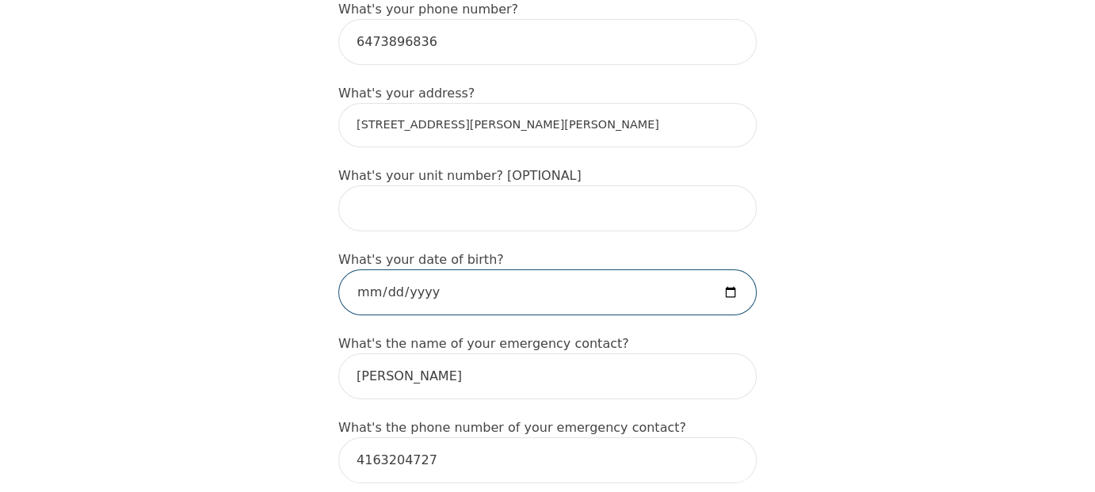
click at [451, 276] on input "date" at bounding box center [547, 292] width 418 height 46
type input "[DATE]"
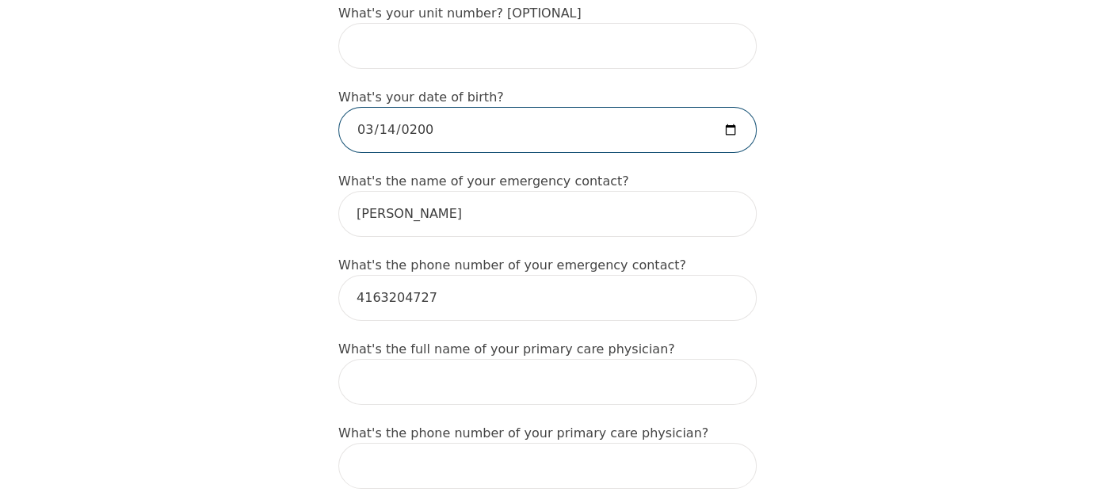
scroll to position [872, 0]
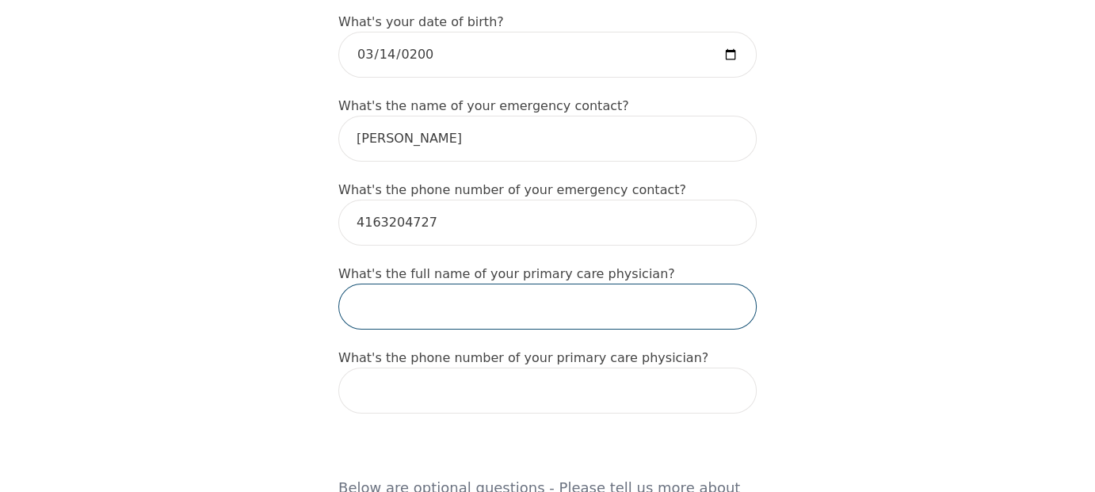
click at [445, 284] on input "text" at bounding box center [547, 307] width 418 height 46
type input "d"
click at [412, 284] on input "[PERSON_NAME]" at bounding box center [547, 307] width 418 height 46
type input "[PERSON_NAME]"
click at [473, 284] on input "[PERSON_NAME]" at bounding box center [547, 307] width 418 height 46
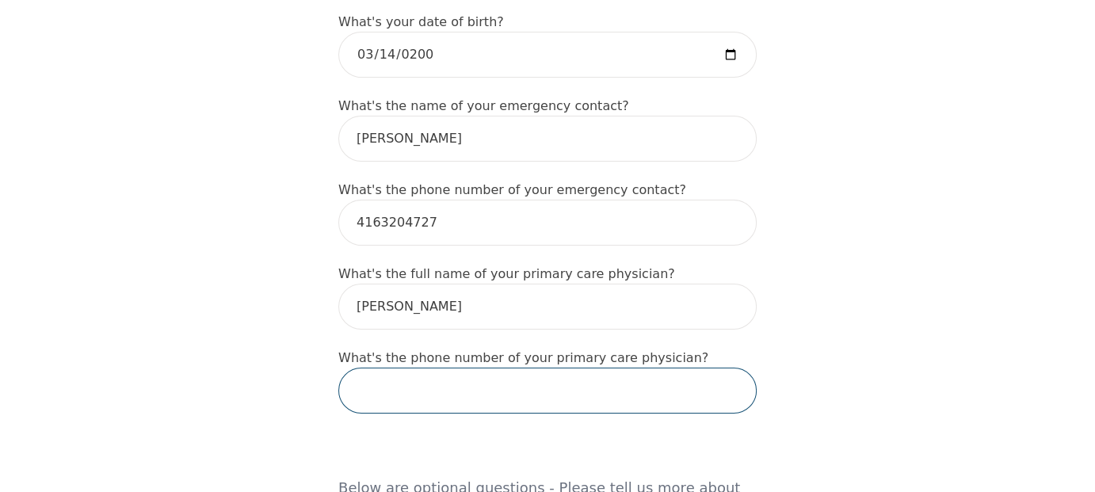
click at [474, 368] on input "tel" at bounding box center [547, 391] width 418 height 46
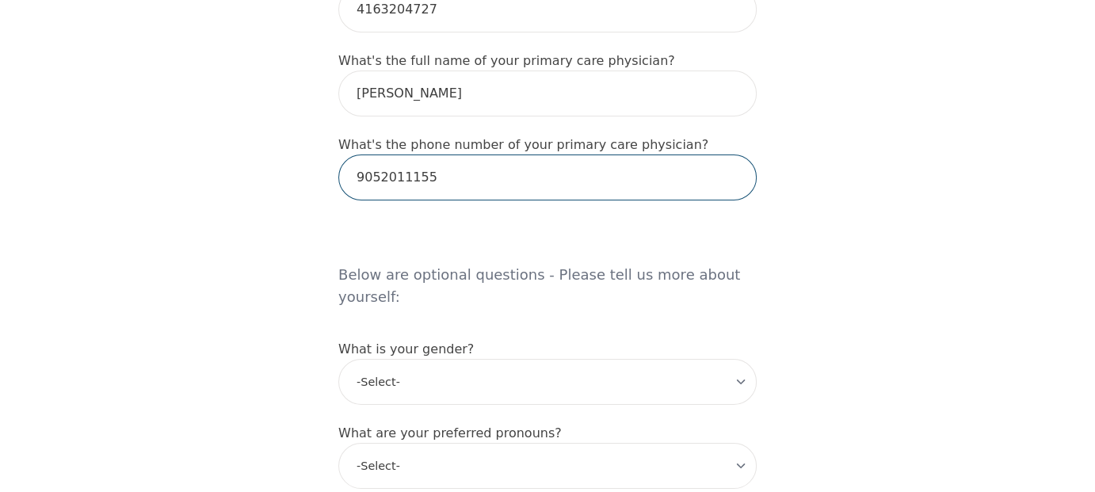
scroll to position [1109, 0]
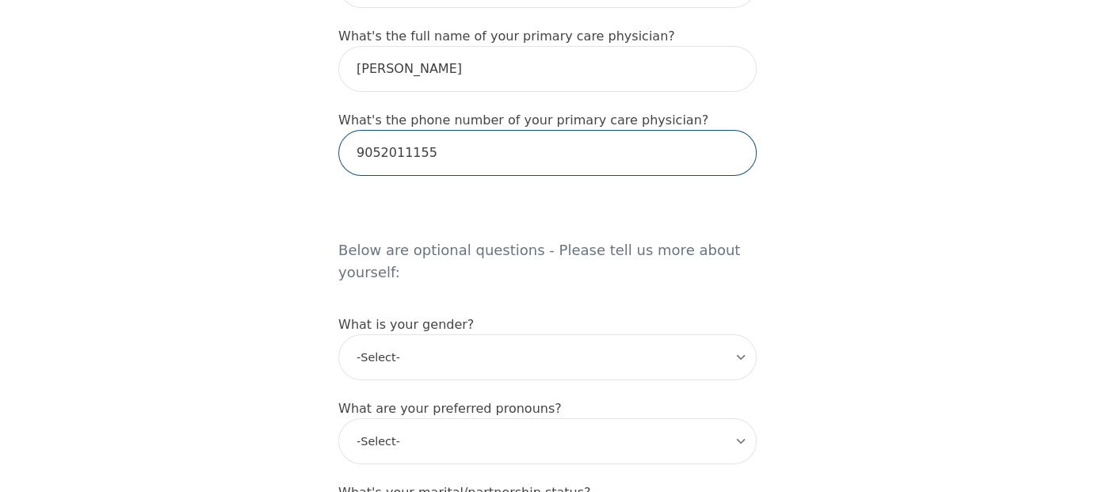
type input "9052011155"
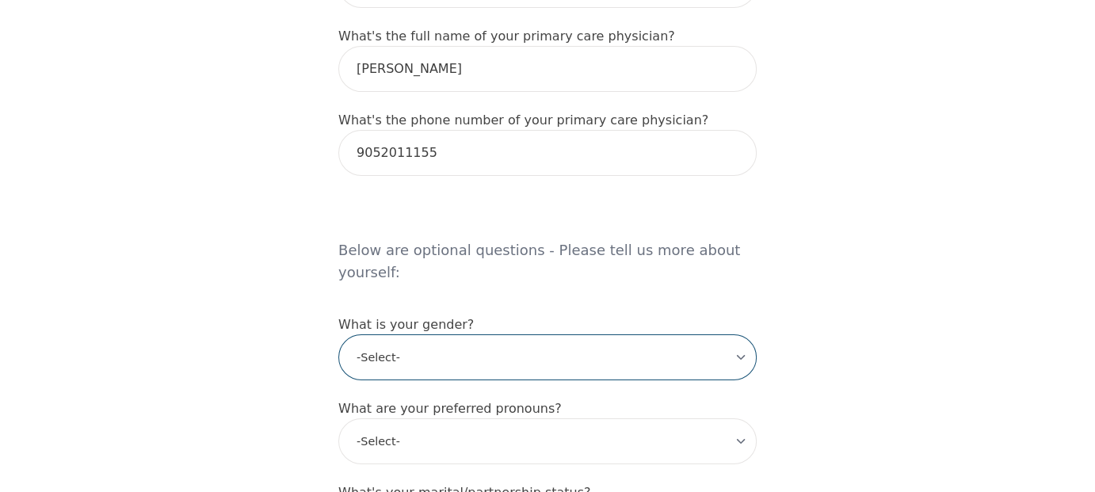
click at [433, 334] on select "-Select- [DEMOGRAPHIC_DATA] [DEMOGRAPHIC_DATA] [DEMOGRAPHIC_DATA] [DEMOGRAPHIC_…" at bounding box center [547, 357] width 418 height 46
select select "[DEMOGRAPHIC_DATA]"
click at [338, 334] on select "-Select- [DEMOGRAPHIC_DATA] [DEMOGRAPHIC_DATA] [DEMOGRAPHIC_DATA] [DEMOGRAPHIC_…" at bounding box center [547, 357] width 418 height 46
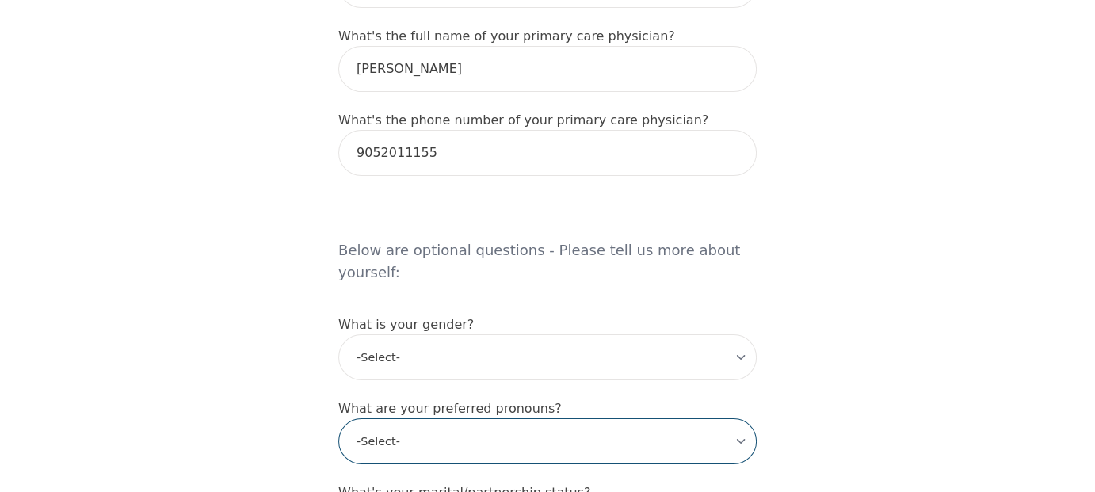
click at [414, 418] on select "-Select- he/him she/her they/them ze/zir xe/xem ey/em ve/ver tey/ter e/e per/pe…" at bounding box center [547, 441] width 418 height 46
select select "she/her"
click at [338, 418] on select "-Select- he/him she/her they/them ze/zir xe/xem ey/em ve/ver tey/ter e/e per/pe…" at bounding box center [547, 441] width 418 height 46
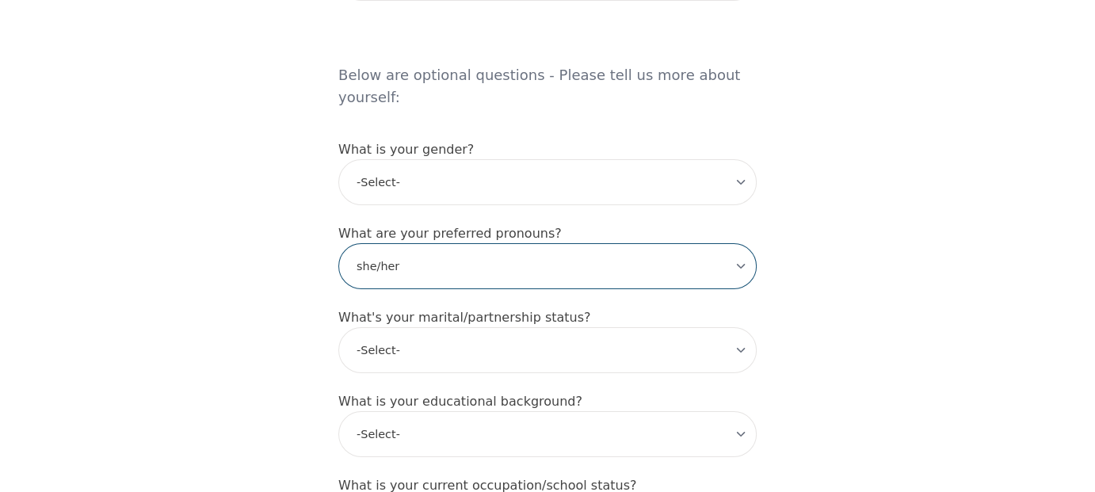
scroll to position [1347, 0]
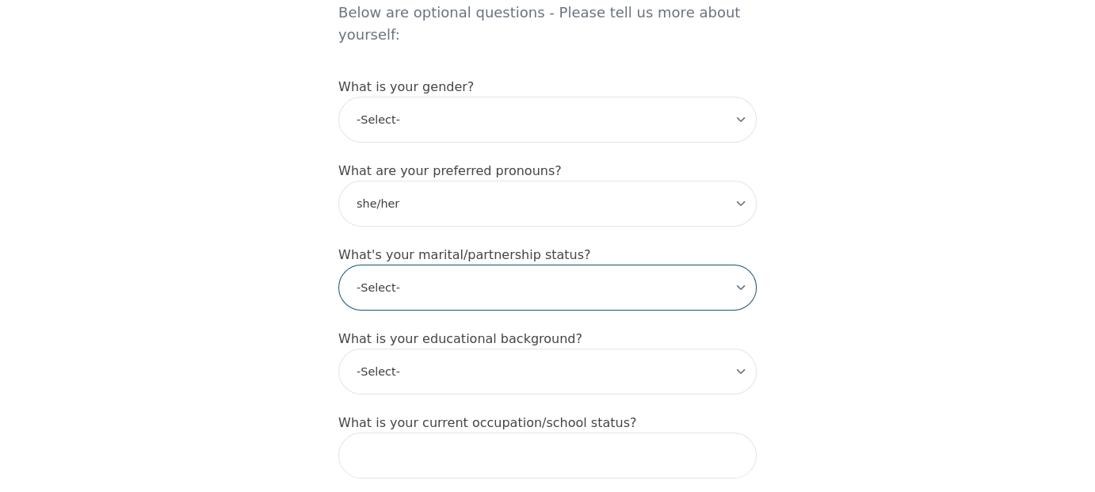
click at [469, 265] on select "-Select- Single Partnered Married Common Law Widowed Separated Divorced" at bounding box center [547, 288] width 418 height 46
select select "Single"
click at [338, 265] on select "-Select- Single Partnered Married Common Law Widowed Separated Divorced" at bounding box center [547, 288] width 418 height 46
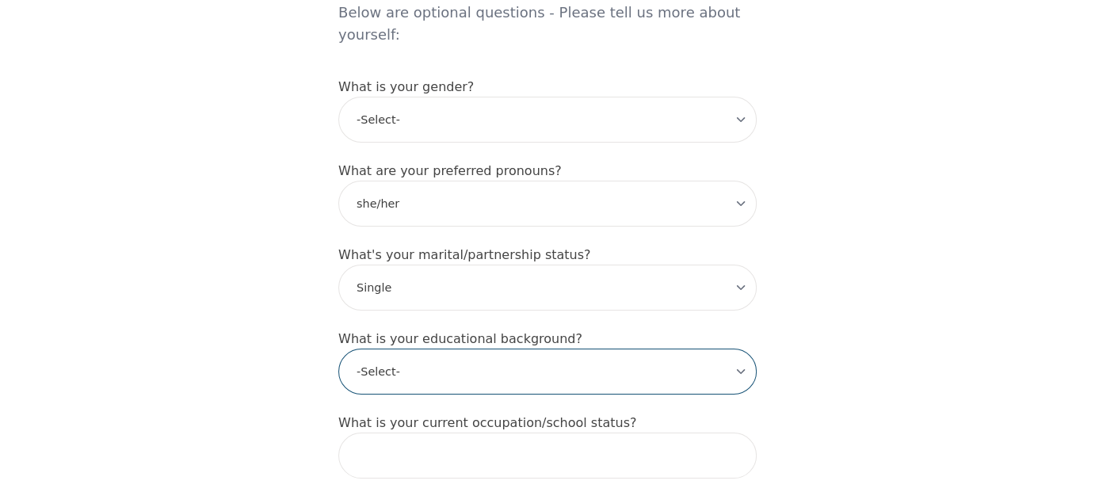
click at [429, 349] on select "-Select- Less than high school High school Associate degree Bachelor degree Mas…" at bounding box center [547, 372] width 418 height 46
select select "Bachelor degree"
click at [338, 349] on select "-Select- Less than high school High school Associate degree Bachelor degree Mas…" at bounding box center [547, 372] width 418 height 46
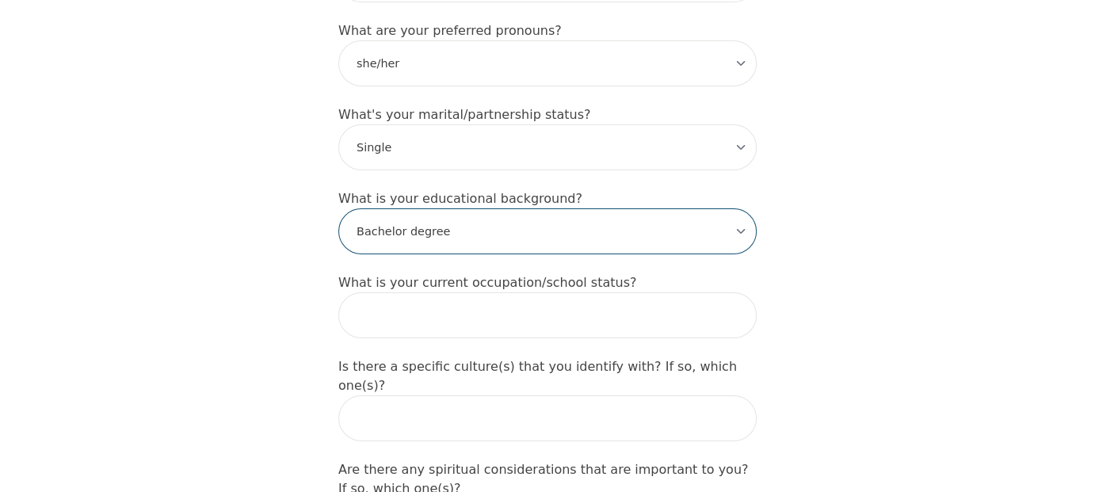
scroll to position [1506, 0]
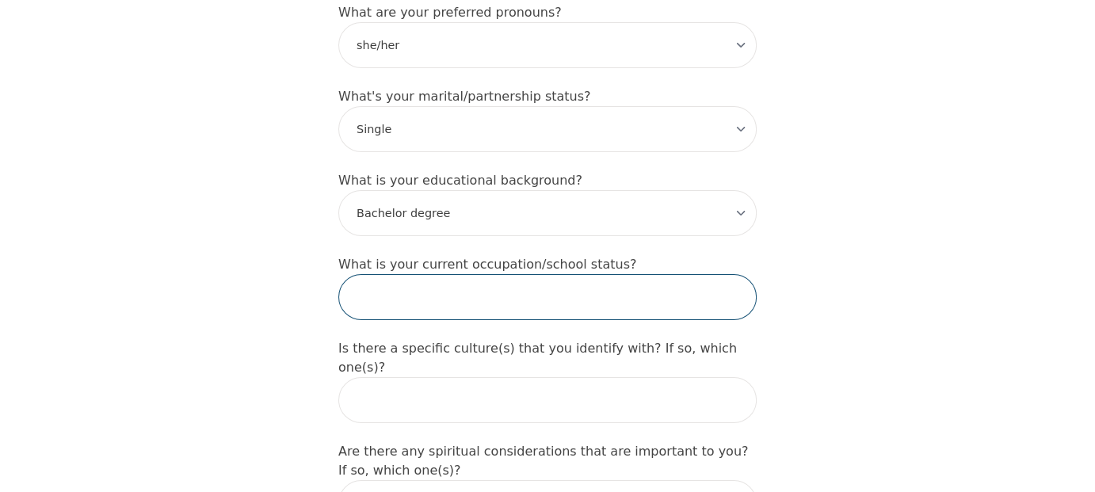
click at [403, 274] on input "text" at bounding box center [547, 297] width 418 height 46
click at [378, 274] on input "text" at bounding box center [547, 297] width 418 height 46
type input "in [GEOGRAPHIC_DATA]"
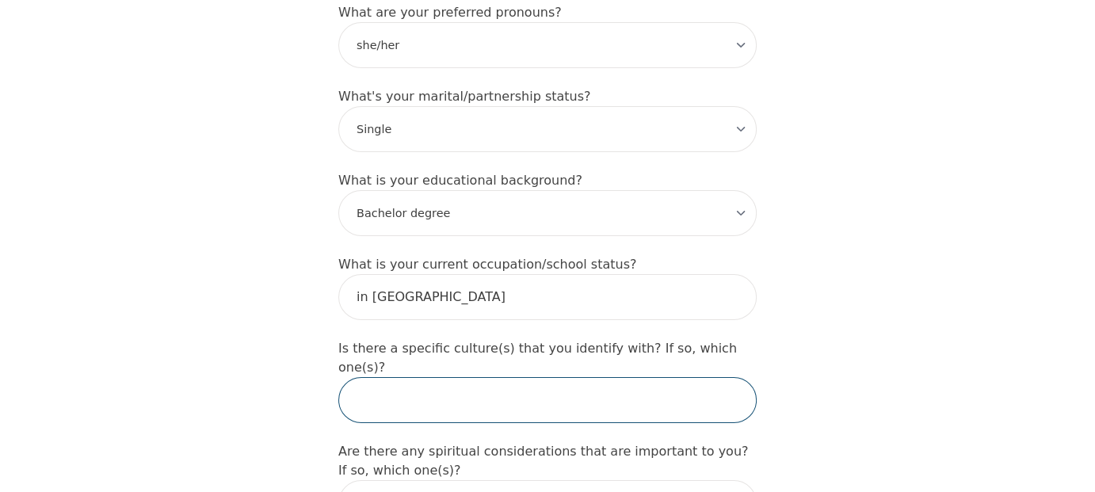
click at [391, 377] on input "text" at bounding box center [547, 400] width 418 height 46
click at [400, 377] on input "text" at bounding box center [547, 400] width 418 height 46
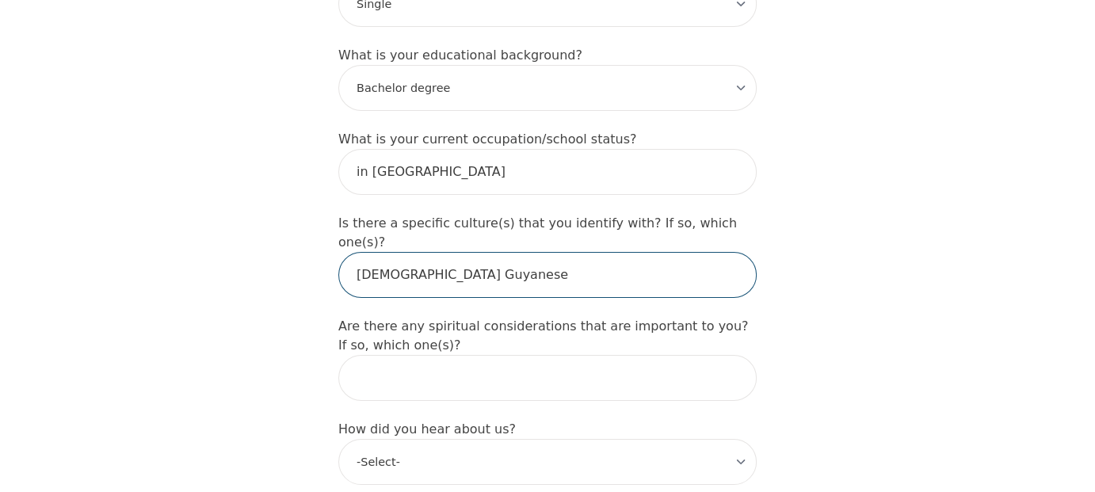
scroll to position [1664, 0]
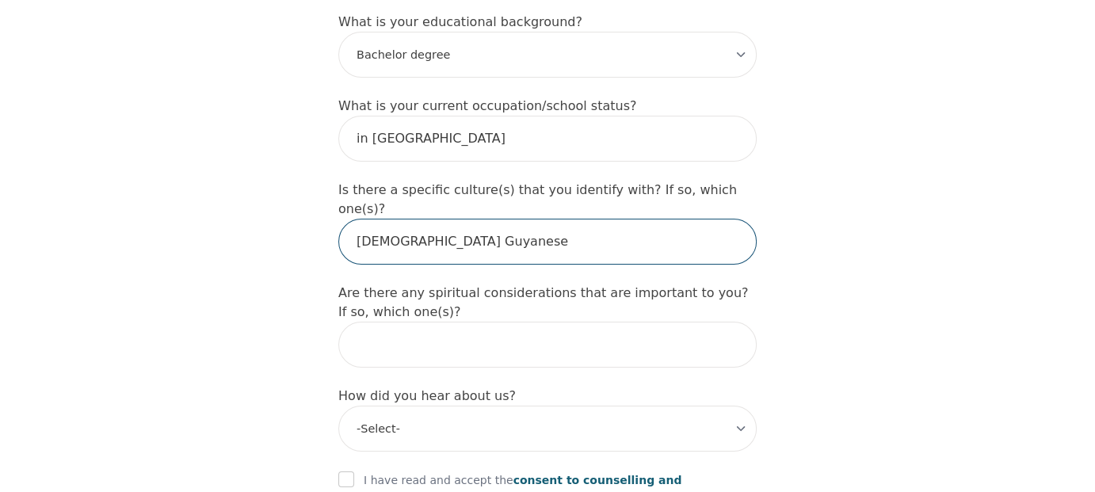
type input "[DEMOGRAPHIC_DATA] Guyanese"
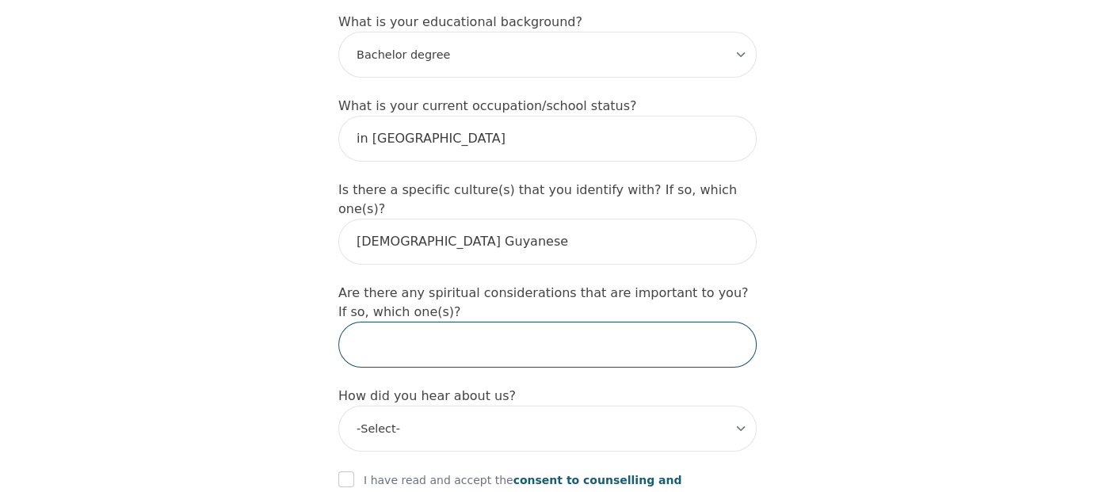
click at [412, 322] on input "text" at bounding box center [547, 345] width 418 height 46
type input "[DEMOGRAPHIC_DATA]"
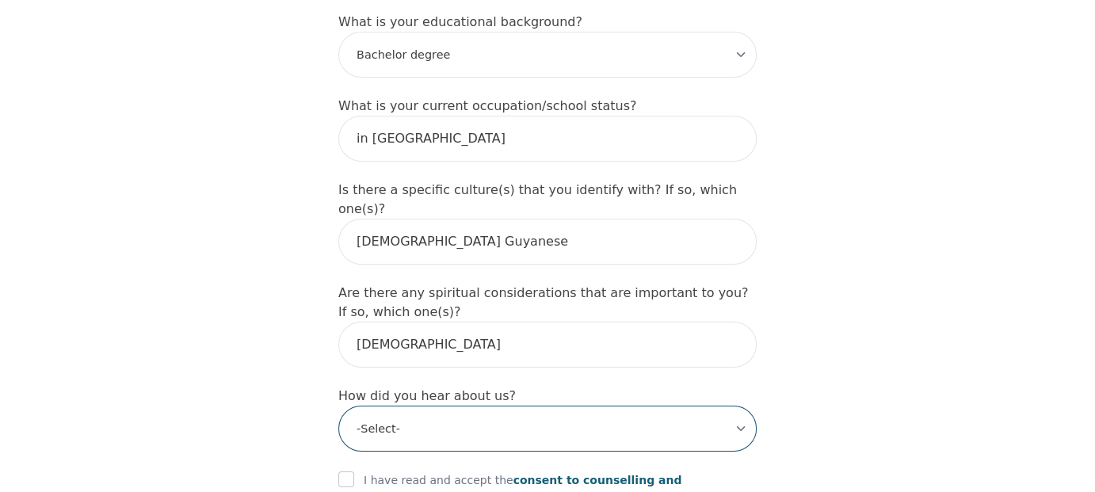
click at [402, 406] on select "-Select- Physician/Specialist Friend Facebook Instagram Google Search Google Ad…" at bounding box center [547, 429] width 418 height 46
click at [338, 406] on select "-Select- Physician/Specialist Friend Facebook Instagram Google Search Google Ad…" at bounding box center [547, 429] width 418 height 46
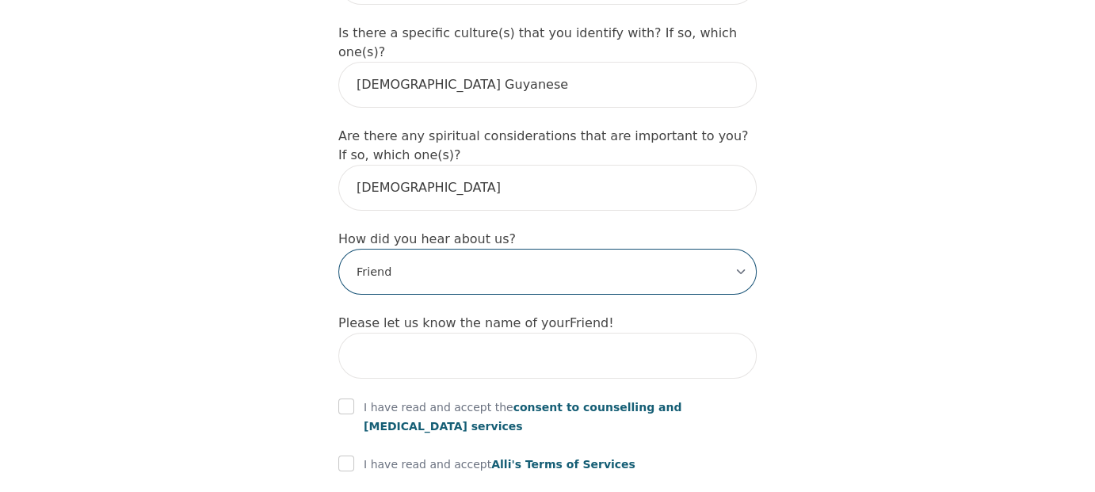
scroll to position [1823, 0]
click at [435, 247] on select "-Select- Physician/Specialist Friend Facebook Instagram Google Search Google Ad…" at bounding box center [547, 270] width 418 height 46
select select "Google Ads"
click at [338, 247] on select "-Select- Physician/Specialist Friend Facebook Instagram Google Search Google Ad…" at bounding box center [547, 270] width 418 height 46
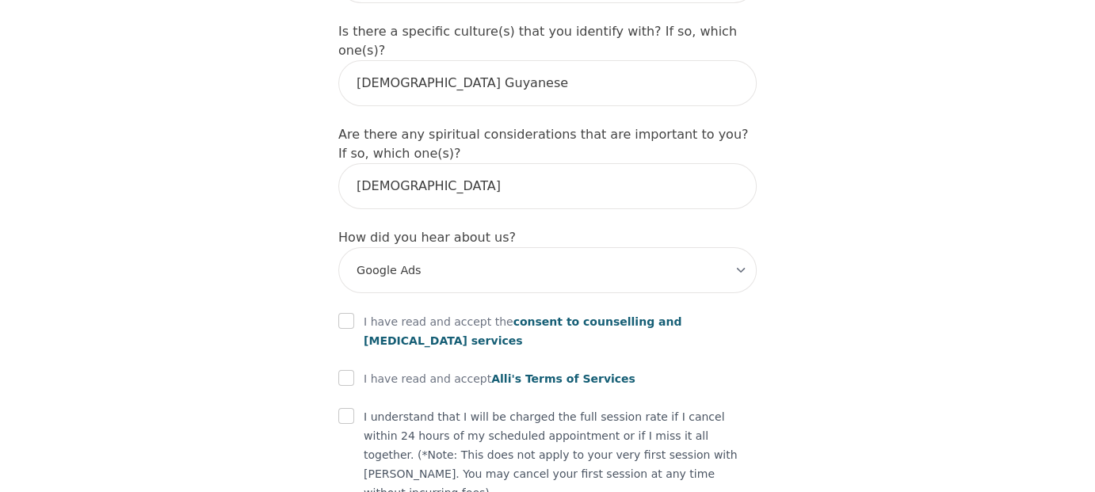
click at [343, 313] on input "checkbox" at bounding box center [346, 321] width 16 height 16
checkbox input "true"
click at [343, 370] on input "checkbox" at bounding box center [346, 378] width 16 height 16
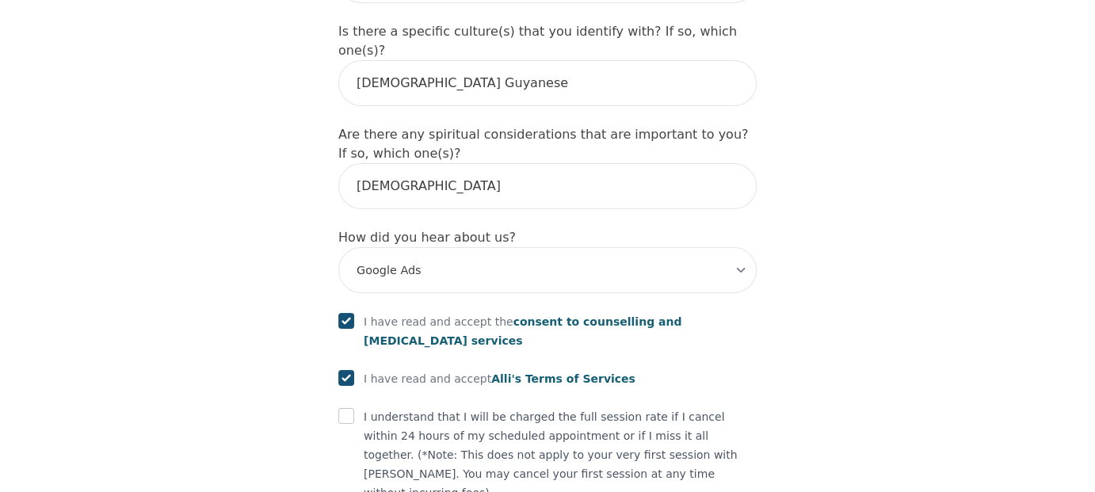
checkbox input "true"
click at [353, 408] on input "checkbox" at bounding box center [346, 416] width 16 height 16
checkbox input "true"
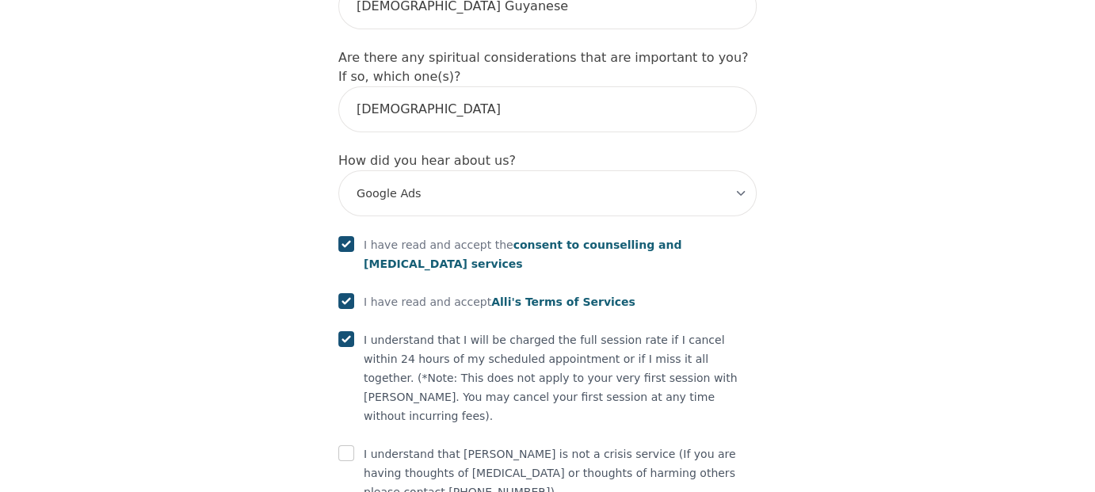
click at [349, 445] on div at bounding box center [346, 454] width 16 height 19
click at [349, 445] on input "checkbox" at bounding box center [346, 453] width 16 height 16
checkbox input "true"
drag, startPoint x: 545, startPoint y: 416, endPoint x: 535, endPoint y: 407, distance: 14.0
